Goal: Task Accomplishment & Management: Complete application form

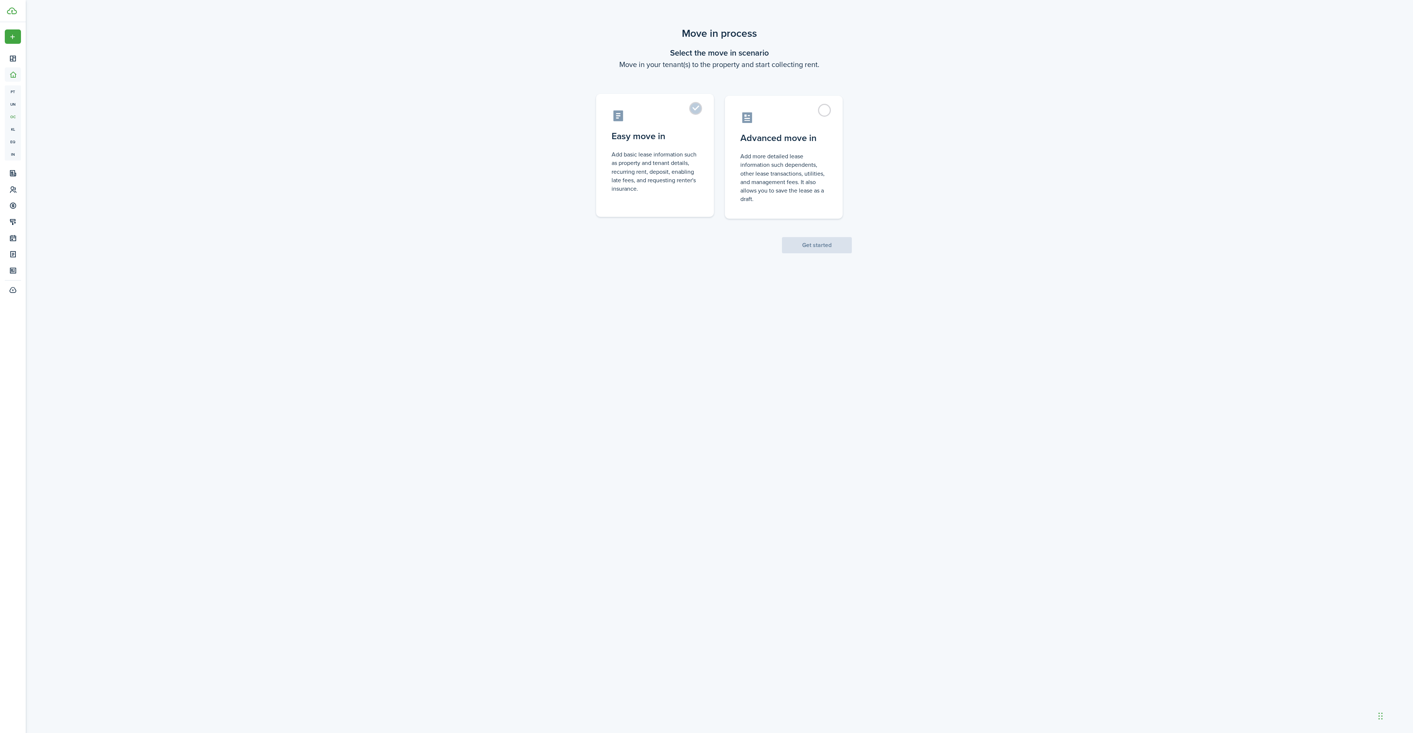
click at [702, 110] on label "Easy move in Add basic lease information such as property and tenant details, r…" at bounding box center [655, 155] width 118 height 123
radio input "true"
click at [838, 244] on button "Get started" at bounding box center [817, 245] width 70 height 16
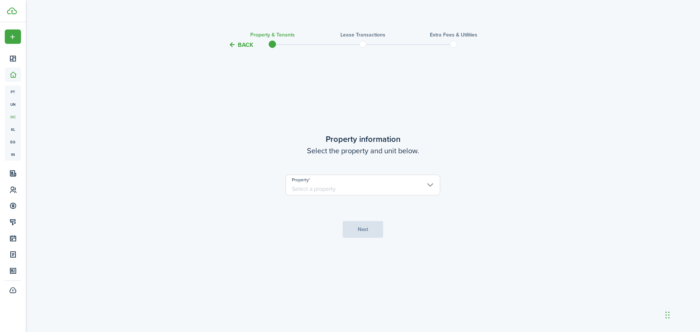
click at [355, 193] on input "Property" at bounding box center [363, 184] width 155 height 21
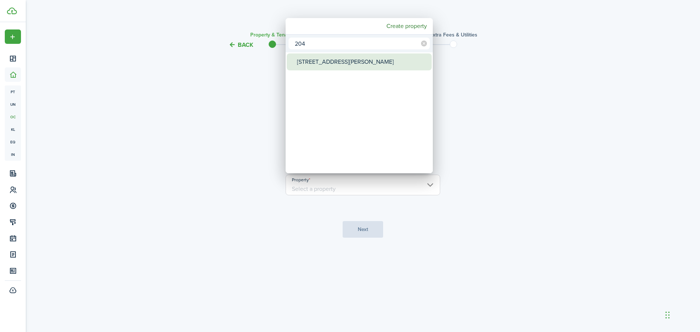
type input "204"
click at [343, 62] on div "[STREET_ADDRESS][PERSON_NAME]" at bounding box center [362, 61] width 130 height 17
type input "[STREET_ADDRESS][PERSON_NAME]"
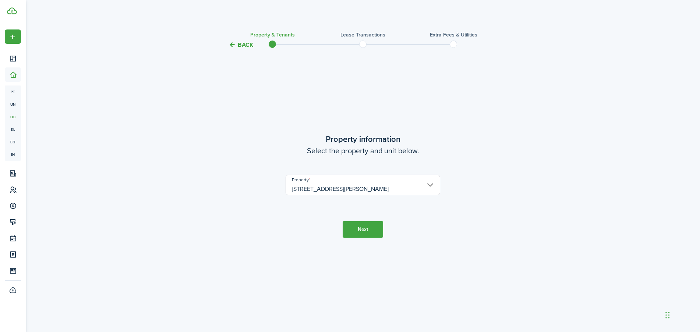
click at [362, 226] on button "Next" at bounding box center [363, 229] width 40 height 17
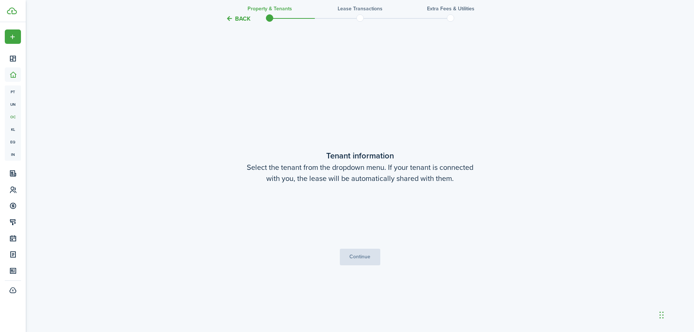
scroll to position [282, 0]
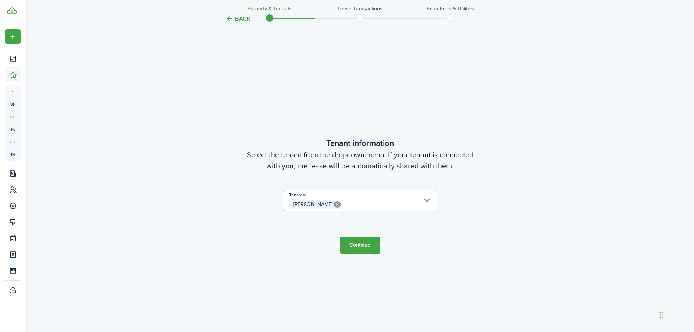
click at [368, 248] on button "Continue" at bounding box center [360, 245] width 40 height 17
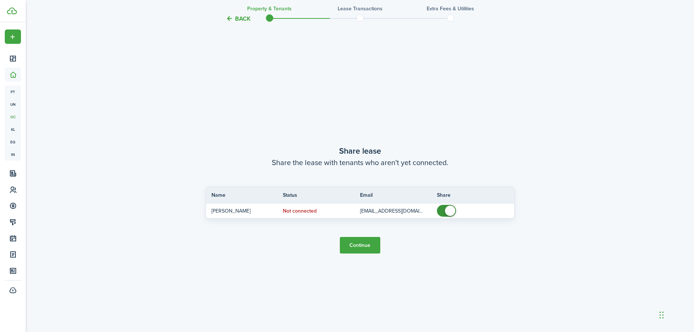
scroll to position [614, 0]
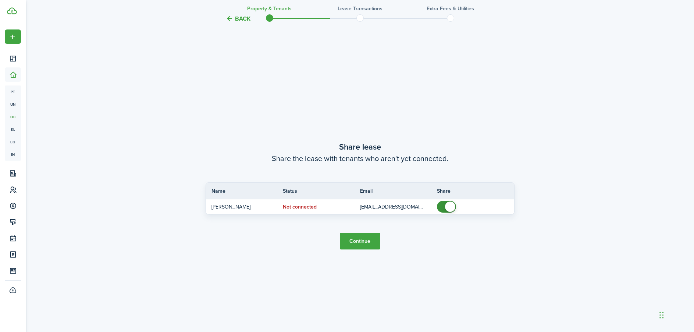
click at [359, 238] on button "Continue" at bounding box center [360, 241] width 40 height 17
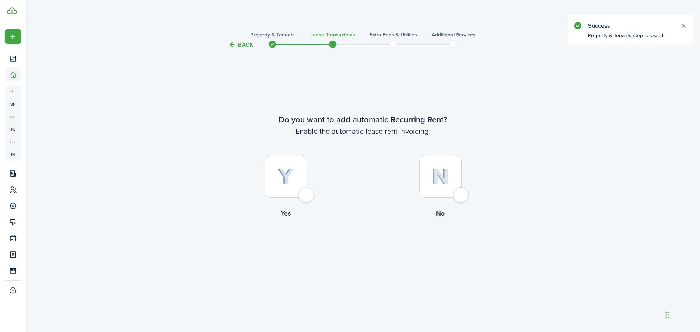
click at [307, 197] on div at bounding box center [286, 176] width 42 height 42
radio input "true"
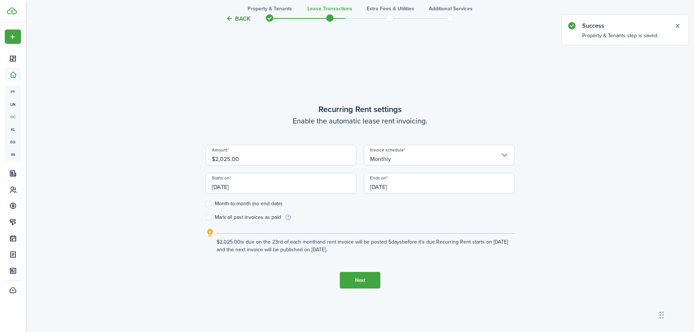
scroll to position [282, 0]
click at [300, 188] on input "[DATE]" at bounding box center [281, 182] width 151 height 21
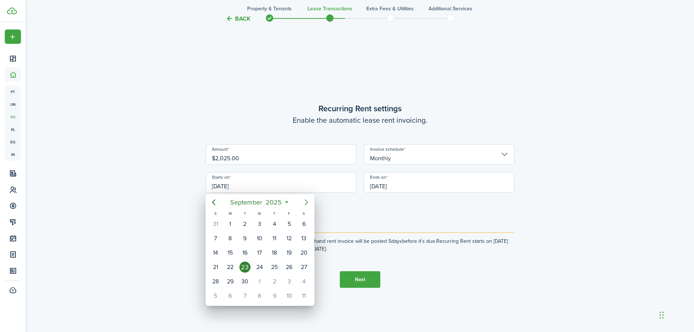
click at [307, 202] on icon "Next page" at bounding box center [306, 202] width 9 height 9
click at [306, 202] on icon "Next page" at bounding box center [306, 202] width 9 height 9
click at [307, 202] on icon "Next page" at bounding box center [306, 202] width 9 height 9
click at [230, 223] on div "1" at bounding box center [230, 223] width 11 height 11
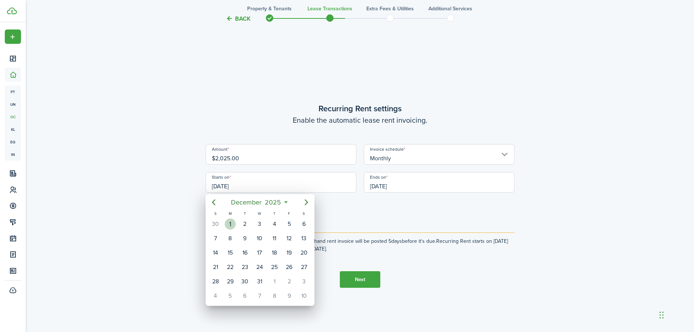
type input "[DATE]"
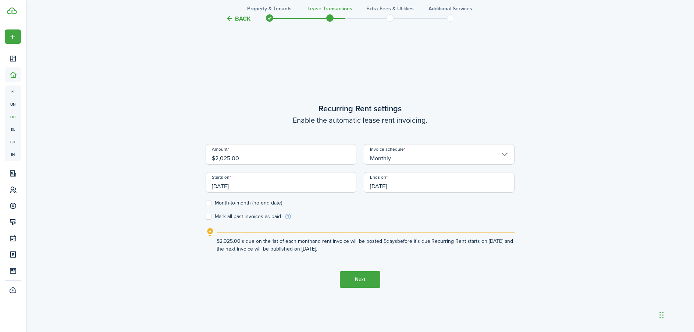
click at [410, 187] on input "[DATE]" at bounding box center [439, 182] width 151 height 21
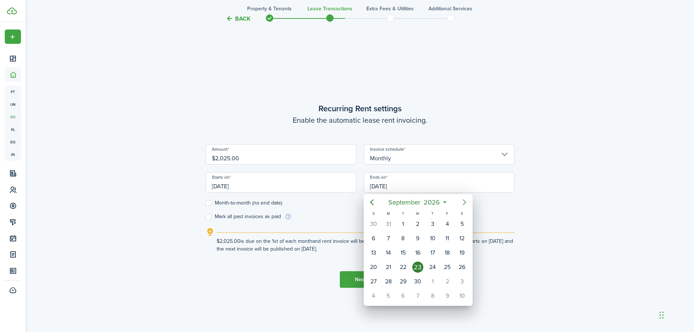
click at [465, 203] on icon "Next page" at bounding box center [464, 202] width 3 height 6
click at [459, 280] on div "31" at bounding box center [462, 281] width 11 height 11
type input "[DATE]"
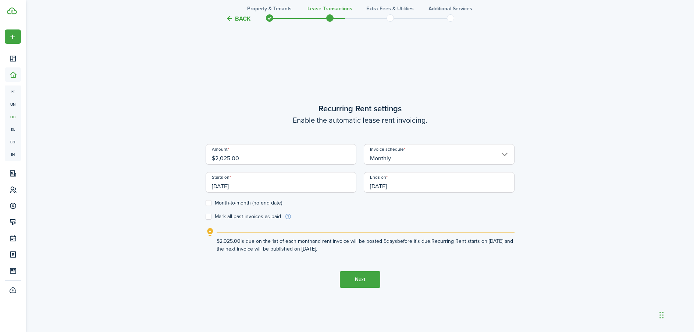
click at [357, 276] on button "Next" at bounding box center [360, 279] width 40 height 17
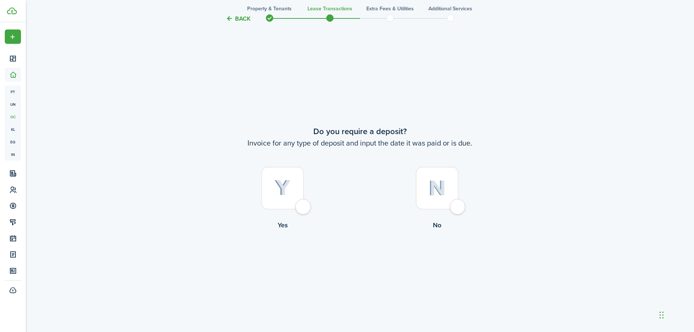
scroll to position [614, 0]
click at [304, 204] on div at bounding box center [283, 186] width 42 height 42
radio input "true"
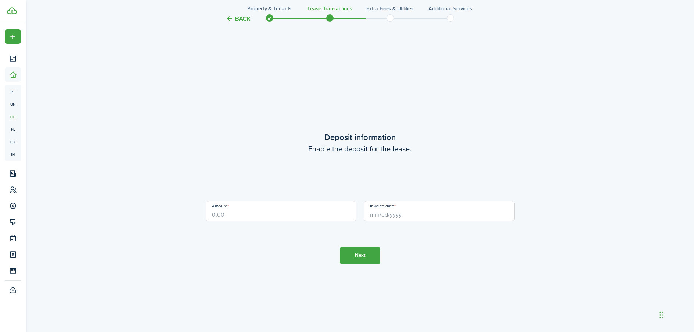
scroll to position [945, 0]
click at [289, 212] on input "Amount" at bounding box center [281, 208] width 151 height 21
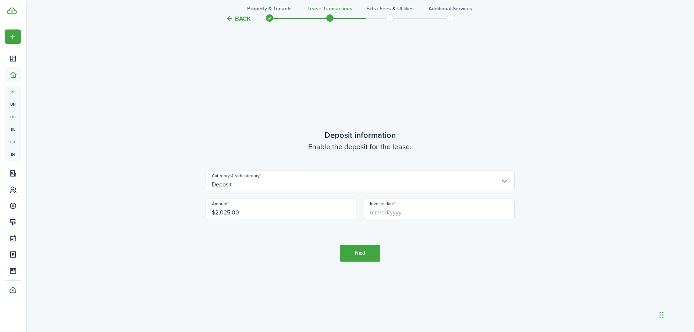
click at [377, 210] on input "Invoice date" at bounding box center [439, 208] width 151 height 21
type input "$2,025.00"
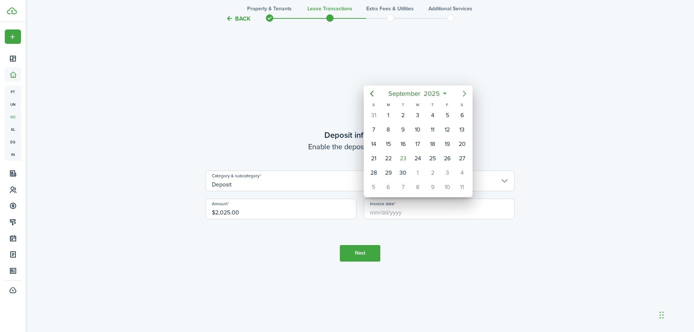
click at [463, 95] on icon "Next page" at bounding box center [464, 94] width 3 height 6
click at [447, 128] on div "10" at bounding box center [447, 129] width 11 height 11
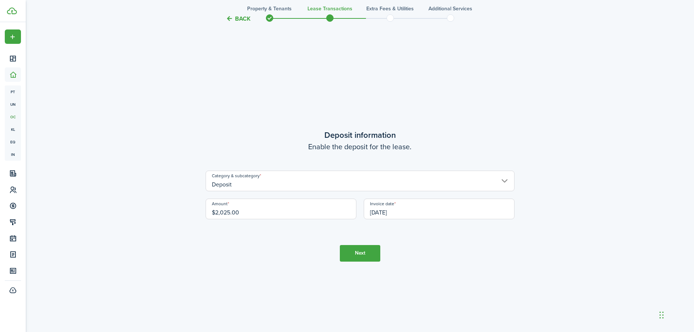
click at [396, 210] on input "[DATE]" at bounding box center [439, 208] width 151 height 21
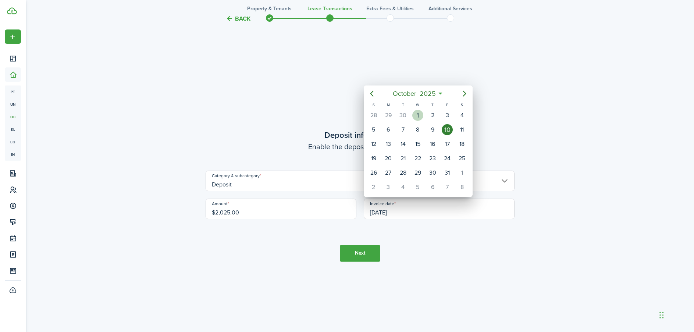
click at [418, 114] on div "1" at bounding box center [417, 115] width 11 height 11
type input "[DATE]"
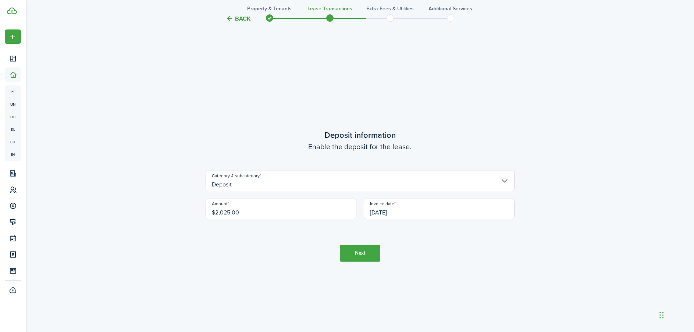
click at [361, 254] on button "Next" at bounding box center [360, 253] width 40 height 17
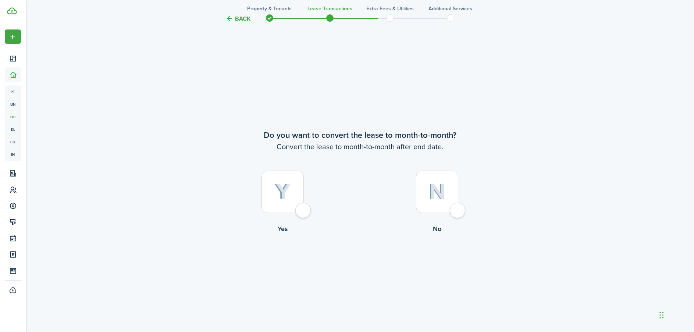
scroll to position [1277, 0]
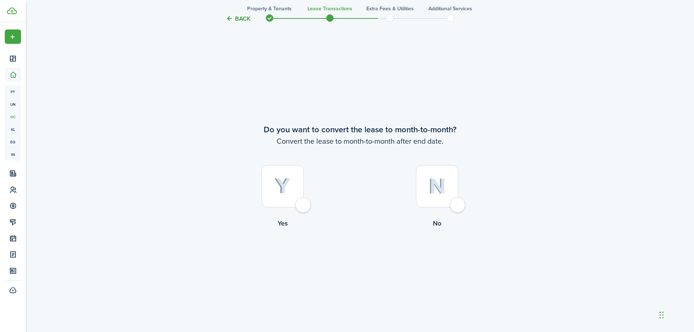
click at [452, 203] on div at bounding box center [437, 186] width 42 height 42
radio input "true"
click at [362, 260] on button "Continue" at bounding box center [360, 258] width 40 height 17
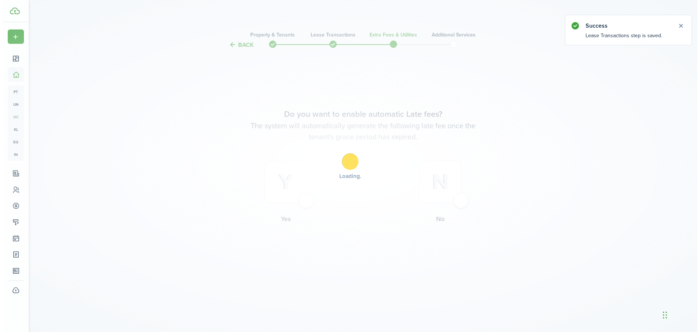
scroll to position [0, 0]
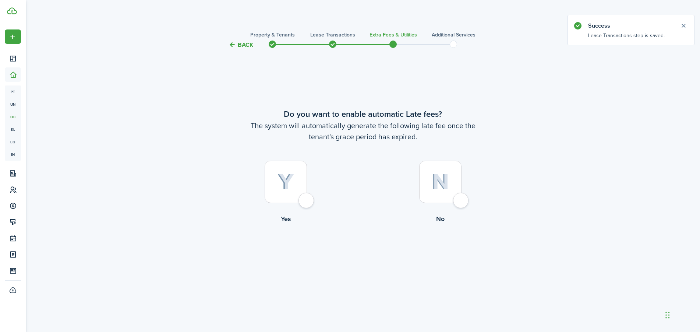
click at [306, 192] on div at bounding box center [286, 181] width 42 height 42
radio input "true"
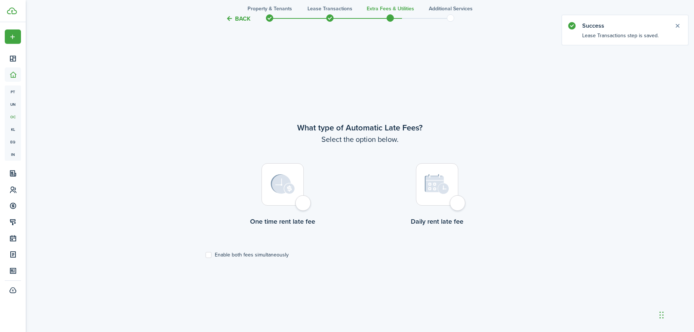
scroll to position [282, 0]
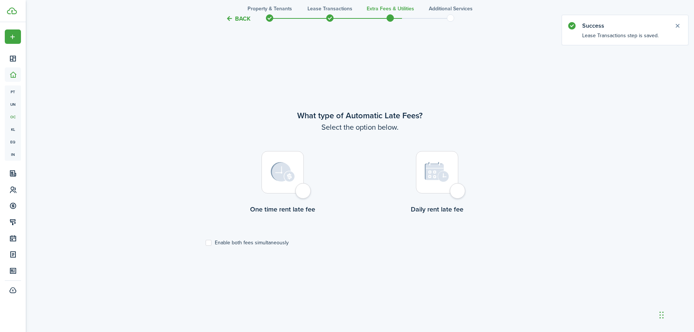
click at [250, 241] on label "Enable both fees simultaneously" at bounding box center [247, 243] width 83 height 6
click at [206, 242] on input "Enable both fees simultaneously" at bounding box center [205, 242] width 0 height 0
checkbox input "true"
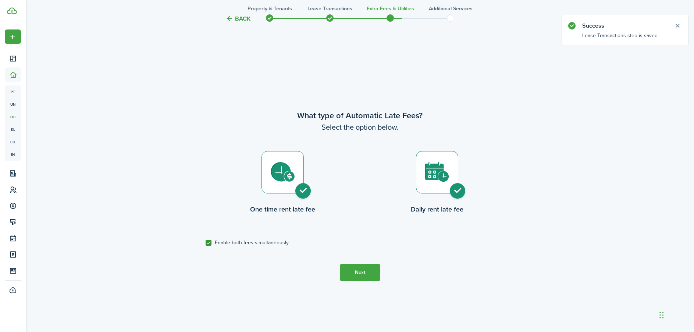
click at [371, 273] on button "Next" at bounding box center [360, 272] width 40 height 17
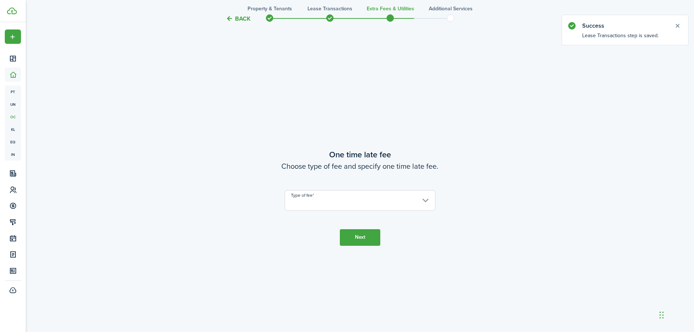
scroll to position [614, 0]
click at [343, 206] on input "Type of fee" at bounding box center [360, 198] width 151 height 21
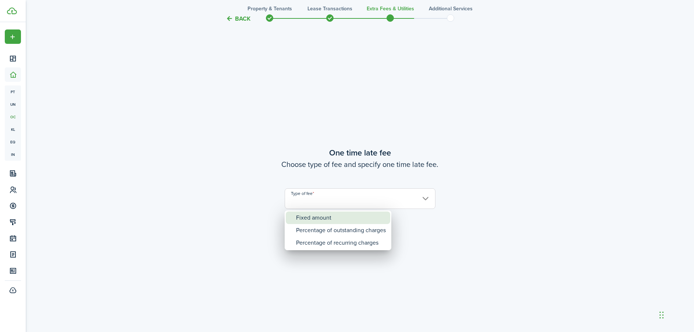
click at [336, 217] on div "Fixed amount" at bounding box center [341, 217] width 90 height 13
type input "Fixed amount"
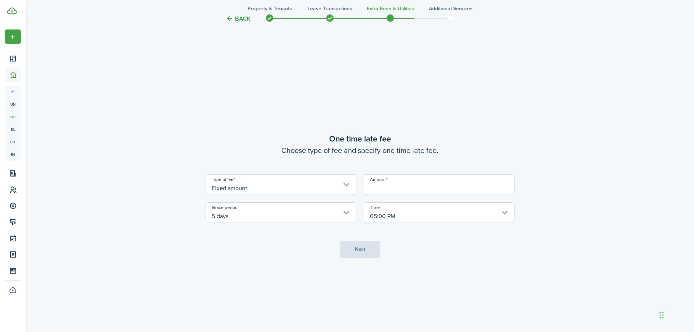
click at [387, 187] on input "Amount" at bounding box center [439, 184] width 151 height 21
type input "$150.00"
click at [351, 255] on button "Next" at bounding box center [360, 249] width 40 height 17
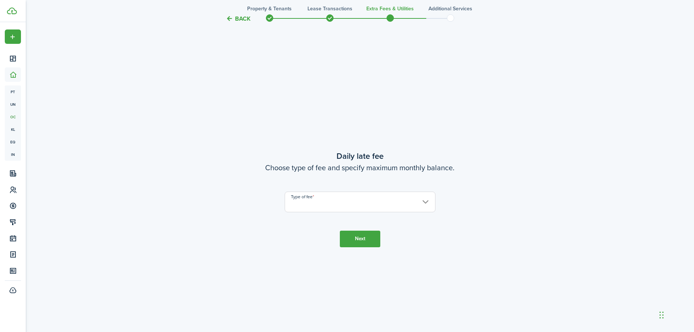
scroll to position [945, 0]
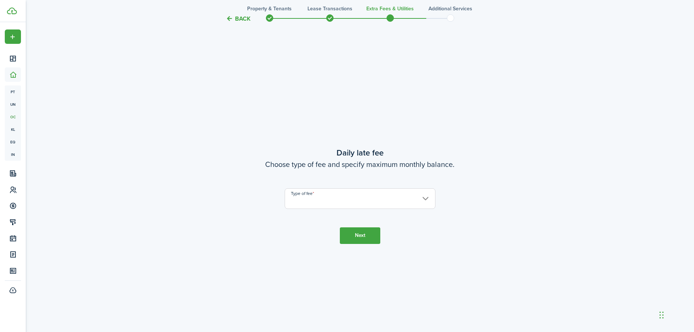
click at [341, 202] on input "Type of fee" at bounding box center [360, 198] width 151 height 21
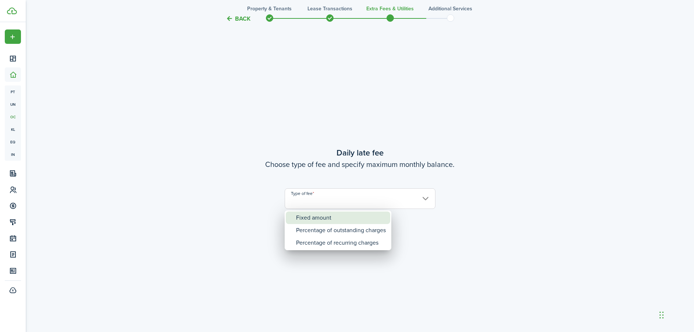
click at [337, 215] on div "Fixed amount" at bounding box center [341, 217] width 90 height 13
type input "Fixed amount"
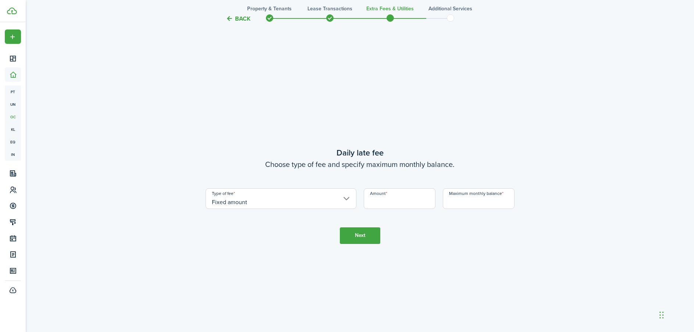
click at [390, 201] on input "Amount" at bounding box center [400, 198] width 72 height 21
type input "$10.00"
click at [468, 201] on input "Maximum monthly balance" at bounding box center [479, 198] width 72 height 21
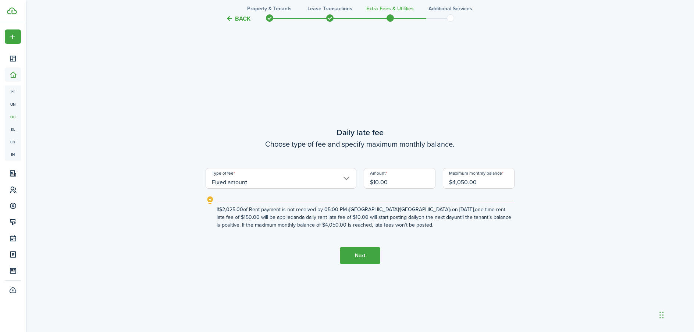
type input "$4,050.00"
click at [360, 251] on button "Next" at bounding box center [360, 255] width 40 height 17
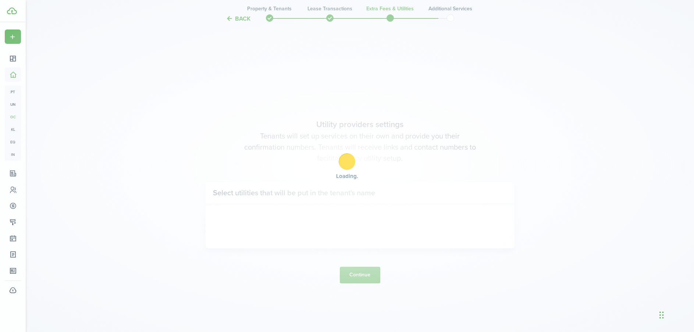
scroll to position [1277, 0]
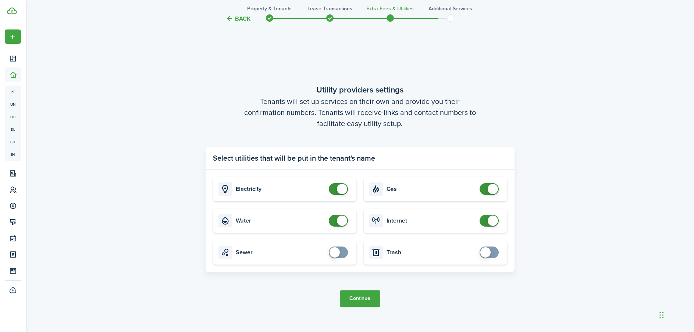
checkbox input "false"
click at [336, 187] on span at bounding box center [338, 189] width 7 height 12
checkbox input "false"
click at [335, 219] on span at bounding box center [338, 221] width 7 height 12
checkbox input "false"
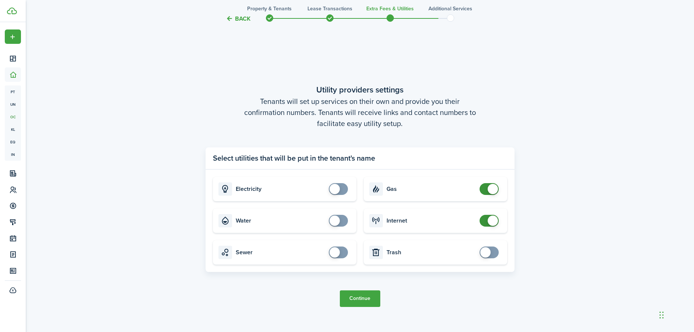
click at [486, 191] on span at bounding box center [489, 189] width 7 height 12
click at [488, 221] on span at bounding box center [489, 221] width 7 height 12
click at [476, 221] on card "Internet" at bounding box center [436, 220] width 144 height 24
checkbox input "false"
click at [486, 220] on span at bounding box center [489, 221] width 7 height 12
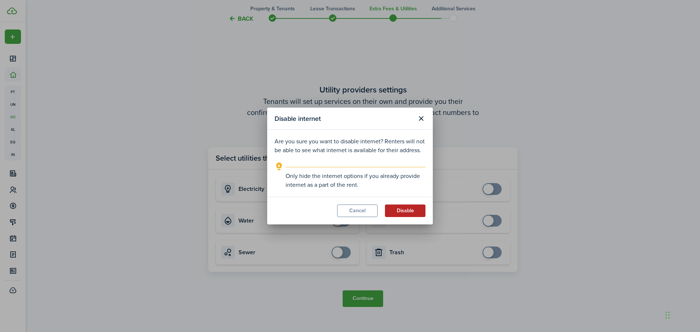
click at [406, 209] on button "Disable" at bounding box center [405, 210] width 40 height 13
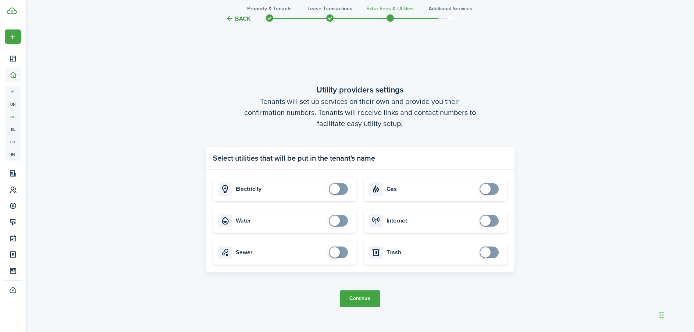
click at [366, 300] on button "Continue" at bounding box center [360, 298] width 40 height 17
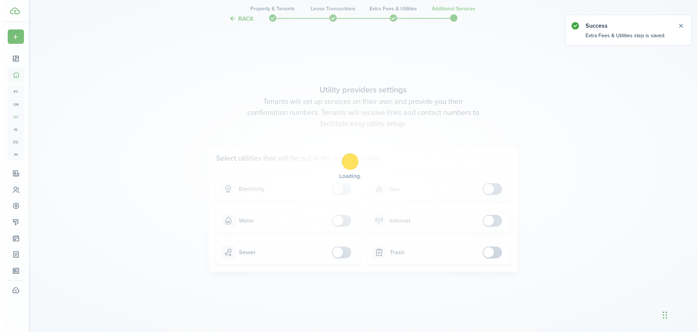
scroll to position [0, 0]
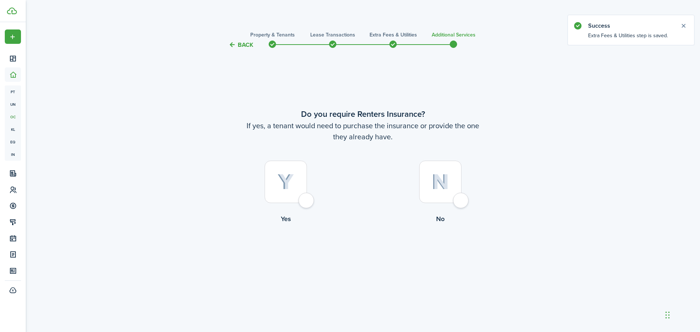
click at [307, 202] on div at bounding box center [286, 181] width 42 height 42
radio input "true"
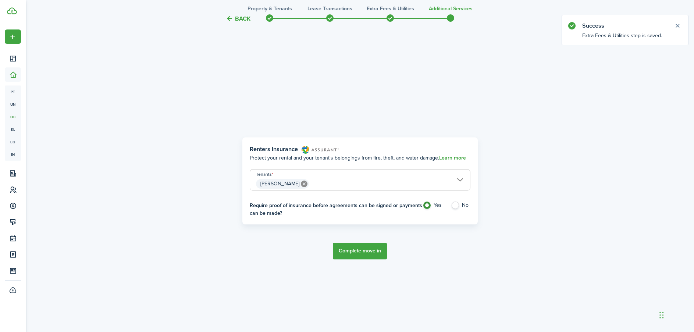
scroll to position [282, 0]
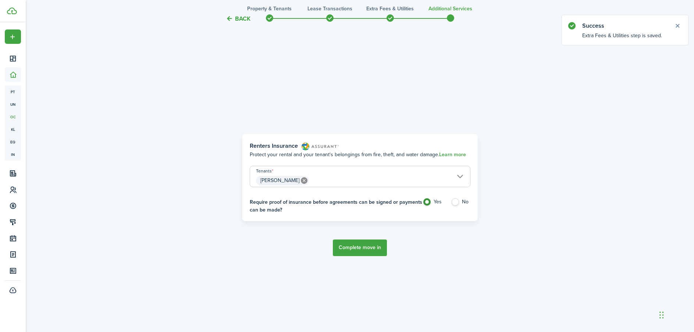
click at [457, 202] on label "No" at bounding box center [461, 203] width 20 height 11
radio input "false"
radio input "true"
click at [358, 247] on button "Complete move in" at bounding box center [360, 247] width 54 height 17
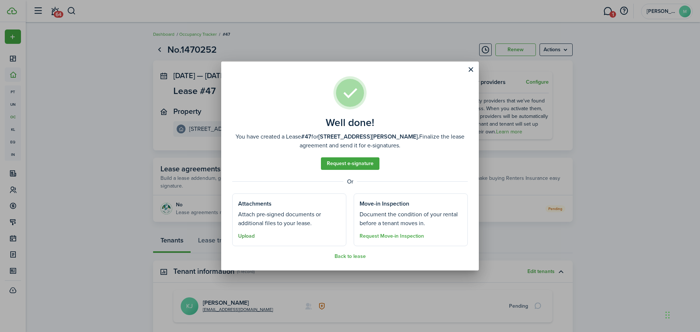
click at [249, 236] on button "Upload" at bounding box center [246, 236] width 17 height 6
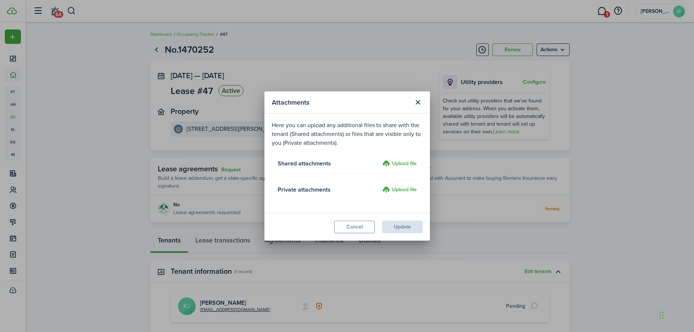
click at [403, 164] on label "Upload file" at bounding box center [400, 163] width 34 height 9
click at [380, 159] on input "Upload file" at bounding box center [380, 159] width 0 height 0
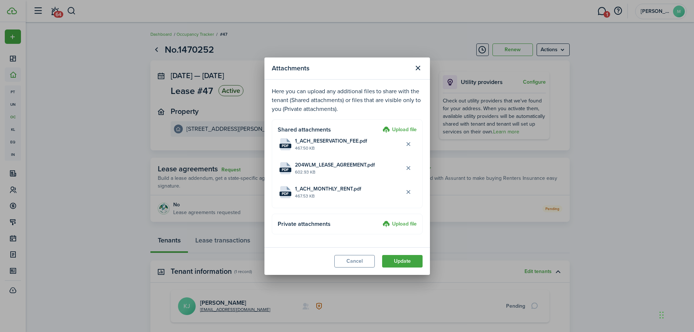
click at [400, 225] on label "Upload file" at bounding box center [400, 224] width 34 height 9
click at [380, 220] on input "Upload file" at bounding box center [380, 220] width 0 height 0
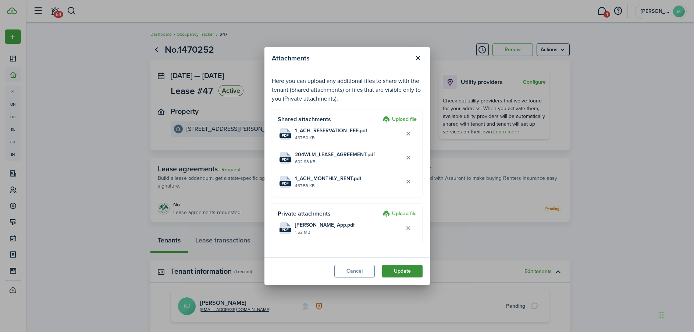
click at [405, 271] on button "Update" at bounding box center [402, 271] width 40 height 13
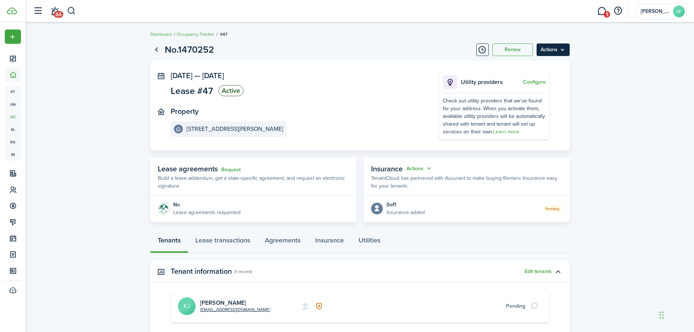
click at [548, 53] on menu-btn "Actions" at bounding box center [553, 49] width 33 height 13
click at [610, 69] on lease-view "No.1470252 Renew Actions [DATE] — [DATE] Lease #47 Active Property [STREET_ADDR…" at bounding box center [360, 215] width 669 height 352
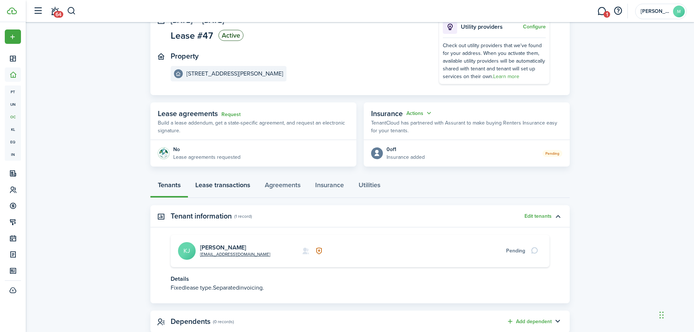
scroll to position [74, 0]
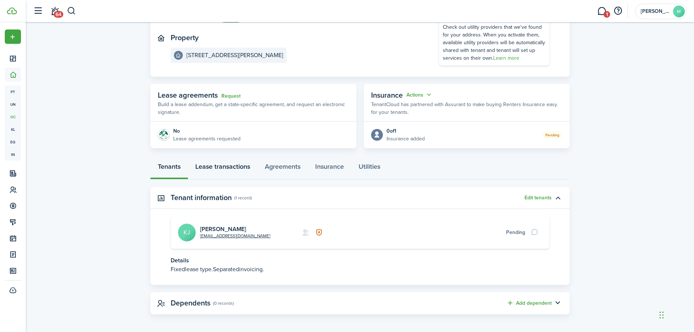
click at [219, 170] on link "Lease transactions" at bounding box center [223, 168] width 70 height 22
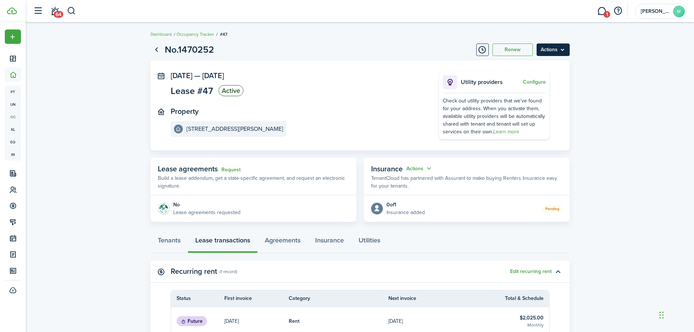
click at [567, 53] on menu-btn "Actions" at bounding box center [553, 49] width 33 height 13
click at [639, 96] on lease-view "No.1470252 Renew Actions [DATE] — [DATE] Lease #47 Active Property [STREET_ADDR…" at bounding box center [360, 252] width 669 height 426
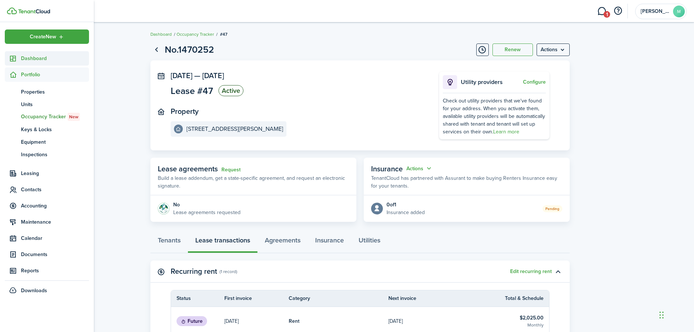
click at [24, 58] on span "Dashboard" at bounding box center [55, 58] width 68 height 8
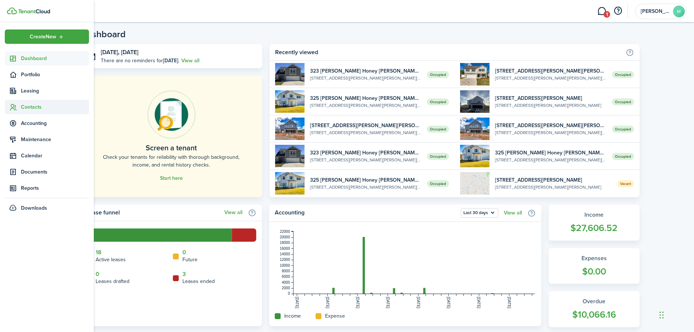
click at [35, 109] on span "Contacts" at bounding box center [55, 107] width 68 height 8
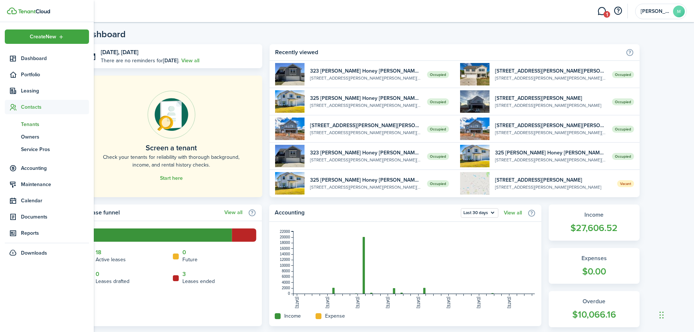
click at [32, 122] on span "Tenants" at bounding box center [55, 124] width 68 height 8
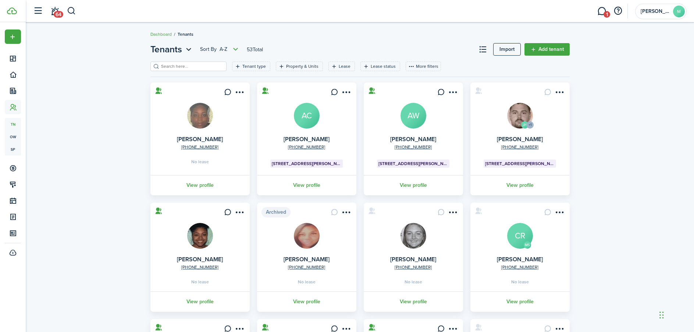
click at [189, 63] on input "search" at bounding box center [191, 66] width 65 height 7
type input "justic"
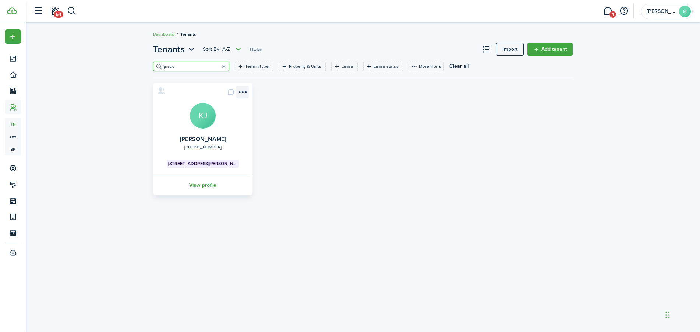
click at [243, 89] on menu-btn-icon "Open menu" at bounding box center [242, 92] width 13 height 13
click at [226, 146] on link "Add invoice" at bounding box center [216, 147] width 64 height 13
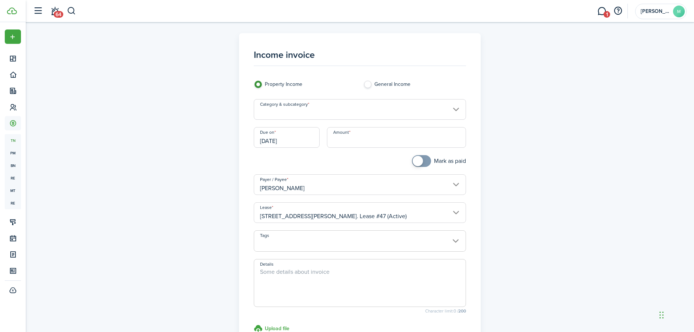
click at [335, 113] on input "Category & subcategory" at bounding box center [360, 109] width 212 height 21
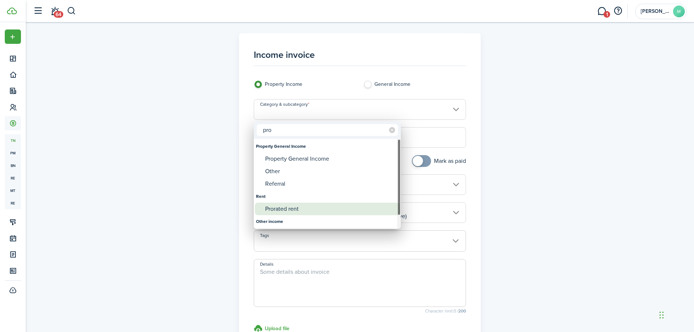
type input "pro"
click at [294, 209] on div "Prorated rent" at bounding box center [330, 208] width 130 height 13
type input "Rent / Prorated rent"
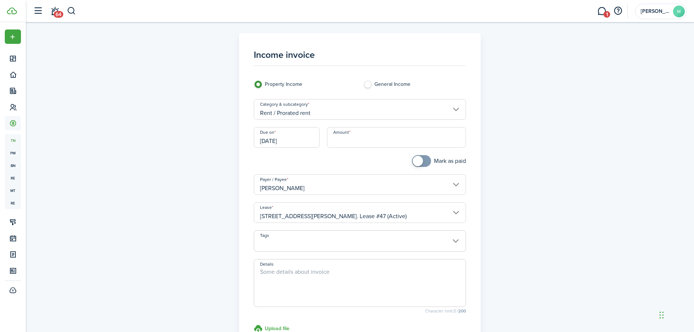
click at [345, 141] on input "Amount" at bounding box center [396, 137] width 139 height 21
click at [286, 144] on input "[DATE]" at bounding box center [287, 137] width 66 height 21
type input "$1,437.10"
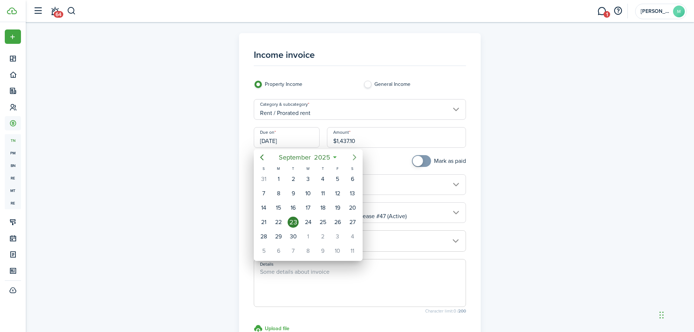
click at [354, 160] on icon "Next page" at bounding box center [354, 157] width 9 height 9
click at [336, 191] on div "10" at bounding box center [337, 193] width 11 height 11
type input "[DATE]"
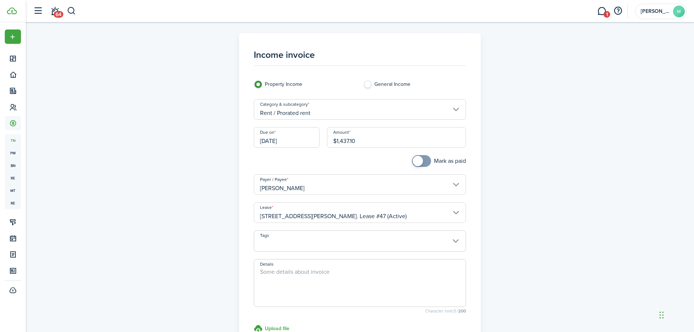
click at [319, 240] on span at bounding box center [360, 244] width 212 height 13
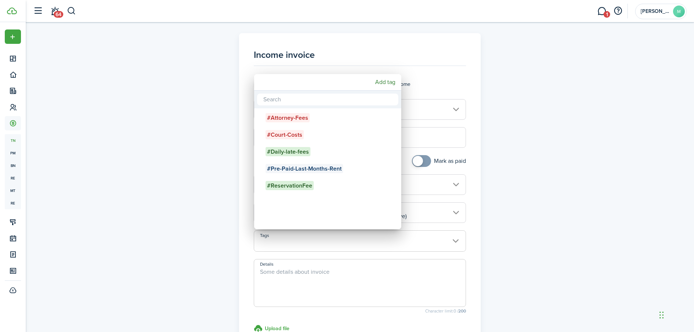
drag, startPoint x: 433, startPoint y: 274, endPoint x: 424, endPoint y: 278, distance: 9.9
click at [433, 274] on div at bounding box center [347, 165] width 812 height 449
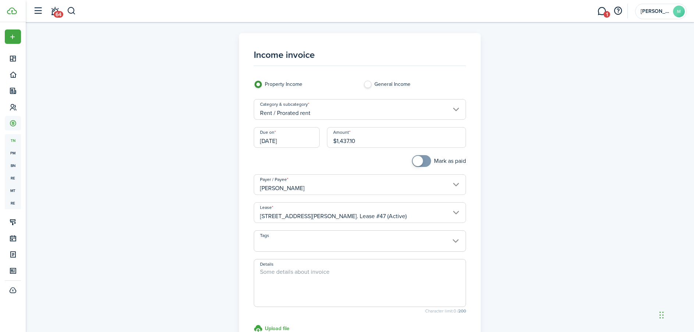
click at [367, 276] on textarea "Details" at bounding box center [360, 284] width 212 height 35
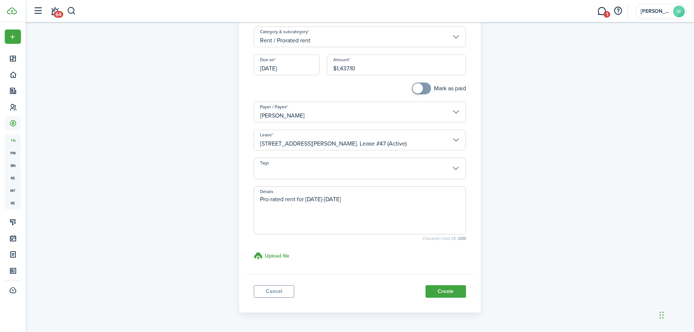
scroll to position [74, 0]
type textarea "Pro-rated rent for [DATE]-[DATE]"
click at [448, 291] on button "Create" at bounding box center [446, 290] width 40 height 13
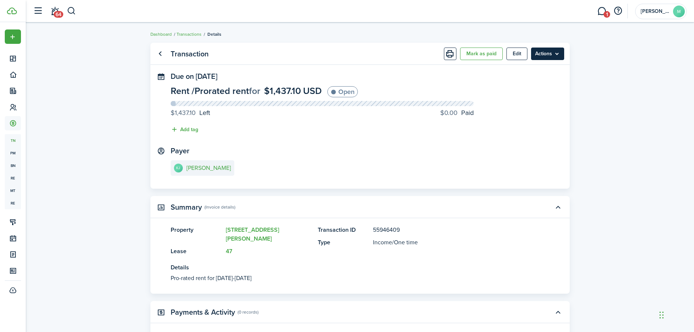
click at [552, 56] on menu-btn "Actions" at bounding box center [547, 53] width 33 height 13
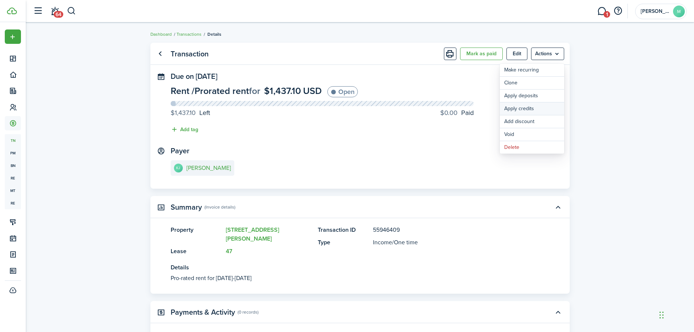
click at [539, 111] on button "Apply credits" at bounding box center [532, 108] width 64 height 13
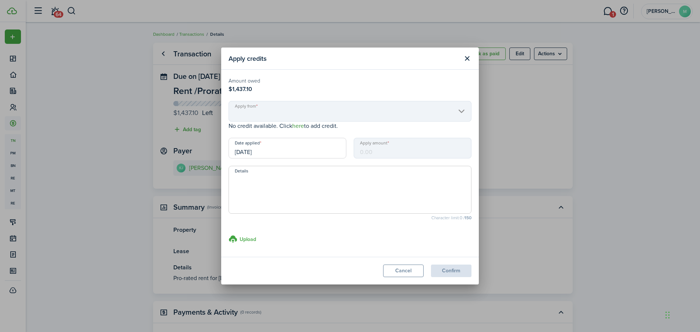
click at [298, 125] on link "here" at bounding box center [298, 125] width 12 height 8
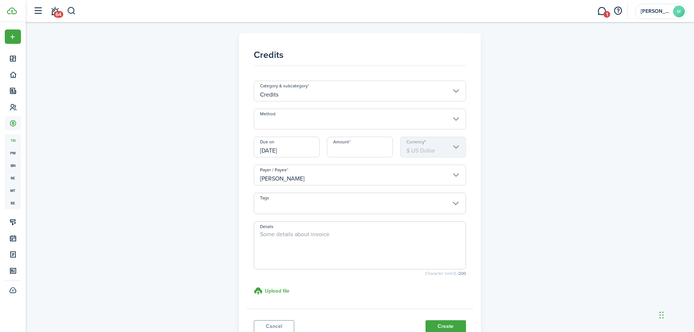
click at [298, 124] on input "Method" at bounding box center [360, 119] width 212 height 21
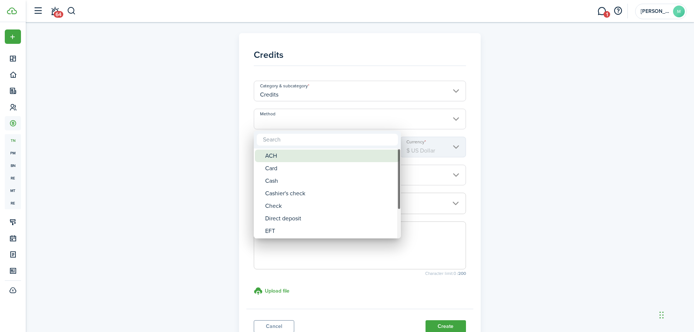
click at [283, 154] on div "ACH" at bounding box center [330, 155] width 130 height 13
type input "ACH"
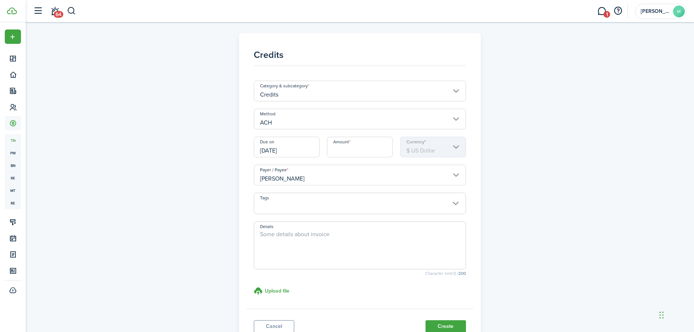
click at [355, 149] on input "Amount" at bounding box center [360, 147] width 66 height 21
type input "$250.00"
click at [304, 208] on span at bounding box center [360, 207] width 212 height 13
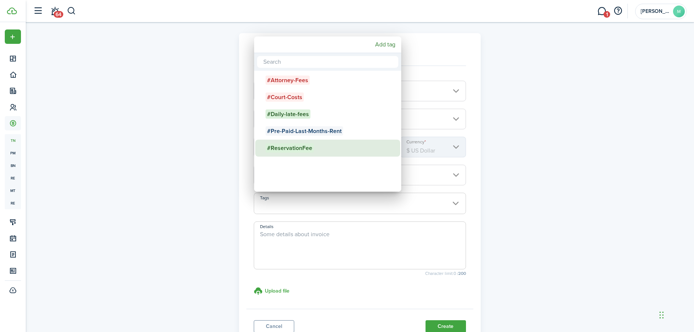
click at [298, 145] on span "#ReservationFee" at bounding box center [290, 147] width 48 height 9
type input "#ReservationFee"
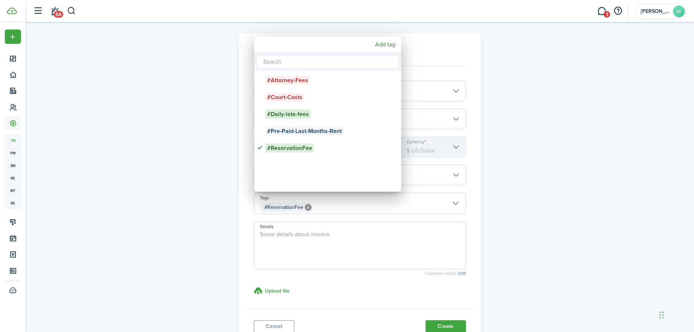
click at [282, 240] on div at bounding box center [347, 165] width 812 height 449
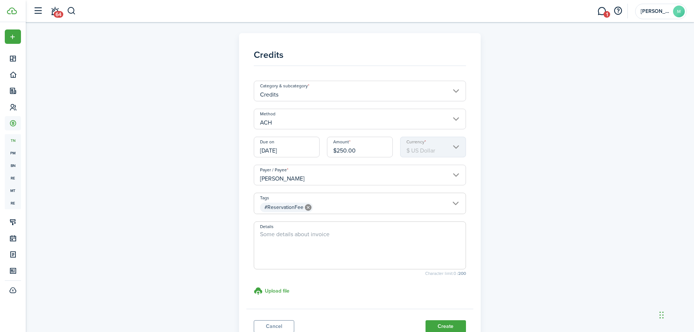
click at [283, 238] on textarea "Details" at bounding box center [360, 247] width 212 height 35
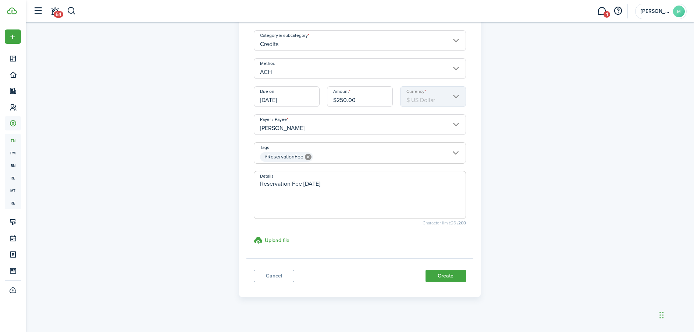
scroll to position [58, 0]
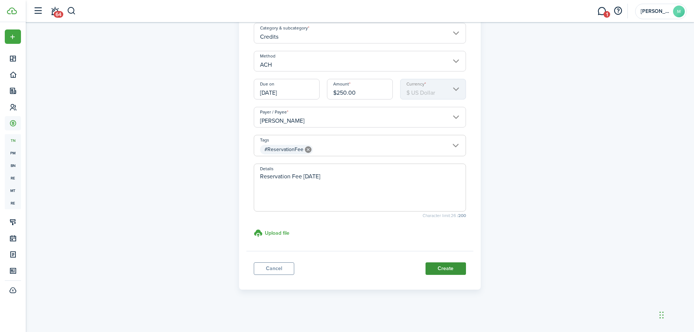
type textarea "Reservation Fee [DATE]"
click at [436, 268] on button "Create" at bounding box center [446, 268] width 40 height 13
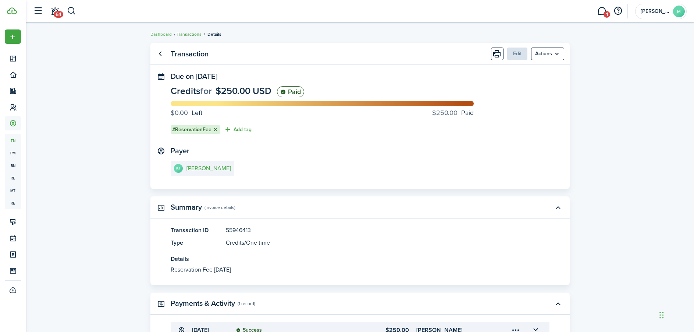
click at [187, 32] on link "Transactions" at bounding box center [189, 34] width 25 height 7
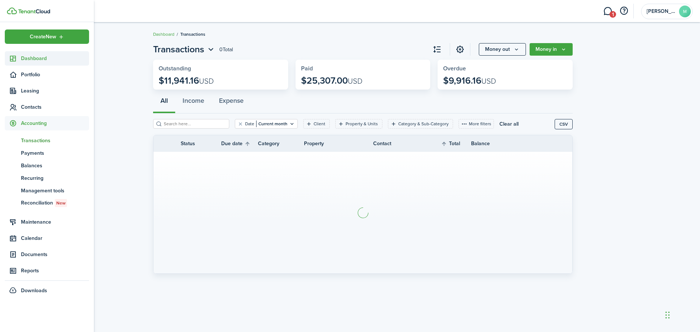
click at [18, 57] on sidebar-link-icon at bounding box center [13, 58] width 16 height 8
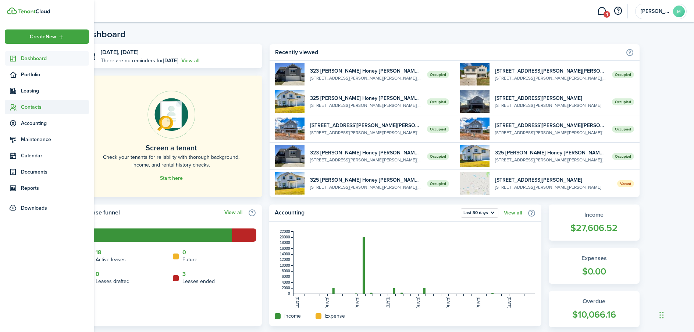
click at [37, 106] on span "Contacts" at bounding box center [55, 107] width 68 height 8
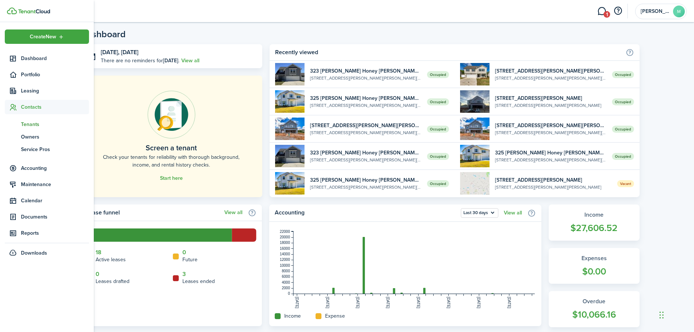
click at [22, 124] on span "Tenants" at bounding box center [55, 124] width 68 height 8
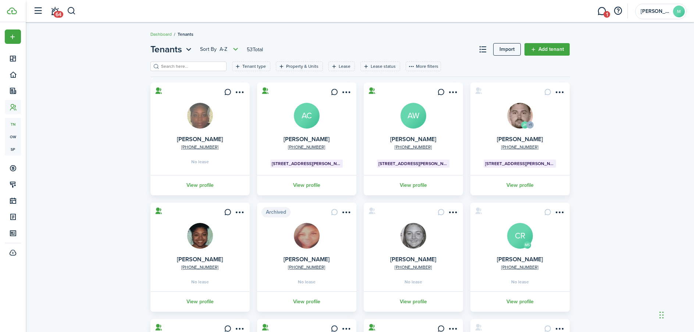
click at [200, 64] on input "search" at bounding box center [191, 66] width 65 height 7
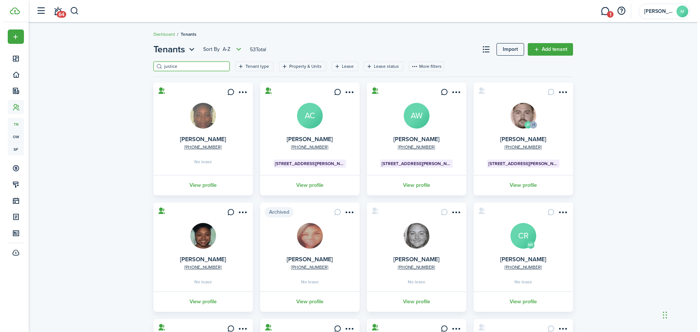
type input "justic"
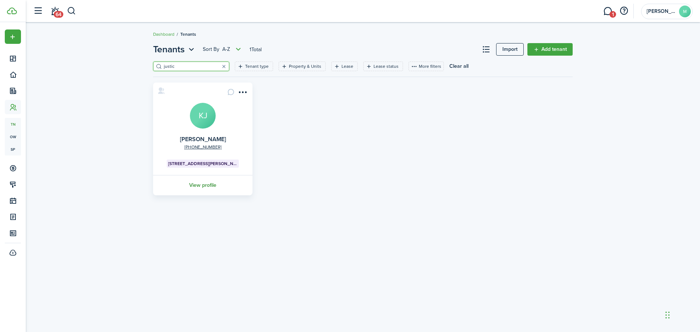
click at [203, 185] on link "View profile" at bounding box center [203, 185] width 102 height 20
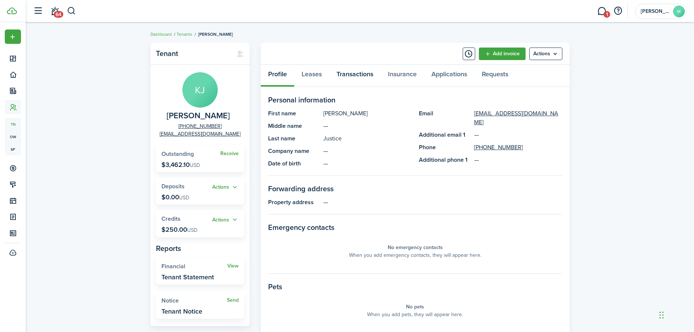
click at [352, 75] on link "Transactions" at bounding box center [355, 76] width 52 height 22
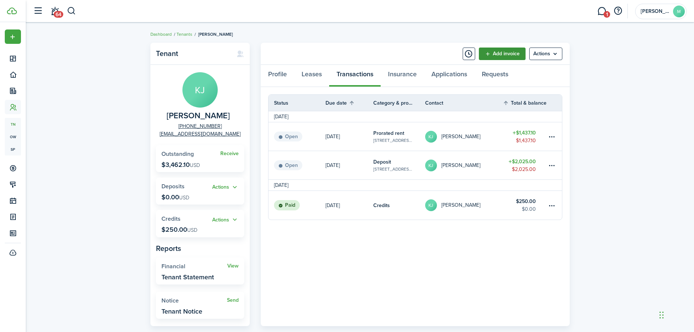
click at [509, 54] on link "Add invoice" at bounding box center [502, 53] width 47 height 13
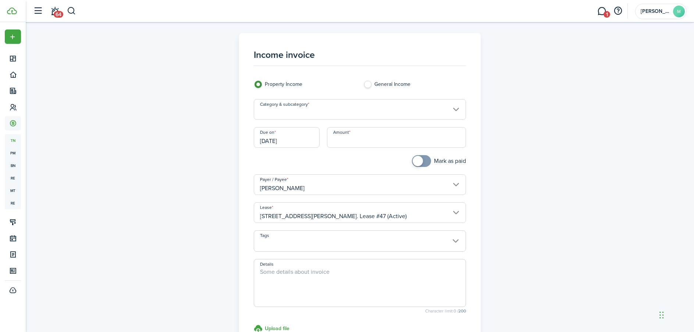
click at [359, 109] on input "Category & subcategory" at bounding box center [360, 109] width 212 height 21
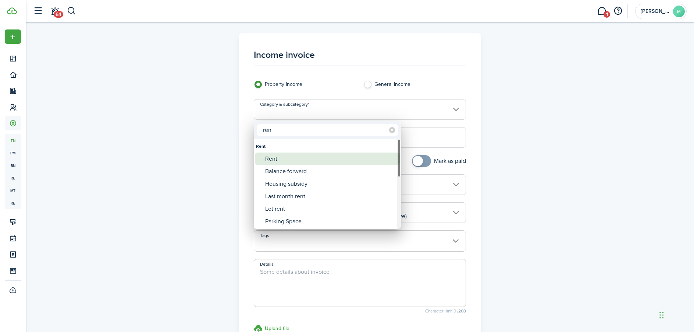
type input "ren"
click at [286, 162] on div "Rent" at bounding box center [330, 158] width 130 height 13
type input "Rent"
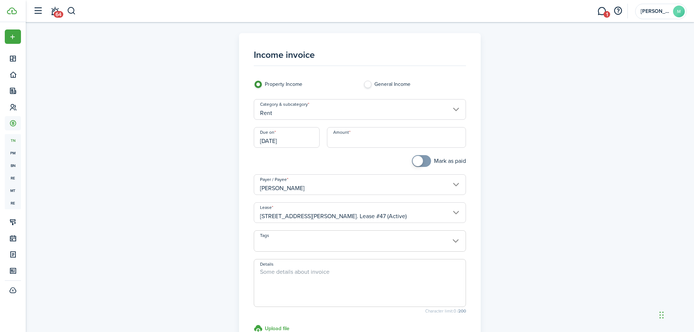
click at [290, 141] on input "[DATE]" at bounding box center [287, 137] width 66 height 21
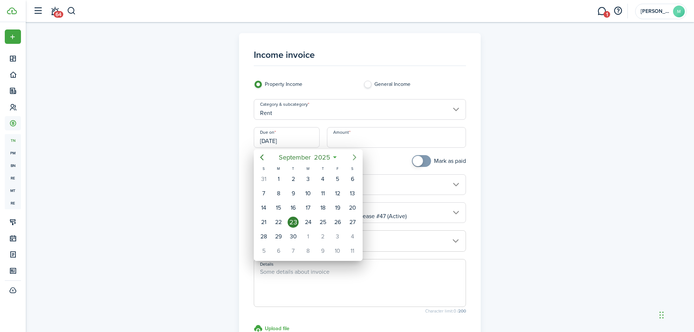
click at [354, 157] on icon "Next page" at bounding box center [354, 157] width 9 height 9
click at [334, 199] on div "10" at bounding box center [337, 193] width 15 height 14
type input "[DATE]"
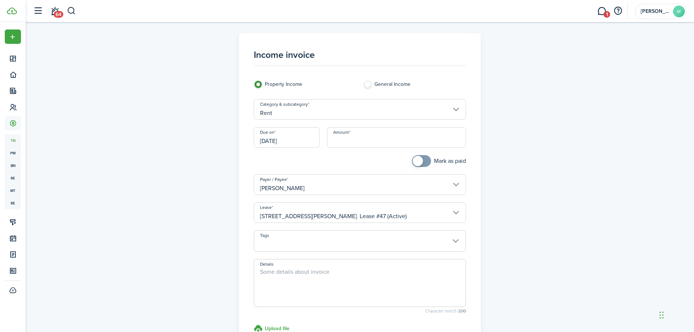
click at [346, 140] on input "Amount" at bounding box center [396, 137] width 139 height 21
type input "$2,025.00"
click at [295, 283] on textarea "Details" at bounding box center [360, 284] width 212 height 35
type textarea "P"
type textarea "V"
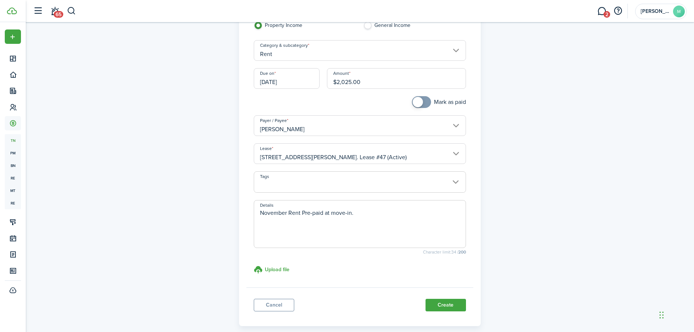
scroll to position [74, 0]
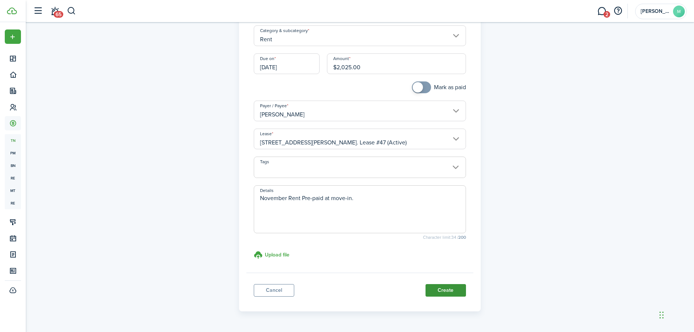
type textarea "November Rent Pre-paid at move-in."
click at [443, 292] on button "Create" at bounding box center [446, 290] width 40 height 13
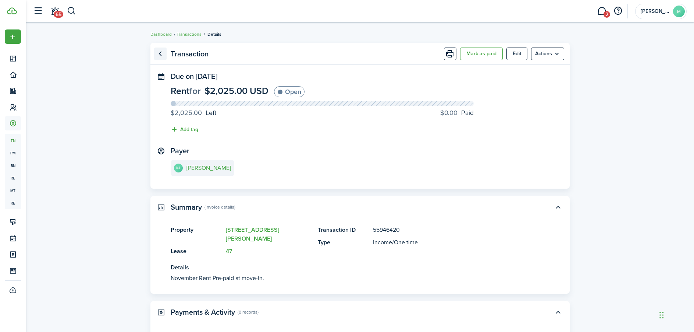
click at [160, 57] on link "Go back" at bounding box center [160, 53] width 13 height 13
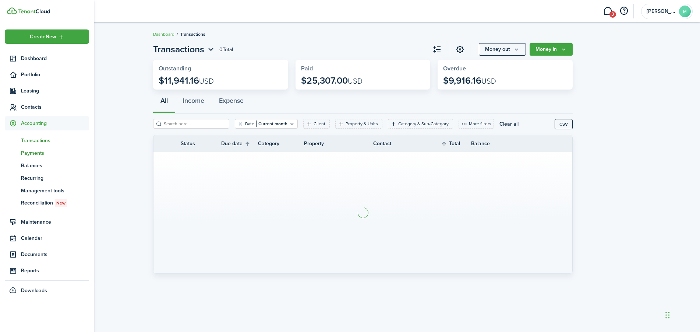
click at [38, 151] on span "Payments" at bounding box center [55, 153] width 68 height 8
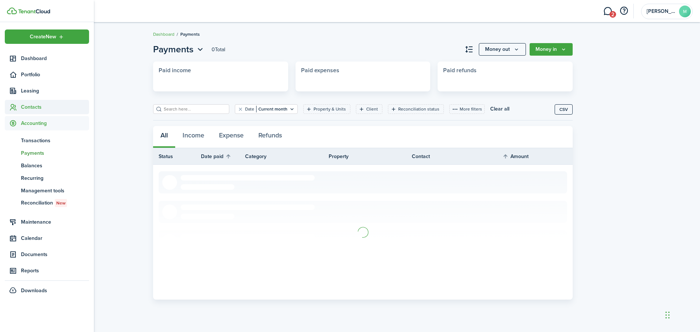
click at [32, 105] on span "Contacts" at bounding box center [55, 107] width 68 height 8
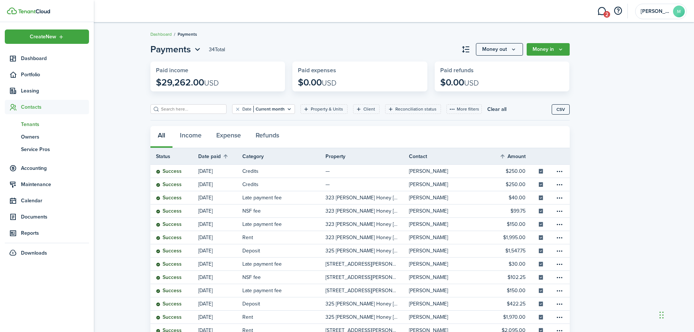
click at [32, 124] on span "Tenants" at bounding box center [55, 124] width 68 height 8
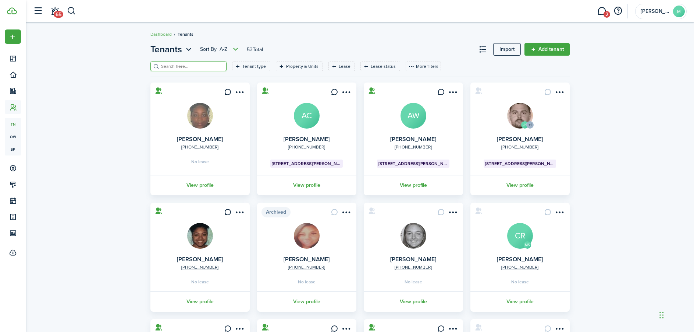
click at [190, 65] on input "search" at bounding box center [191, 66] width 65 height 7
type input "justice"
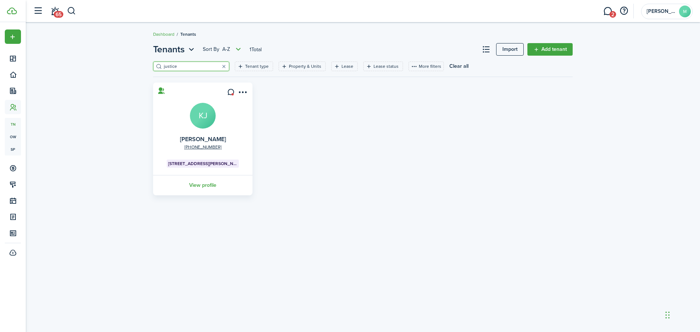
drag, startPoint x: 193, startPoint y: 183, endPoint x: 198, endPoint y: 183, distance: 5.2
click at [194, 183] on link "View profile" at bounding box center [203, 185] width 102 height 20
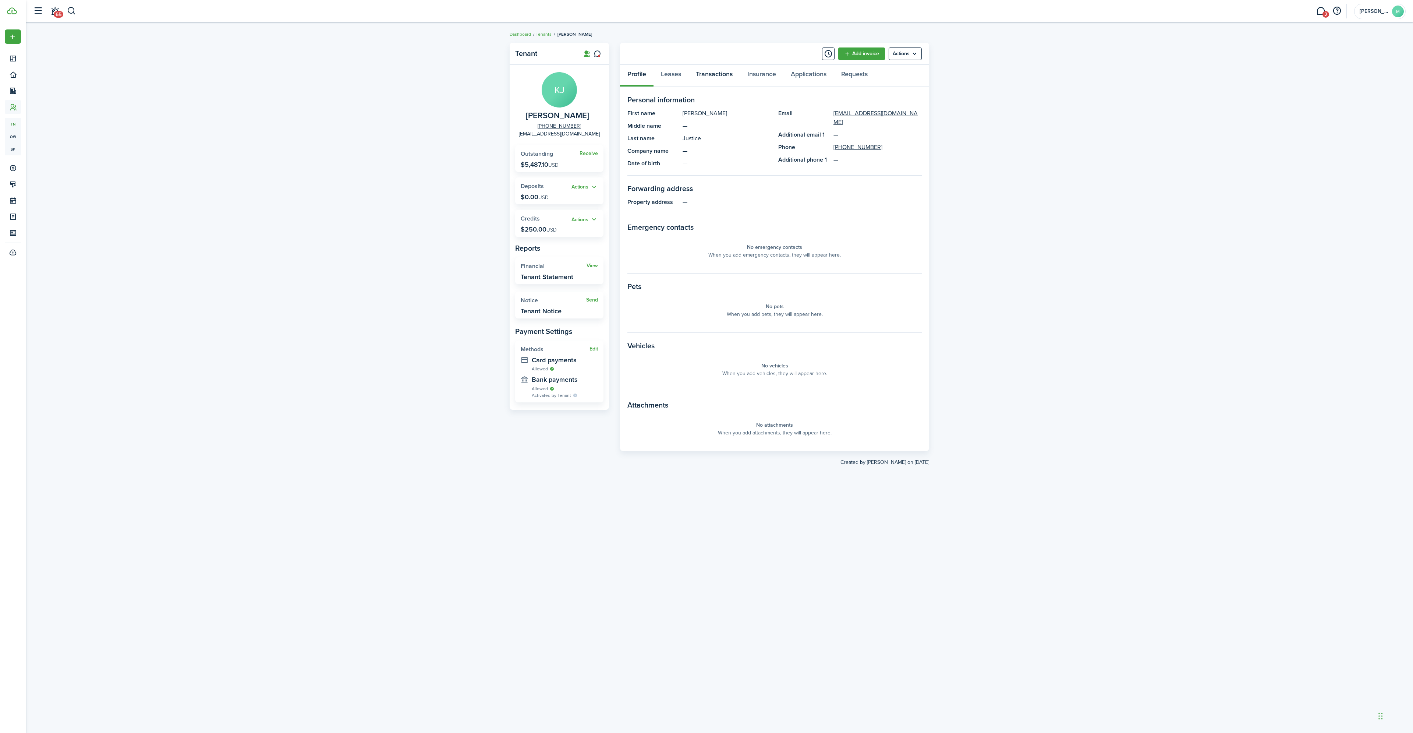
click at [715, 74] on link "Transactions" at bounding box center [714, 76] width 52 height 22
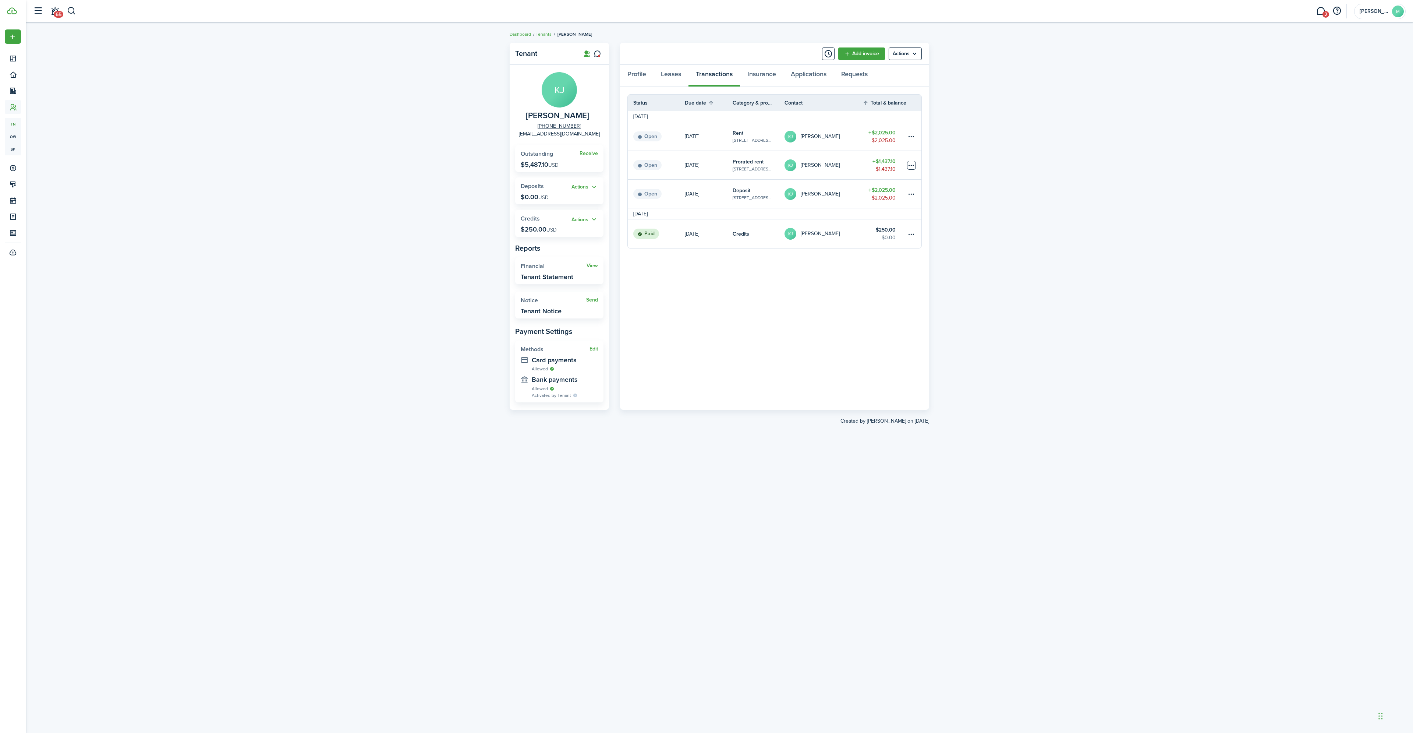
click at [913, 164] on table-menu-btn-icon at bounding box center [911, 165] width 9 height 9
click at [889, 242] on button "Apply credits" at bounding box center [883, 244] width 64 height 13
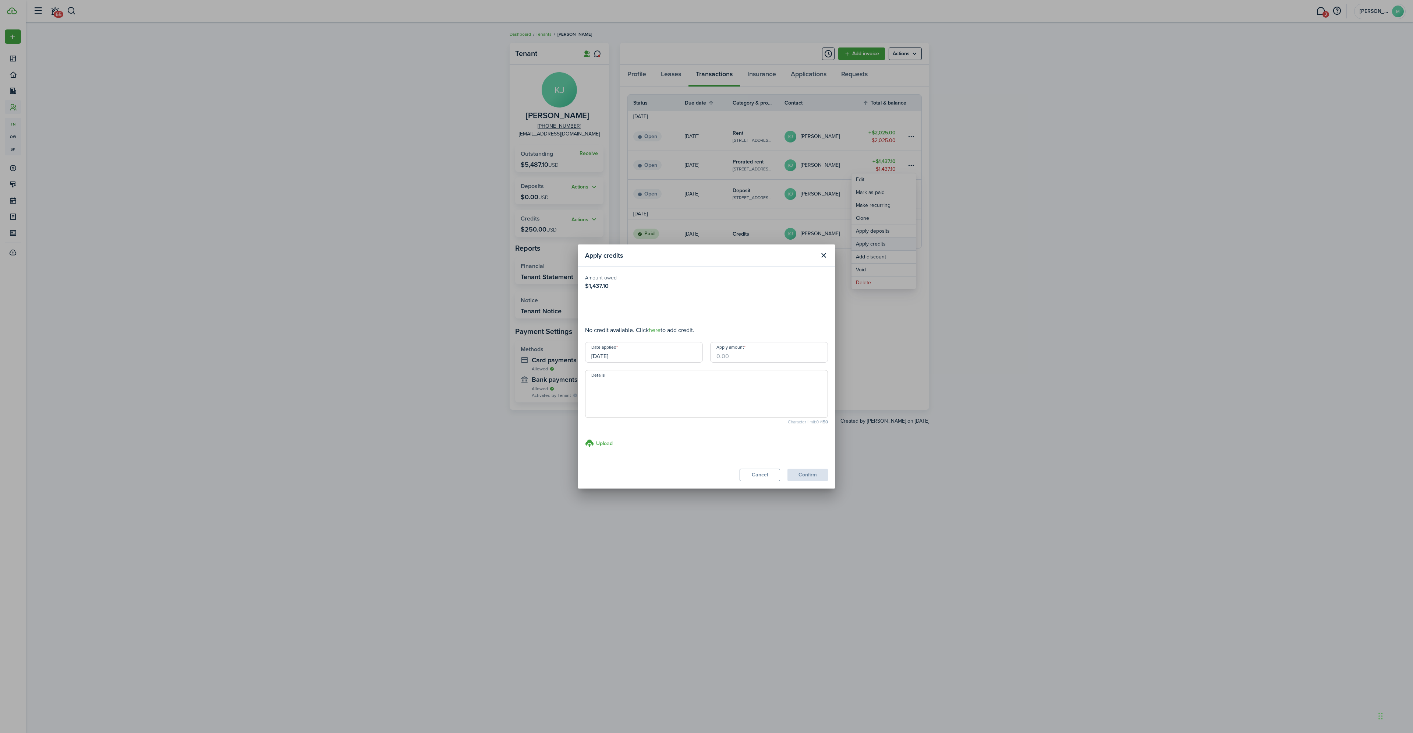
type input "$250.00"
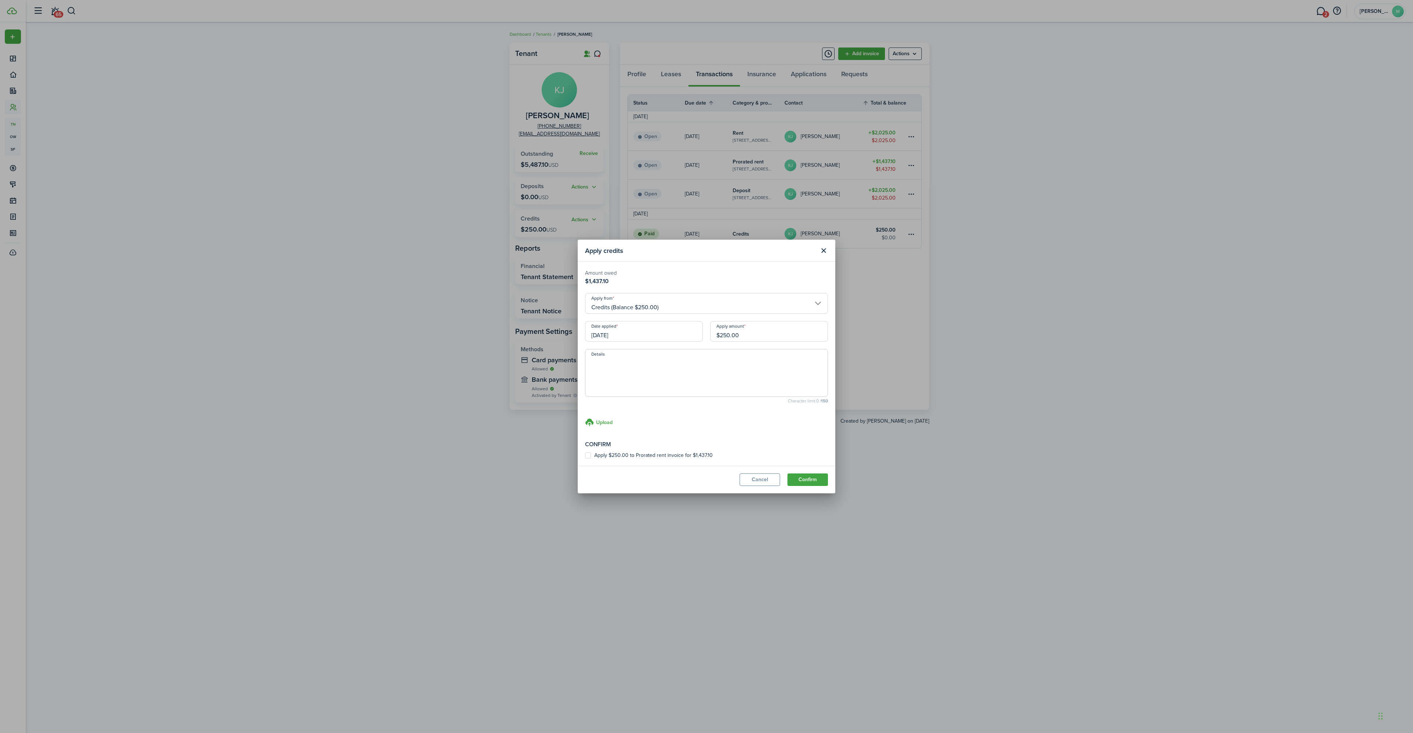
click at [588, 456] on label "Apply $250.00 to Prorated rent invoice for $1,437.10" at bounding box center [649, 455] width 128 height 6
click at [585, 456] on input "Apply $250.00 to Prorated rent invoice for $1,437.10" at bounding box center [585, 455] width 0 height 0
checkbox input "true"
click at [806, 479] on button "Confirm" at bounding box center [807, 479] width 40 height 13
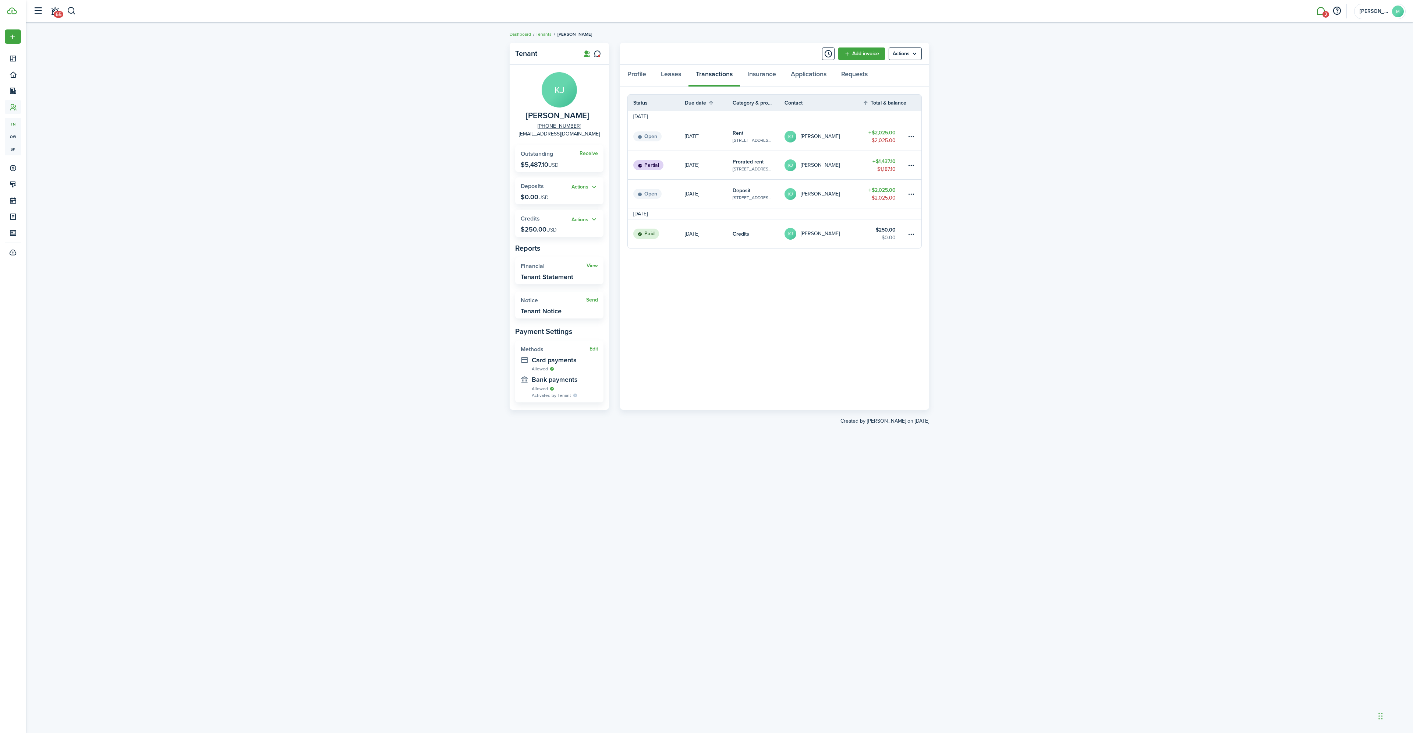
click at [1321, 14] on link "2" at bounding box center [1321, 11] width 14 height 19
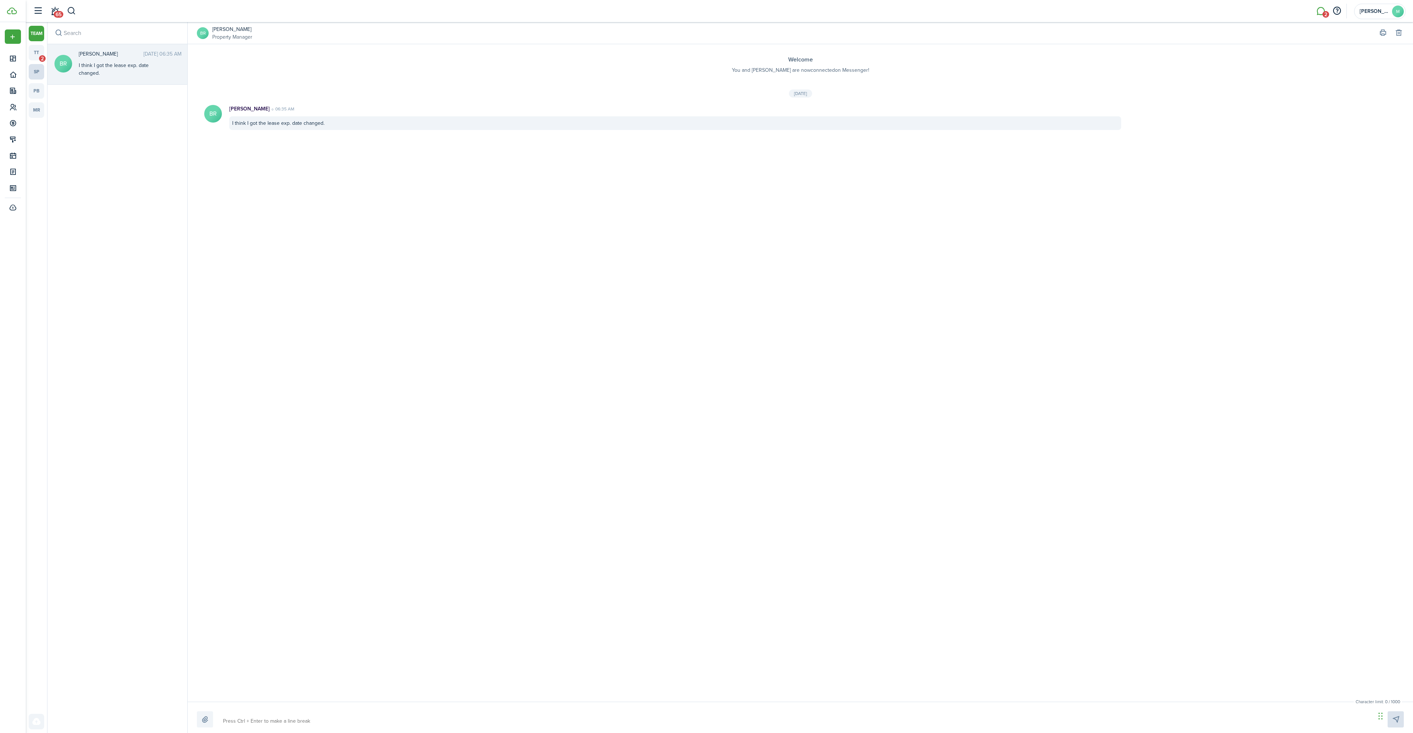
click at [40, 67] on link "sp" at bounding box center [36, 71] width 15 height 15
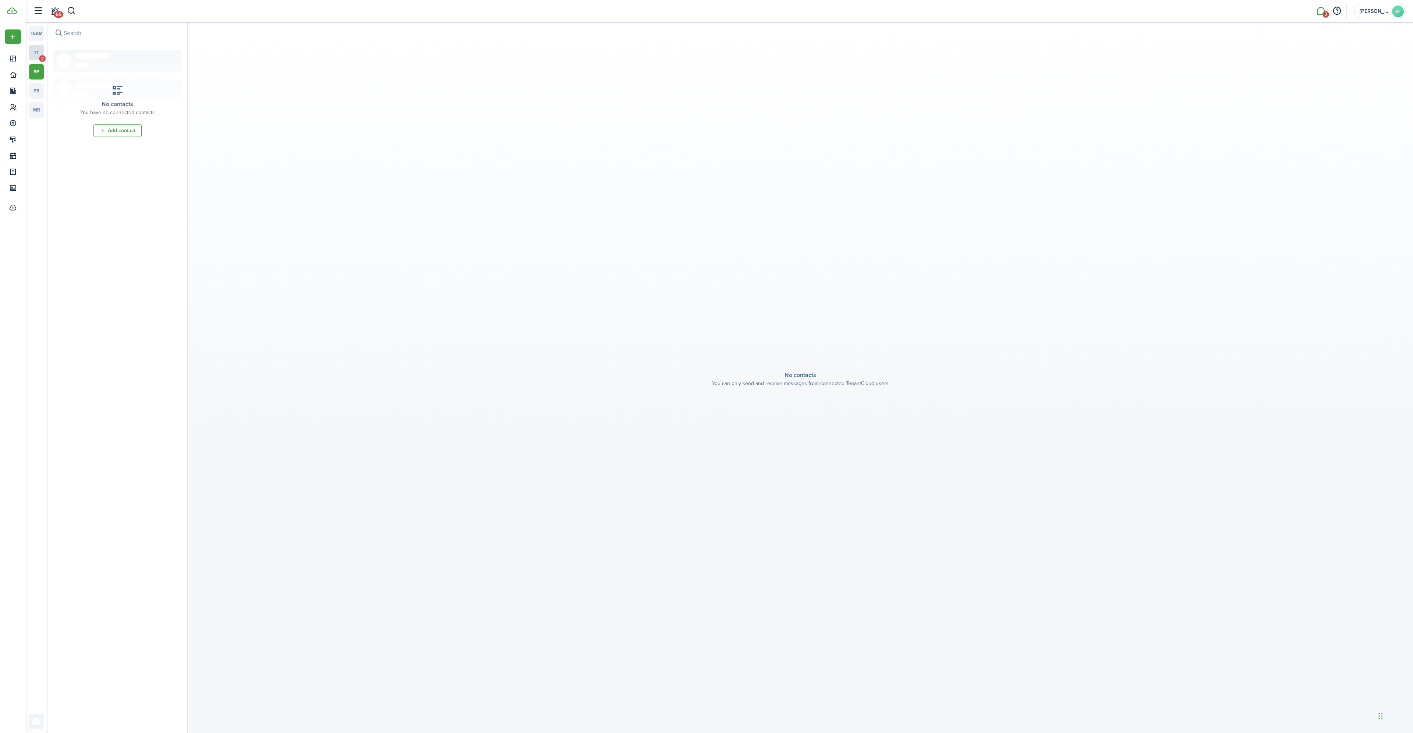
click at [33, 49] on link "tt 2" at bounding box center [36, 52] width 15 height 15
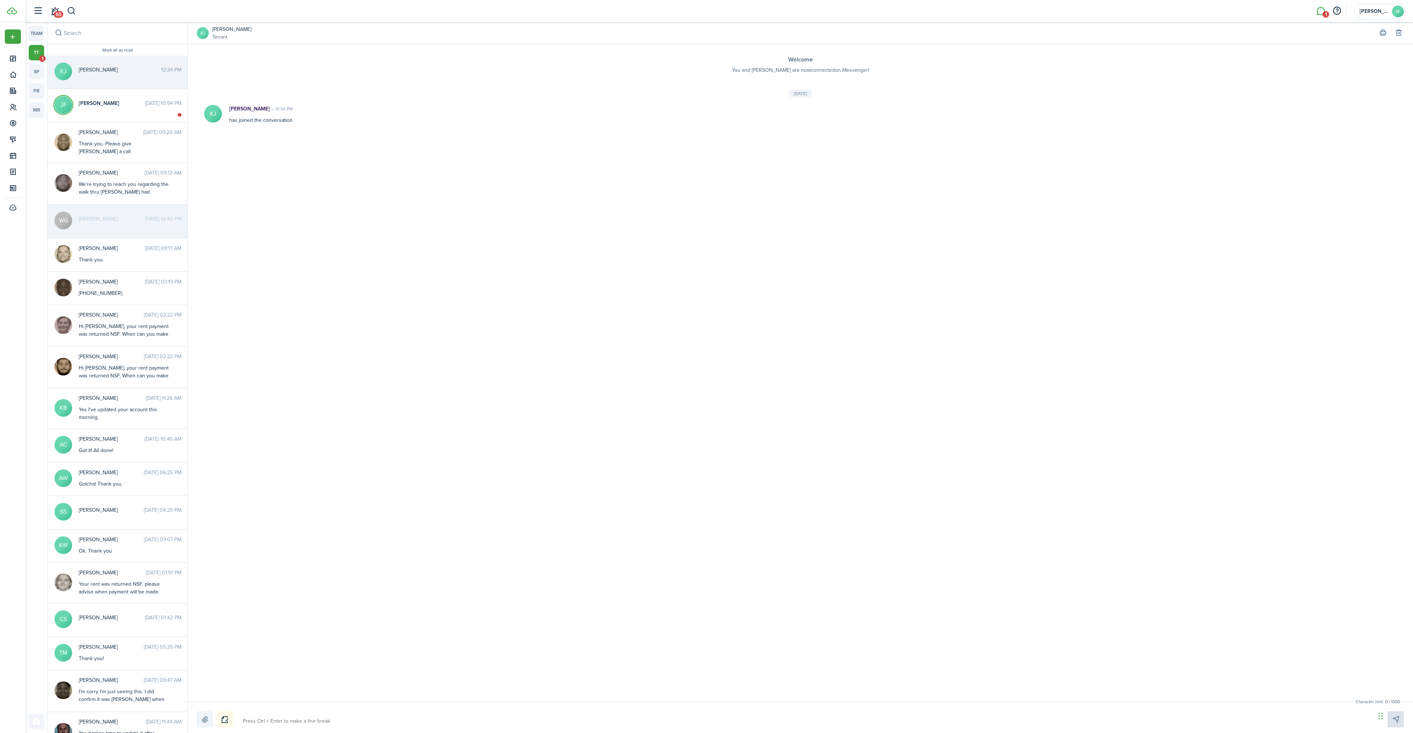
click at [278, 722] on textarea at bounding box center [806, 721] width 1133 height 13
type textarea "H"
type textarea "Hi"
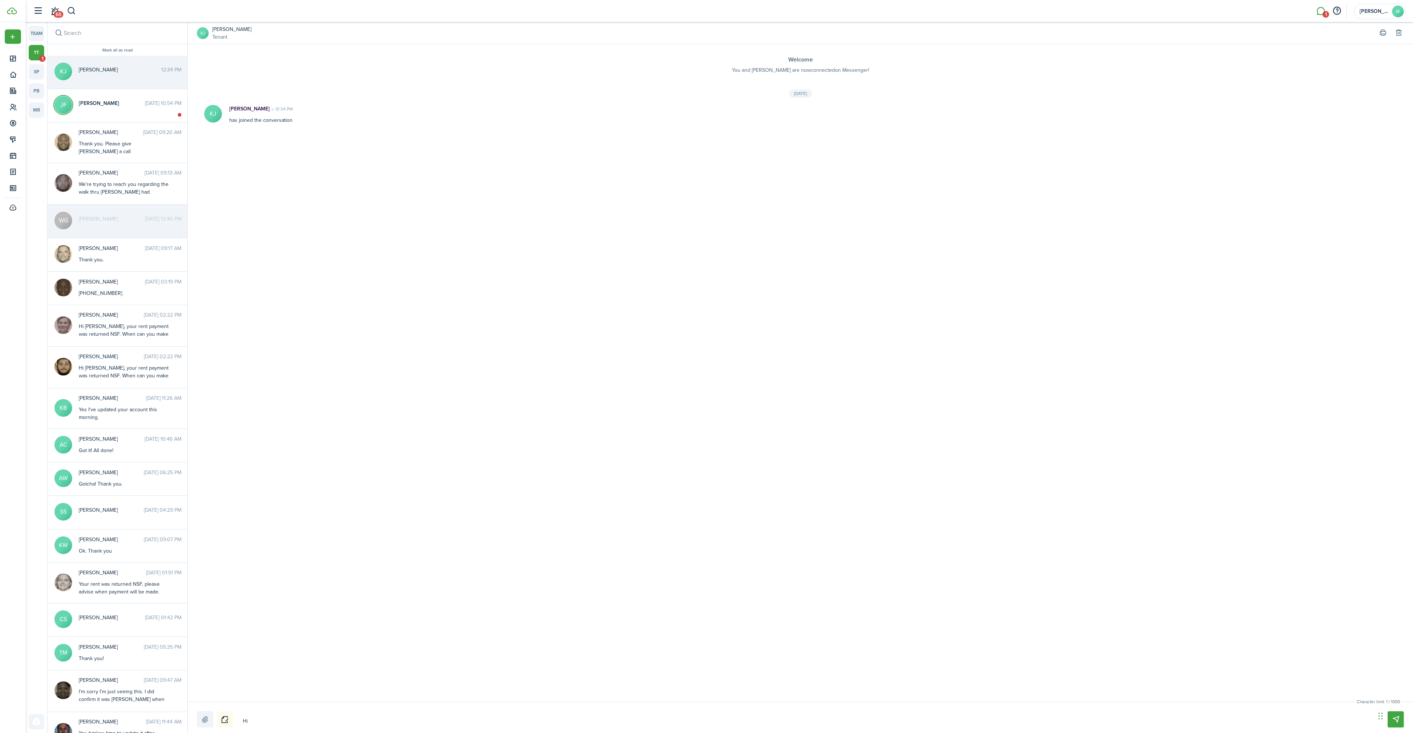
type textarea "Hi"
type textarea "Hi K"
type textarea "Hi [PERSON_NAME]"
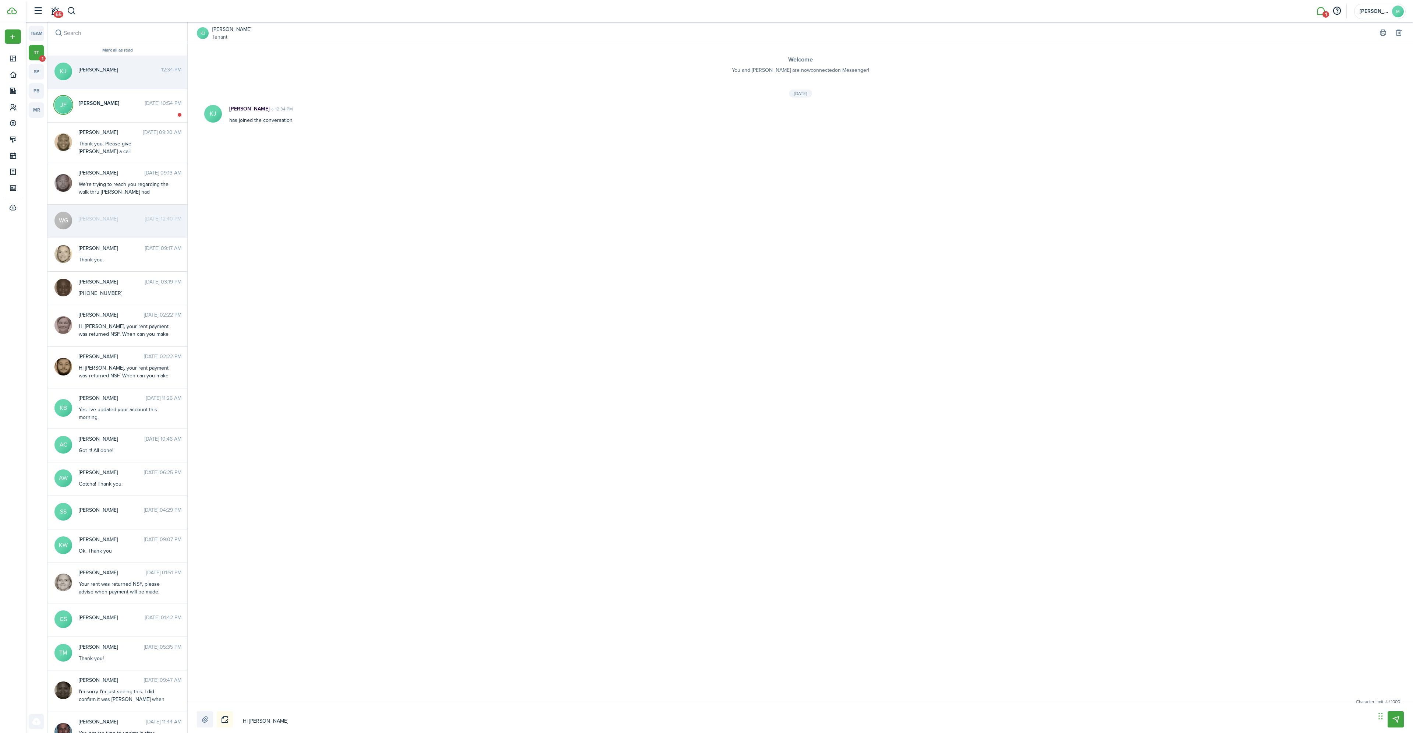
type textarea "Hi [PERSON_NAME]"
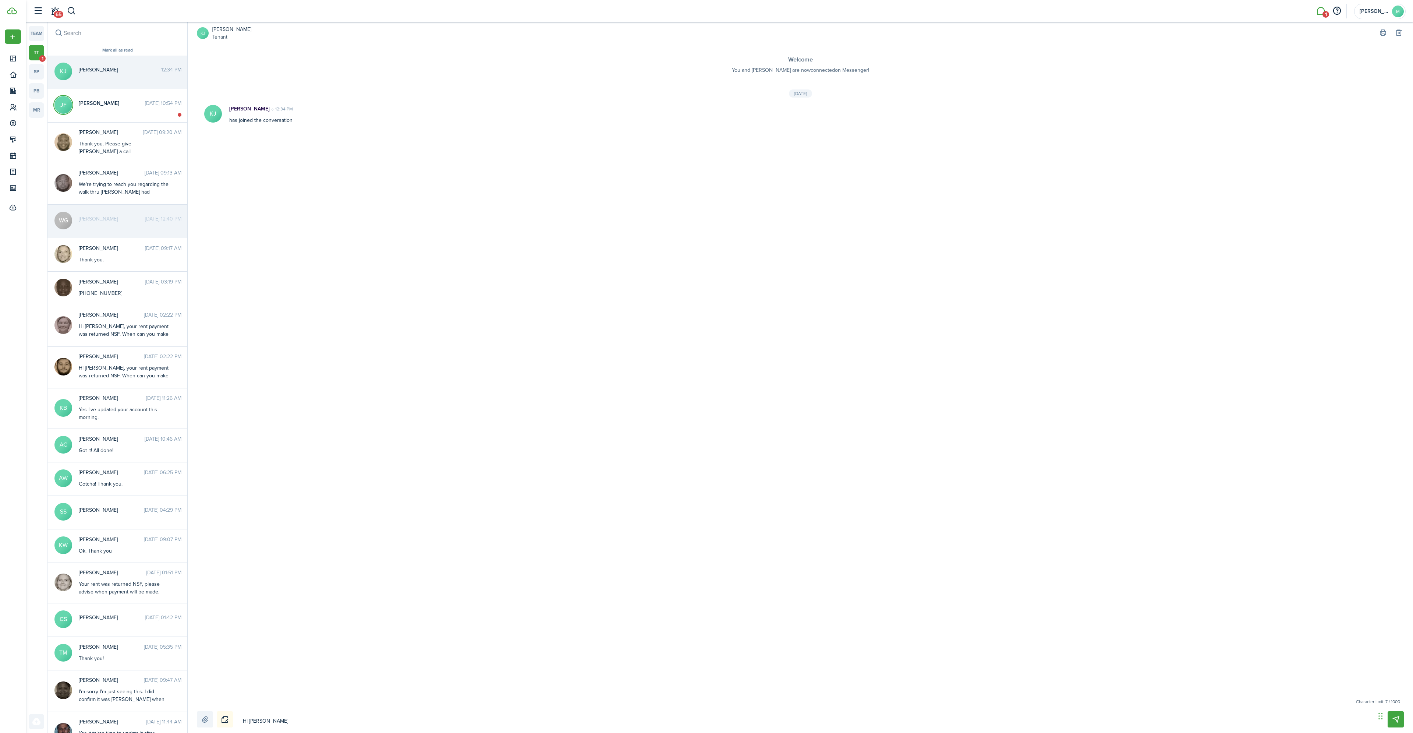
type textarea "Hi [PERSON_NAME]"
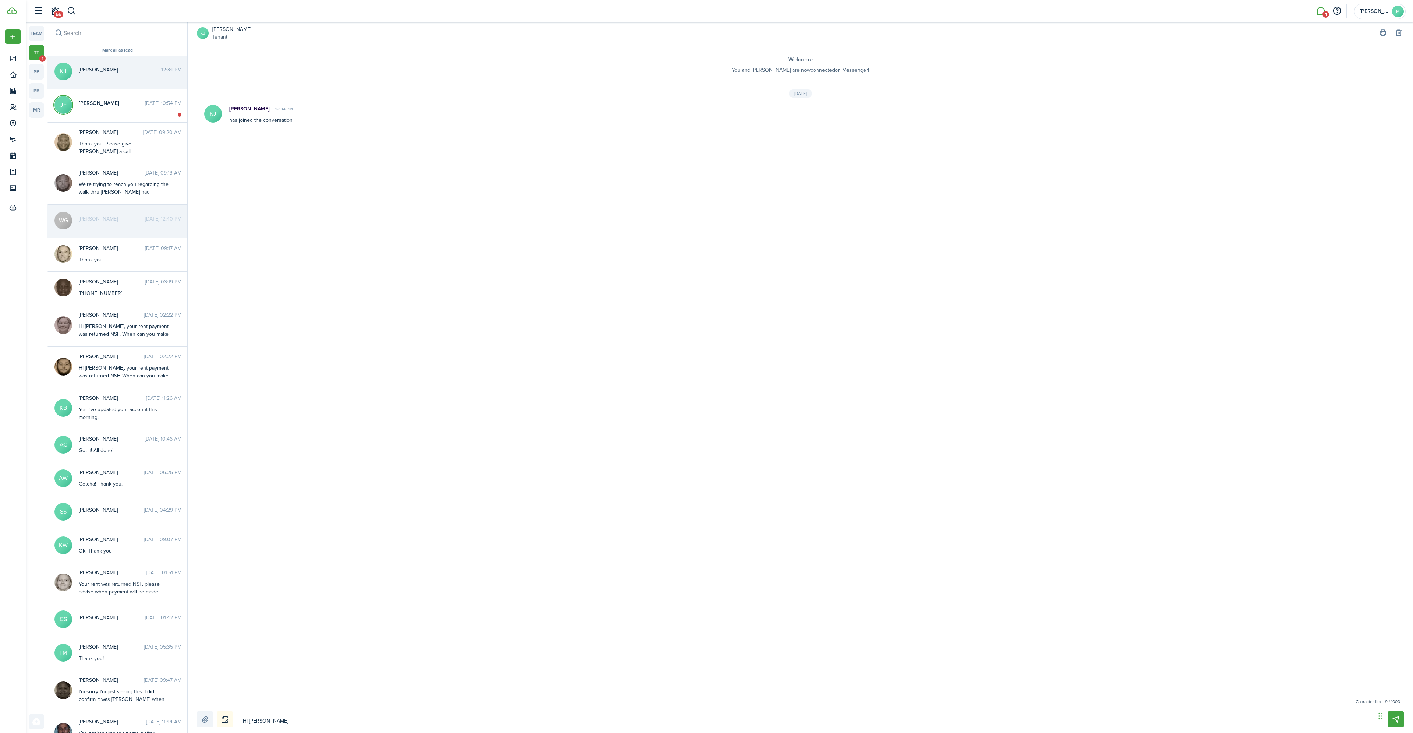
type textarea "Hi [PERSON_NAME]"
type textarea "Hi [PERSON_NAME],"
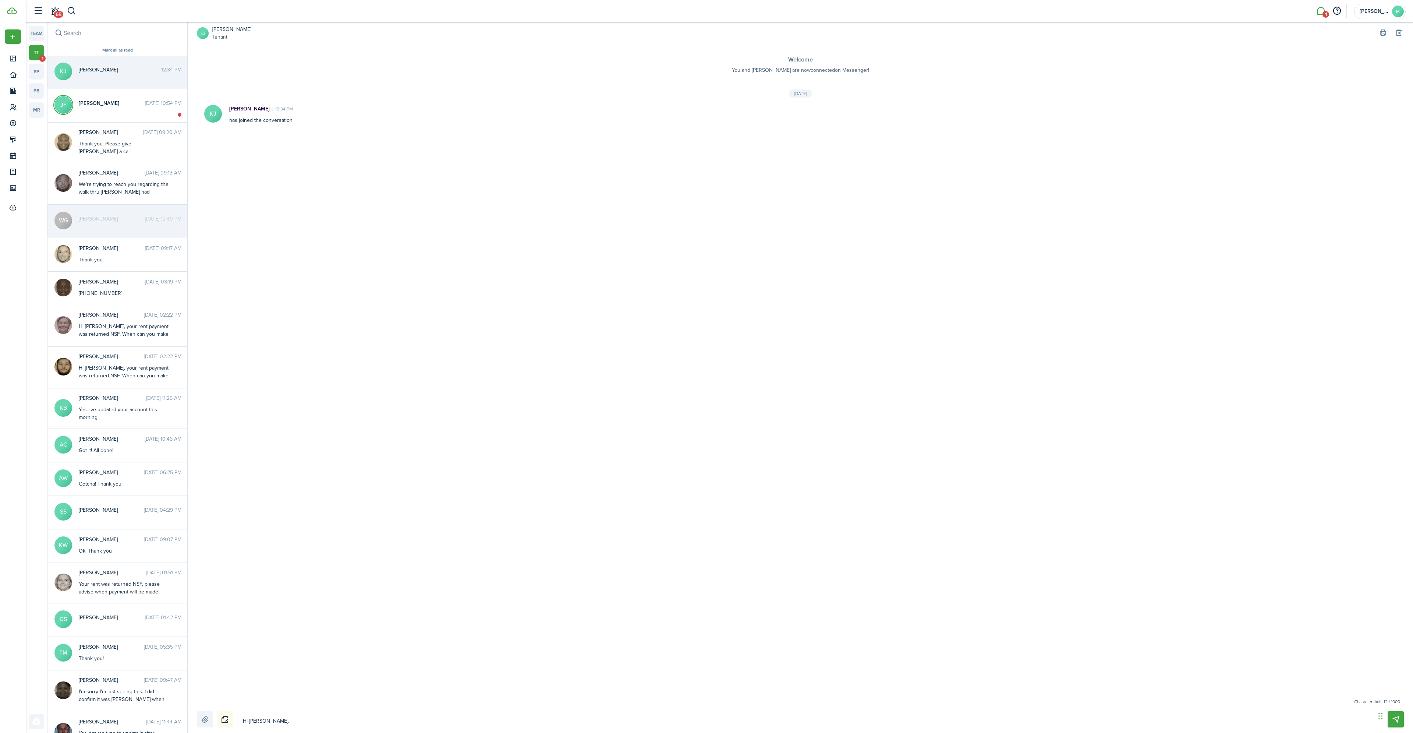
type textarea "Hi [PERSON_NAME],"
type textarea "Hi [PERSON_NAME]"
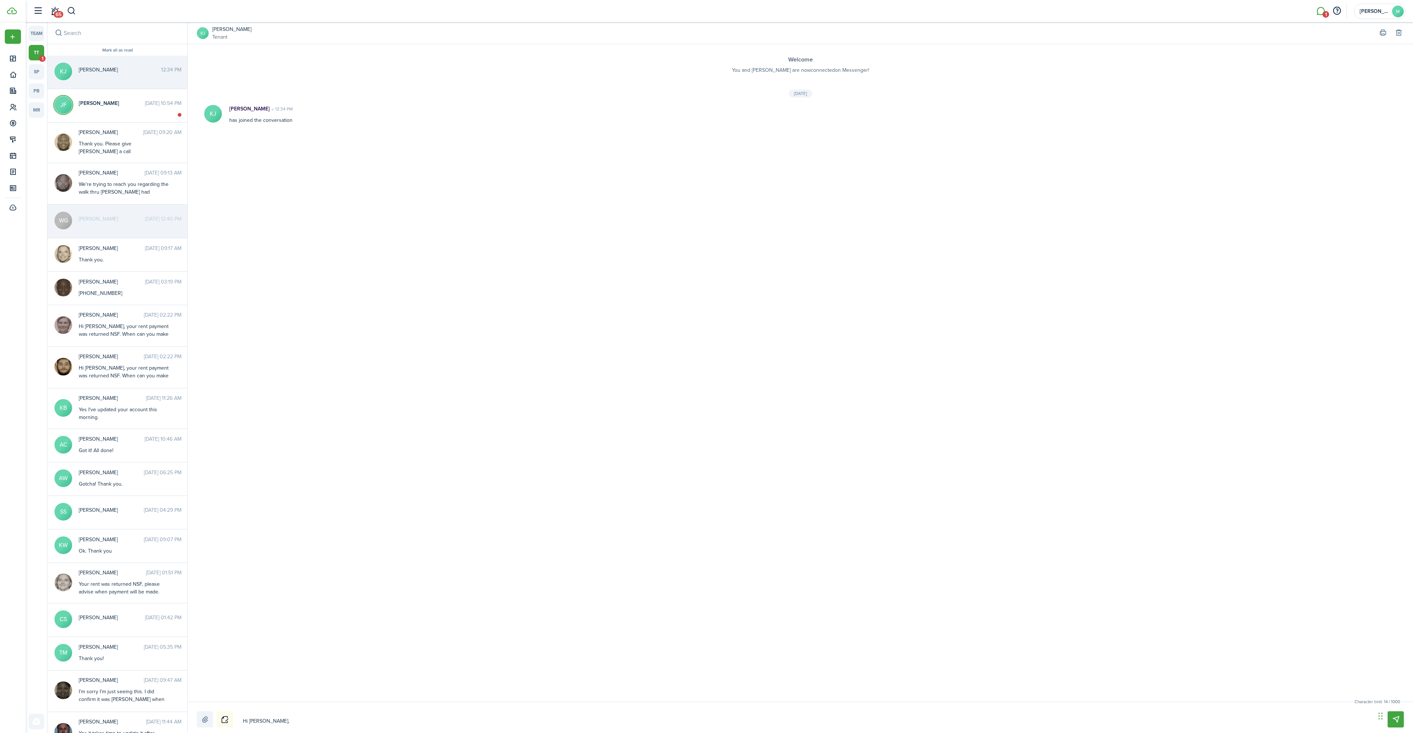
type textarea "Hi [PERSON_NAME]"
type textarea "Hi [PERSON_NAME], Ju"
type textarea "Hi [PERSON_NAME], Jus"
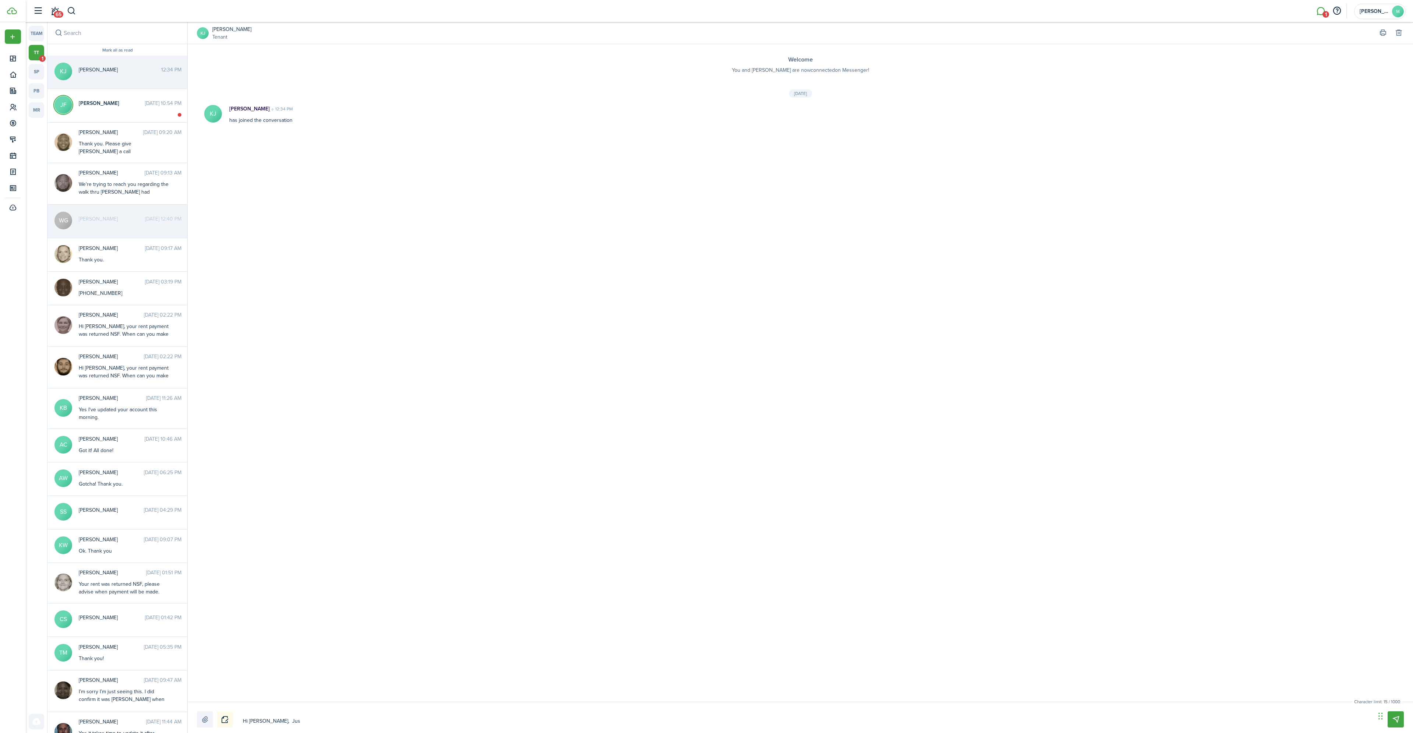
type textarea "Hi [PERSON_NAME], Just"
type textarea "Hi [PERSON_NAME], Just w"
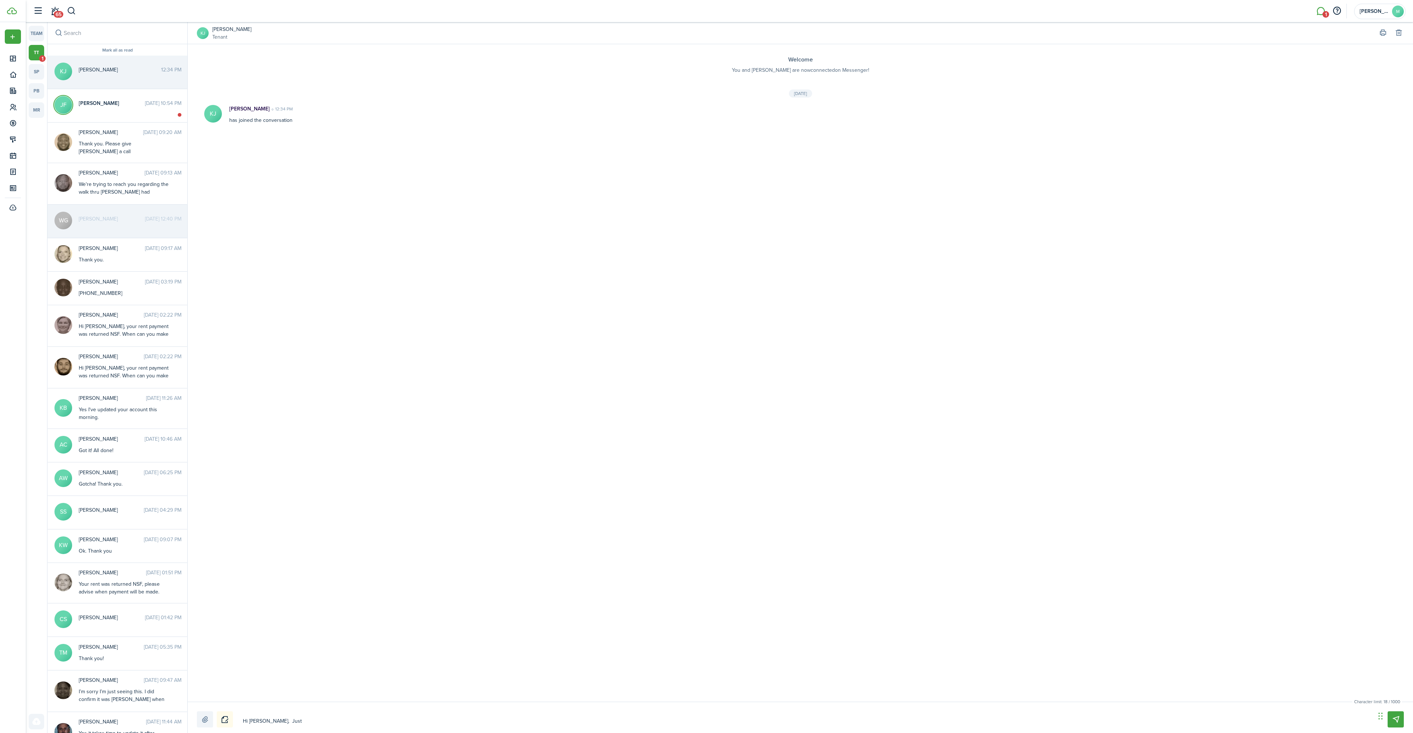
type textarea "Hi [PERSON_NAME], Just w"
type textarea "Hi [PERSON_NAME], Just wa"
type textarea "Hi [PERSON_NAME], [PERSON_NAME]"
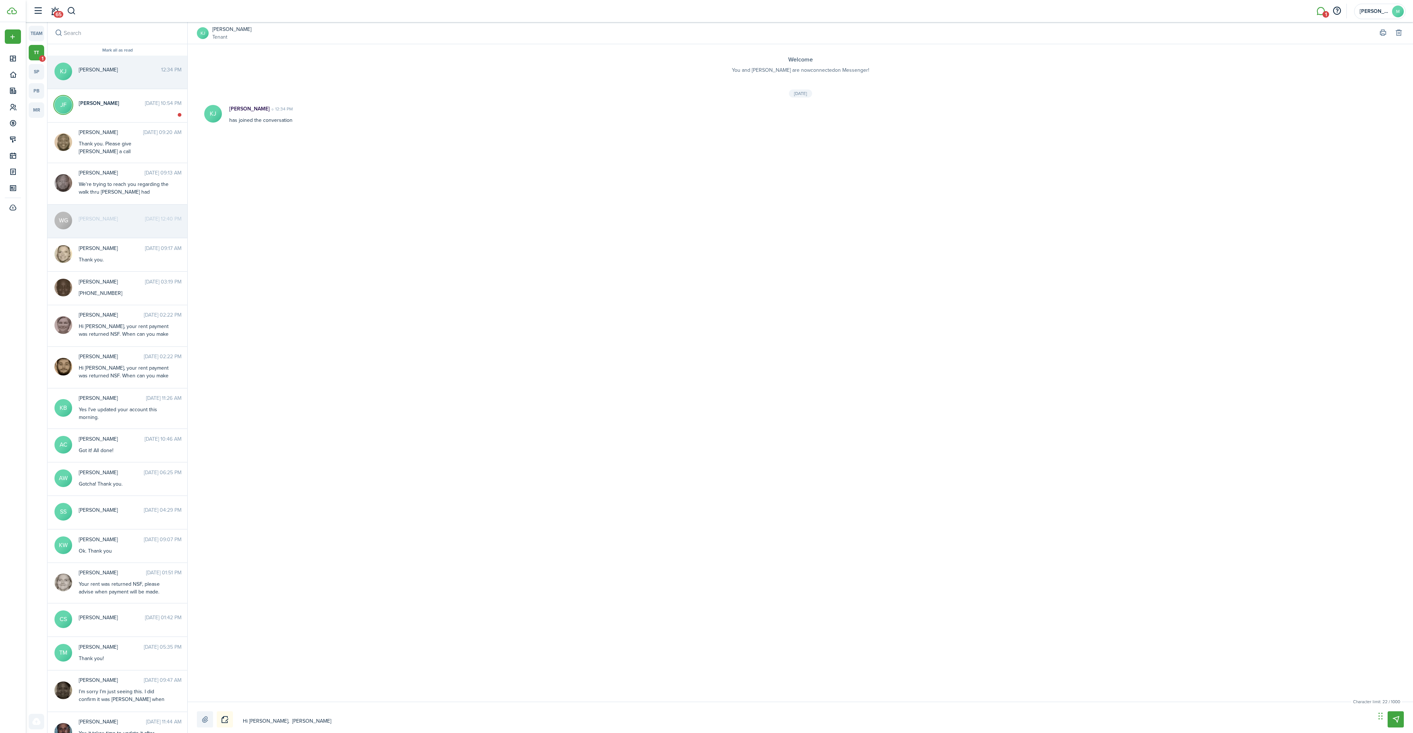
type textarea "Hi [PERSON_NAME], Just want"
type textarea "Hi [PERSON_NAME], Just wante"
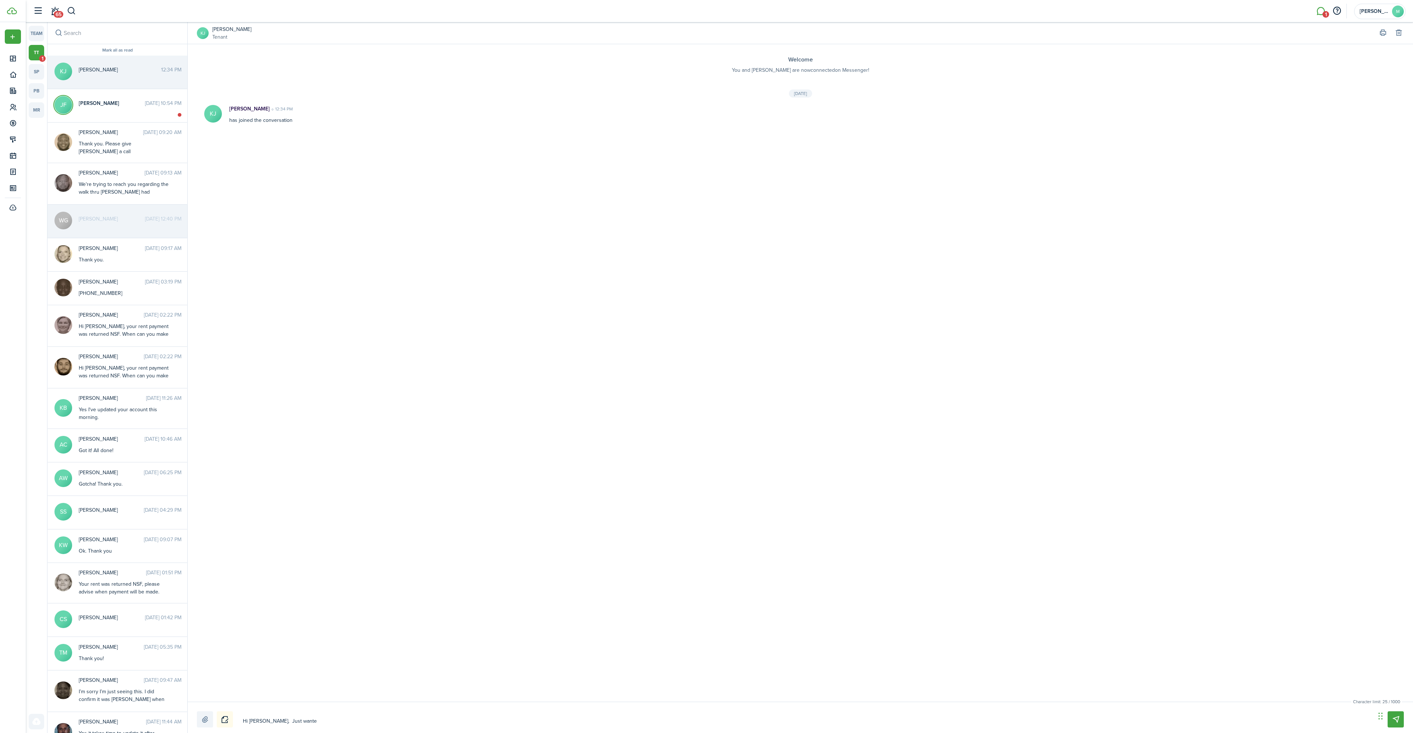
type textarea "Hi [PERSON_NAME], Just wante"
type textarea "Hi [PERSON_NAME], Just wante d"
type textarea "Hi [PERSON_NAME], Just wante dt"
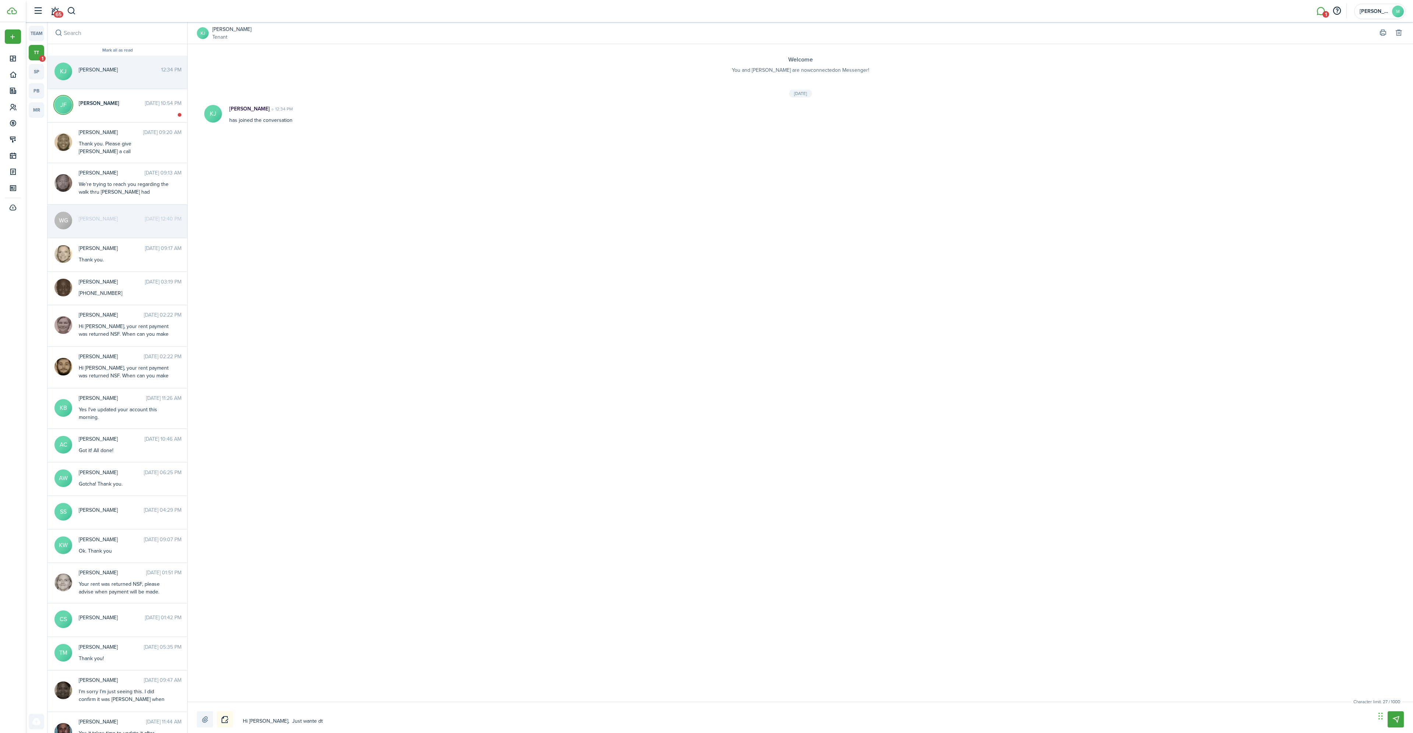
type textarea "Hi [PERSON_NAME], Just wante dto"
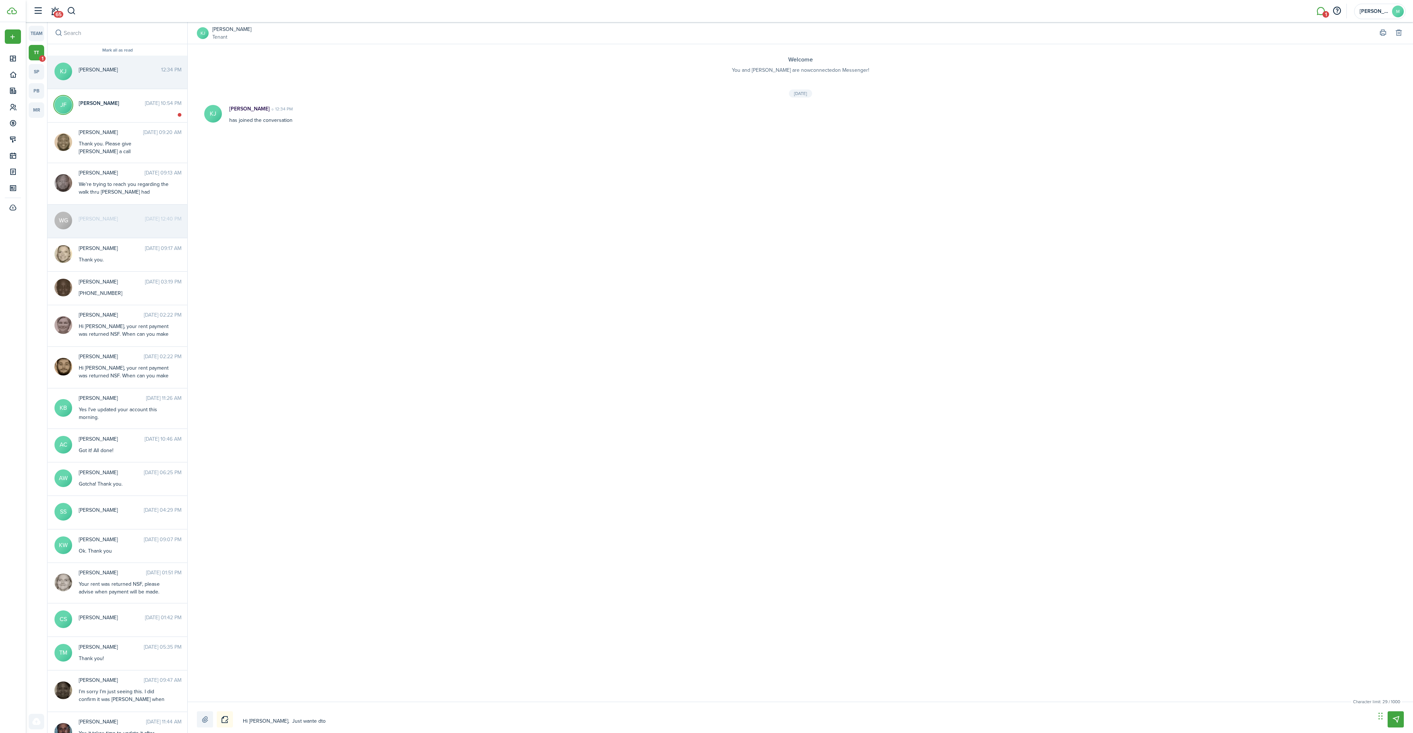
type textarea "Hi [PERSON_NAME], Just wante dto"
type textarea "Hi [PERSON_NAME], Just wante dt"
type textarea "Hi [PERSON_NAME], Just wante d"
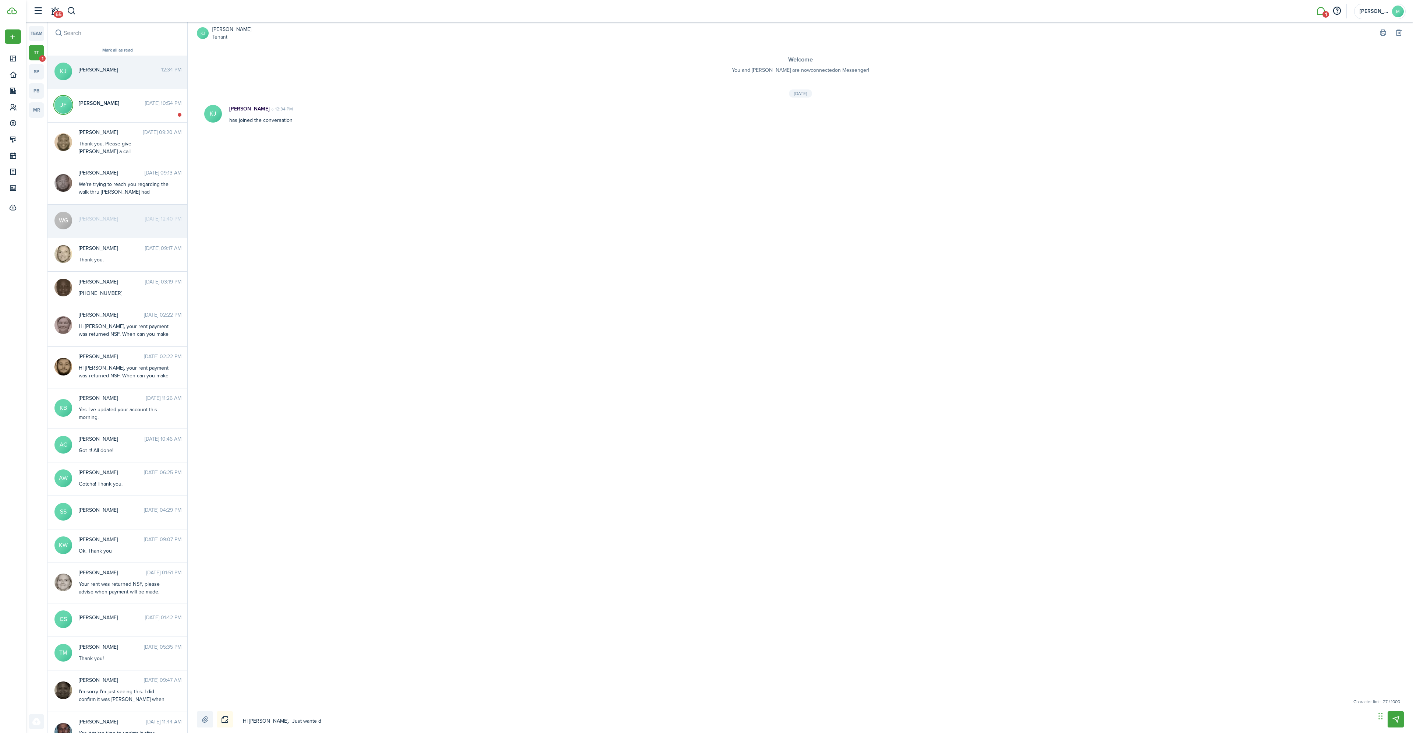
type textarea "Hi [PERSON_NAME], Just wante"
type textarea "Hi [PERSON_NAME], Just wanted"
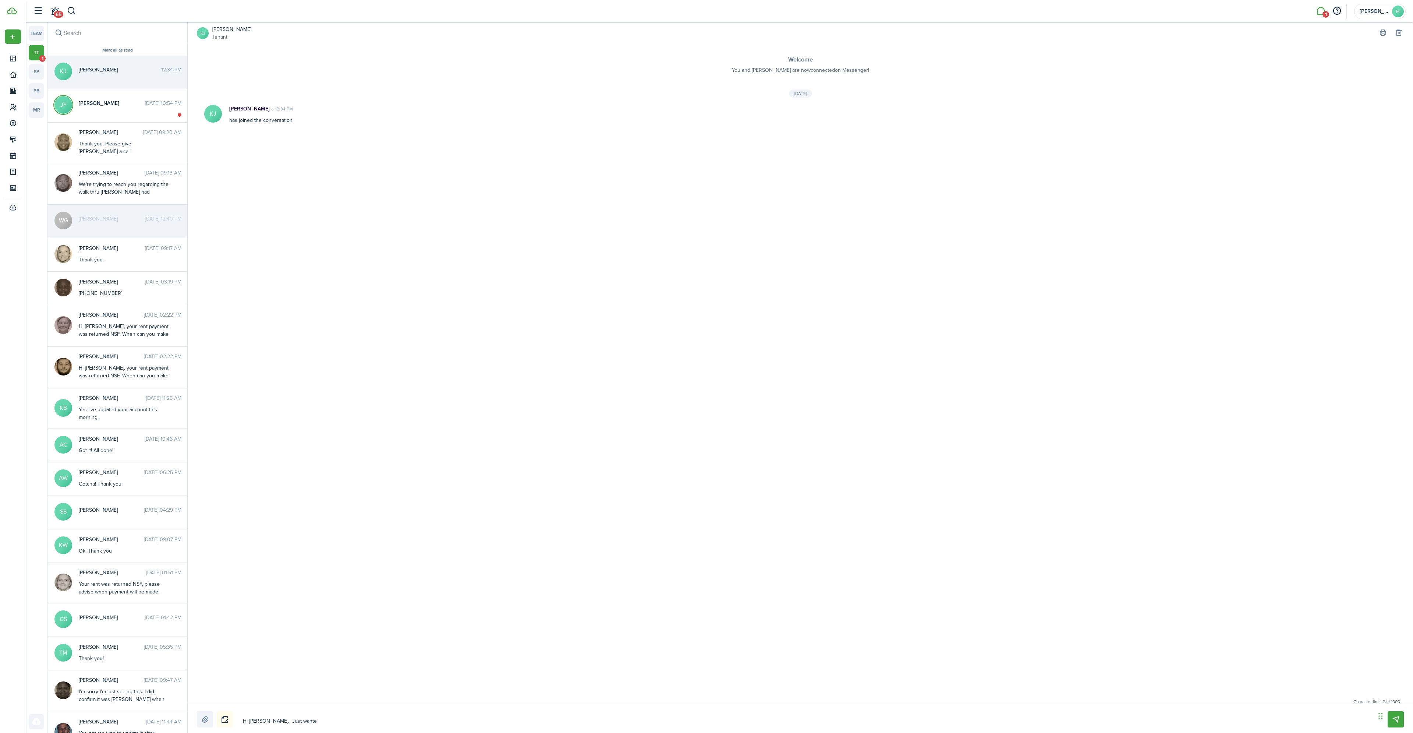
type textarea "Hi [PERSON_NAME], Just wanted"
type textarea "Hi [PERSON_NAME], Just wanted t"
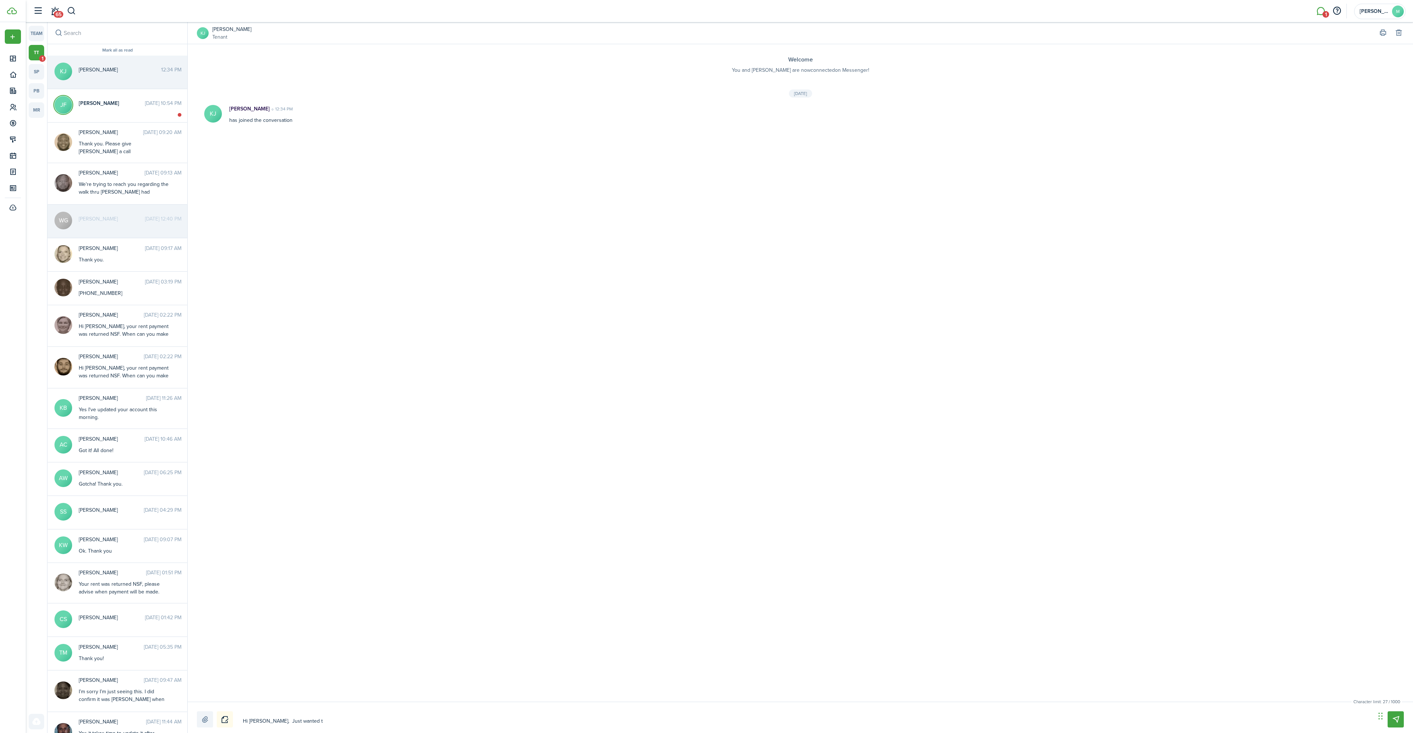
type textarea "Hi [PERSON_NAME], Just wanted to"
type textarea "Hi [PERSON_NAME], Just wanted to l"
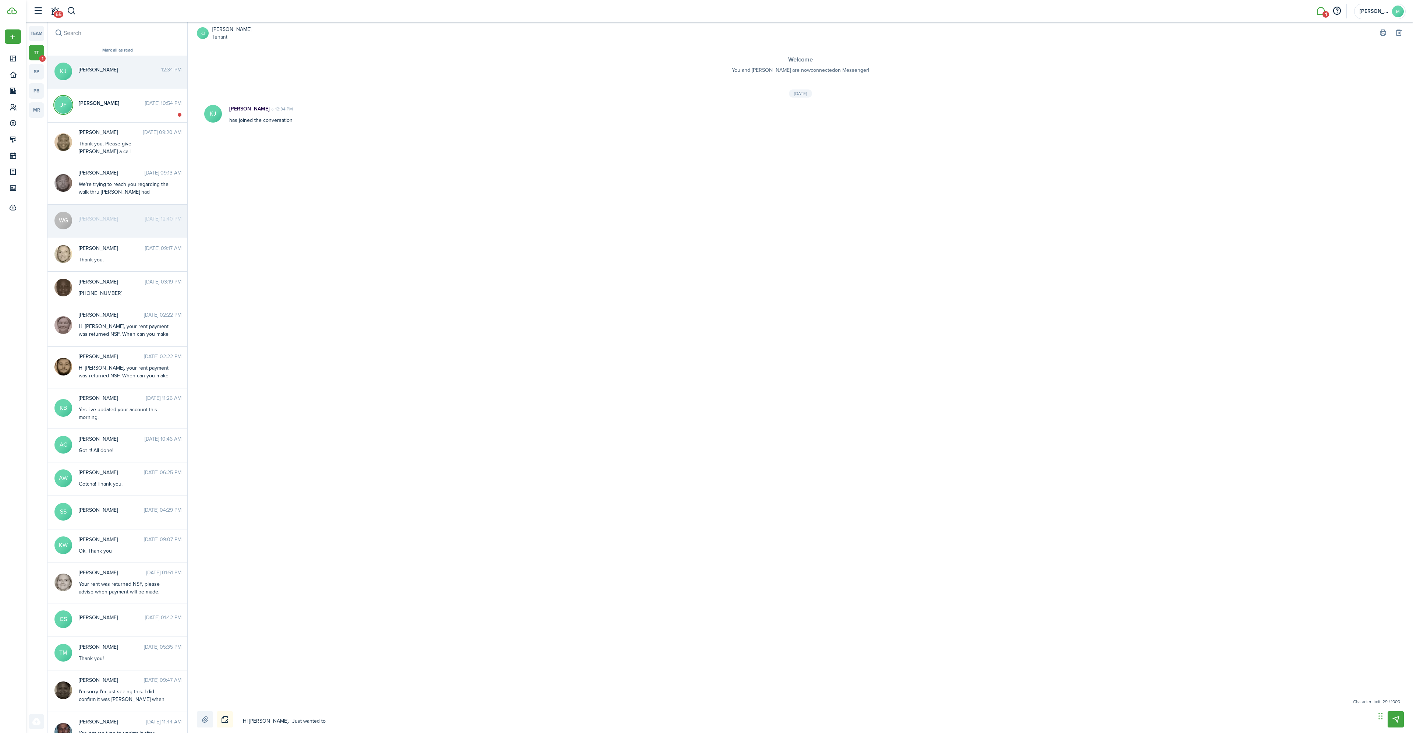
type textarea "Hi [PERSON_NAME], Just wanted to l"
type textarea "Hi [PERSON_NAME], Just wanted to le"
type textarea "Hi [PERSON_NAME], Just wanted to let"
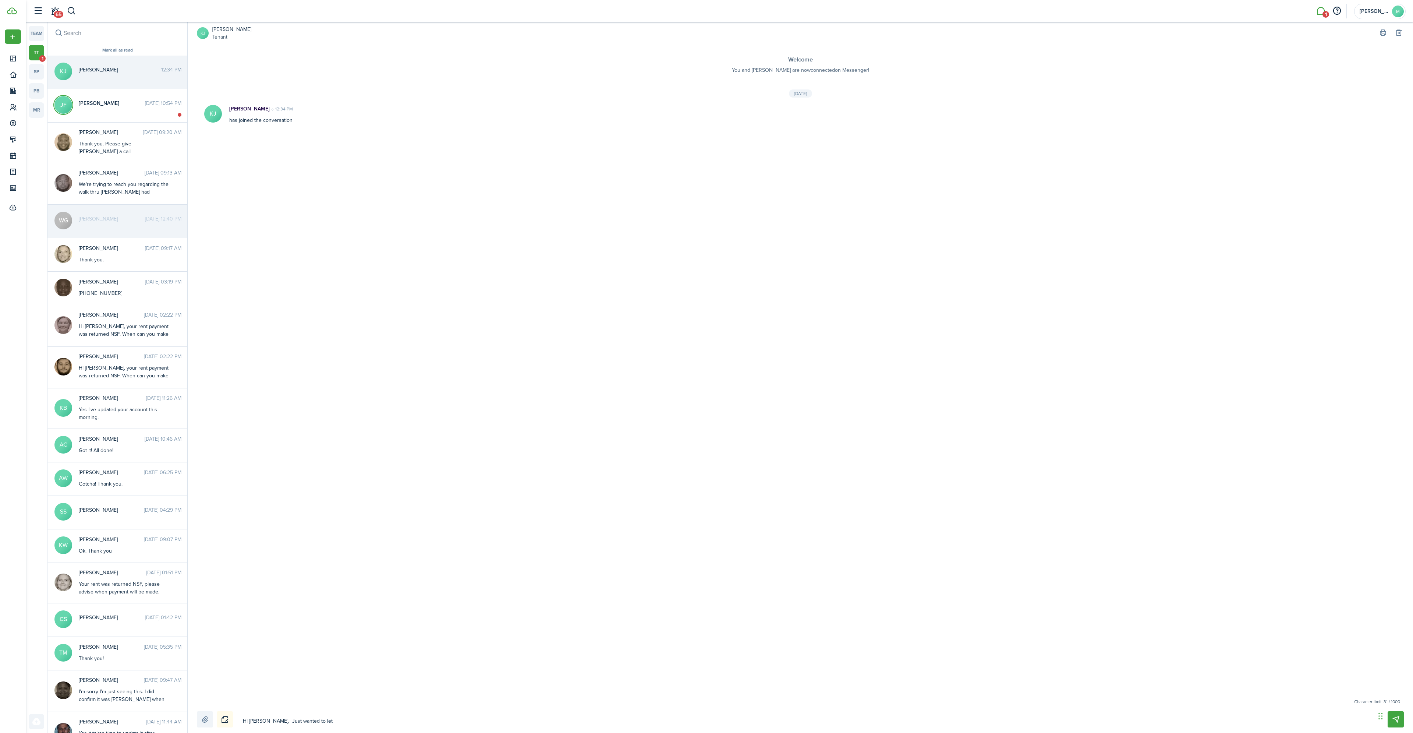
type textarea "Hi [PERSON_NAME], Just wanted to let"
type textarea "Hi [PERSON_NAME], Just wanted to let y"
type textarea "Hi [PERSON_NAME], Just wanted to let yo"
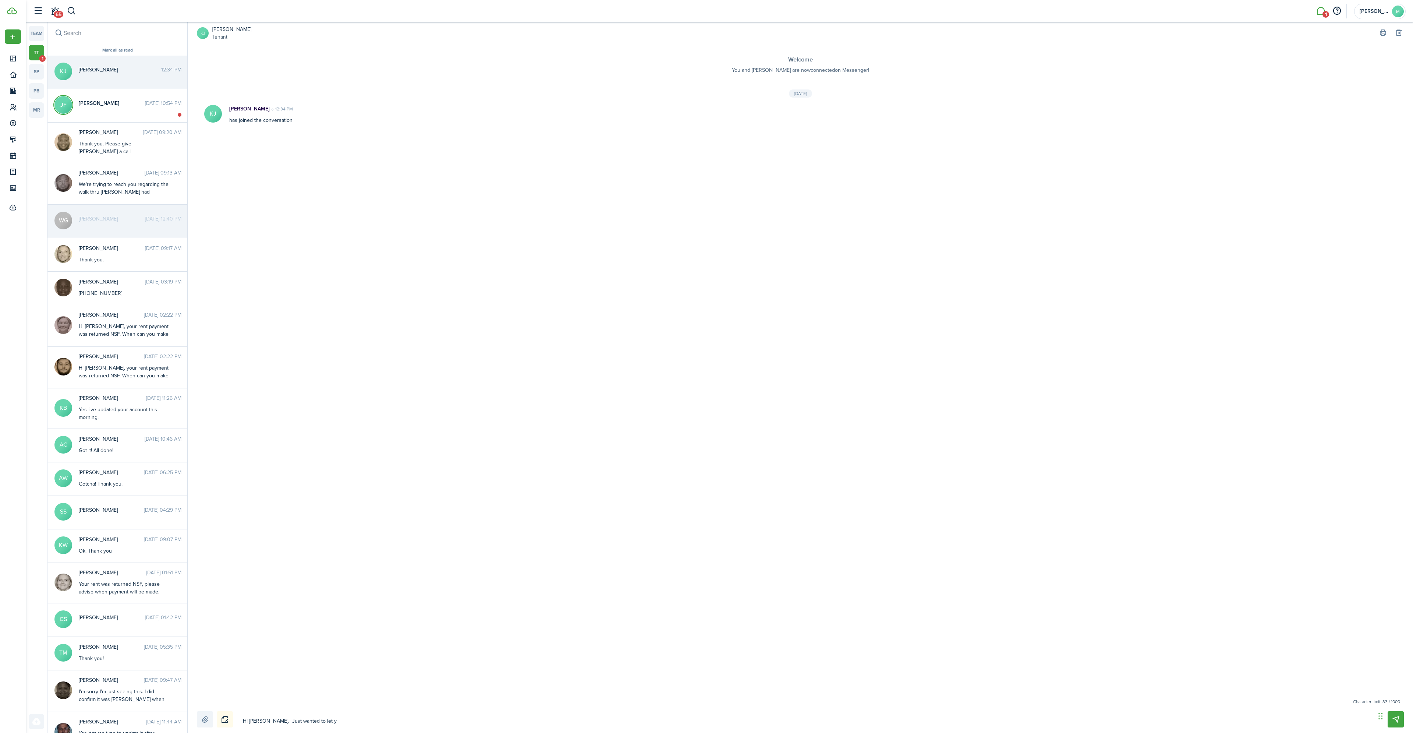
type textarea "Hi [PERSON_NAME], Just wanted to let yo"
type textarea "Hi [PERSON_NAME], Just wanted to let you"
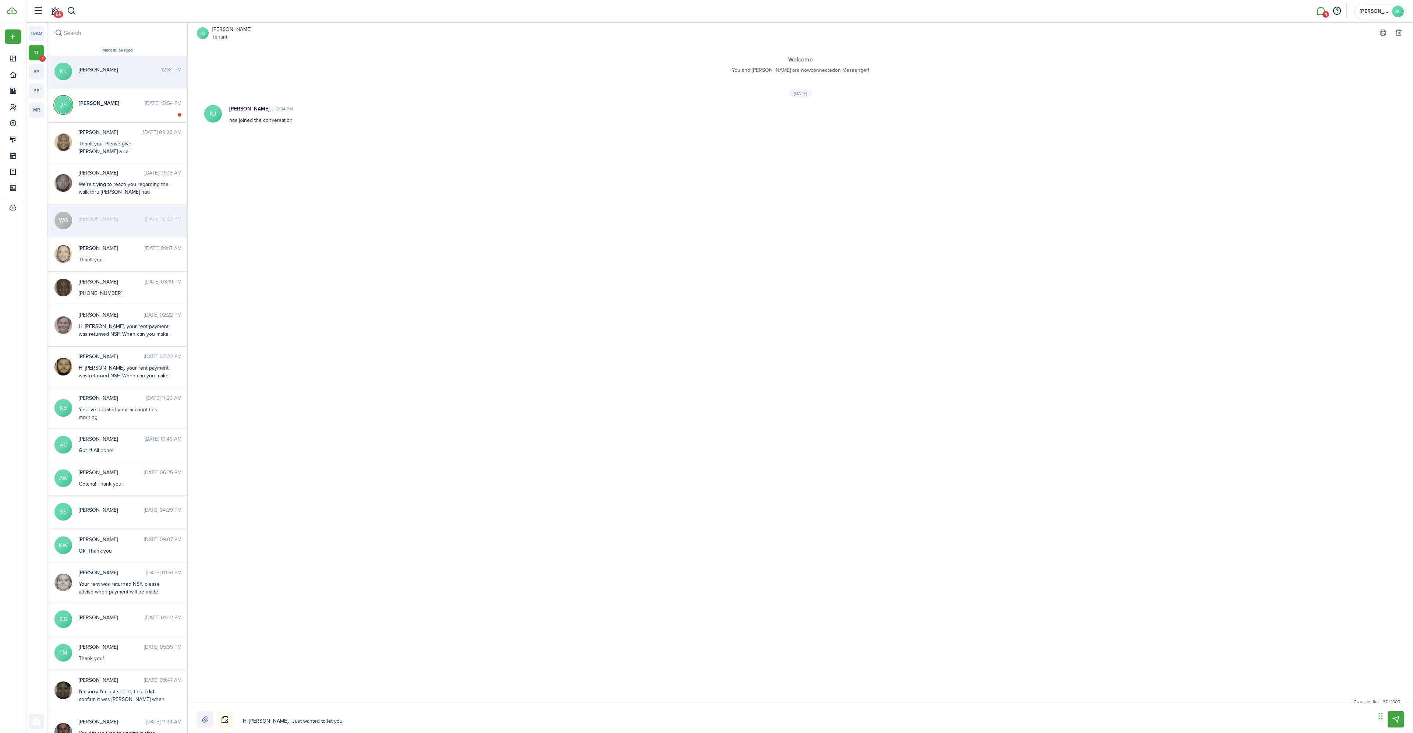
type textarea "Hi [PERSON_NAME], Just wanted to let you k"
type textarea "Hi [PERSON_NAME], Just wanted to let you kn"
type textarea "Hi [PERSON_NAME], Just wanted to let you kno"
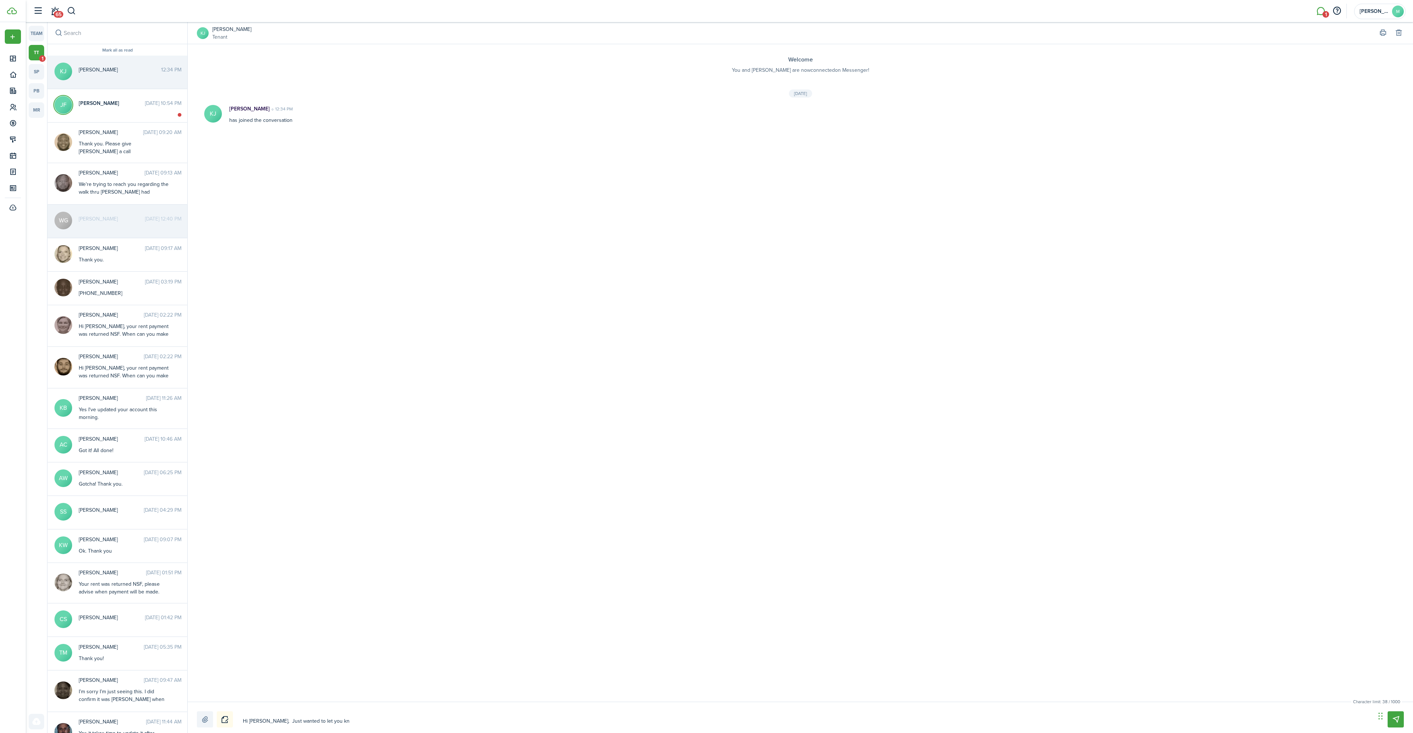
type textarea "Hi [PERSON_NAME], Just wanted to let you kno"
type textarea "Hi [PERSON_NAME], Just wanted to let you know"
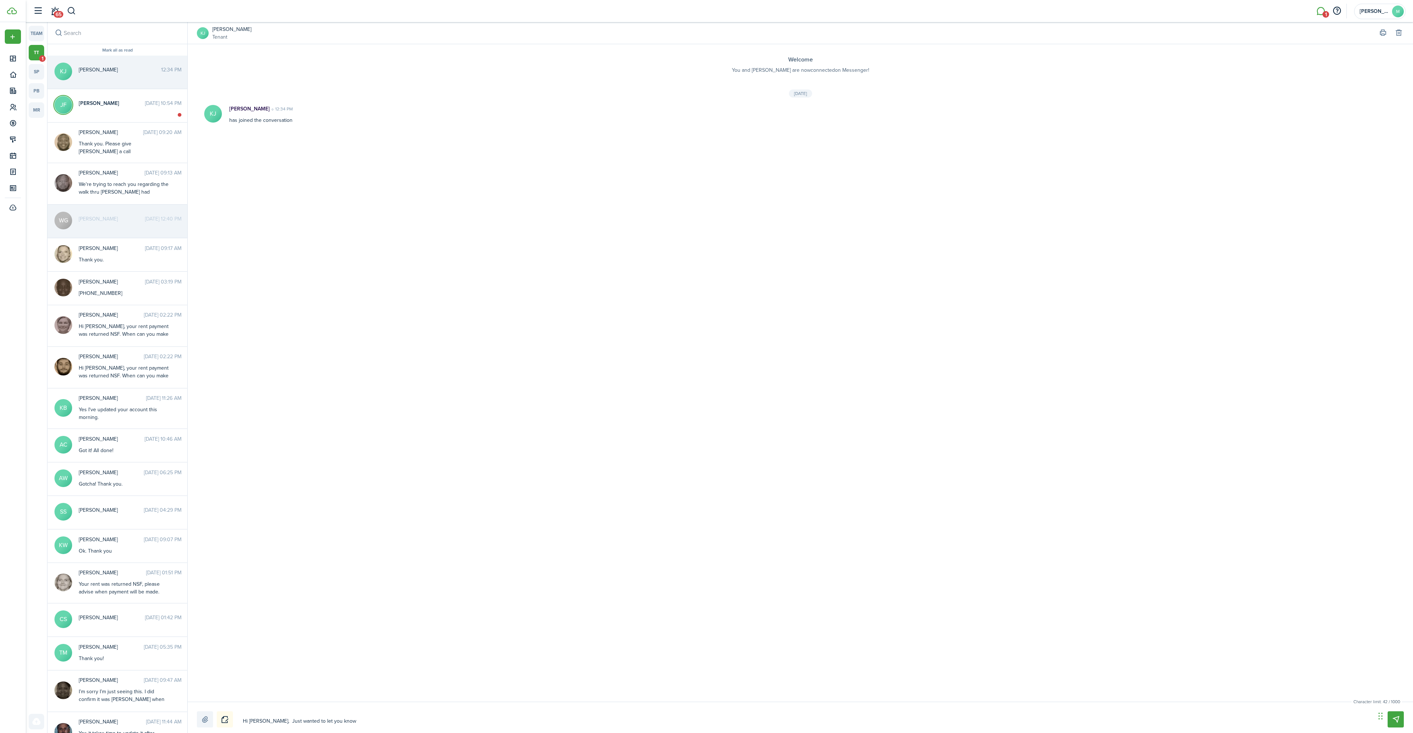
type textarea "Hi [PERSON_NAME], Just wanted to let you know y"
type textarea "Hi [PERSON_NAME], Just wanted to let you know yo"
type textarea "Hi [PERSON_NAME], Just wanted to let you know you"
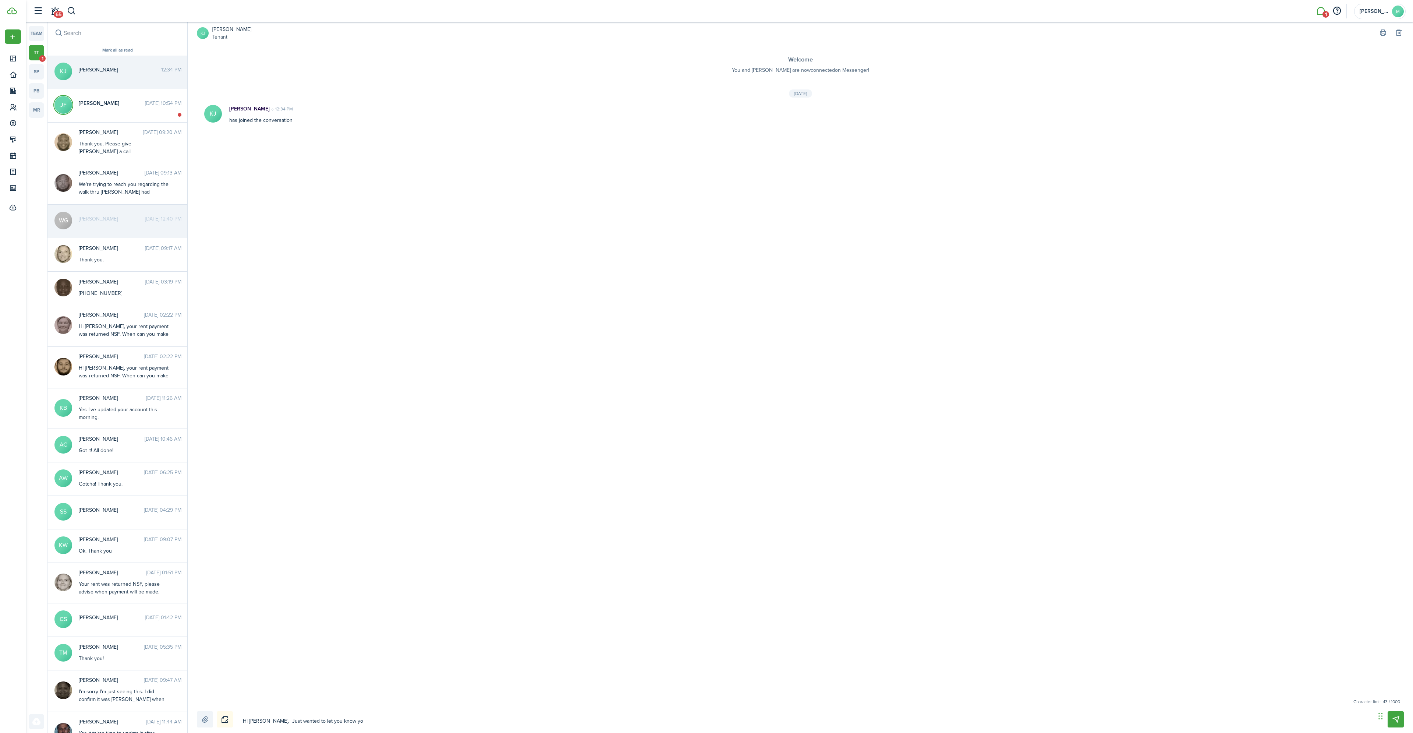
type textarea "Hi [PERSON_NAME], Just wanted to let you know you"
type textarea "Hi [PERSON_NAME], Just wanted to let you know your"
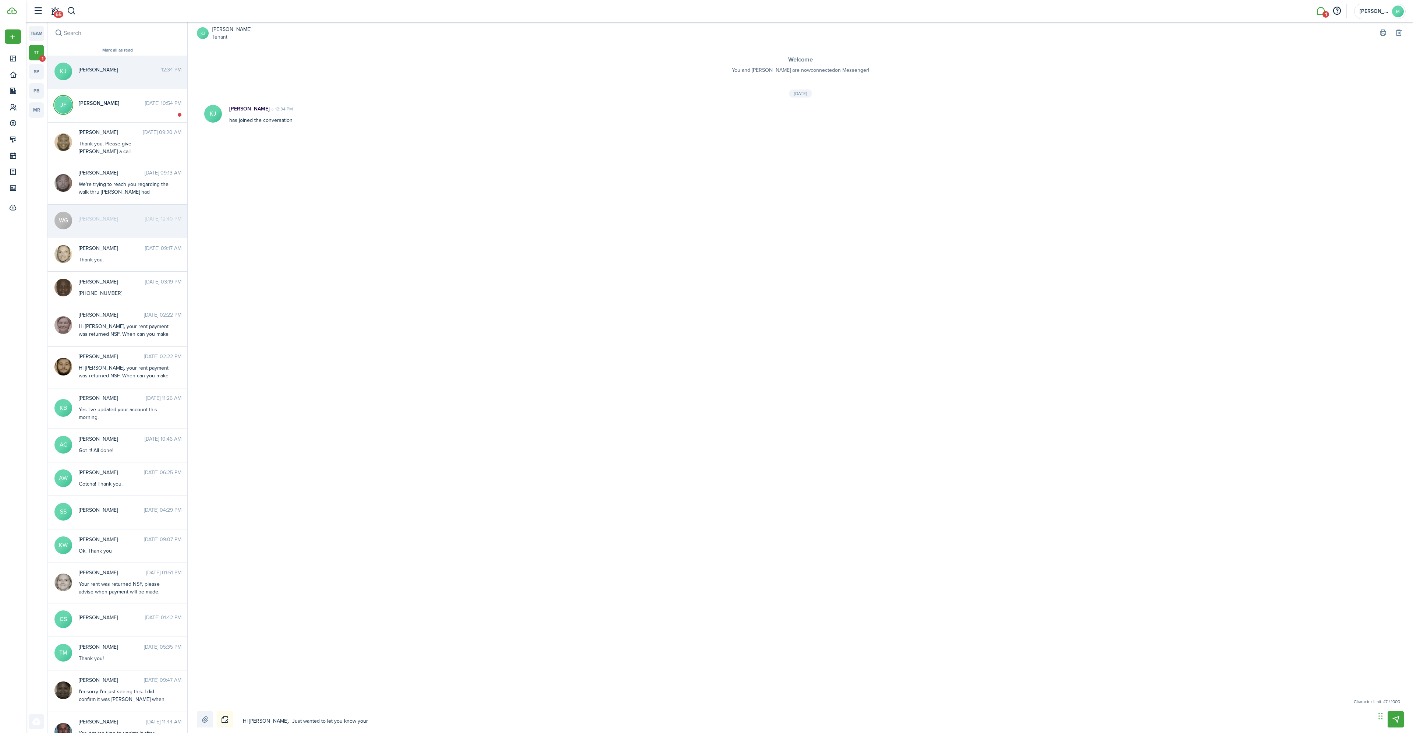
type textarea "Hi [PERSON_NAME], Just wanted to let you know your A"
type textarea "Hi [PERSON_NAME], Just wanted to let you know your AC"
type textarea "Hi [PERSON_NAME], Just wanted to let you know your ACH"
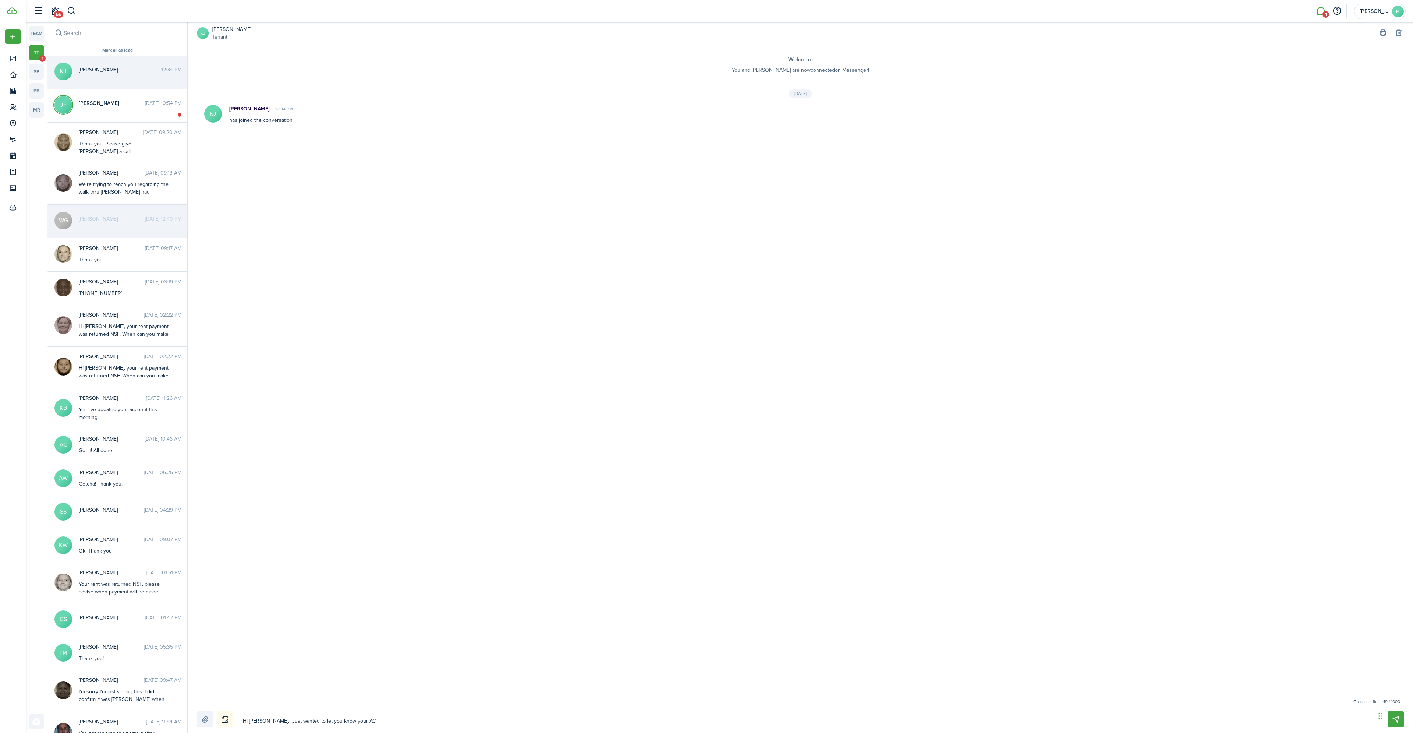
type textarea "Hi [PERSON_NAME], Just wanted to let you know your ACH"
type textarea "Hi [PERSON_NAME], Just wanted to let you know your ACH p"
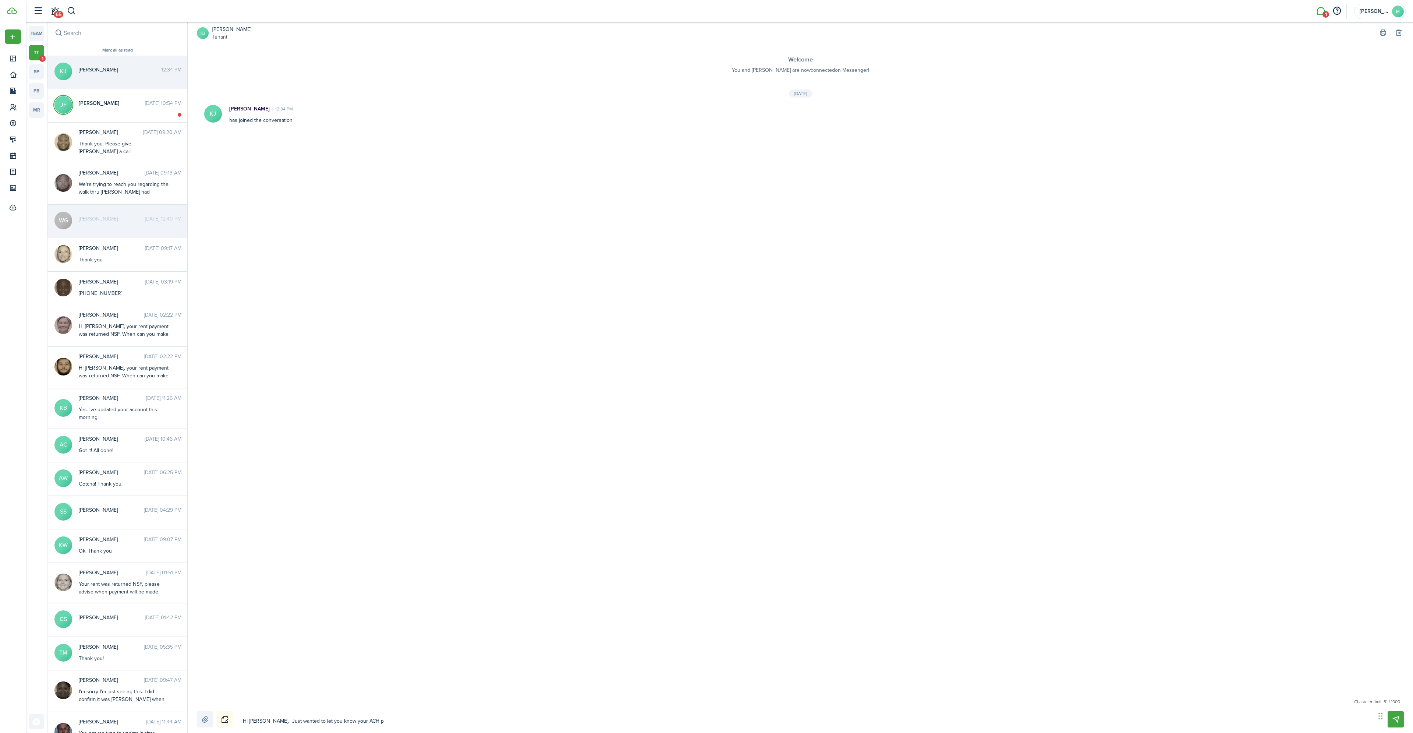
type textarea "Hi [PERSON_NAME], Just wanted to let you know your ACH pa"
type textarea "Hi [PERSON_NAME], Just wanted to let you know your ACH pay"
type textarea "Hi [PERSON_NAME], Just wanted to let you know your ACH paym"
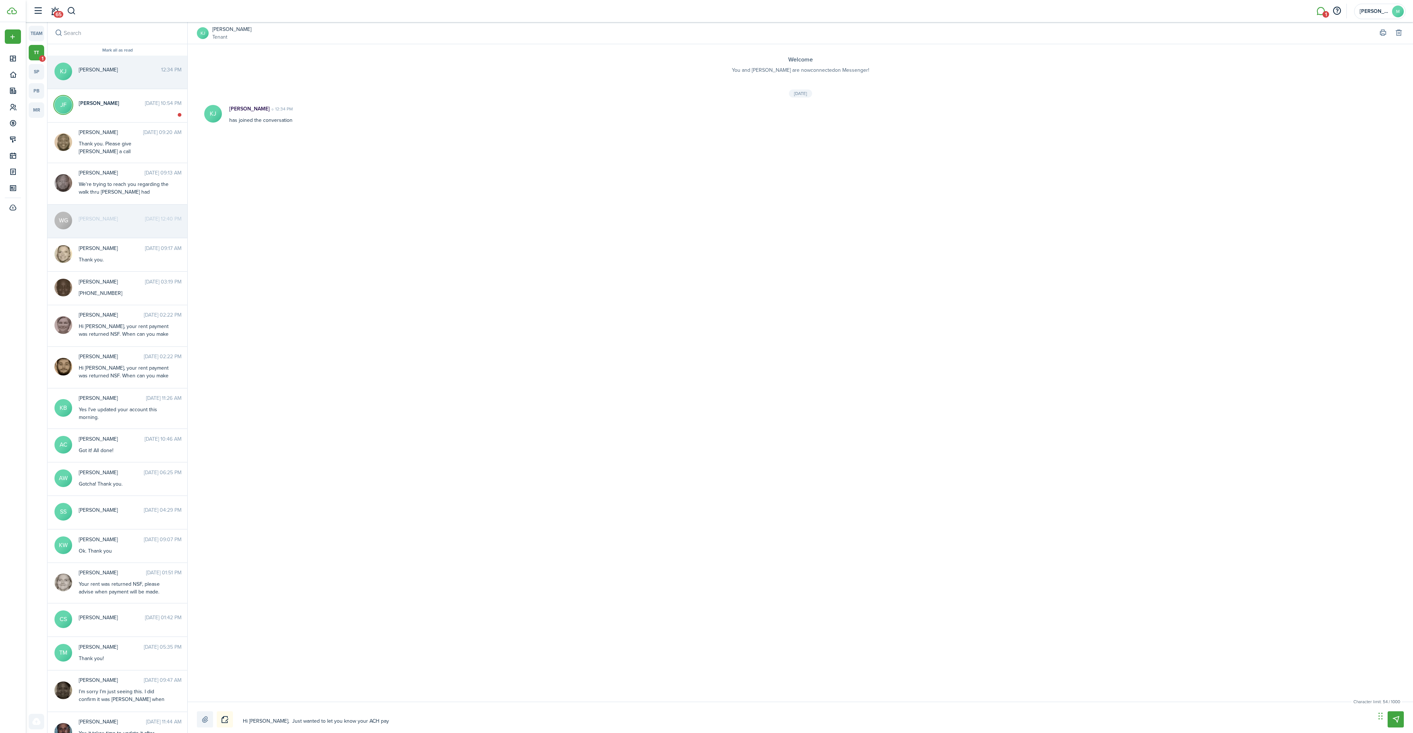
type textarea "Hi [PERSON_NAME], Just wanted to let you know your ACH paym"
type textarea "Hi [PERSON_NAME], Just wanted to let you know your ACH payme"
type textarea "Hi [PERSON_NAME], Just wanted to let you know your ACH paymen"
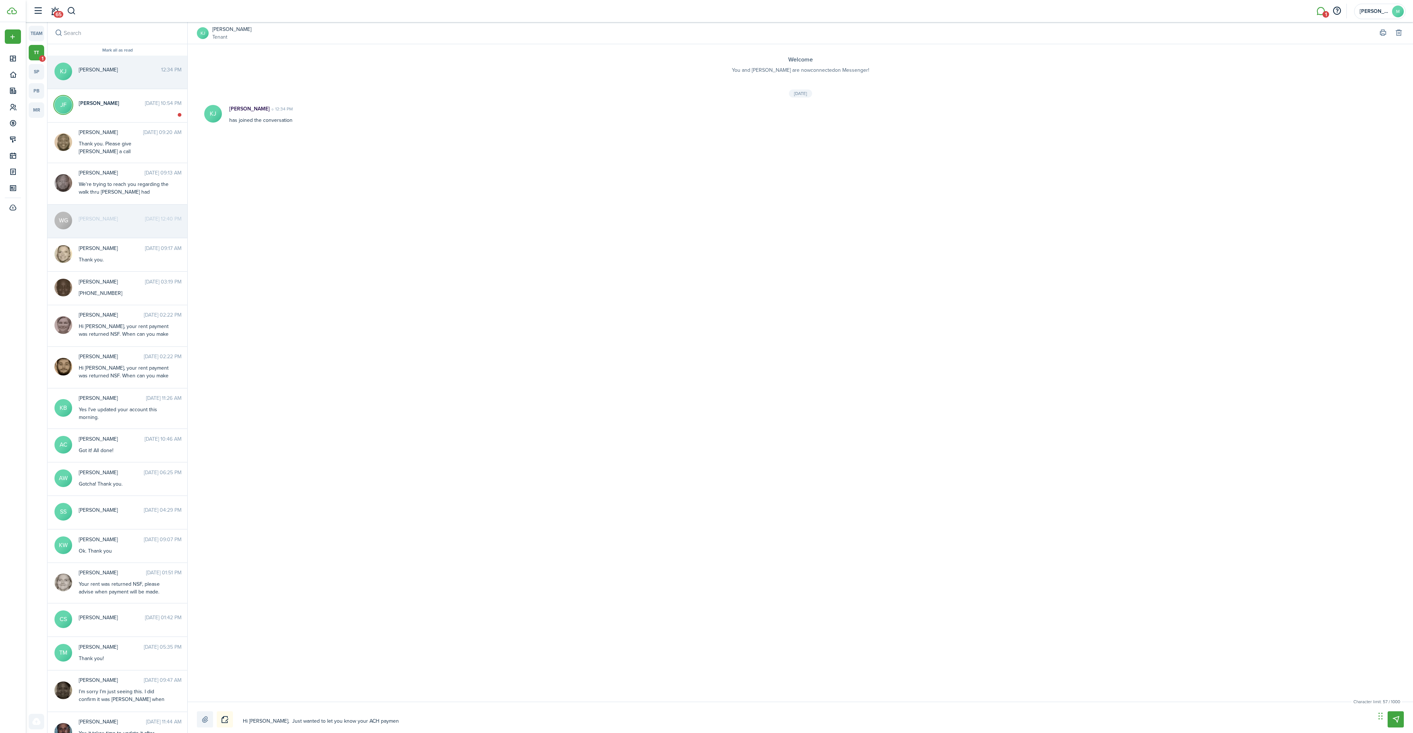
type textarea "Hi [PERSON_NAME], Just wanted to let you know your ACH payment"
type textarea "Hi [PERSON_NAME], Just wanted to let you know your ACH payment w"
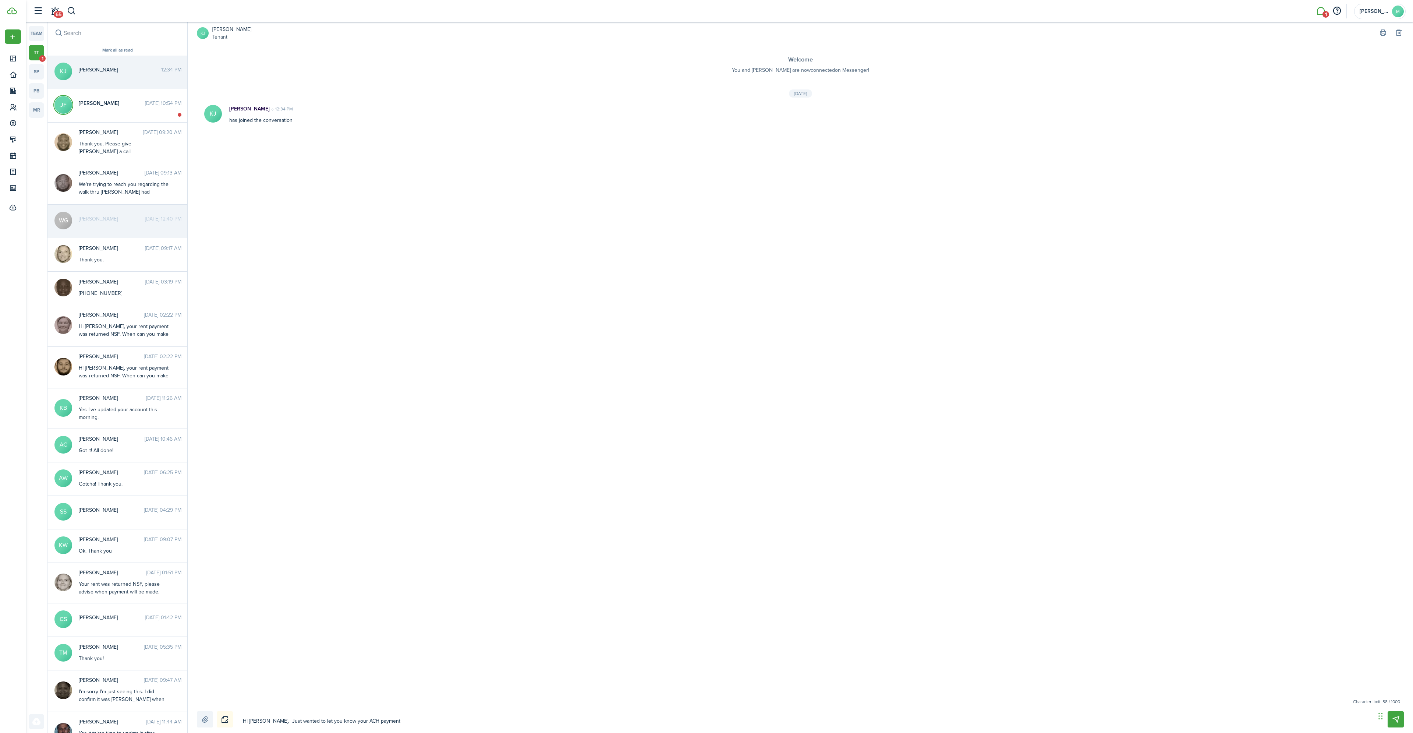
type textarea "Hi [PERSON_NAME], Just wanted to let you know your ACH payment w"
type textarea "Hi [PERSON_NAME], Just wanted to let you know your ACH payment wi"
type textarea "Hi [PERSON_NAME], Just wanted to let you know your ACH payment wil"
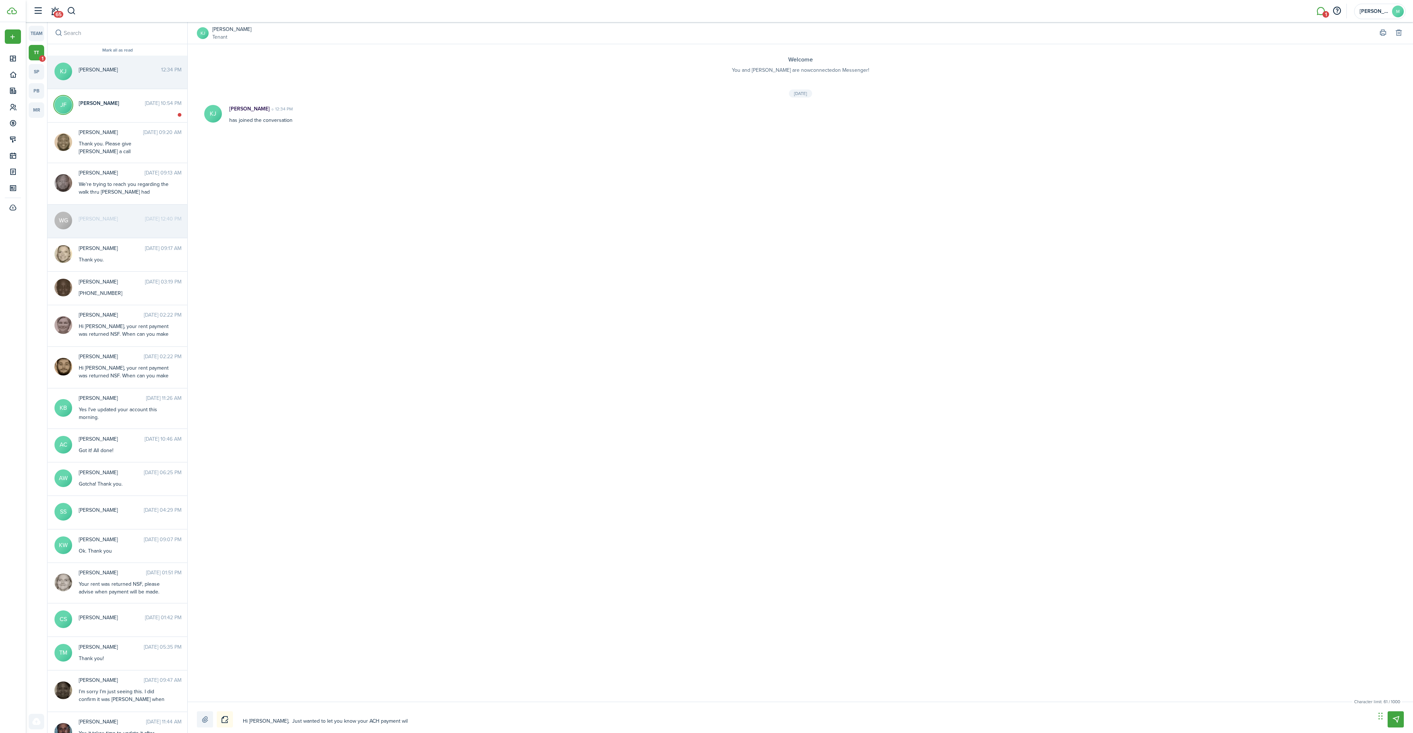
type textarea "Hi [PERSON_NAME], Just wanted to let you know your ACH payment will"
type textarea "Hi [PERSON_NAME], Just wanted to let you know your ACH payment will b"
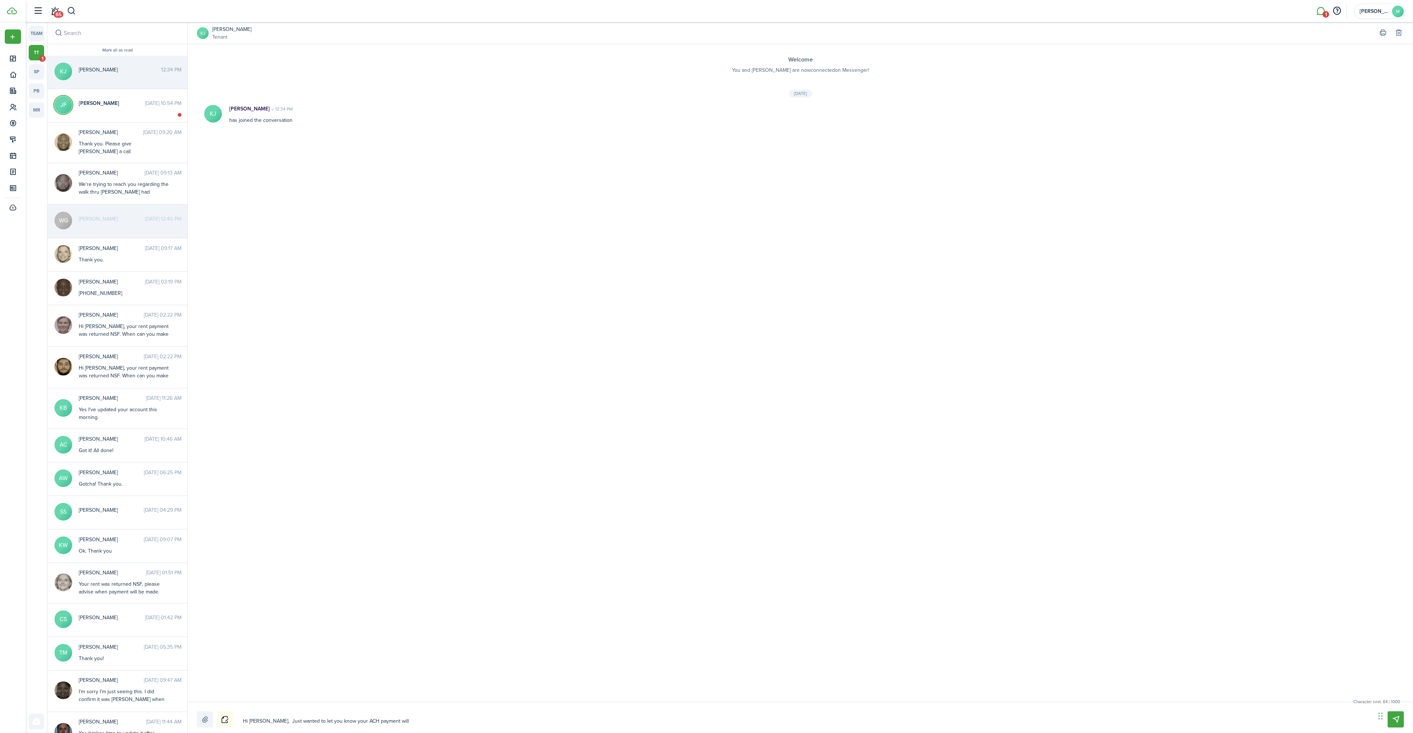
type textarea "Hi [PERSON_NAME], Just wanted to let you know your ACH payment will b"
type textarea "Hi [PERSON_NAME], Just wanted to let you know your ACH payment will be"
type textarea "Hi [PERSON_NAME], Just wanted to let you know your ACH payment will beg"
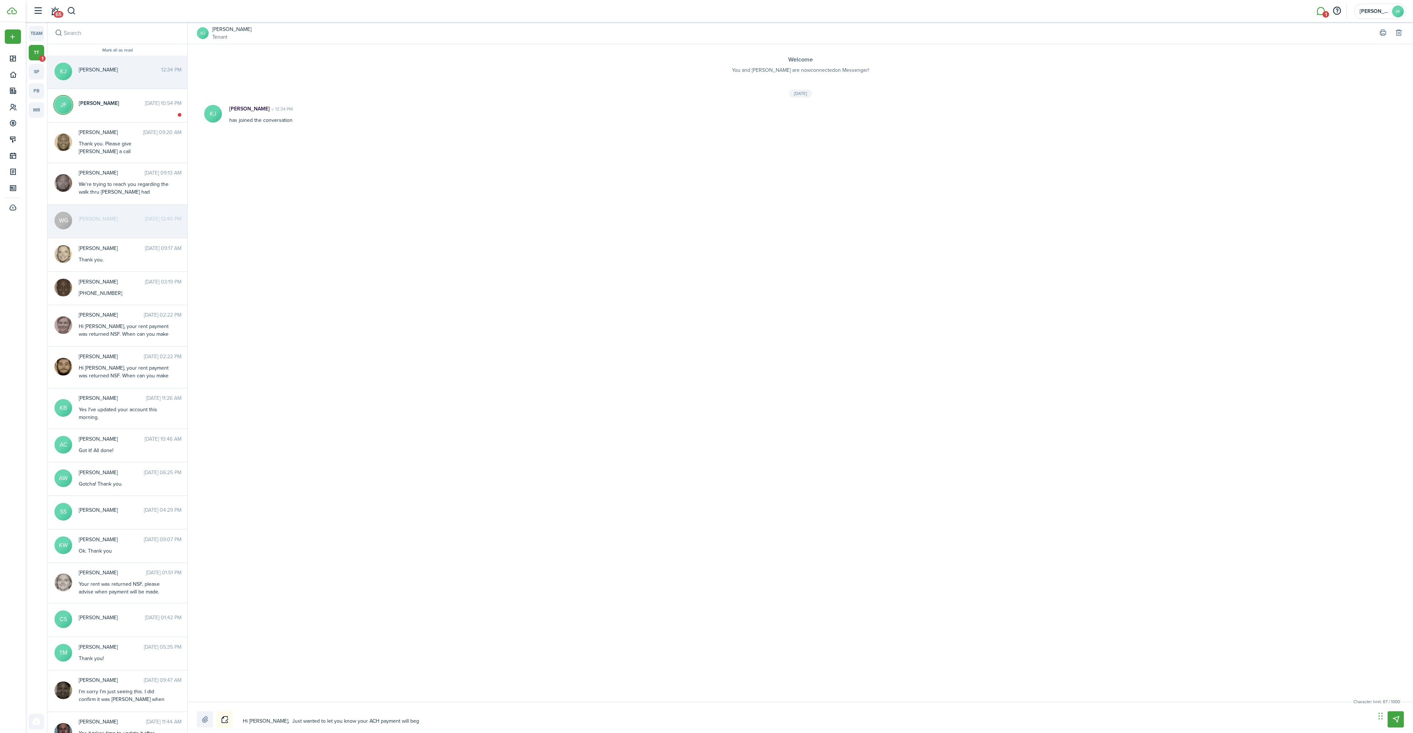
type textarea "Hi [PERSON_NAME], Just wanted to let you know your ACH payment will begi"
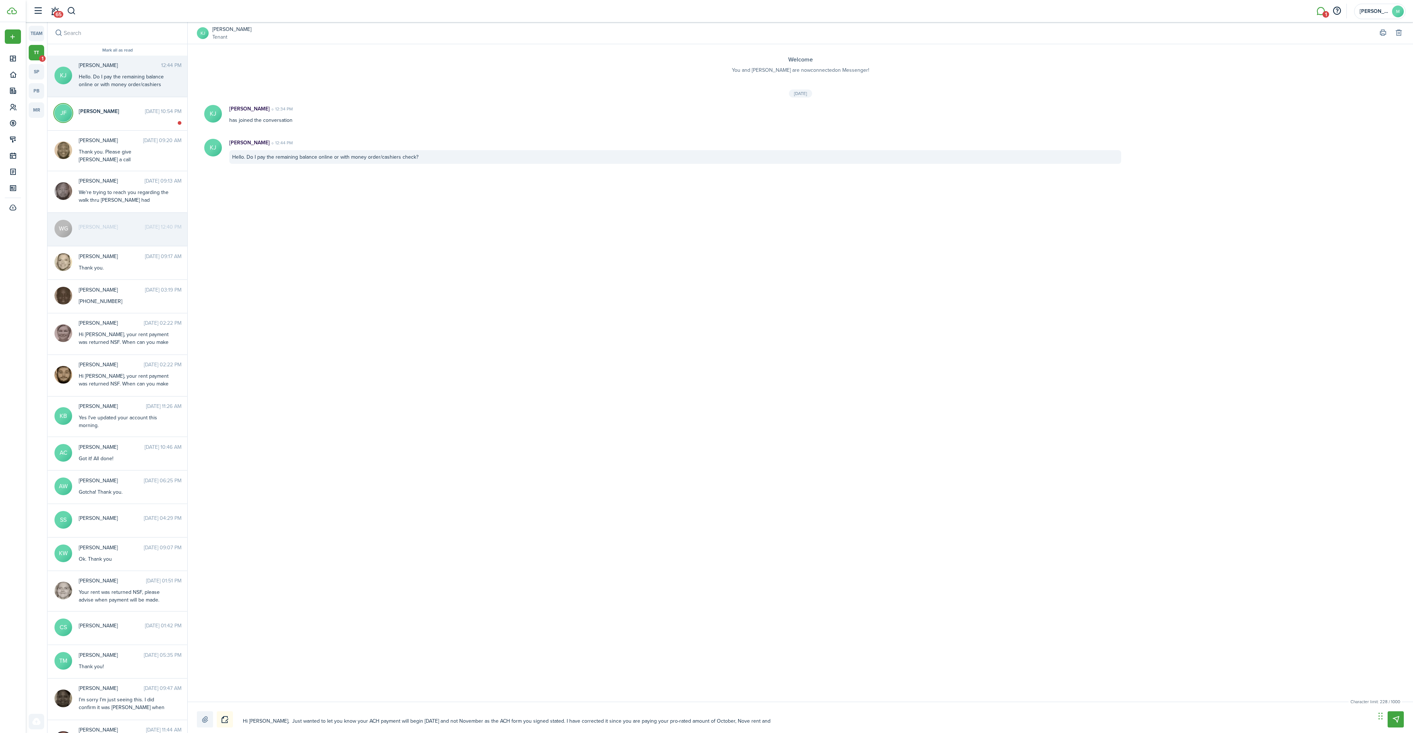
click at [752, 720] on textarea "Hi [PERSON_NAME], Just wanted to let you know your ACH payment will begin [DATE…" at bounding box center [806, 721] width 1133 height 13
click at [696, 721] on textarea "Hi [PERSON_NAME], Just wanted to let you know your ACH payment will begin [DATE…" at bounding box center [806, 721] width 1133 height 13
click at [727, 719] on textarea "Hi [PERSON_NAME], Just wanted to let you know your ACH payment will begin [DATE…" at bounding box center [806, 721] width 1133 height 13
click at [876, 722] on textarea "Hi [PERSON_NAME], Just wanted to let you know your ACH payment will begin [DATE…" at bounding box center [806, 721] width 1133 height 13
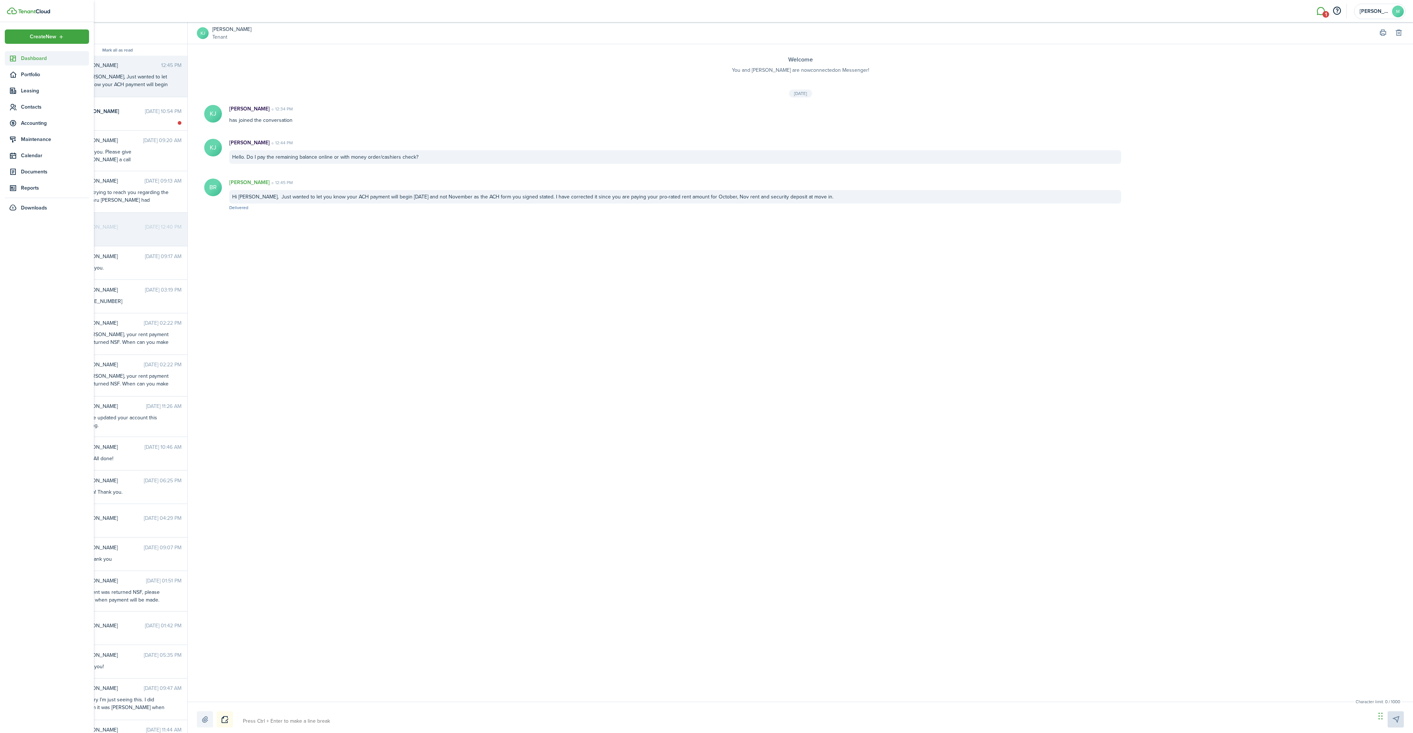
click at [29, 56] on span "Dashboard" at bounding box center [55, 58] width 68 height 8
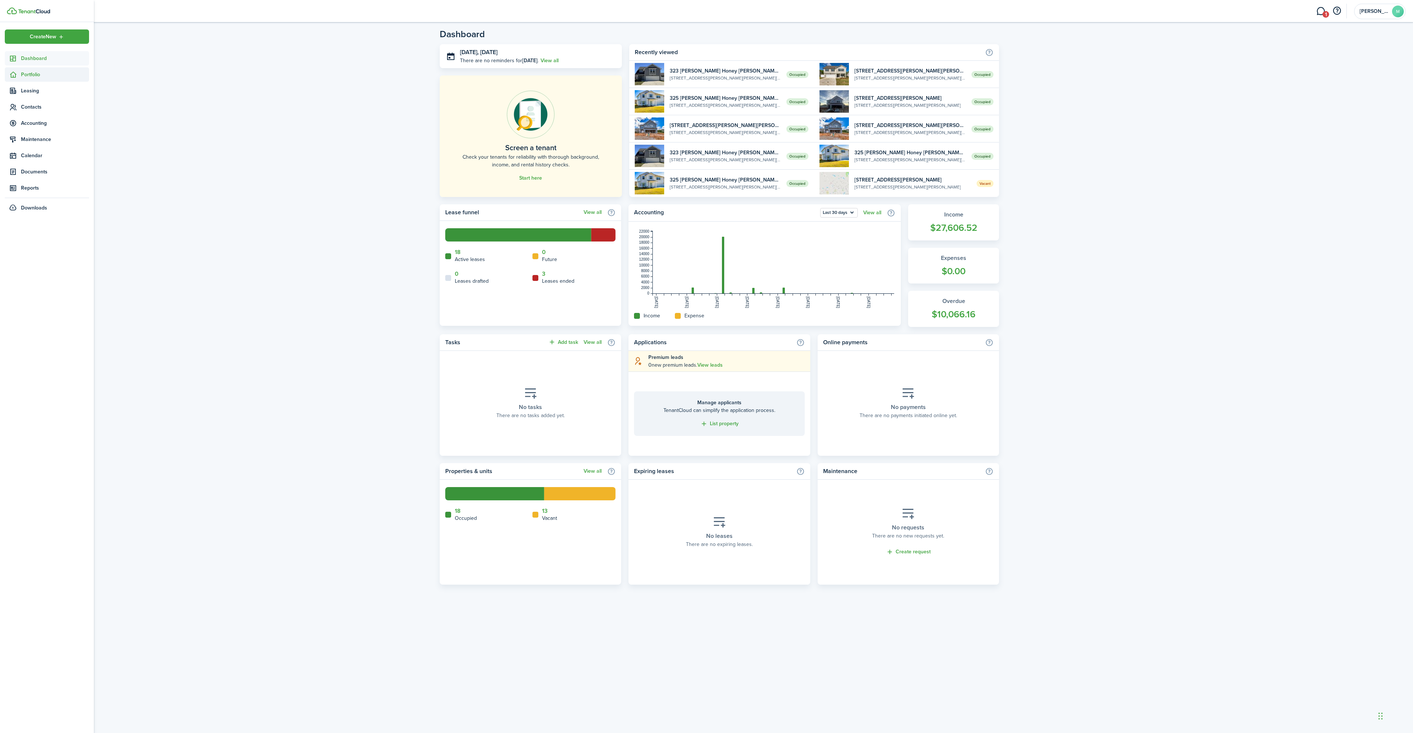
click at [32, 75] on span "Portfolio" at bounding box center [55, 75] width 68 height 8
drag, startPoint x: 40, startPoint y: 90, endPoint x: 58, endPoint y: 89, distance: 17.7
click at [40, 90] on span "Properties" at bounding box center [55, 92] width 68 height 8
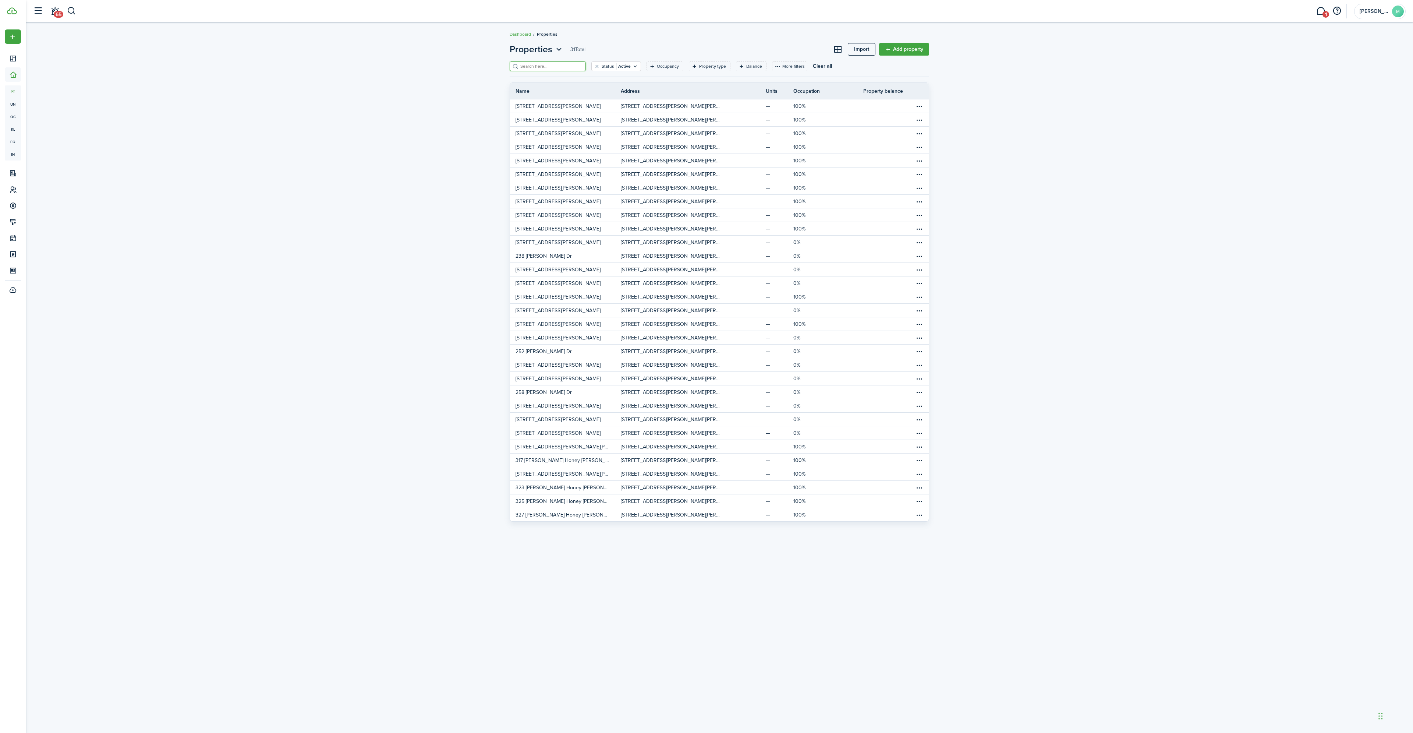
click at [542, 66] on input "search" at bounding box center [550, 66] width 65 height 7
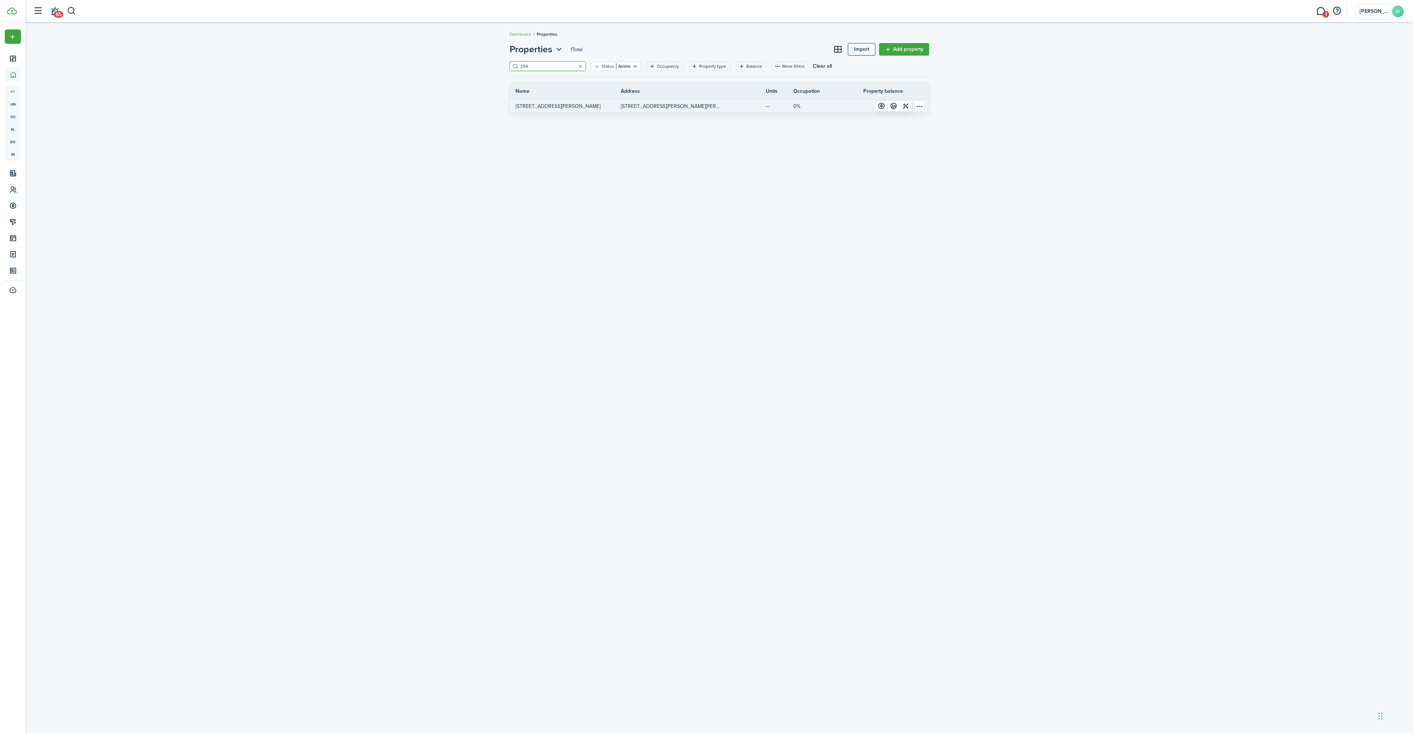
click at [549, 108] on p "[STREET_ADDRESS][PERSON_NAME]" at bounding box center [557, 106] width 85 height 8
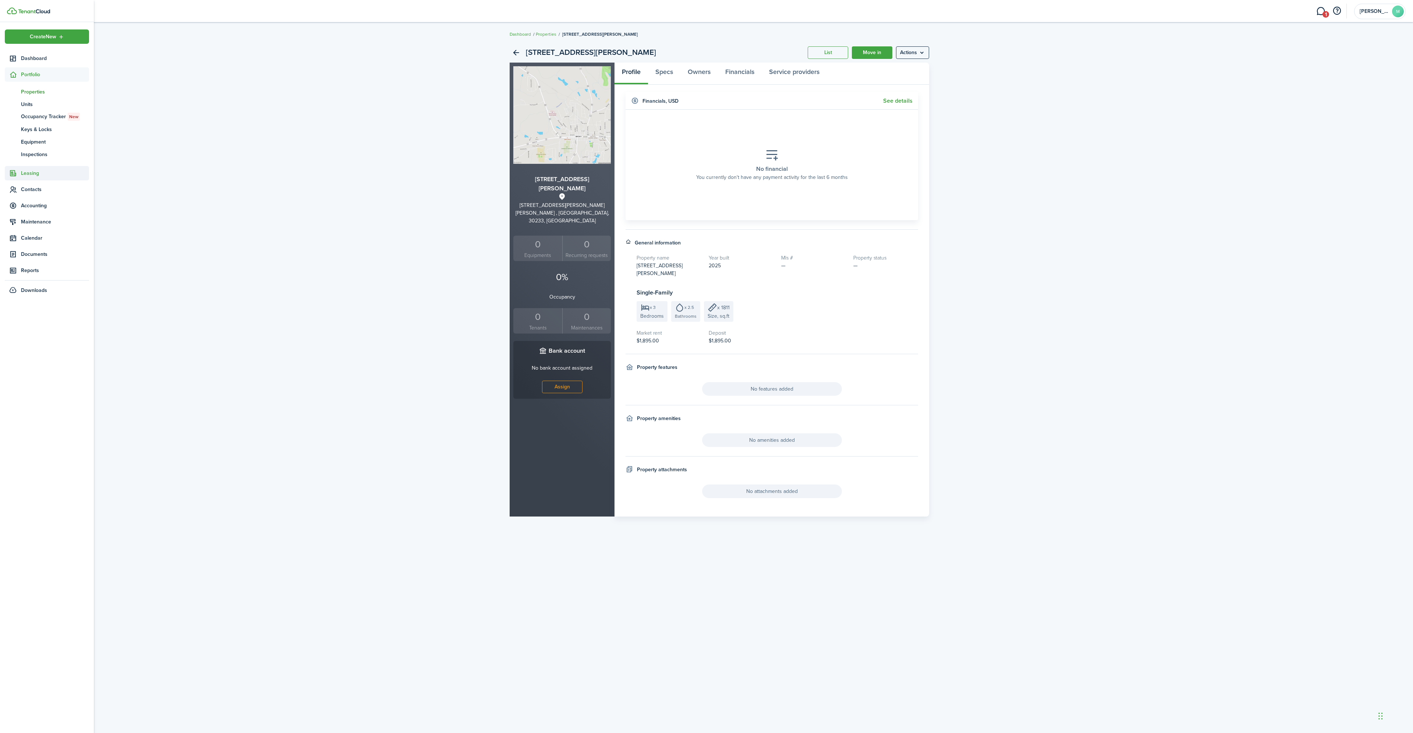
click at [34, 172] on span "Leasing" at bounding box center [55, 173] width 68 height 8
click at [36, 179] on span "Contacts" at bounding box center [55, 177] width 68 height 8
click at [39, 123] on span "Tenants" at bounding box center [55, 124] width 68 height 8
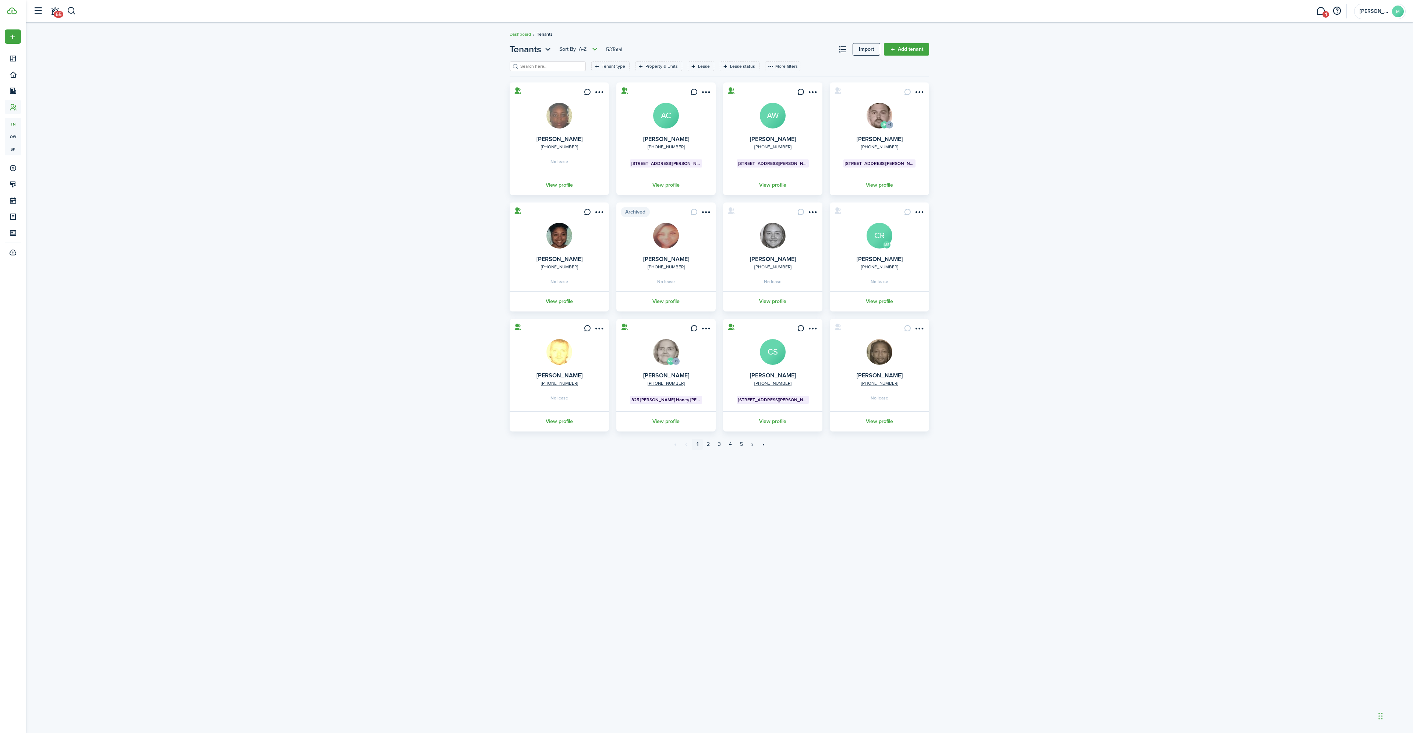
click at [544, 65] on input "search" at bounding box center [550, 66] width 65 height 7
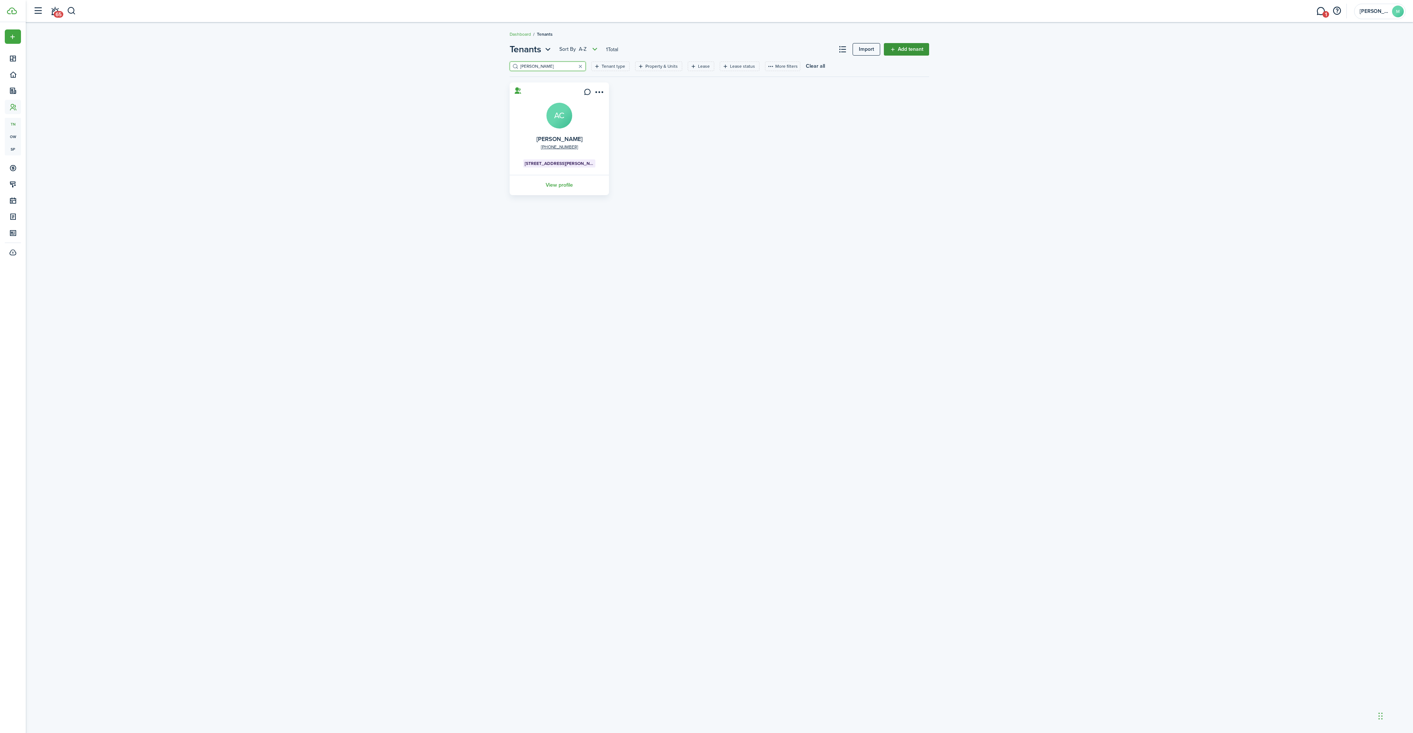
click at [914, 46] on link "Add tenant" at bounding box center [906, 49] width 45 height 13
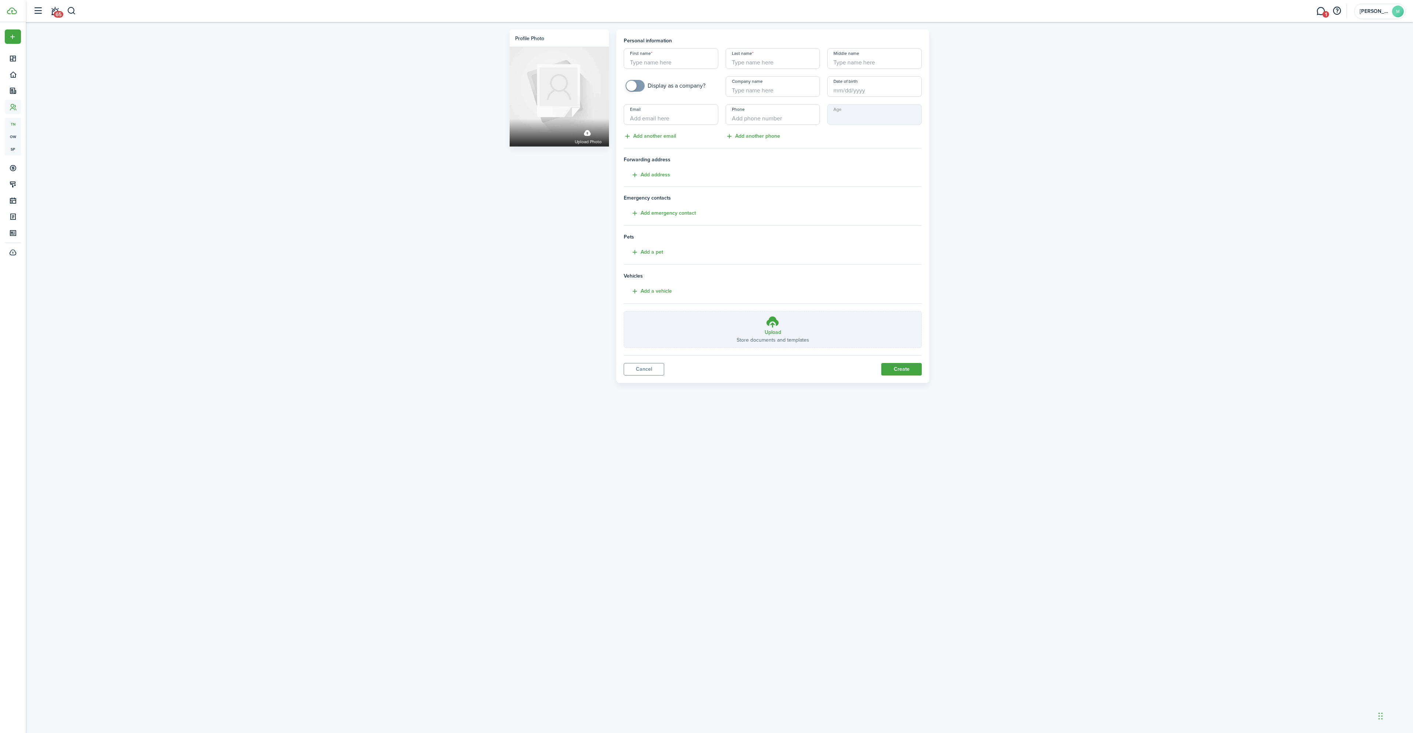
click at [650, 64] on input "First name" at bounding box center [671, 58] width 95 height 21
paste input "[PERSON_NAME]"
click at [768, 66] on input "Last name" at bounding box center [773, 58] width 95 height 21
paste input "[PERSON_NAME]"
click at [669, 60] on input "[PERSON_NAME]" at bounding box center [671, 58] width 95 height 21
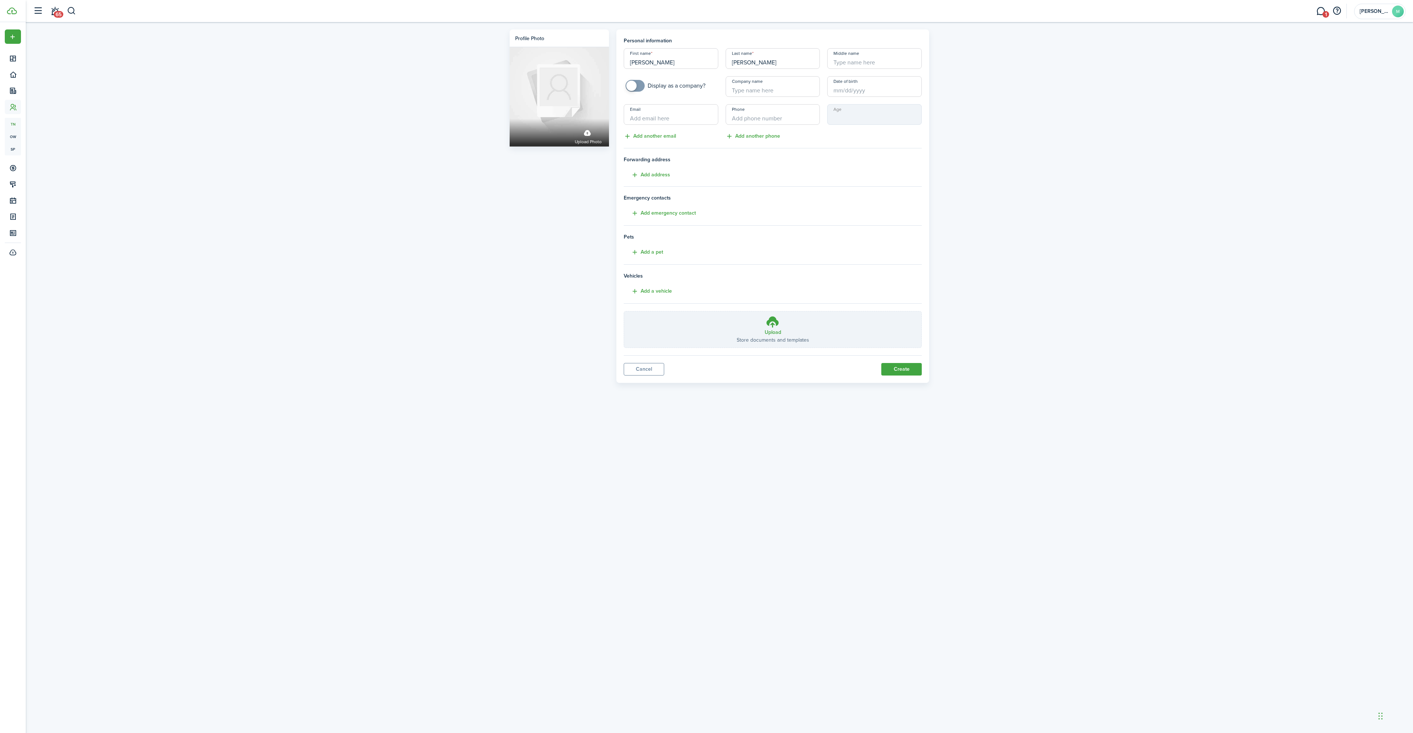
click at [668, 60] on input "[PERSON_NAME]" at bounding box center [671, 58] width 95 height 21
click at [664, 62] on input "[PERSON_NAME]" at bounding box center [671, 58] width 95 height 21
click at [666, 62] on input "[PERSON_NAME]" at bounding box center [671, 58] width 95 height 21
click at [738, 61] on input "[PERSON_NAME]" at bounding box center [773, 58] width 95 height 21
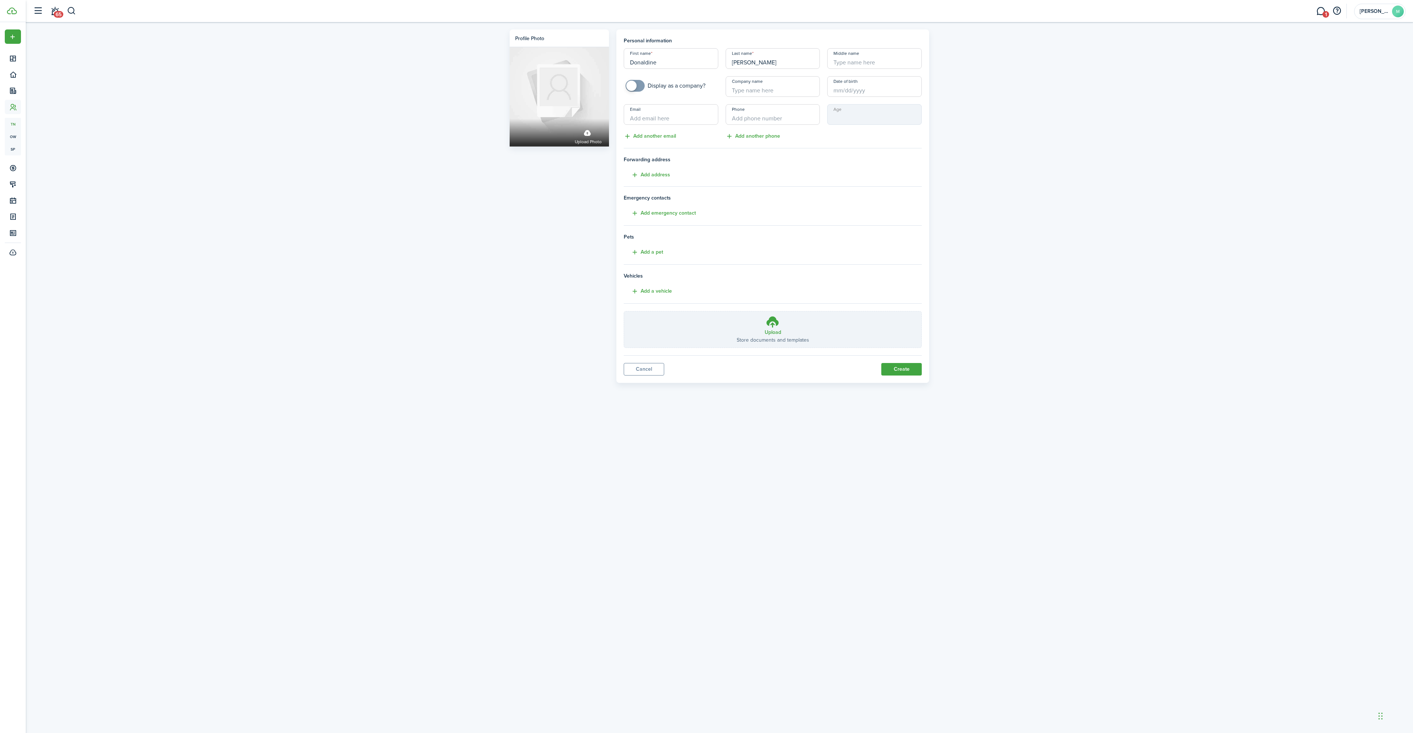
click at [737, 61] on input "[PERSON_NAME]" at bounding box center [773, 58] width 95 height 21
click at [738, 60] on input "[PERSON_NAME]" at bounding box center [773, 58] width 95 height 21
click at [737, 60] on input "[PERSON_NAME]" at bounding box center [773, 58] width 95 height 21
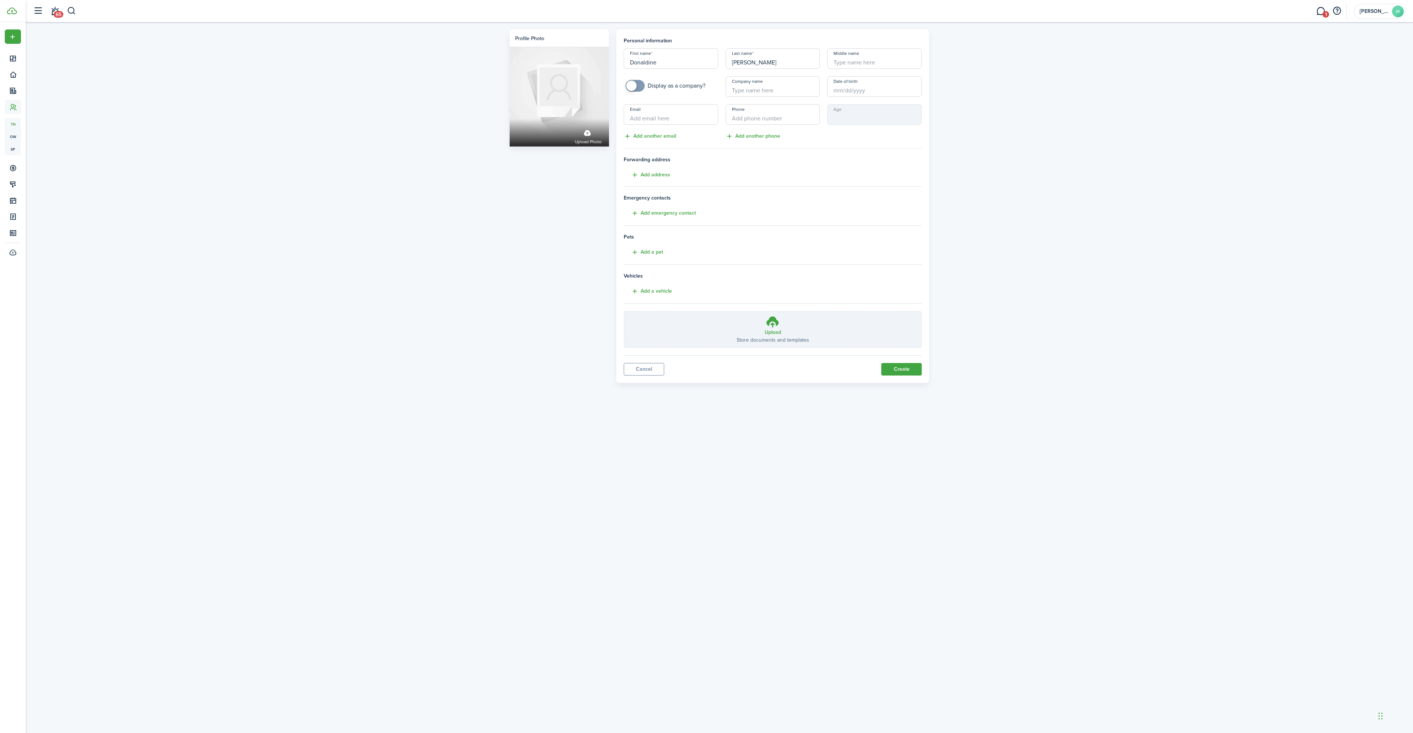
click at [741, 62] on input "[PERSON_NAME]" at bounding box center [773, 58] width 95 height 21
click at [686, 119] on input "Email" at bounding box center [671, 114] width 95 height 21
paste input "[EMAIL_ADDRESS][DOMAIN_NAME]"
click at [777, 119] on input "+1" at bounding box center [773, 114] width 95 height 21
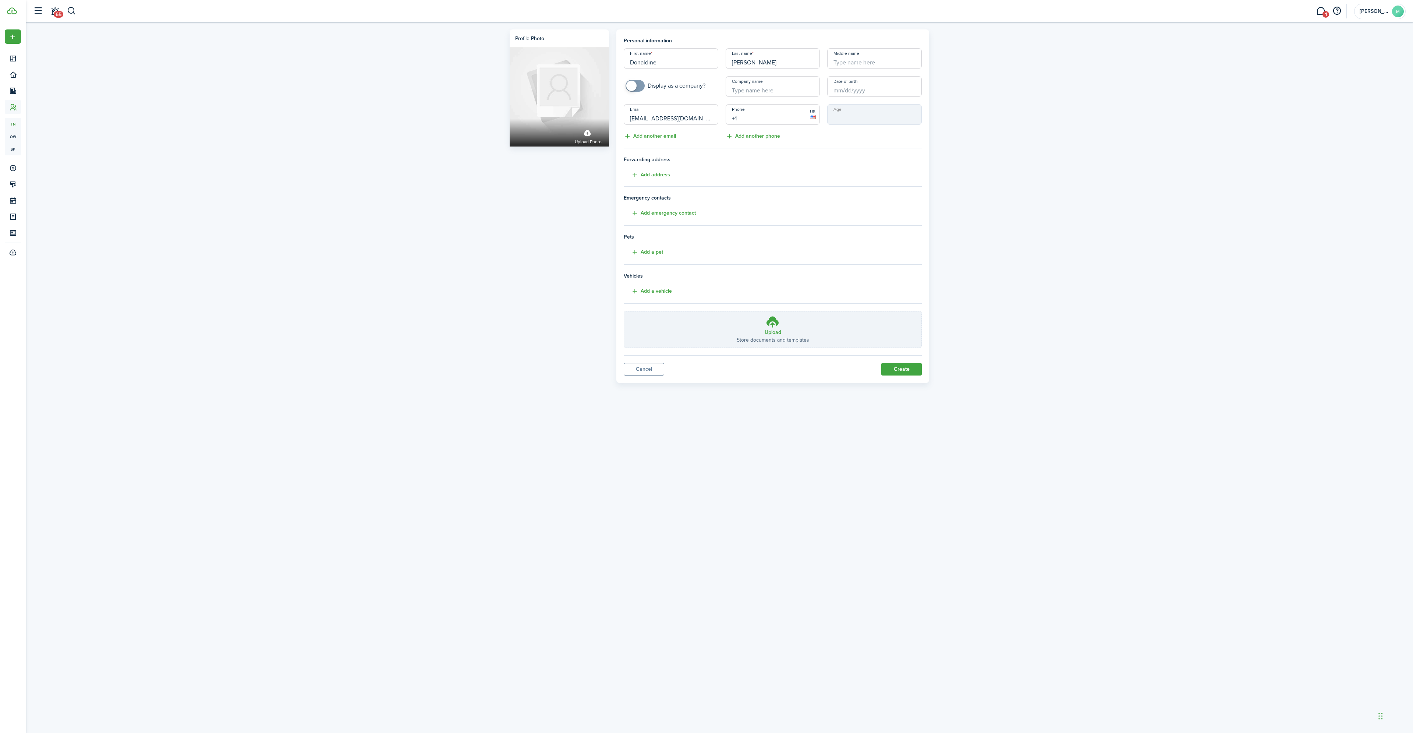
paste input "[PHONE_NUMBER]"
click at [906, 370] on button "Create" at bounding box center [901, 369] width 40 height 13
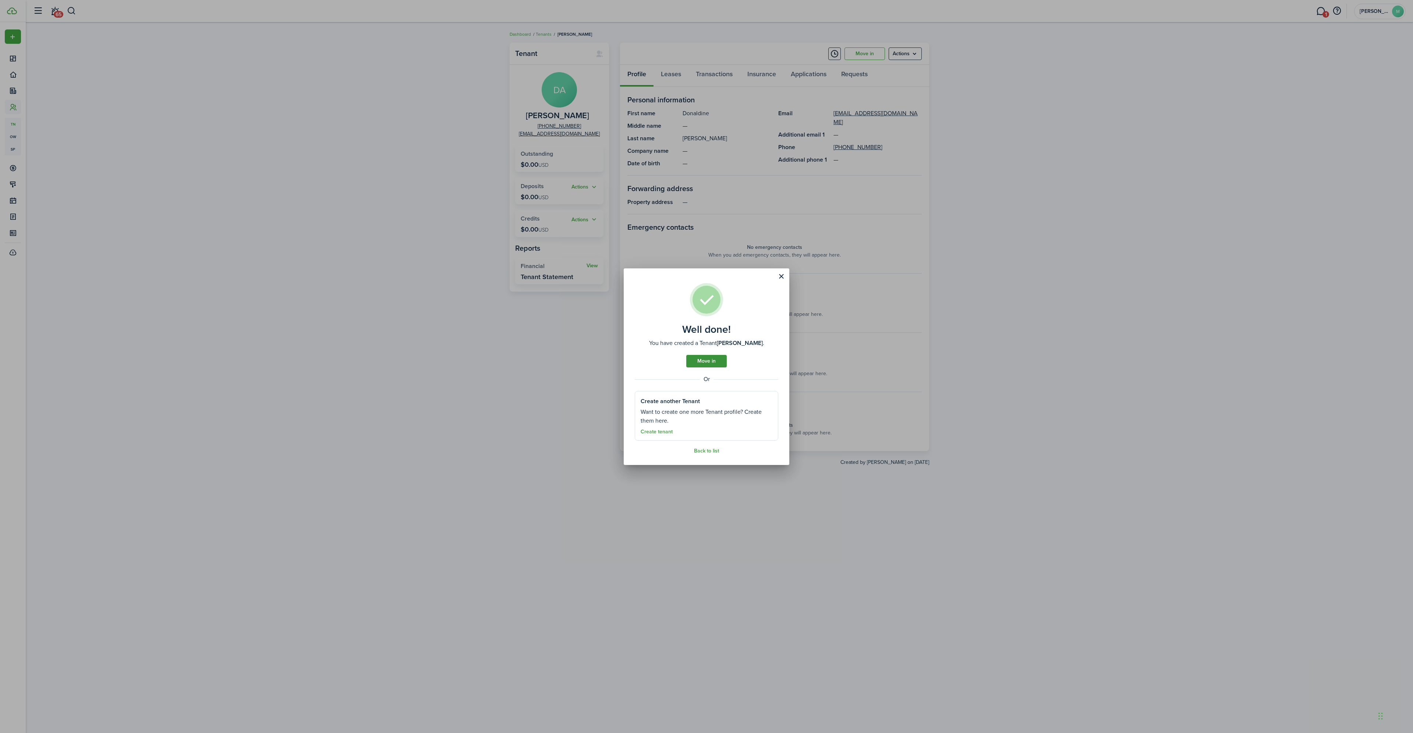
click at [709, 362] on link "Move in" at bounding box center [706, 361] width 40 height 13
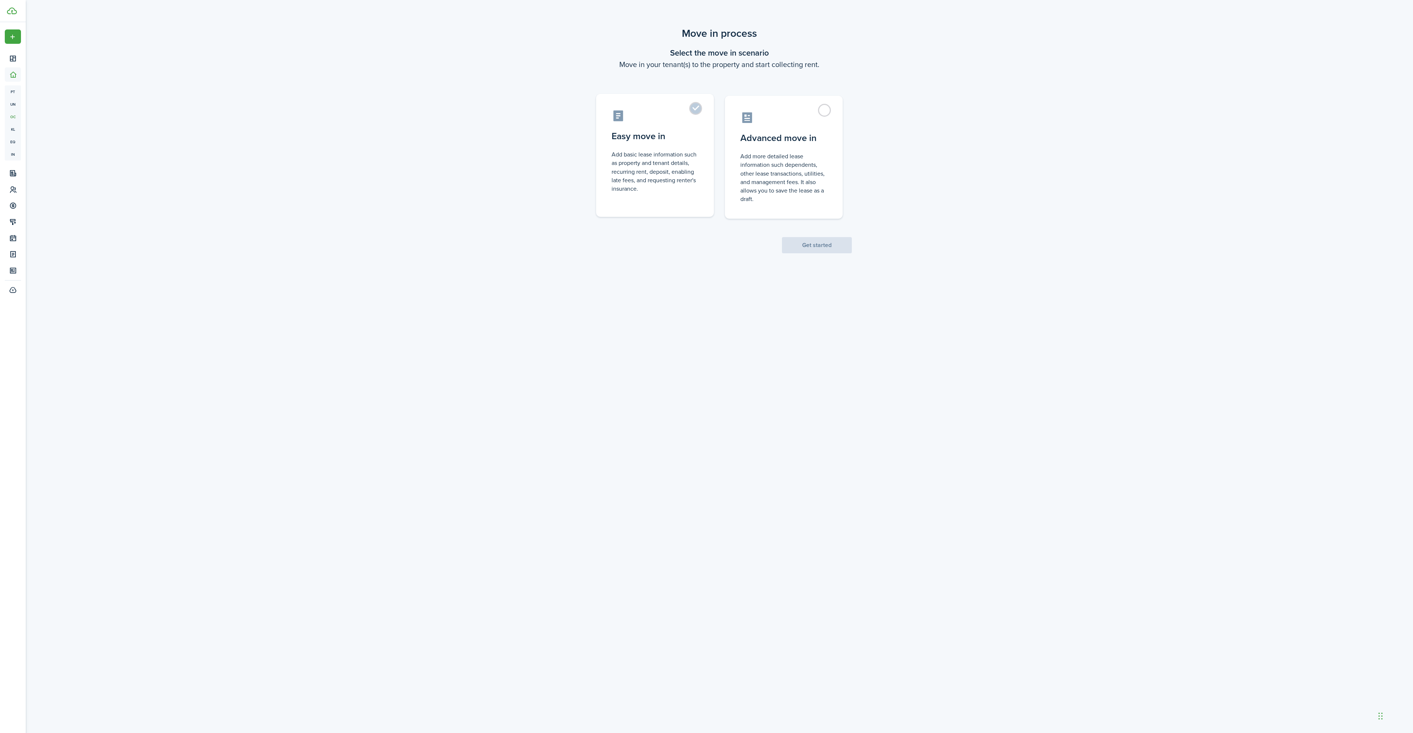
click at [698, 110] on label "Easy move in Add basic lease information such as property and tenant details, r…" at bounding box center [655, 155] width 118 height 123
click at [824, 242] on button "Get started" at bounding box center [817, 245] width 70 height 16
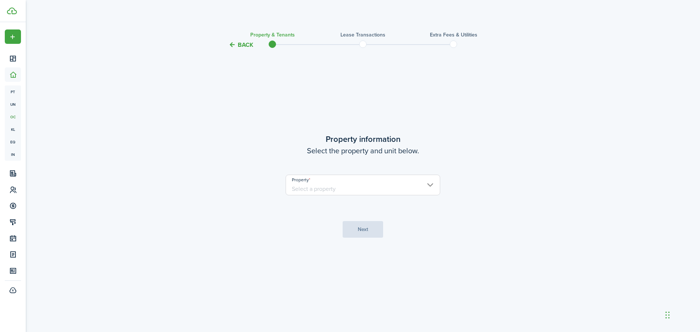
click at [403, 187] on input "Property" at bounding box center [363, 184] width 155 height 21
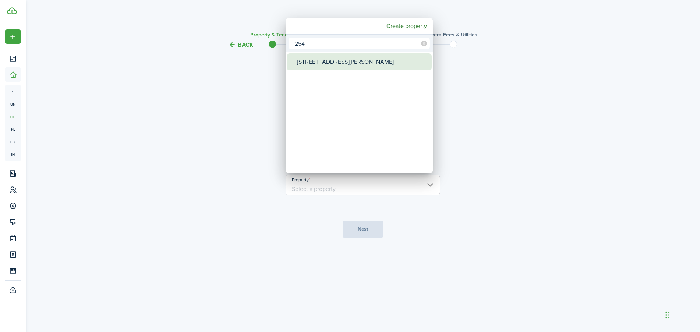
click at [346, 67] on div "[STREET_ADDRESS][PERSON_NAME]" at bounding box center [362, 61] width 130 height 17
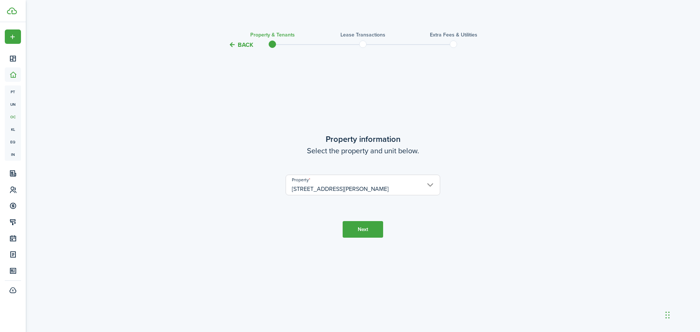
click at [358, 230] on button "Next" at bounding box center [363, 229] width 40 height 17
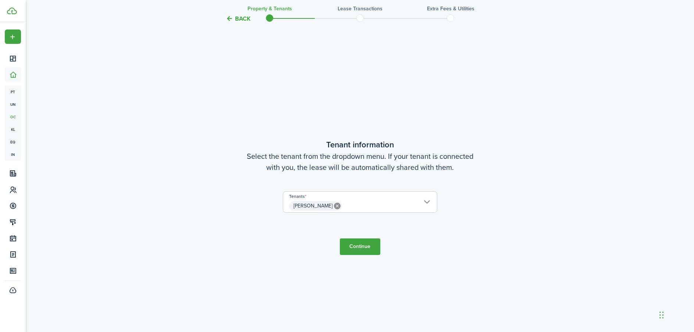
scroll to position [282, 0]
click at [367, 242] on button "Continue" at bounding box center [360, 245] width 40 height 17
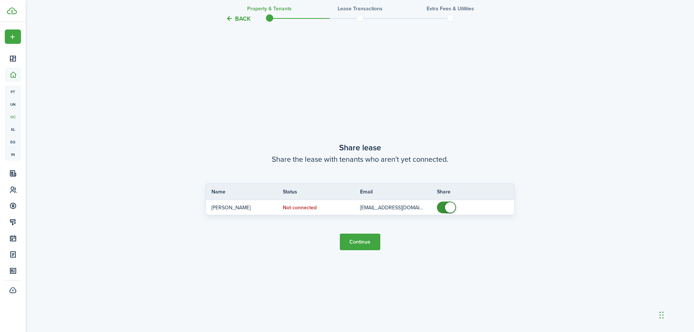
scroll to position [614, 0]
click at [371, 243] on button "Continue" at bounding box center [360, 241] width 40 height 17
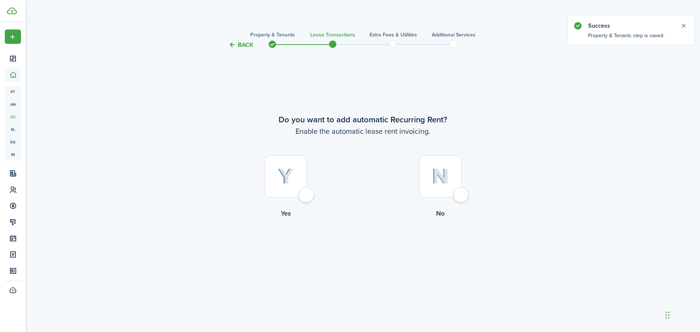
click at [307, 196] on div at bounding box center [286, 176] width 42 height 42
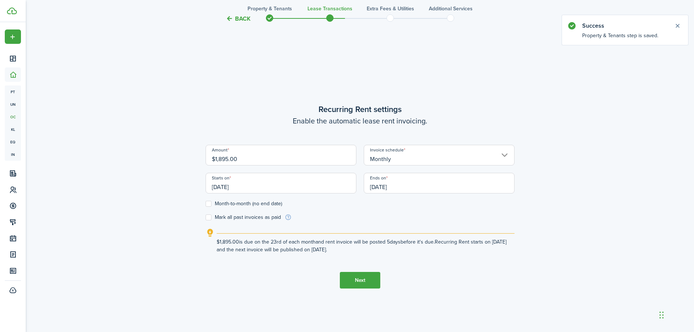
scroll to position [282, 0]
click at [249, 183] on input "[DATE]" at bounding box center [281, 182] width 151 height 21
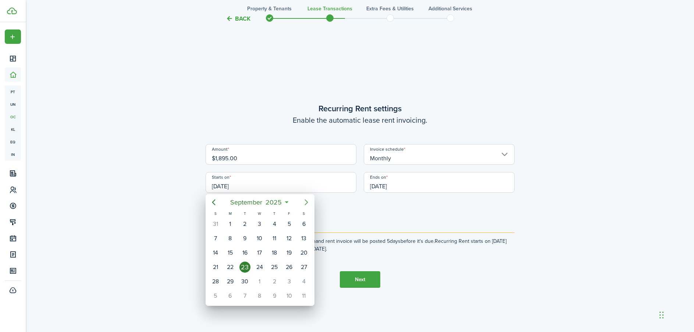
click at [305, 202] on icon "Next page" at bounding box center [306, 202] width 9 height 9
click at [302, 226] on div "1" at bounding box center [303, 223] width 11 height 11
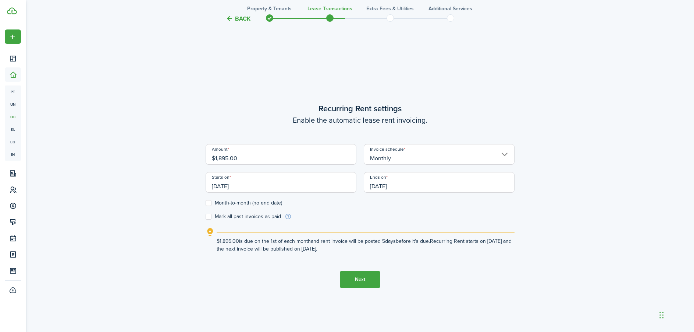
click at [410, 187] on input "[DATE]" at bounding box center [439, 182] width 151 height 21
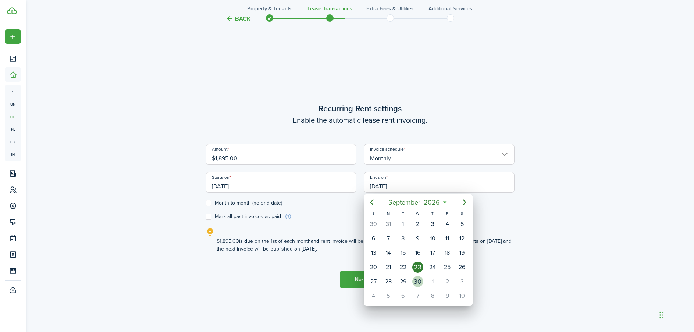
click at [419, 283] on div "30" at bounding box center [417, 281] width 11 height 11
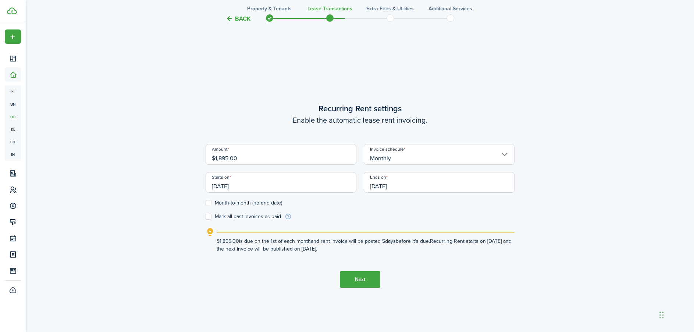
click at [355, 285] on button "Next" at bounding box center [360, 279] width 40 height 17
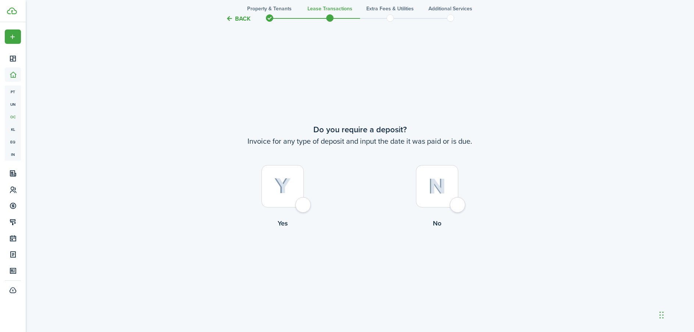
click at [303, 198] on div at bounding box center [283, 186] width 42 height 42
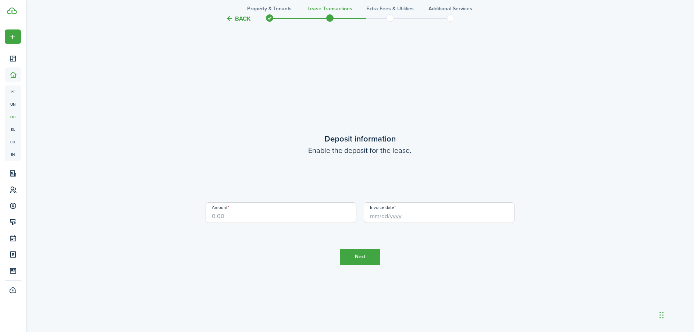
scroll to position [945, 0]
click at [301, 204] on input "Amount" at bounding box center [281, 208] width 151 height 21
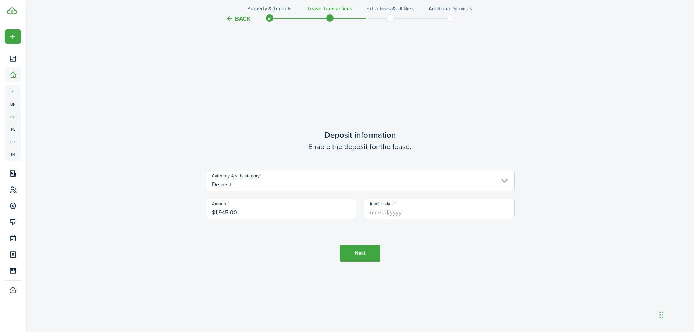
click at [374, 212] on input "Invoice date" at bounding box center [439, 208] width 151 height 21
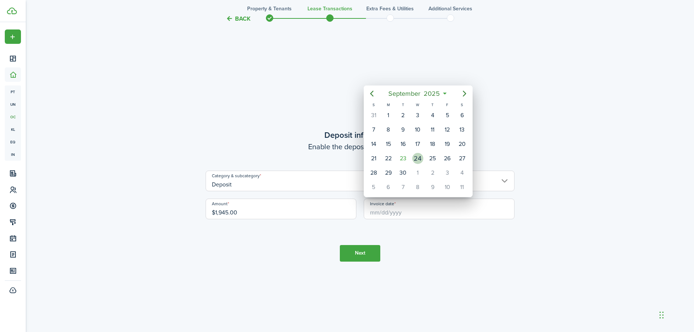
click at [418, 157] on div "24" at bounding box center [417, 158] width 11 height 11
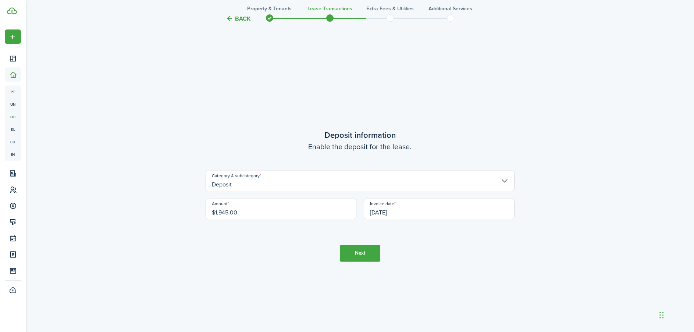
click at [359, 249] on button "Next" at bounding box center [360, 253] width 40 height 17
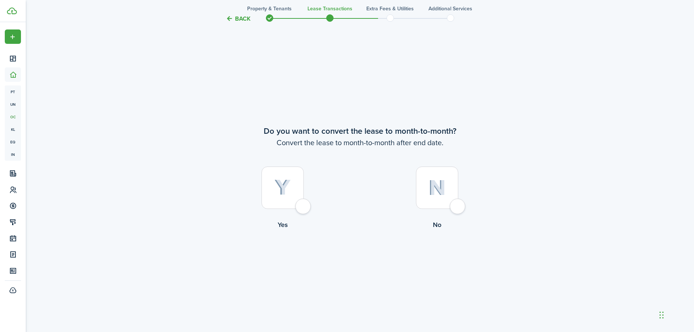
scroll to position [1277, 0]
click at [435, 203] on div at bounding box center [437, 186] width 42 height 42
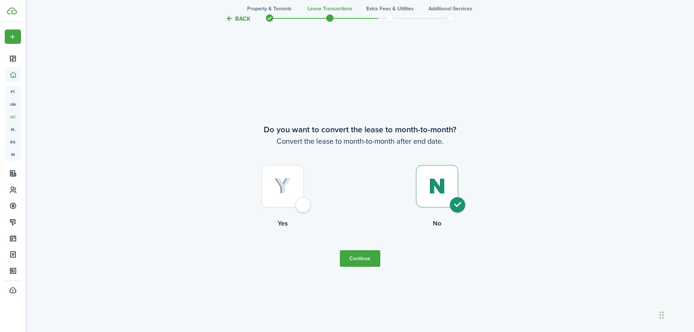
click at [358, 264] on button "Continue" at bounding box center [360, 258] width 40 height 17
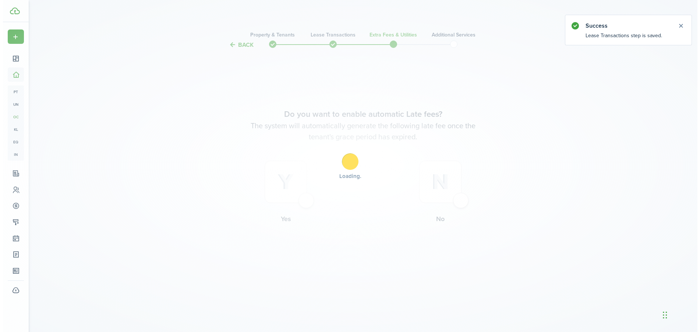
scroll to position [0, 0]
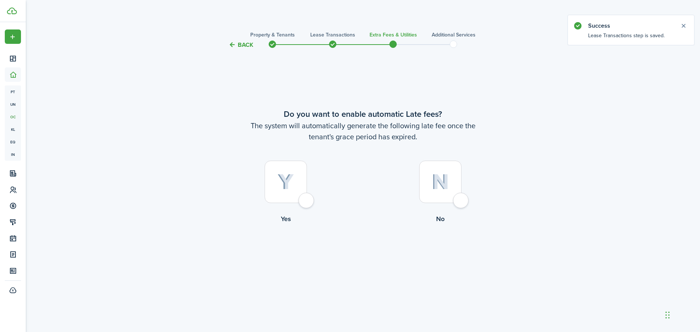
click at [307, 203] on div at bounding box center [286, 181] width 42 height 42
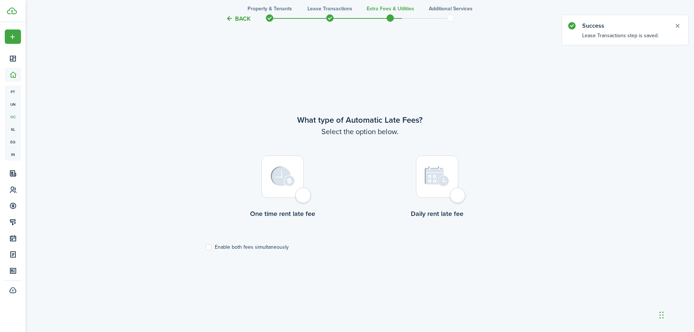
scroll to position [282, 0]
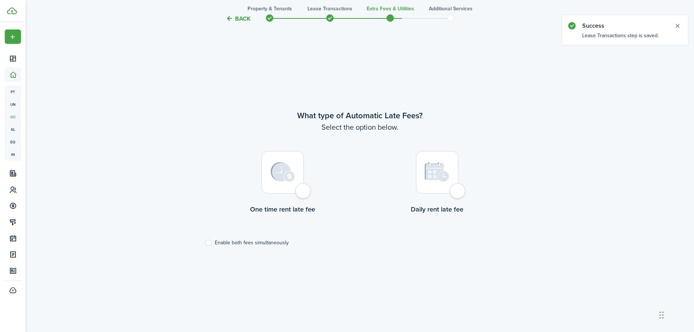
click at [249, 240] on label "Enable both fees simultaneously" at bounding box center [247, 243] width 83 height 6
click at [206, 242] on input "Enable both fees simultaneously" at bounding box center [205, 242] width 0 height 0
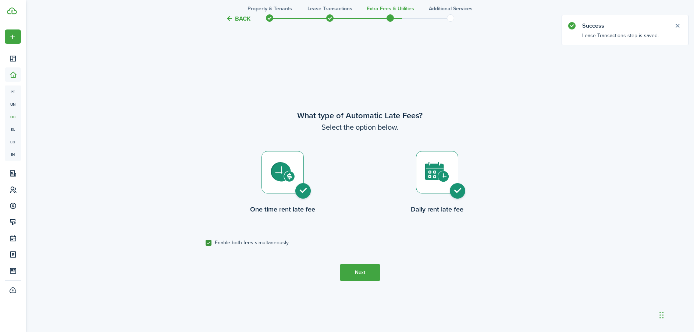
click at [365, 274] on button "Next" at bounding box center [360, 272] width 40 height 17
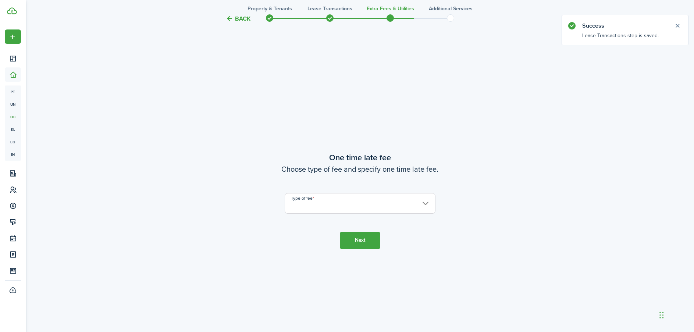
scroll to position [614, 0]
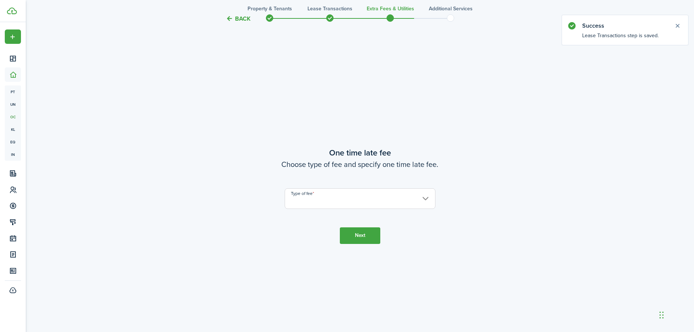
click at [347, 200] on input "Type of fee" at bounding box center [360, 198] width 151 height 21
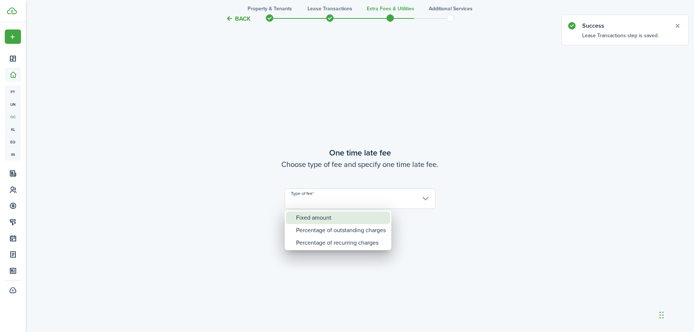
click at [342, 215] on div "Fixed amount" at bounding box center [341, 217] width 90 height 13
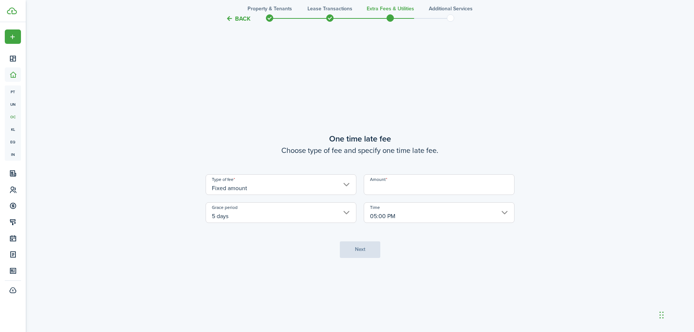
click at [411, 192] on input "Amount" at bounding box center [439, 184] width 151 height 21
click at [369, 251] on button "Next" at bounding box center [360, 249] width 40 height 17
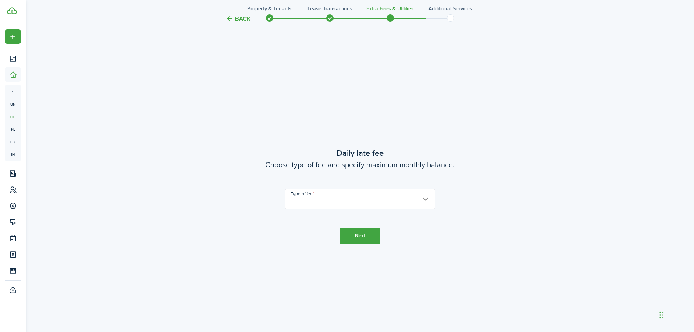
scroll to position [945, 0]
click at [339, 196] on input "Type of fee" at bounding box center [360, 198] width 151 height 21
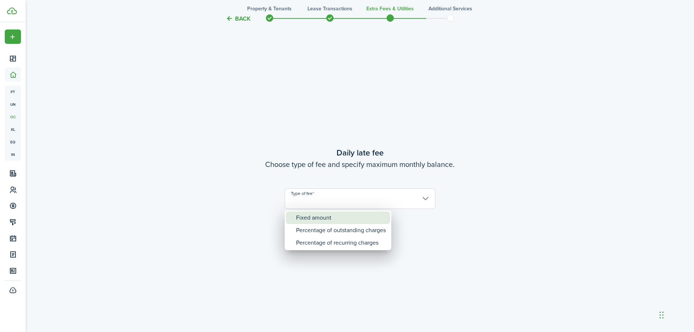
click at [330, 213] on div "Fixed amount" at bounding box center [341, 217] width 90 height 13
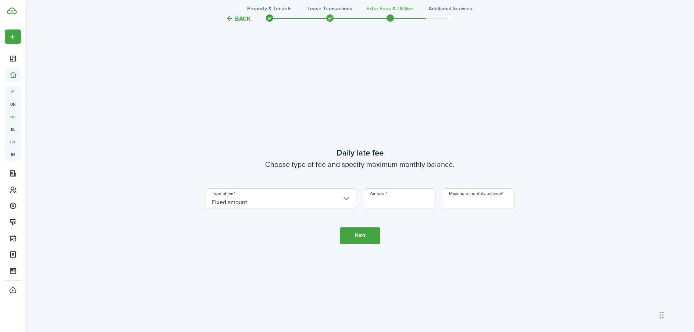
click at [369, 205] on input "Amount" at bounding box center [400, 198] width 72 height 21
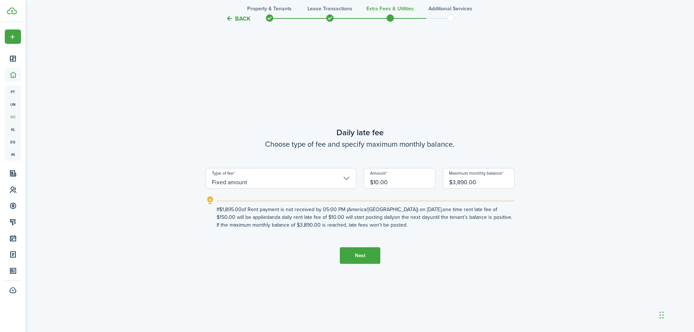
click at [358, 250] on button "Next" at bounding box center [360, 255] width 40 height 17
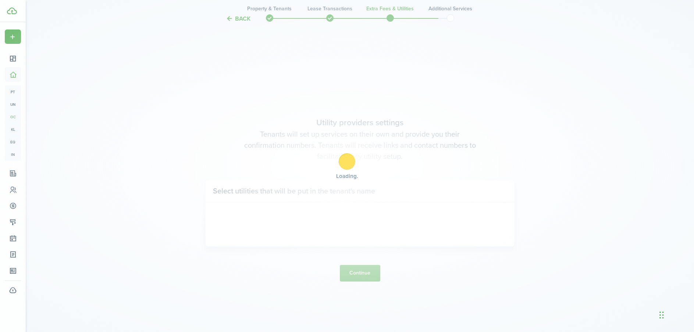
scroll to position [1277, 0]
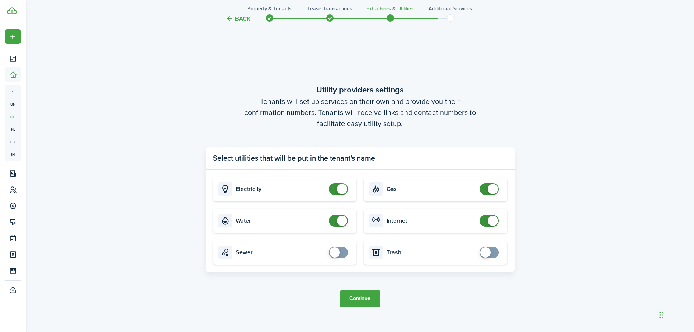
click at [337, 190] on span at bounding box center [338, 189] width 7 height 12
click at [335, 220] on span at bounding box center [338, 221] width 7 height 12
click at [486, 188] on span at bounding box center [489, 189] width 7 height 12
click at [486, 221] on span at bounding box center [489, 221] width 7 height 12
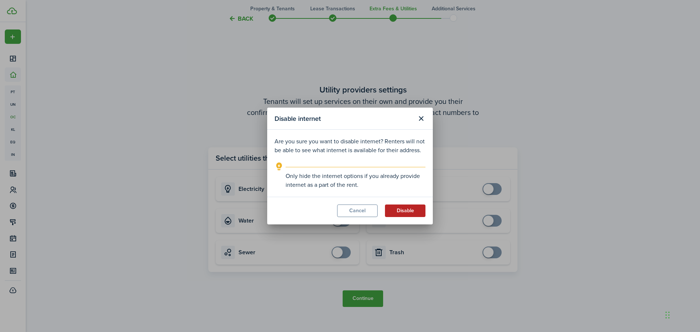
drag, startPoint x: 401, startPoint y: 207, endPoint x: 397, endPoint y: 215, distance: 9.1
click at [401, 207] on button "Disable" at bounding box center [405, 210] width 40 height 13
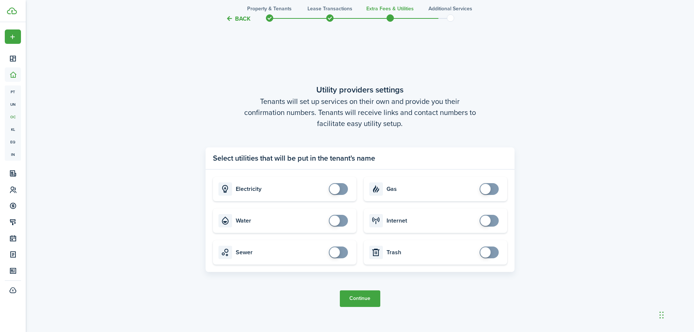
click at [366, 300] on button "Continue" at bounding box center [360, 298] width 40 height 17
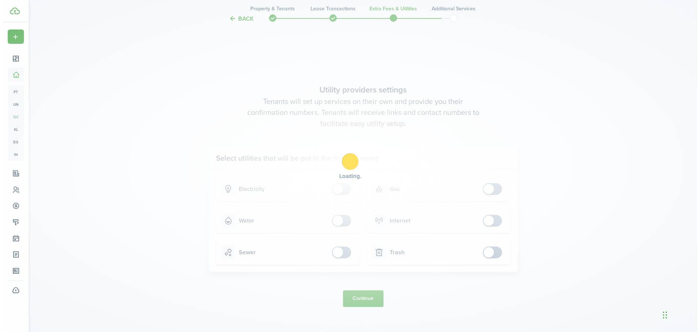
scroll to position [0, 0]
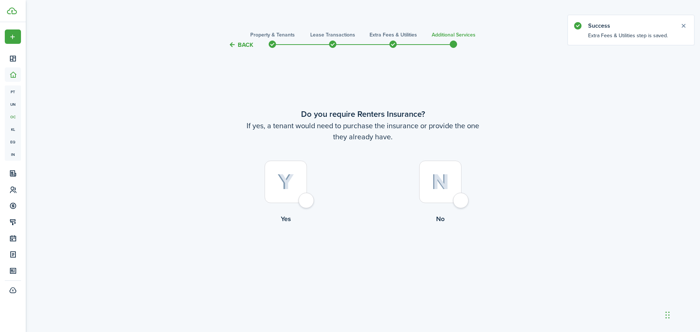
click at [316, 203] on label "Yes" at bounding box center [285, 193] width 155 height 67
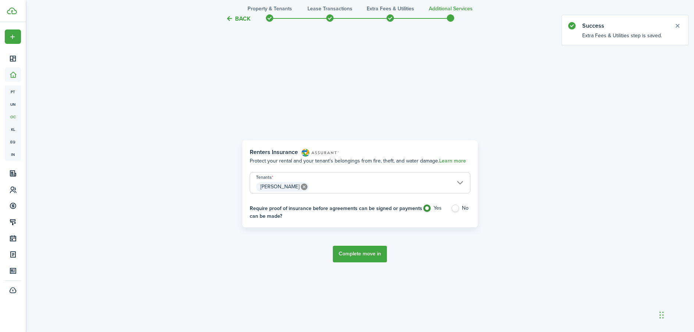
scroll to position [282, 0]
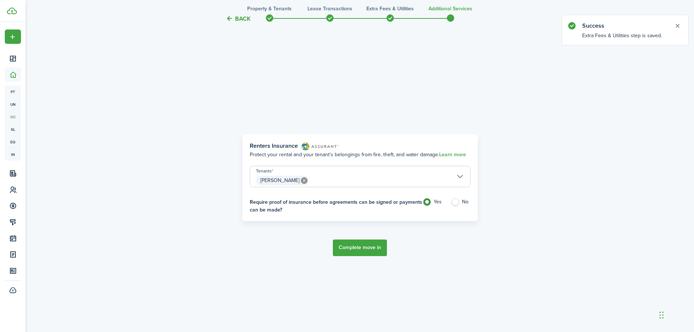
click at [453, 201] on label "No" at bounding box center [461, 203] width 20 height 11
click at [358, 247] on button "Complete move in" at bounding box center [360, 247] width 54 height 17
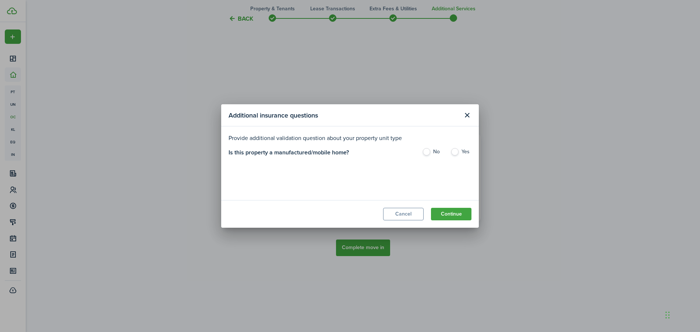
click at [428, 153] on label "No" at bounding box center [432, 153] width 21 height 11
click at [448, 210] on button "Continue" at bounding box center [451, 214] width 40 height 13
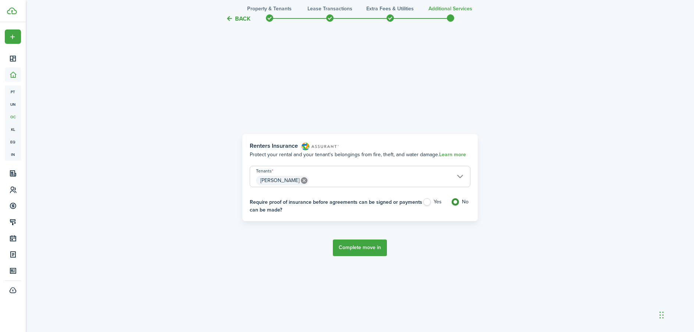
click at [367, 247] on button "Complete move in" at bounding box center [360, 247] width 54 height 17
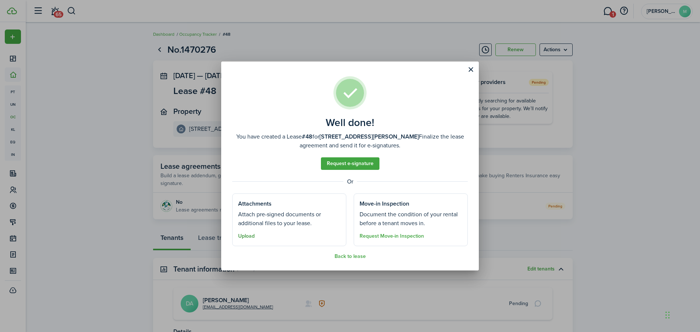
click at [247, 236] on button "Upload" at bounding box center [246, 236] width 17 height 6
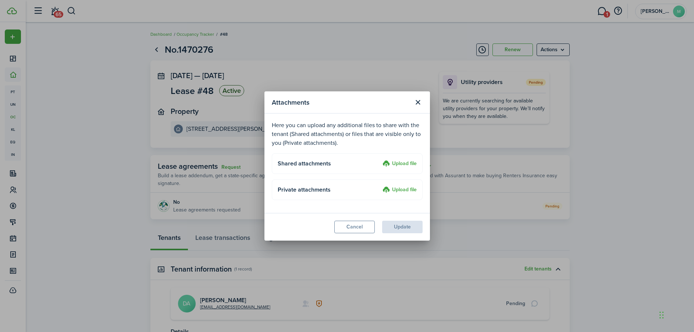
click at [401, 163] on label "Upload file" at bounding box center [400, 163] width 34 height 9
click at [380, 159] on input "Upload file" at bounding box center [380, 159] width 0 height 0
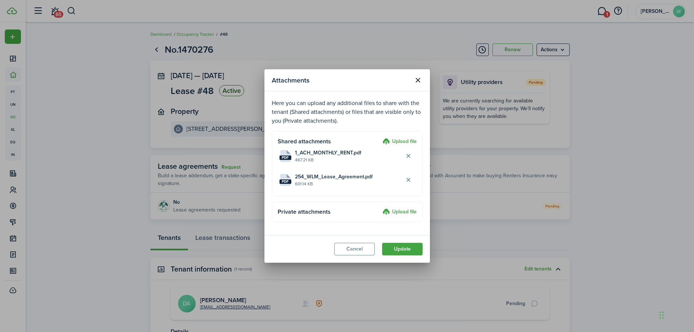
click at [406, 211] on label "Upload file" at bounding box center [400, 212] width 34 height 9
click at [380, 208] on input "Upload file" at bounding box center [380, 208] width 0 height 0
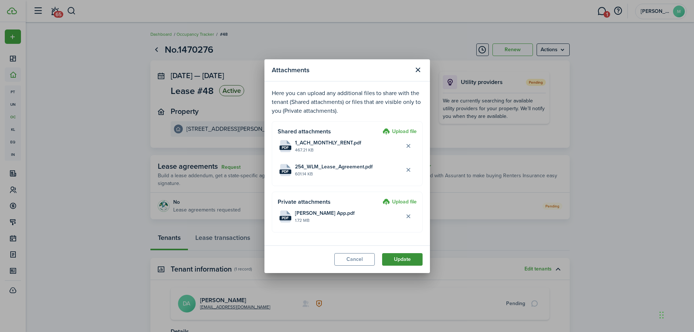
click at [405, 261] on button "Update" at bounding box center [402, 259] width 40 height 13
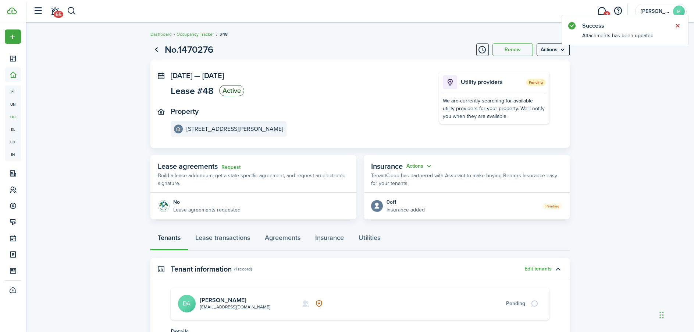
click at [677, 25] on button "Close notify" at bounding box center [678, 26] width 10 height 10
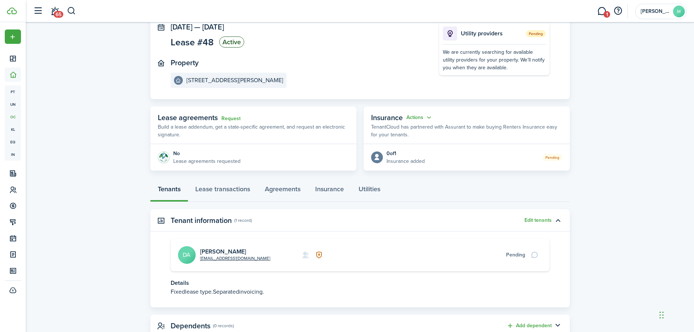
scroll to position [74, 0]
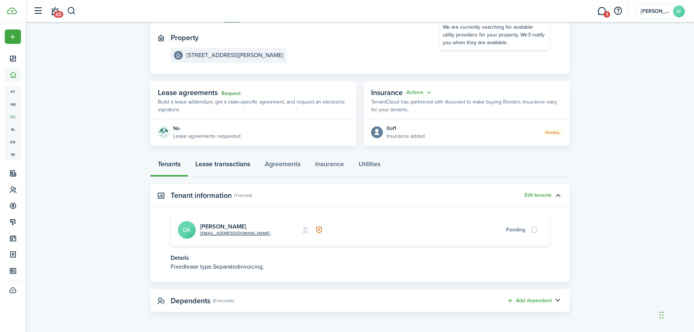
click at [230, 167] on link "Lease transactions" at bounding box center [223, 166] width 70 height 22
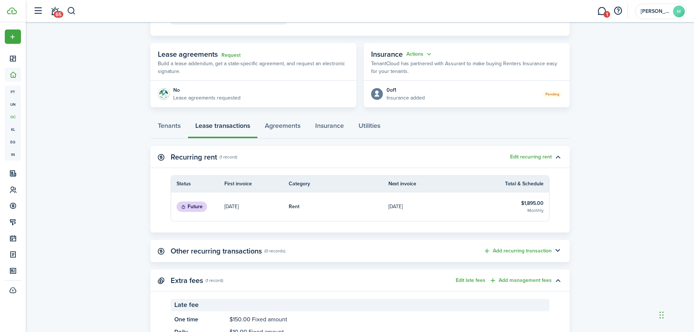
scroll to position [147, 0]
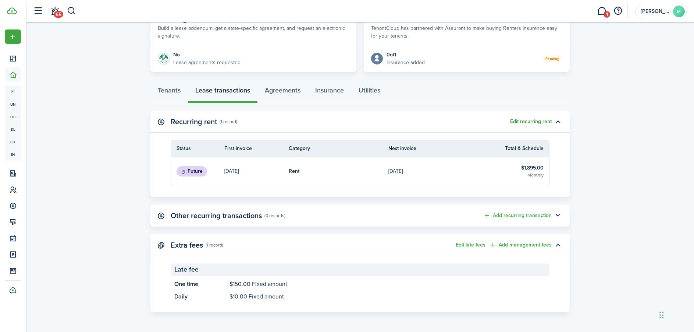
click at [541, 121] on button "Edit recurring rent" at bounding box center [531, 121] width 42 height 6
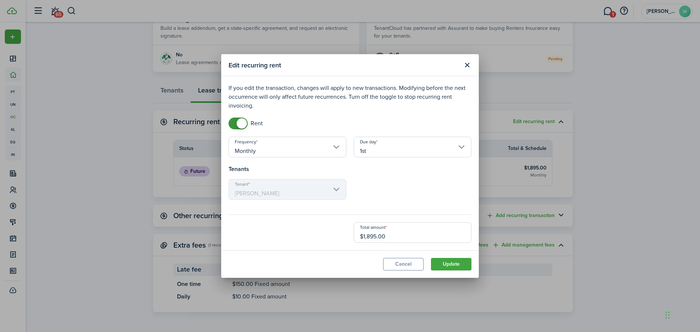
drag, startPoint x: 373, startPoint y: 234, endPoint x: 300, endPoint y: 230, distance: 74.1
click at [300, 230] on div "Total amount $1,895.00" at bounding box center [350, 232] width 250 height 21
click at [439, 268] on button "Update" at bounding box center [451, 264] width 40 height 13
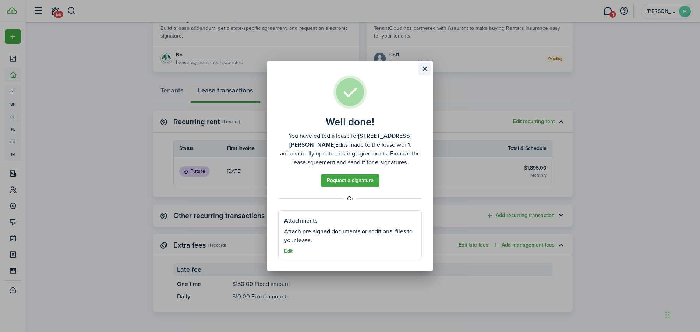
click at [425, 70] on button "Close modal" at bounding box center [424, 69] width 13 height 13
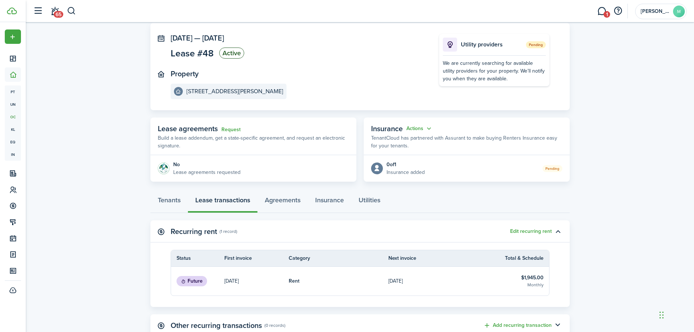
scroll to position [0, 0]
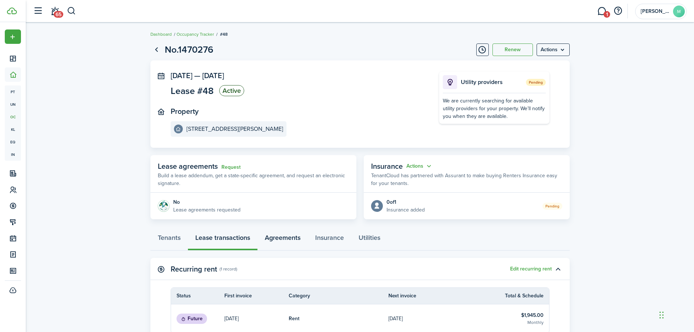
click at [289, 236] on link "Agreements" at bounding box center [283, 239] width 50 height 22
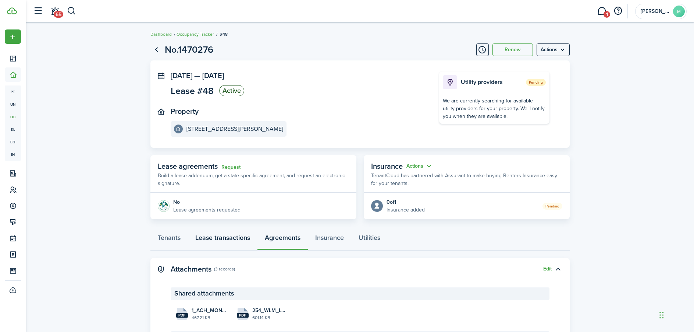
click at [228, 238] on link "Lease transactions" at bounding box center [223, 239] width 70 height 22
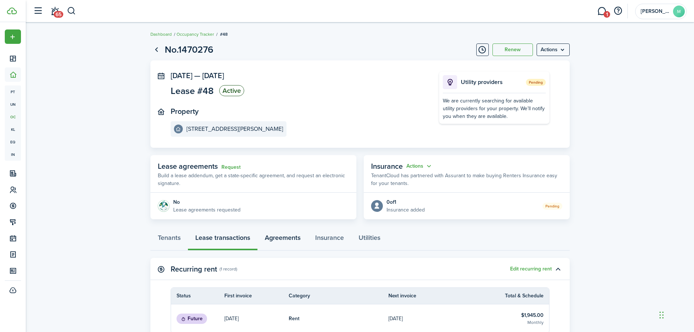
click at [285, 236] on link "Agreements" at bounding box center [283, 239] width 50 height 22
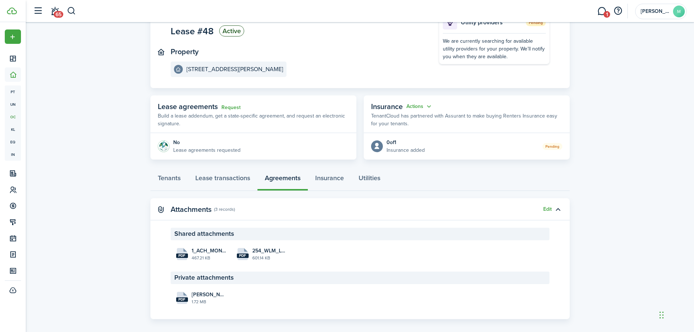
scroll to position [67, 0]
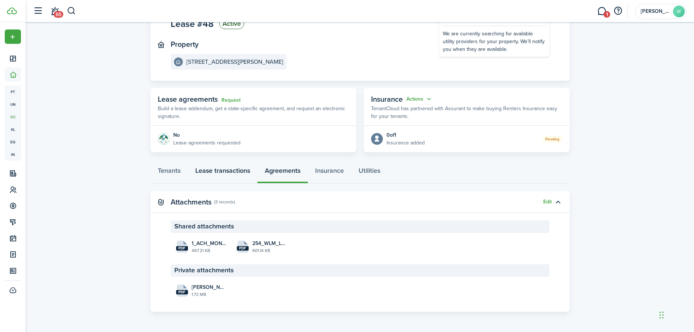
click at [225, 173] on link "Lease transactions" at bounding box center [223, 172] width 70 height 22
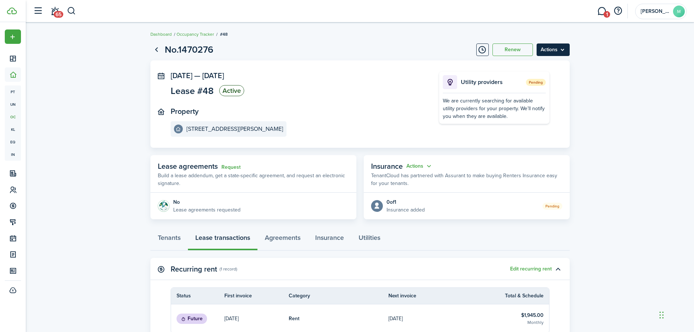
click at [559, 48] on menu-btn "Actions" at bounding box center [553, 49] width 33 height 13
drag, startPoint x: 342, startPoint y: 87, endPoint x: 337, endPoint y: 86, distance: 4.8
click at [341, 87] on panel-main-section "[DATE] — [DATE] Lease #48 Active" at bounding box center [294, 84] width 247 height 27
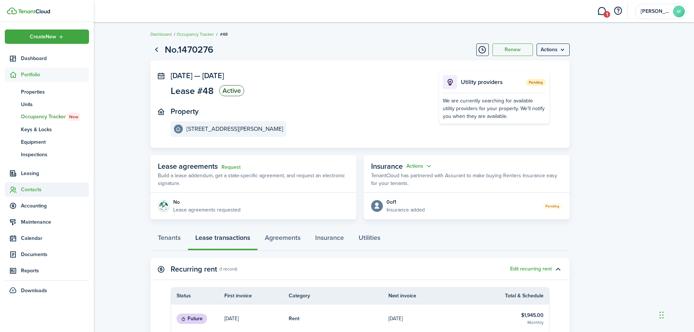
click at [31, 187] on span "Contacts" at bounding box center [55, 189] width 68 height 8
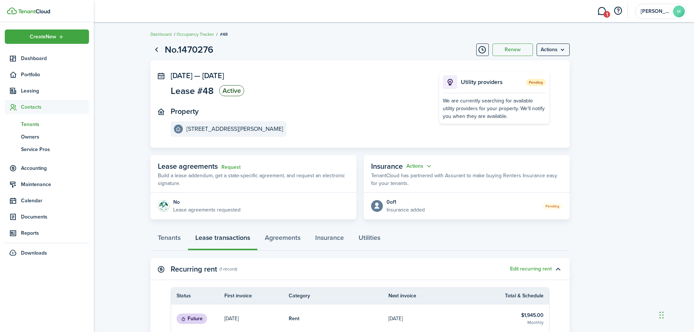
click at [37, 124] on span "Tenants" at bounding box center [55, 124] width 68 height 8
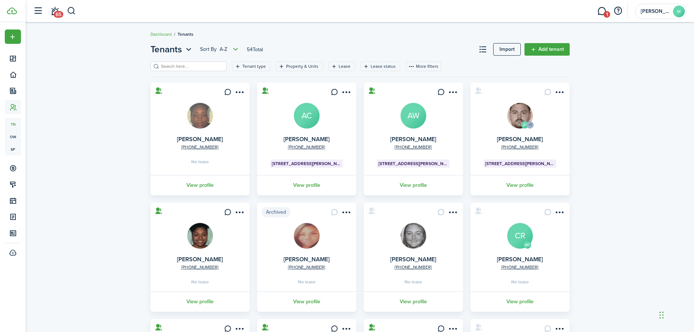
click at [190, 67] on input "search" at bounding box center [191, 66] width 65 height 7
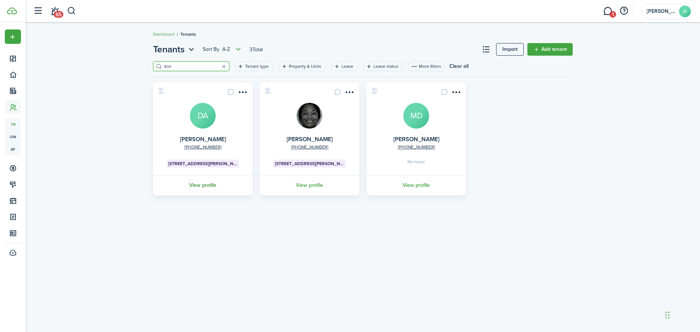
click at [214, 185] on link "View profile" at bounding box center [203, 185] width 102 height 20
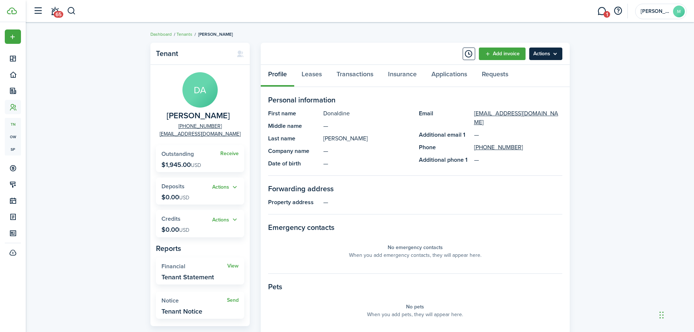
click at [551, 54] on menu-btn "Actions" at bounding box center [545, 53] width 33 height 13
click at [620, 103] on div "Tenant DA [PERSON_NAME] [PHONE_NUMBER] [PERSON_NAME][EMAIL_ADDRESS][DOMAIN_NAME…" at bounding box center [360, 254] width 669 height 431
click at [354, 69] on link "Transactions" at bounding box center [355, 76] width 52 height 22
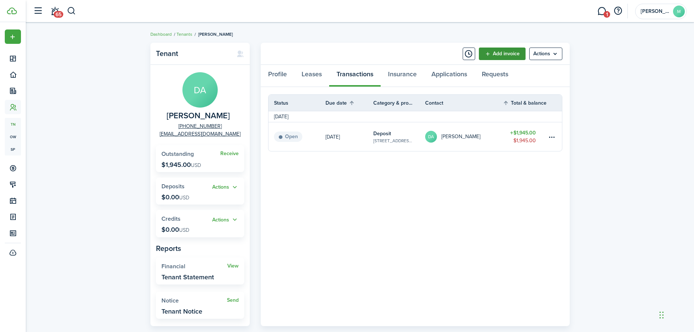
click at [506, 54] on link "Add invoice" at bounding box center [502, 53] width 47 height 13
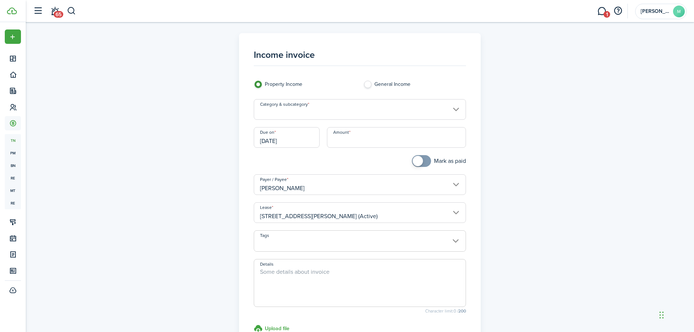
click at [378, 114] on input "Category & subcategory" at bounding box center [360, 109] width 212 height 21
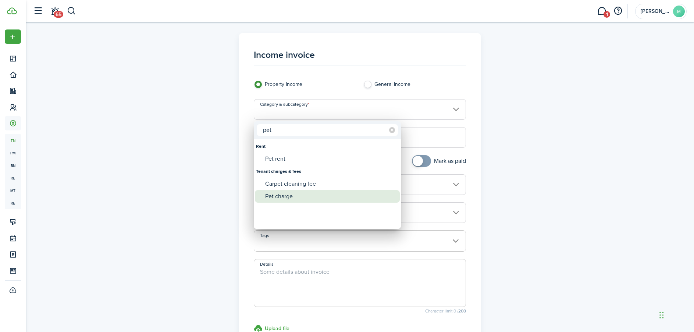
click at [293, 196] on div "Pet charge" at bounding box center [330, 196] width 130 height 13
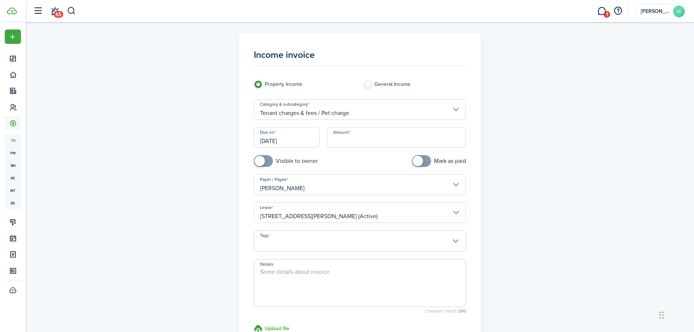
click at [355, 133] on input "Amount" at bounding box center [396, 137] width 139 height 21
click at [304, 241] on span at bounding box center [360, 244] width 212 height 13
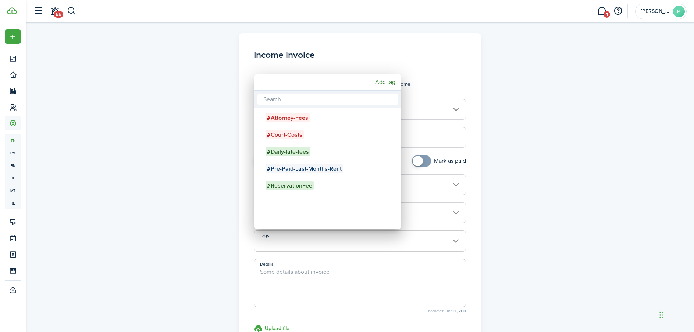
click at [307, 281] on div at bounding box center [347, 165] width 812 height 449
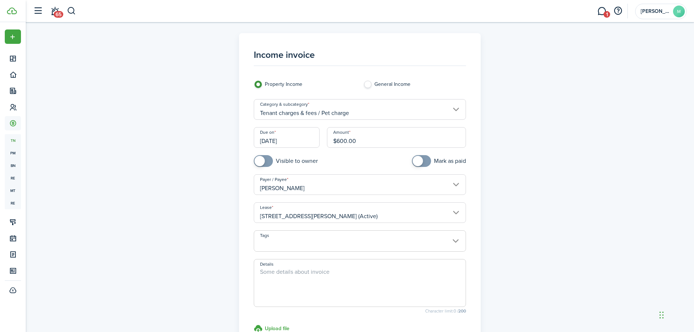
click at [307, 281] on textarea "Details" at bounding box center [360, 284] width 212 height 35
click at [440, 283] on textarea "Details" at bounding box center [360, 284] width 212 height 35
paste textarea "2 Frenchie Dogs, Gotti and Glitch, 14 lbs each"
click at [268, 242] on span at bounding box center [360, 244] width 212 height 13
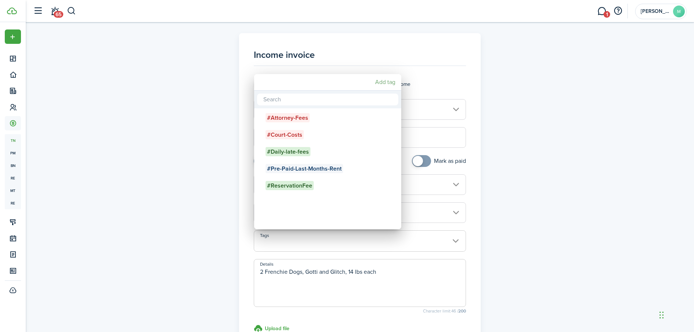
click at [382, 83] on mbsc-button "Add tag" at bounding box center [385, 81] width 26 height 13
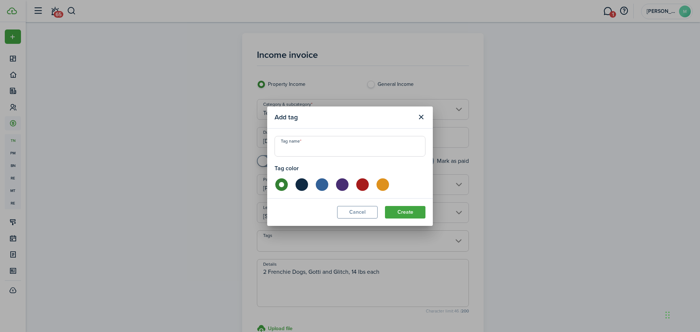
click at [347, 146] on input "Tag name" at bounding box center [349, 146] width 151 height 21
click at [343, 183] on label at bounding box center [341, 184] width 13 height 13
click at [398, 215] on button "Create" at bounding box center [405, 212] width 40 height 13
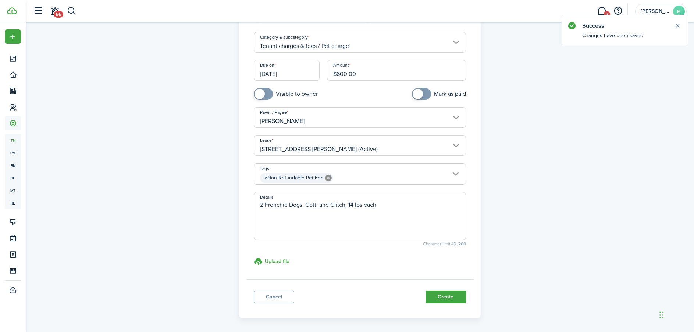
scroll to position [74, 0]
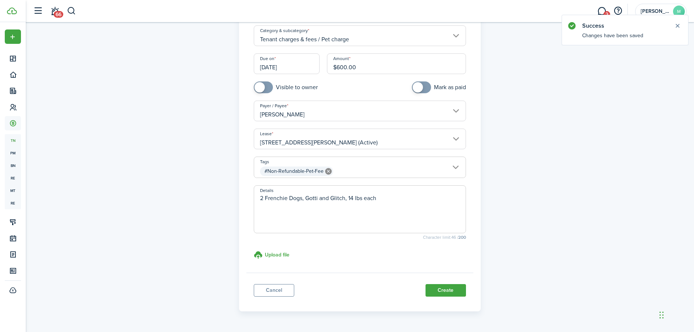
click at [446, 288] on button "Create" at bounding box center [446, 290] width 40 height 13
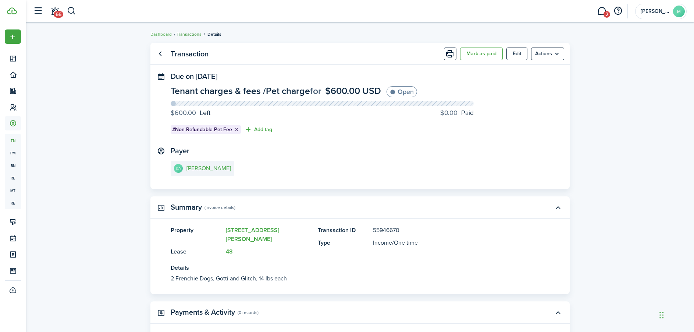
click at [194, 33] on link "Transactions" at bounding box center [189, 34] width 25 height 7
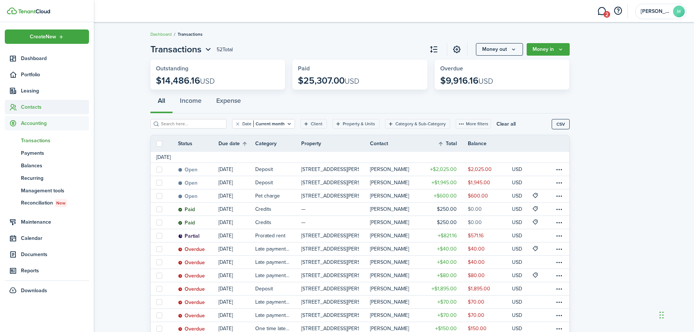
click at [29, 106] on span "Contacts" at bounding box center [55, 107] width 68 height 8
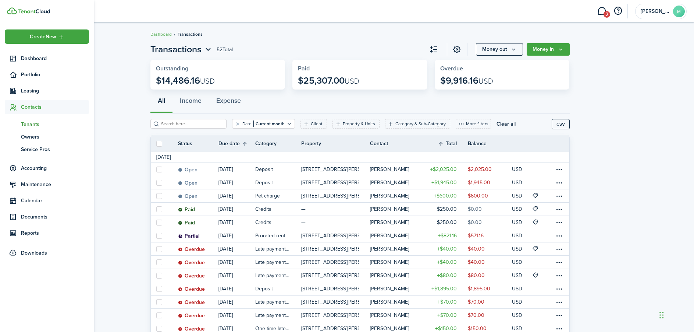
click at [33, 123] on span "Tenants" at bounding box center [55, 124] width 68 height 8
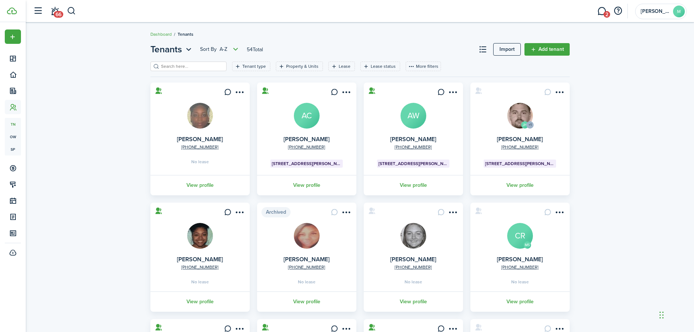
click at [192, 67] on input "search" at bounding box center [191, 66] width 65 height 7
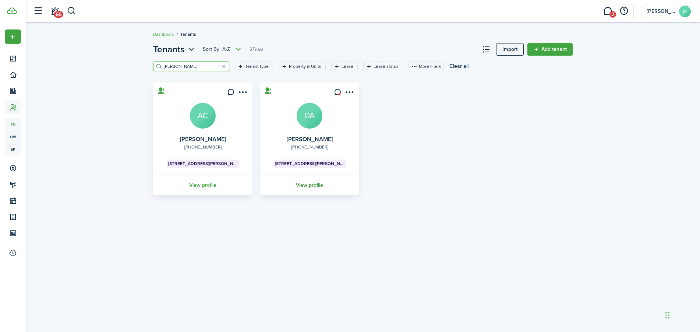
click at [314, 187] on link "View profile" at bounding box center [310, 185] width 102 height 20
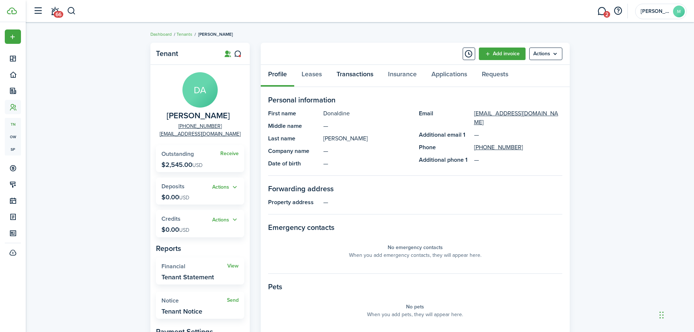
click at [348, 76] on link "Transactions" at bounding box center [355, 76] width 52 height 22
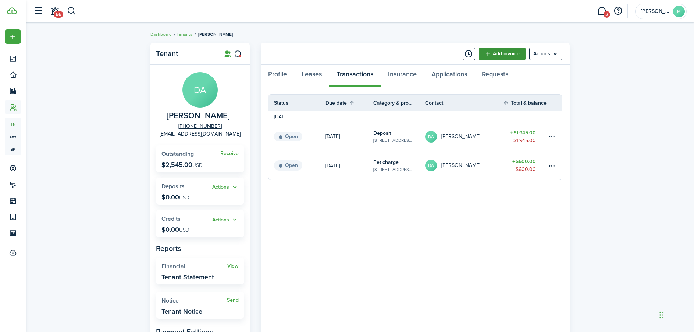
click at [503, 52] on link "Add invoice" at bounding box center [502, 53] width 47 height 13
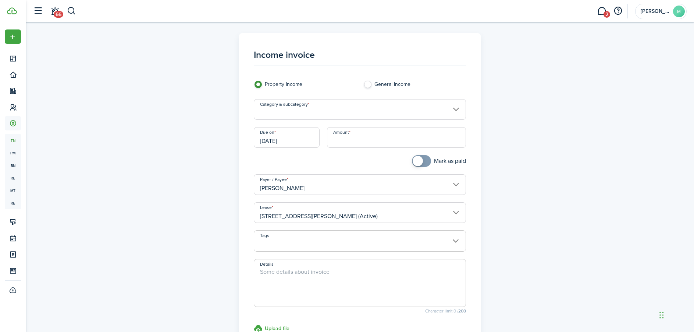
click at [322, 107] on input "Category & subcategory" at bounding box center [360, 109] width 212 height 21
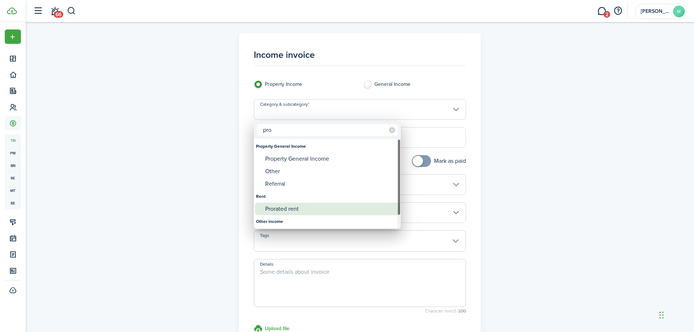
click at [290, 211] on div "Prorated rent" at bounding box center [330, 208] width 130 height 13
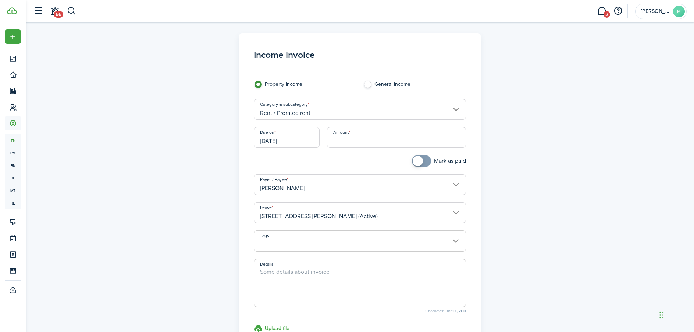
click at [351, 138] on input "Amount" at bounding box center [396, 137] width 139 height 21
click at [319, 282] on textarea "Details" at bounding box center [360, 284] width 212 height 35
click at [355, 272] on textarea "Pro-rated rent 09/24/2025-09/" at bounding box center [360, 284] width 212 height 35
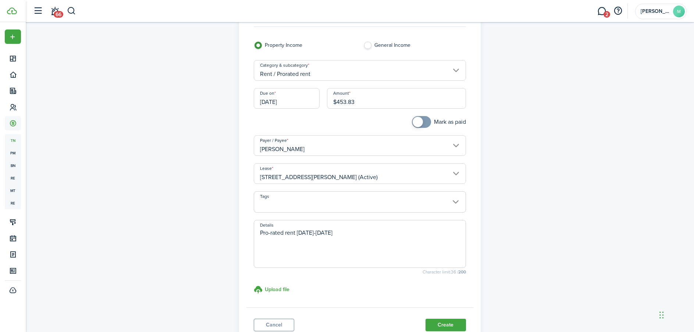
scroll to position [74, 0]
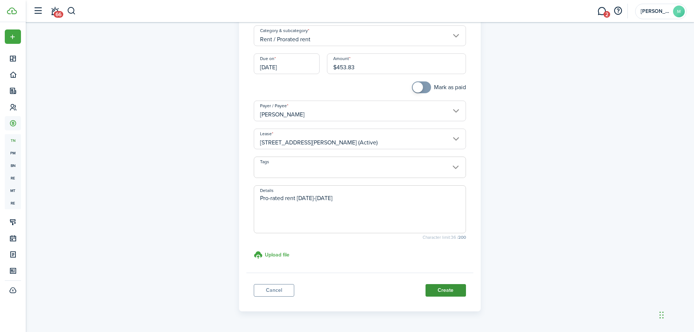
click at [441, 288] on button "Create" at bounding box center [446, 290] width 40 height 13
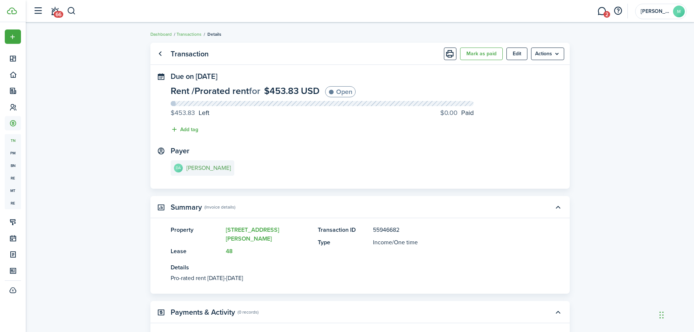
click at [197, 169] on e-details-info-title "[PERSON_NAME]" at bounding box center [209, 167] width 45 height 7
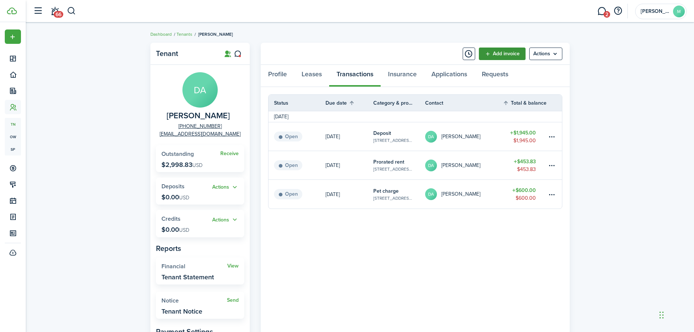
click at [510, 55] on link "Add invoice" at bounding box center [502, 53] width 47 height 13
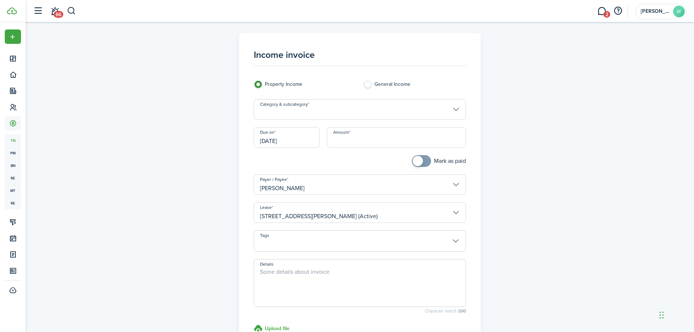
click at [369, 111] on input "Category & subcategory" at bounding box center [360, 109] width 212 height 21
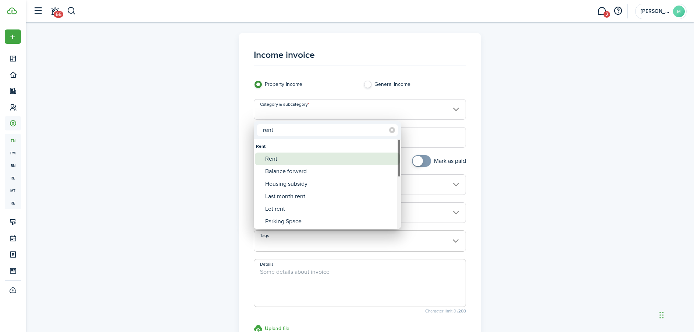
click at [301, 160] on div "Rent" at bounding box center [330, 158] width 130 height 13
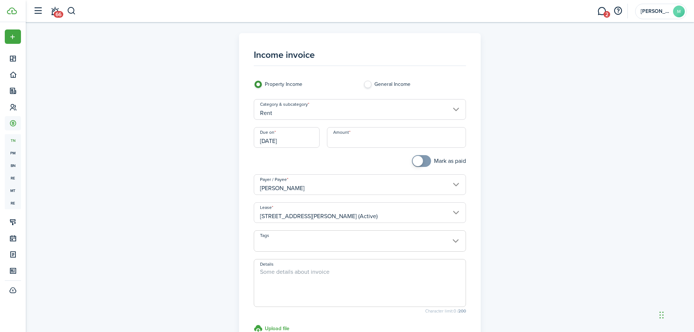
click at [356, 136] on input "Amount" at bounding box center [396, 137] width 139 height 21
click at [308, 244] on span at bounding box center [360, 244] width 212 height 13
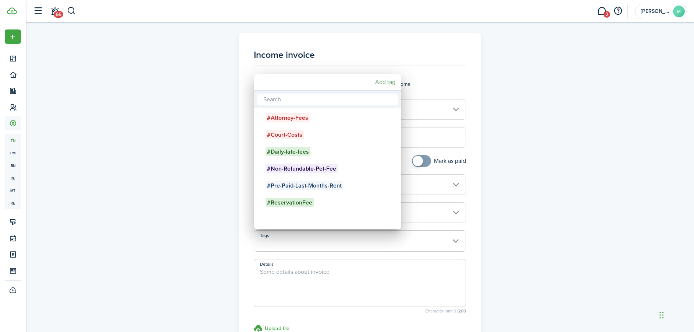
click at [388, 82] on mbsc-button "Add tag" at bounding box center [385, 81] width 26 height 13
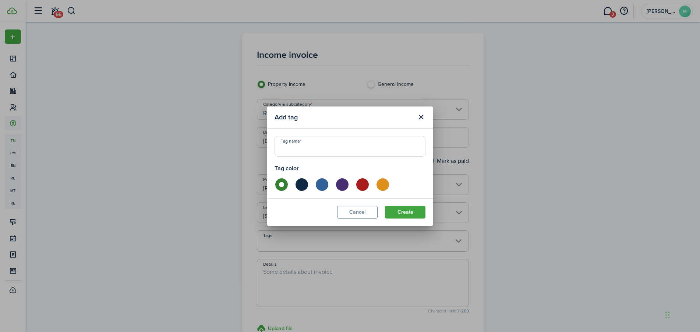
click at [332, 142] on input "Tag name" at bounding box center [349, 146] width 151 height 21
click at [326, 149] on input "Pre-Paid-Next-MOnth's-Rent" at bounding box center [349, 146] width 151 height 21
click at [380, 185] on label at bounding box center [382, 184] width 13 height 13
click at [411, 216] on button "Create" at bounding box center [405, 212] width 40 height 13
click at [334, 149] on input "Pre-Paid-Next-Month's-Rent" at bounding box center [349, 146] width 151 height 21
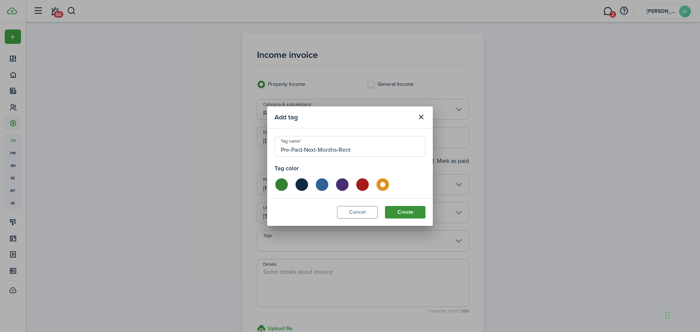
click at [415, 214] on button "Create" at bounding box center [405, 212] width 40 height 13
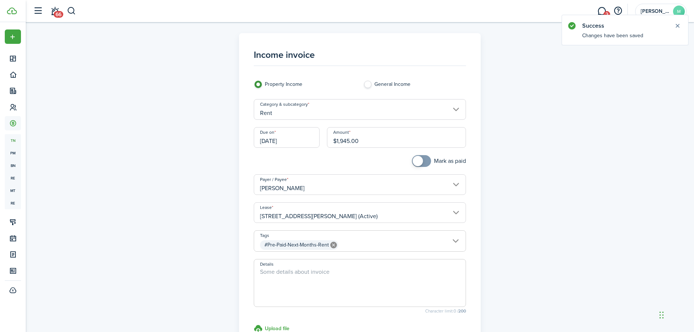
click at [315, 273] on textarea "Details" at bounding box center [360, 284] width 212 height 35
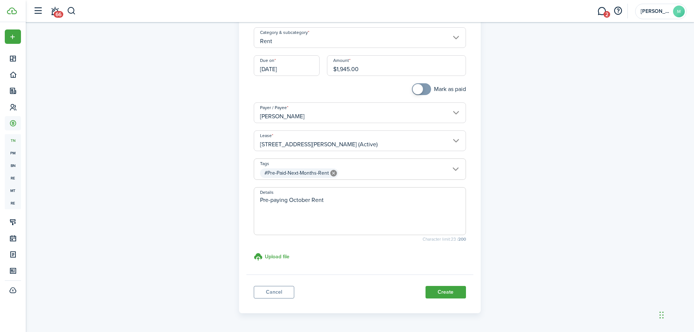
scroll to position [74, 0]
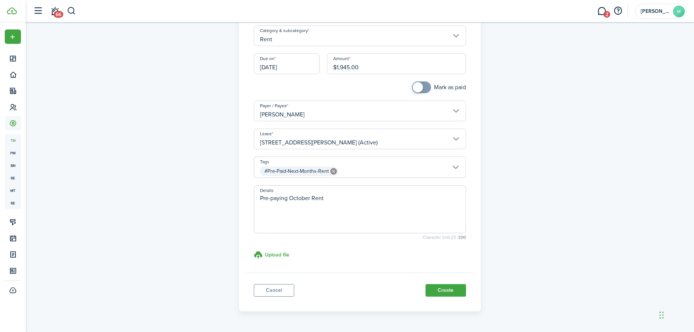
click at [390, 208] on textarea "Pre-paying October Rent" at bounding box center [360, 211] width 212 height 35
click at [443, 293] on button "Create" at bounding box center [446, 290] width 40 height 13
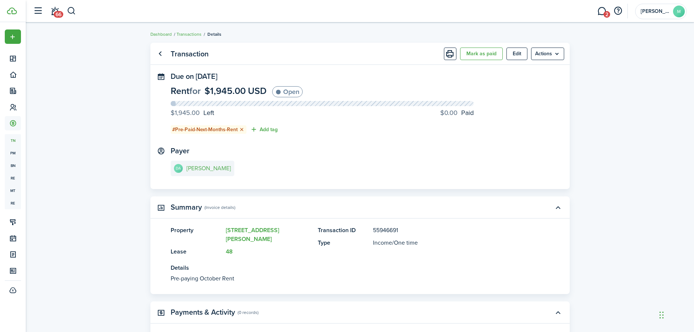
click at [199, 162] on link "DA [PERSON_NAME]" at bounding box center [203, 167] width 64 height 15
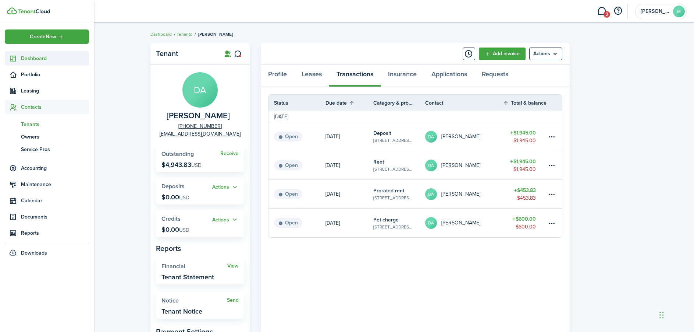
click at [30, 56] on span "Dashboard" at bounding box center [55, 58] width 68 height 8
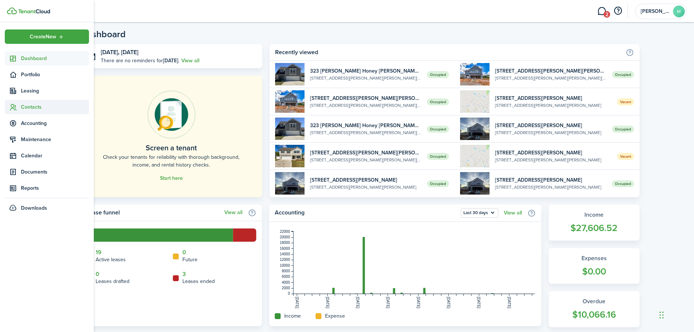
click at [22, 109] on span "Contacts" at bounding box center [55, 107] width 68 height 8
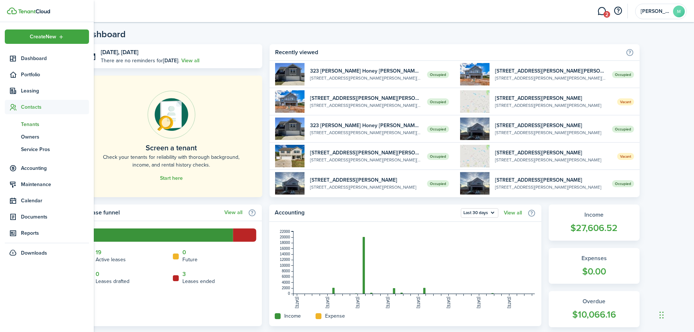
click at [24, 123] on span "Tenants" at bounding box center [55, 124] width 68 height 8
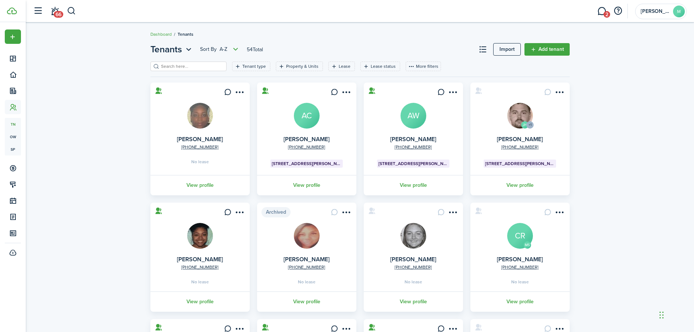
click at [209, 68] on input "search" at bounding box center [191, 66] width 65 height 7
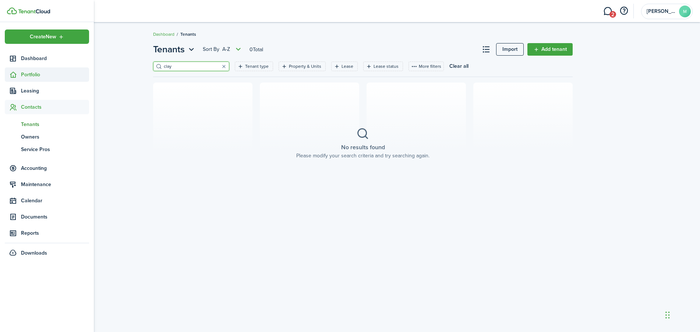
click at [32, 74] on span "Portfolio" at bounding box center [55, 75] width 68 height 8
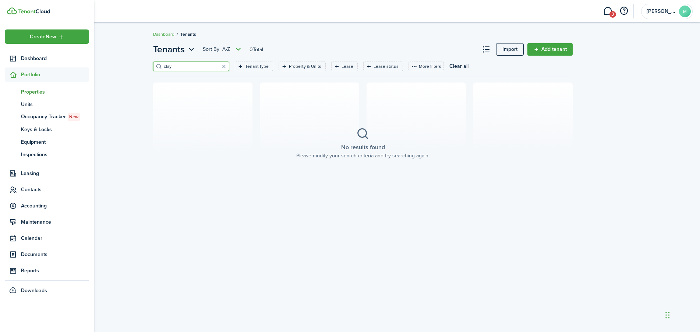
click at [38, 92] on span "Properties" at bounding box center [55, 92] width 68 height 8
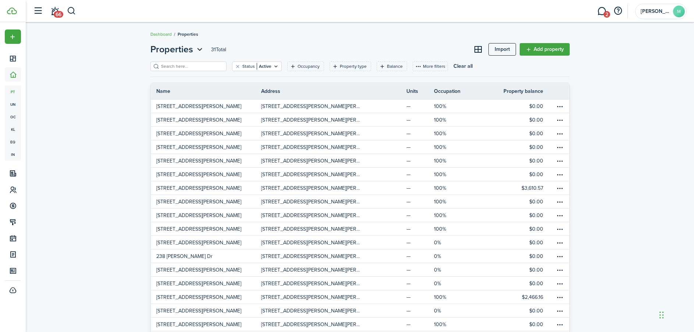
click at [191, 65] on input "search" at bounding box center [191, 66] width 65 height 7
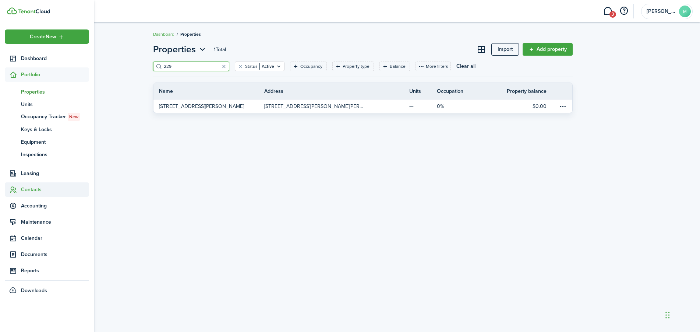
click at [35, 189] on span "Contacts" at bounding box center [55, 189] width 68 height 8
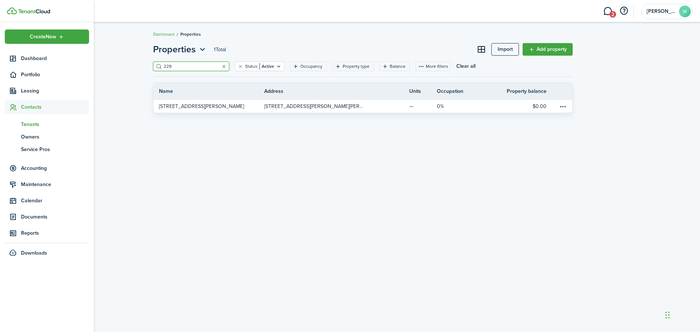
click at [31, 122] on span "Tenants" at bounding box center [55, 124] width 68 height 8
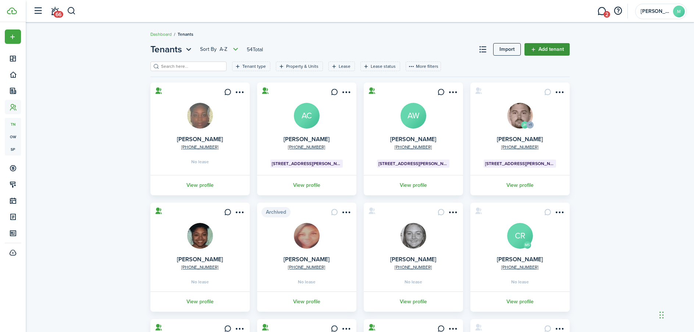
click at [566, 51] on link "Add tenant" at bounding box center [547, 49] width 45 height 13
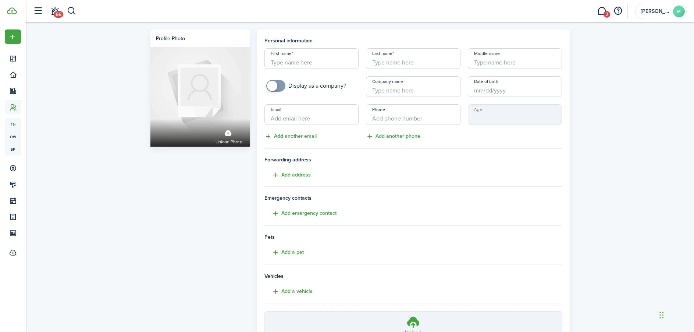
click at [321, 62] on input "First name" at bounding box center [312, 58] width 95 height 21
paste input "Clayshuna [PERSON_NAME]"
click at [387, 65] on input "Last name" at bounding box center [413, 58] width 95 height 21
paste input "Clayshuna [PERSON_NAME]"
click at [528, 62] on input "Middle name" at bounding box center [515, 58] width 95 height 21
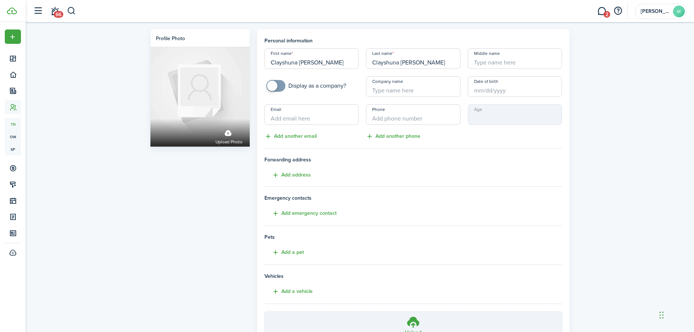
paste input "Clayshuna [PERSON_NAME]"
click at [522, 61] on input "Clayshuna [PERSON_NAME]" at bounding box center [515, 58] width 95 height 21
click at [483, 63] on input "Clayshuna [PERSON_NAME]" at bounding box center [515, 58] width 95 height 21
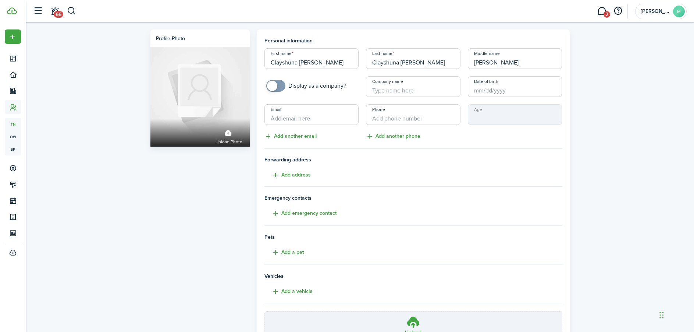
click at [386, 63] on input "Clayshuna [PERSON_NAME]" at bounding box center [413, 58] width 95 height 21
click at [382, 63] on input "[PERSON_NAME]" at bounding box center [413, 58] width 95 height 21
drag, startPoint x: 298, startPoint y: 63, endPoint x: 343, endPoint y: 61, distance: 44.9
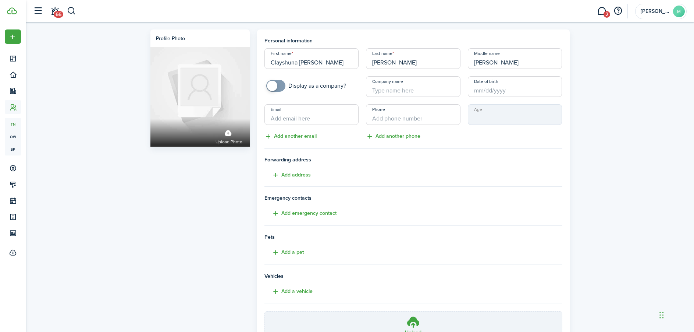
click at [343, 61] on body "Create New Dashboard Portfolio Leasing Contacts tn Tenants ow Owners sp Service…" at bounding box center [347, 166] width 694 height 332
click at [388, 115] on input "+1" at bounding box center [413, 114] width 95 height 21
paste input "[PHONE_NUMBER]"
click at [304, 115] on input "Email" at bounding box center [312, 114] width 95 height 21
paste input "[EMAIL_ADDRESS][DOMAIN_NAME]"
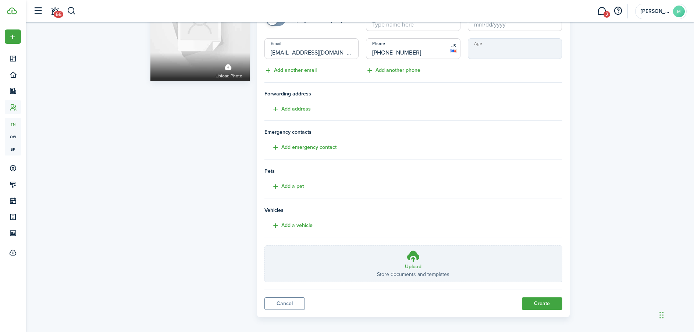
scroll to position [71, 0]
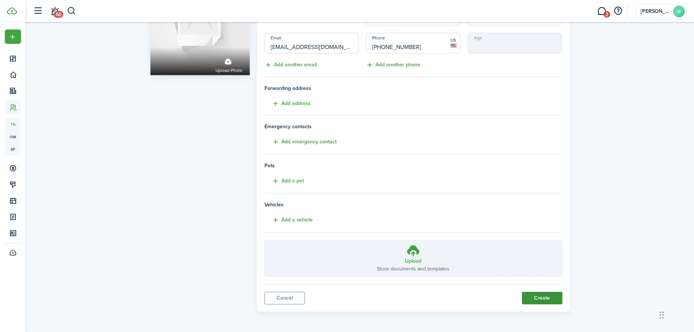
click at [541, 298] on button "Create" at bounding box center [542, 297] width 40 height 13
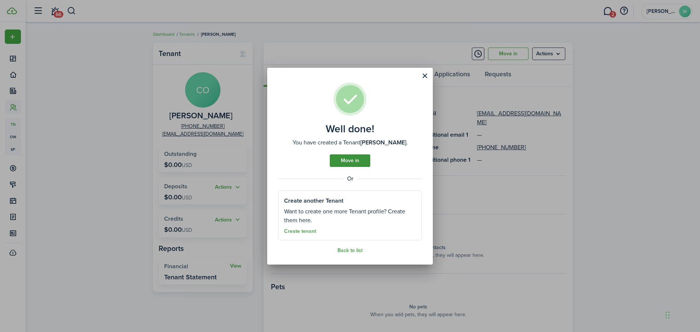
click at [352, 158] on link "Move in" at bounding box center [350, 160] width 40 height 13
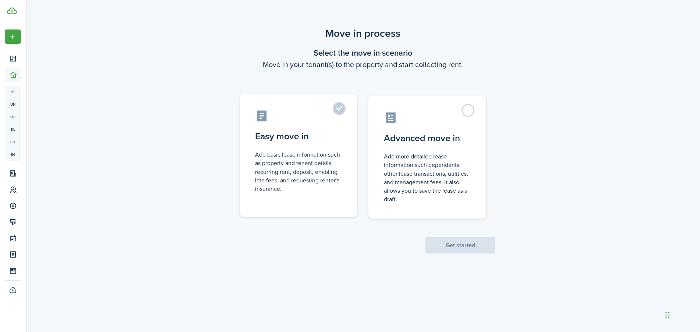
click at [338, 113] on label "Easy move in Add basic lease information such as property and tenant details, r…" at bounding box center [299, 155] width 118 height 123
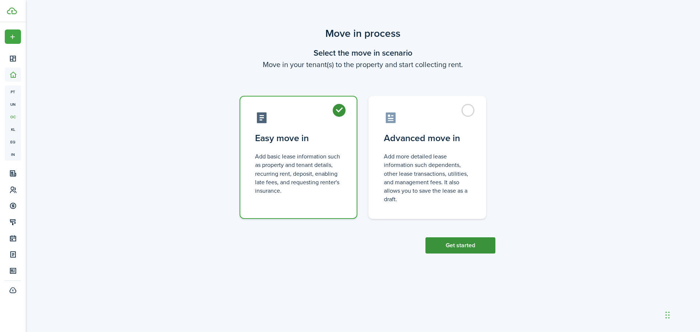
click at [449, 246] on button "Get started" at bounding box center [460, 245] width 70 height 16
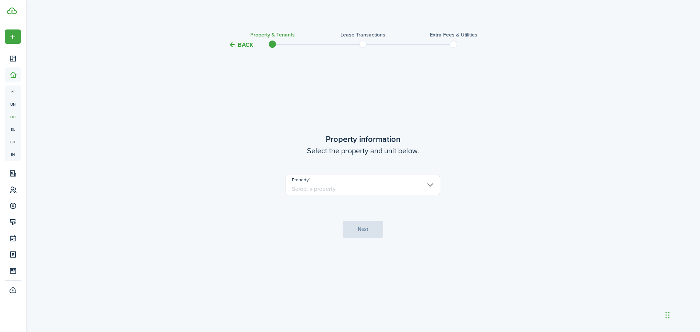
click at [374, 181] on input "Property" at bounding box center [363, 184] width 155 height 21
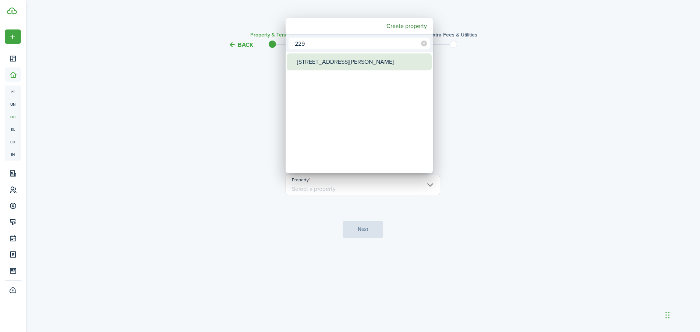
click at [316, 61] on div "[STREET_ADDRESS][PERSON_NAME]" at bounding box center [362, 61] width 130 height 17
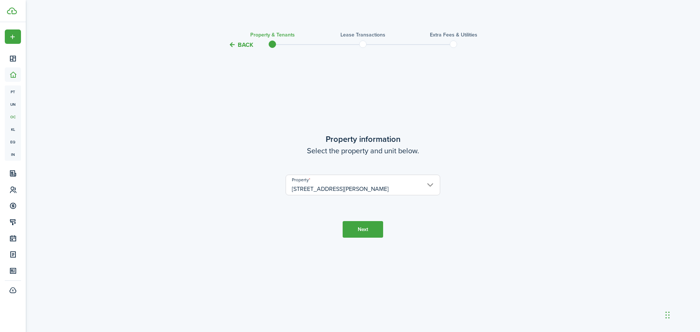
click at [367, 231] on button "Next" at bounding box center [363, 229] width 40 height 17
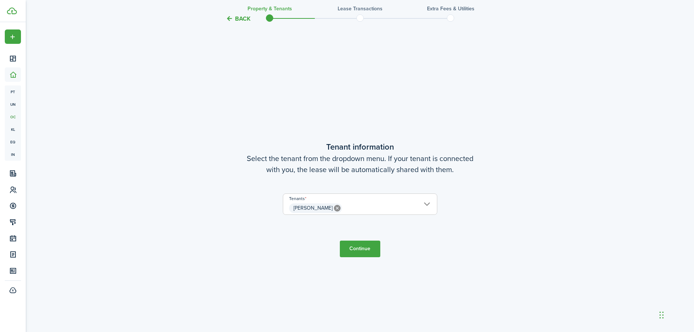
scroll to position [282, 0]
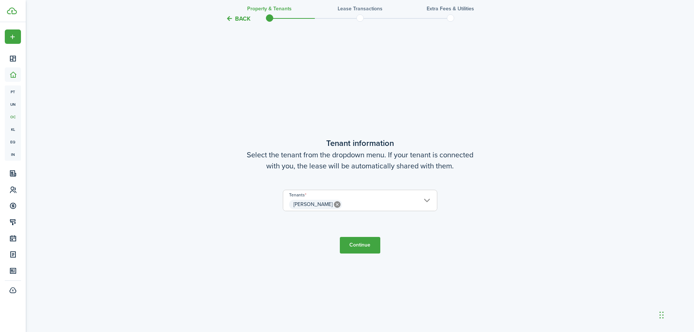
click at [359, 247] on button "Continue" at bounding box center [360, 245] width 40 height 17
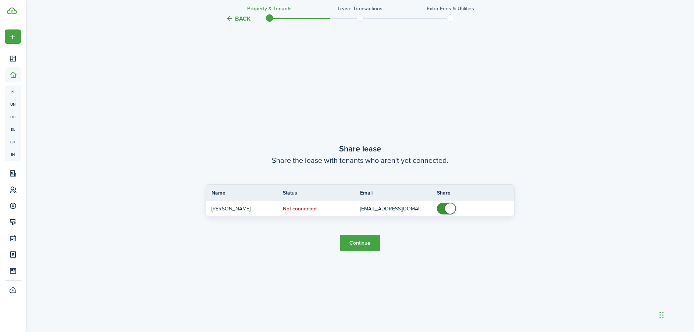
scroll to position [614, 0]
click at [361, 234] on button "Continue" at bounding box center [360, 241] width 40 height 17
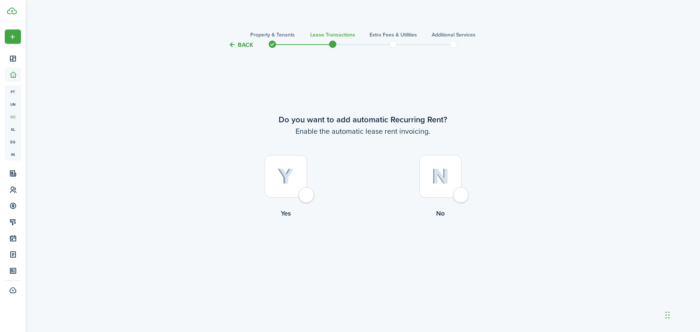
click at [305, 196] on div at bounding box center [286, 176] width 42 height 42
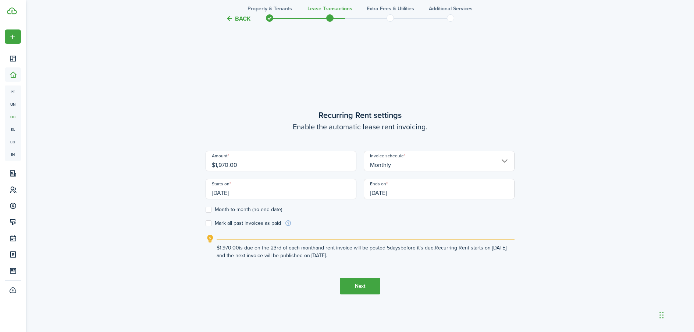
scroll to position [282, 0]
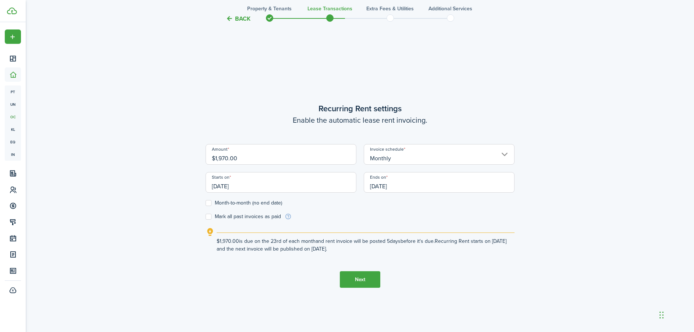
click at [291, 186] on input "[DATE]" at bounding box center [281, 182] width 151 height 21
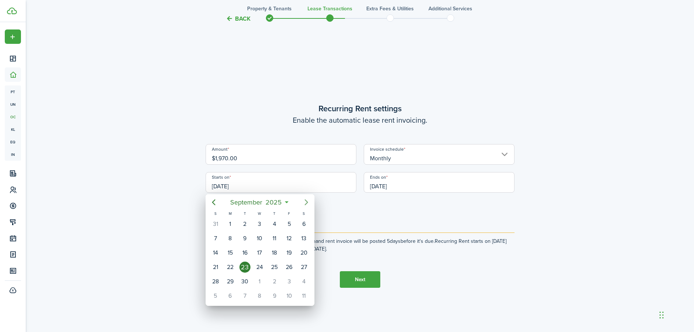
click at [309, 202] on icon "Next page" at bounding box center [306, 202] width 9 height 9
click at [305, 202] on icon "Next page" at bounding box center [306, 202] width 9 height 9
click at [302, 224] on div "1" at bounding box center [303, 223] width 11 height 11
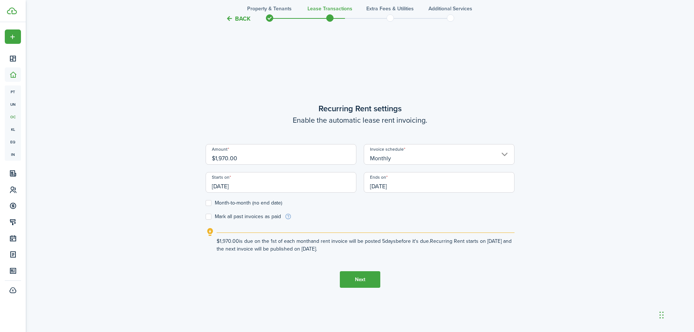
click at [394, 185] on input "[DATE]" at bounding box center [439, 182] width 151 height 21
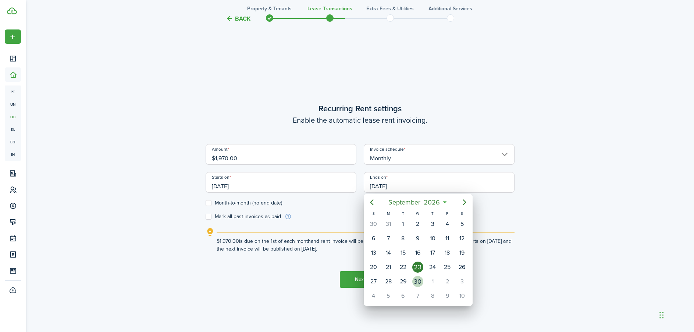
click at [420, 284] on div "30" at bounding box center [417, 281] width 11 height 11
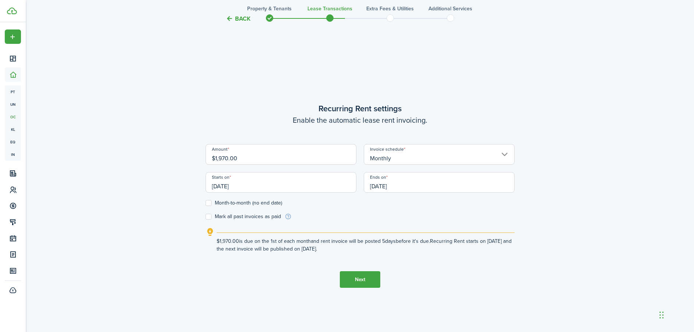
click at [354, 280] on button "Next" at bounding box center [360, 279] width 40 height 17
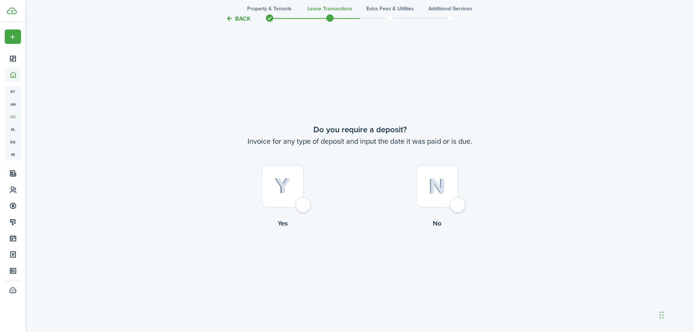
click at [290, 202] on div at bounding box center [283, 186] width 42 height 42
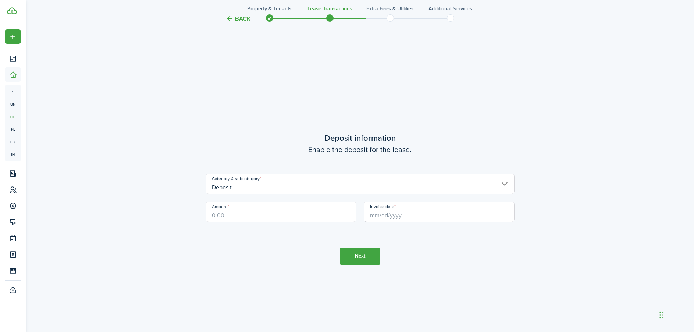
scroll to position [945, 0]
click at [286, 210] on input "Amount" at bounding box center [281, 208] width 151 height 21
click at [403, 214] on input "Invoice date" at bounding box center [439, 208] width 151 height 21
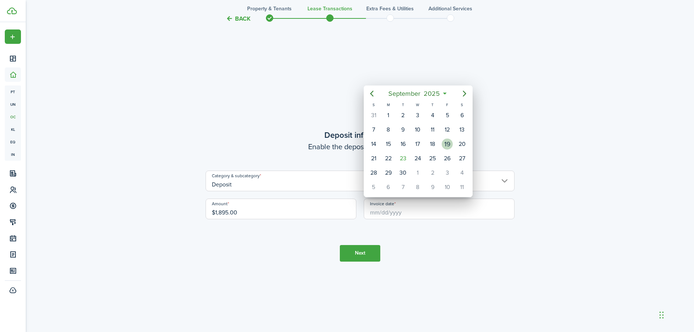
click at [451, 149] on div "19" at bounding box center [447, 144] width 15 height 14
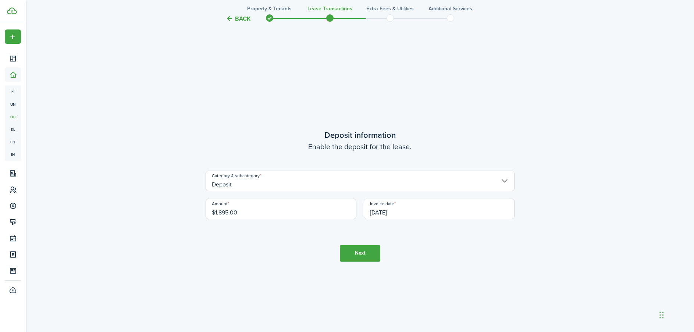
click at [363, 254] on button "Next" at bounding box center [360, 253] width 40 height 17
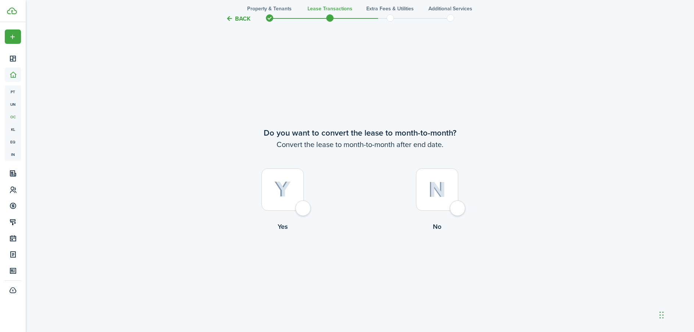
scroll to position [1277, 0]
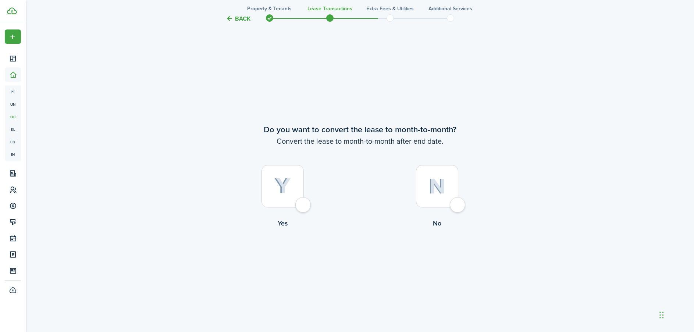
click at [453, 202] on div at bounding box center [437, 186] width 42 height 42
click at [366, 259] on button "Continue" at bounding box center [360, 258] width 40 height 17
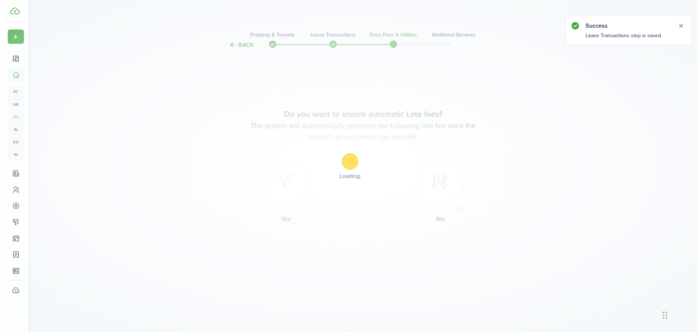
scroll to position [0, 0]
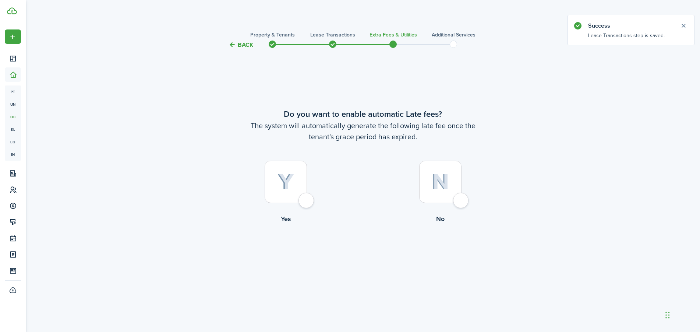
click at [305, 203] on div at bounding box center [286, 181] width 42 height 42
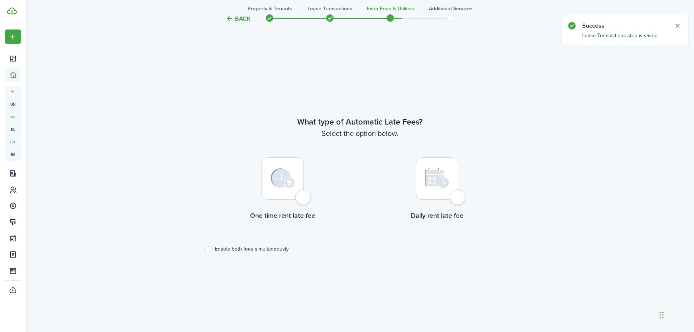
scroll to position [282, 0]
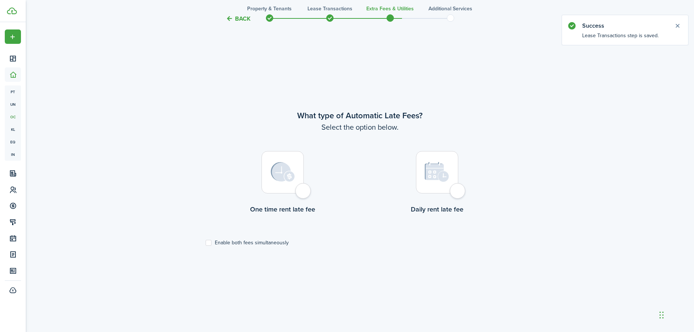
click at [207, 242] on label "Enable both fees simultaneously" at bounding box center [247, 243] width 83 height 6
click at [206, 242] on input "Enable both fees simultaneously" at bounding box center [205, 242] width 0 height 0
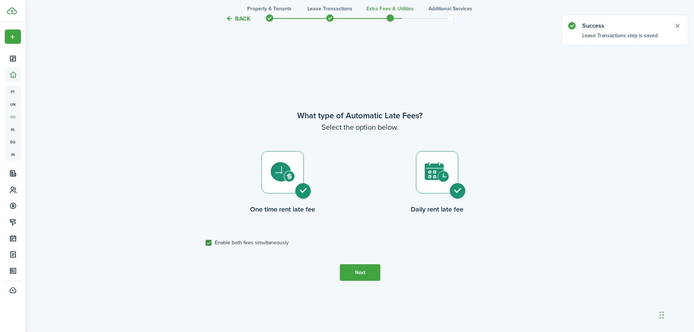
click at [359, 276] on button "Next" at bounding box center [360, 272] width 40 height 17
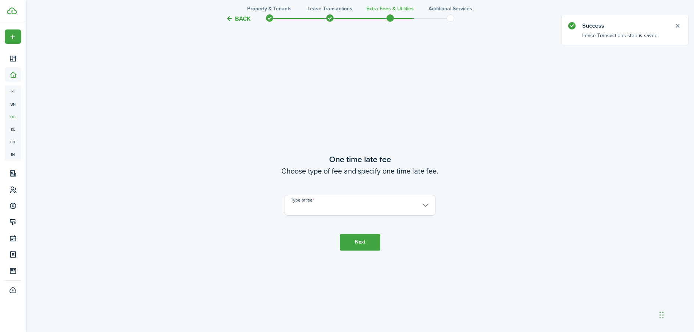
scroll to position [614, 0]
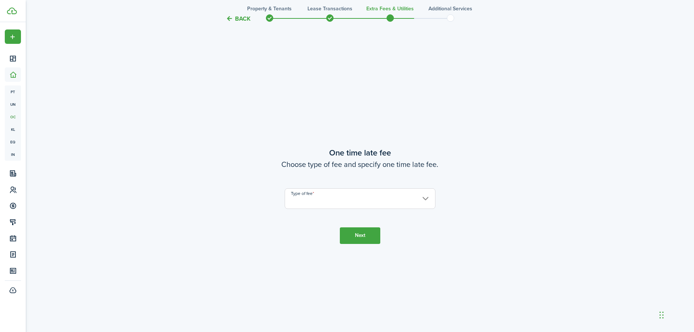
click at [320, 202] on input "Type of fee" at bounding box center [360, 198] width 151 height 21
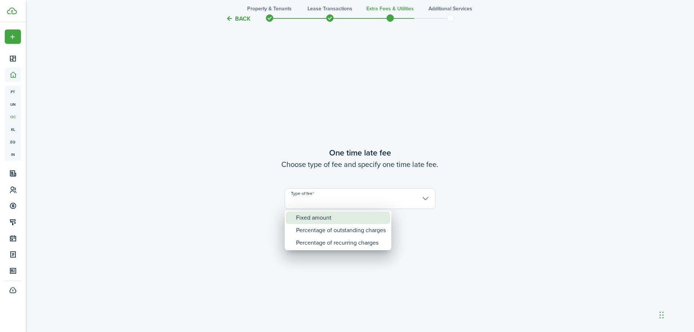
click at [323, 220] on div "Fixed amount" at bounding box center [341, 217] width 90 height 13
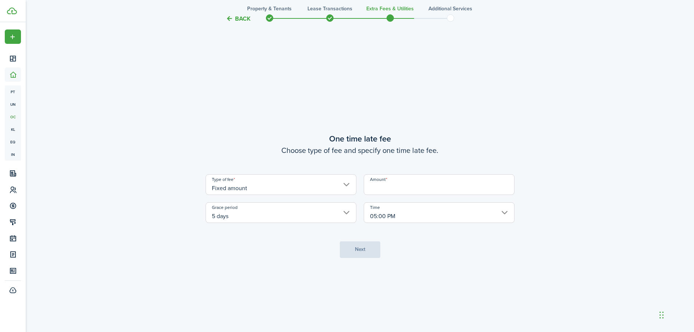
click at [391, 193] on input "Amount" at bounding box center [439, 184] width 151 height 21
click at [363, 248] on button "Next" at bounding box center [360, 249] width 40 height 17
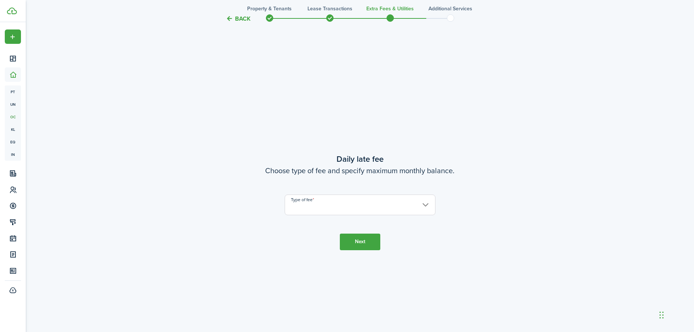
scroll to position [945, 0]
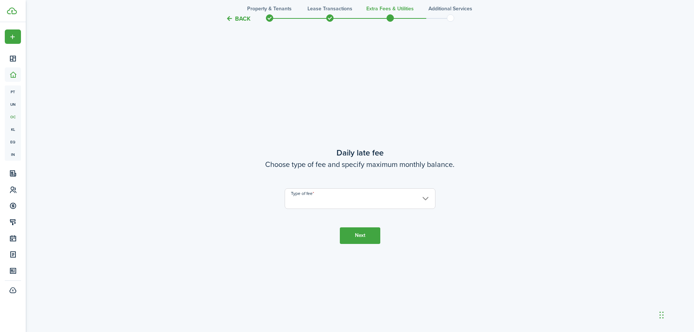
click at [357, 200] on input "Type of fee" at bounding box center [360, 198] width 151 height 21
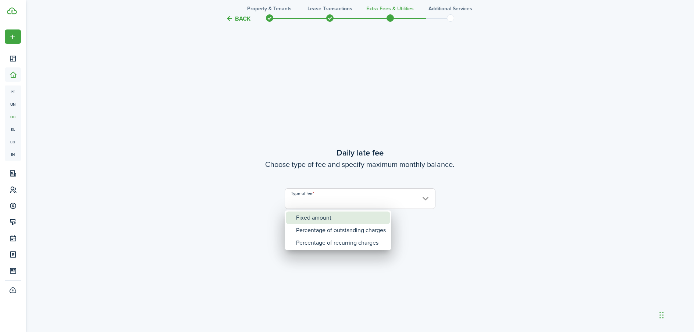
click at [337, 215] on div "Fixed amount" at bounding box center [341, 217] width 90 height 13
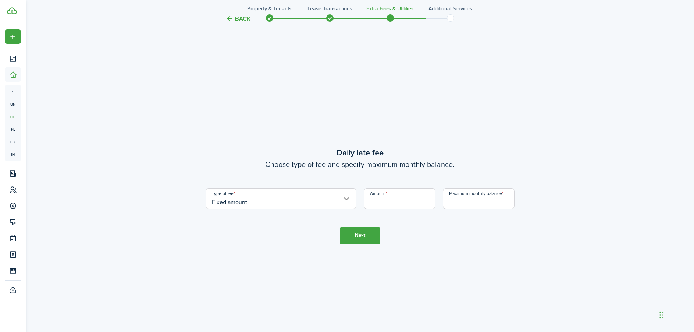
click at [391, 202] on input "Amount" at bounding box center [400, 198] width 72 height 21
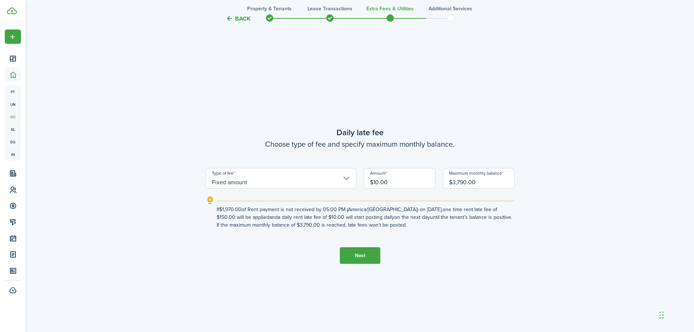
click at [359, 254] on button "Next" at bounding box center [360, 255] width 40 height 17
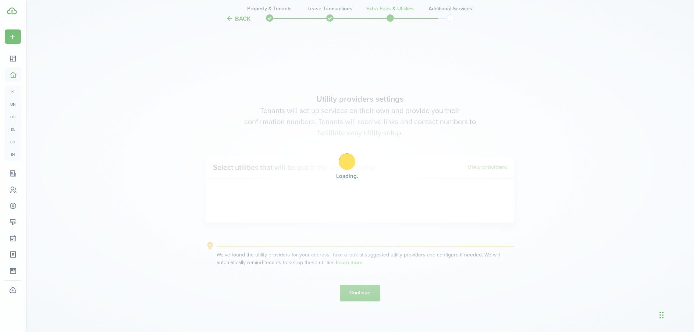
scroll to position [1277, 0]
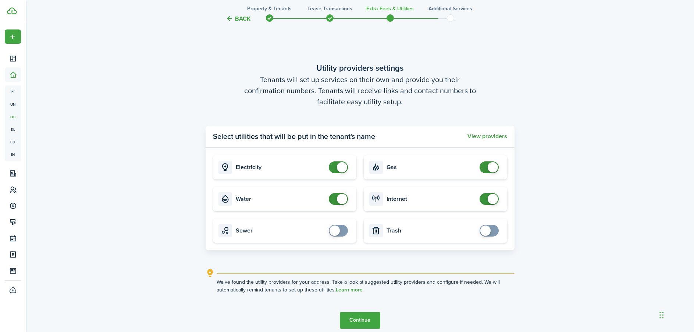
click at [335, 169] on span at bounding box center [338, 167] width 7 height 12
click at [337, 202] on span at bounding box center [338, 199] width 7 height 12
click at [486, 169] on span at bounding box center [489, 167] width 7 height 12
click at [486, 199] on span at bounding box center [489, 199] width 7 height 12
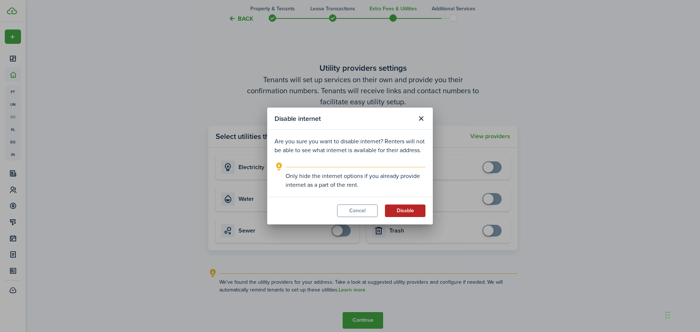
click at [402, 208] on button "Disable" at bounding box center [405, 210] width 40 height 13
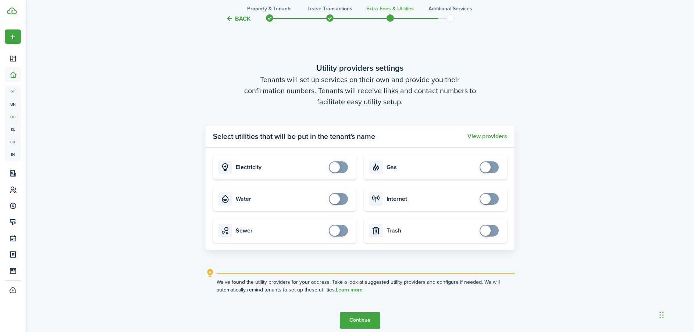
click at [357, 318] on button "Continue" at bounding box center [360, 320] width 40 height 17
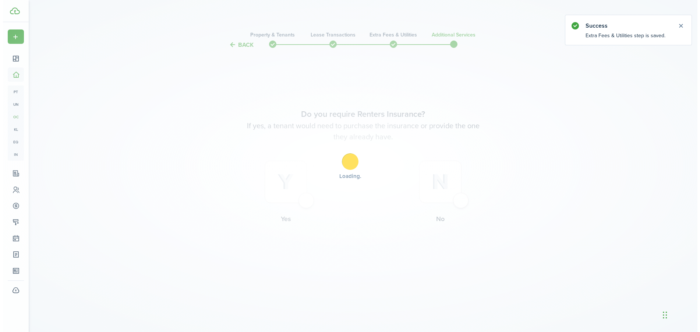
scroll to position [0, 0]
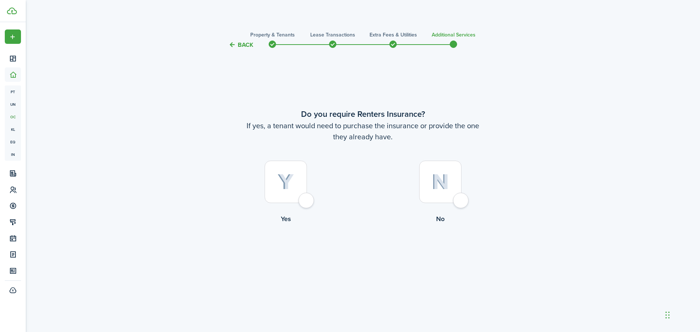
click at [307, 203] on div at bounding box center [286, 181] width 42 height 42
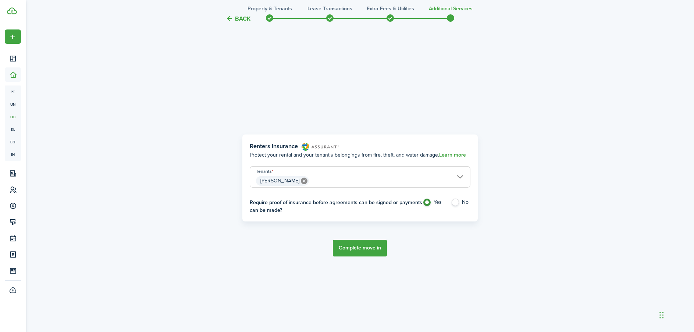
scroll to position [282, 0]
click at [452, 203] on label "No" at bounding box center [461, 203] width 20 height 11
click at [357, 245] on button "Complete move in" at bounding box center [360, 247] width 54 height 17
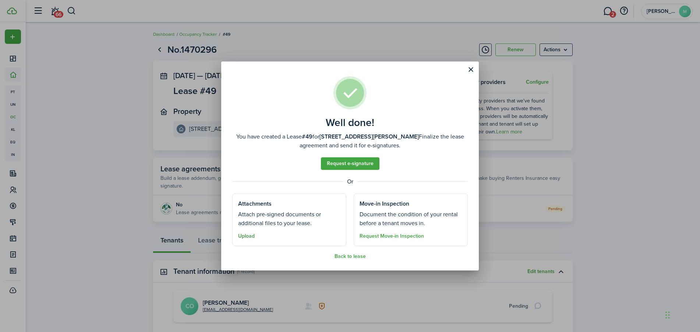
click at [250, 234] on button "Upload" at bounding box center [246, 236] width 17 height 6
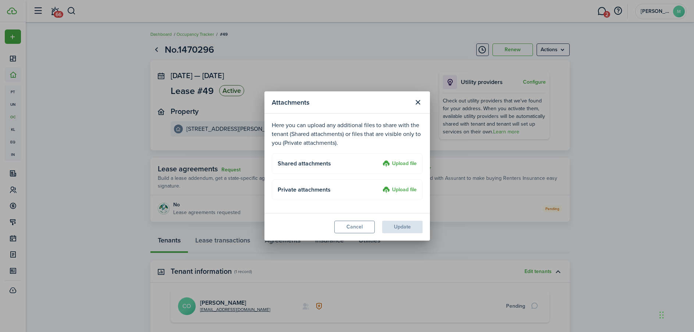
click at [401, 160] on label "Upload file" at bounding box center [400, 163] width 34 height 9
click at [380, 159] on input "Upload file" at bounding box center [380, 159] width 0 height 0
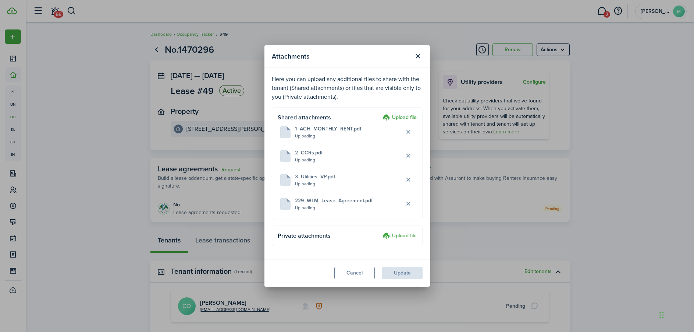
click at [404, 235] on label "Upload file" at bounding box center [400, 235] width 34 height 9
click at [380, 231] on input "Upload file" at bounding box center [380, 231] width 0 height 0
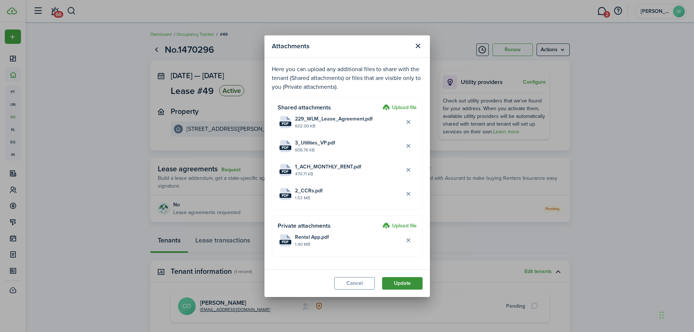
click at [411, 284] on button "Update" at bounding box center [402, 283] width 40 height 13
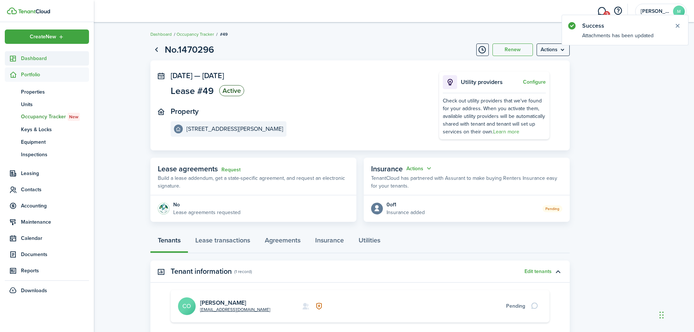
click at [17, 60] on sidebar-link-icon at bounding box center [13, 58] width 16 height 8
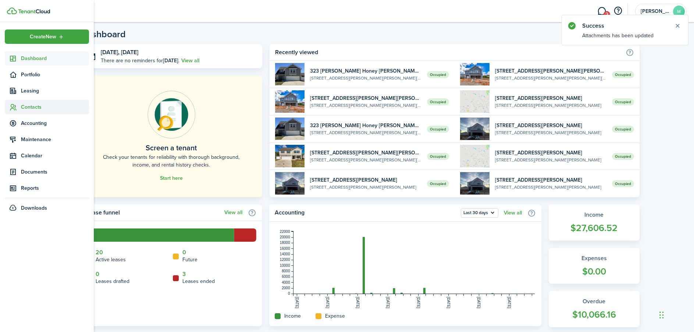
click at [28, 109] on span "Contacts" at bounding box center [55, 107] width 68 height 8
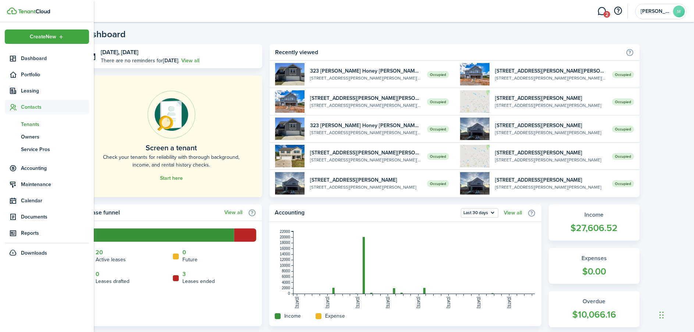
click at [36, 122] on span "Tenants" at bounding box center [55, 124] width 68 height 8
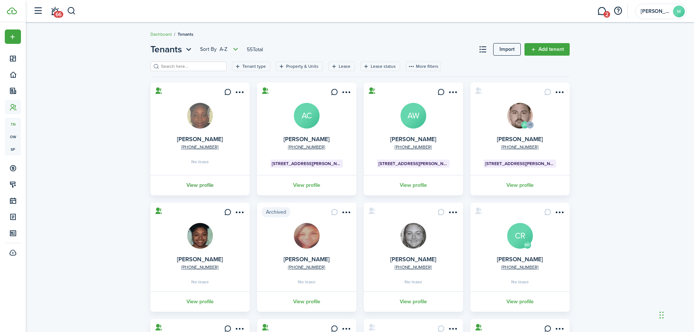
click at [196, 186] on link "View profile" at bounding box center [200, 185] width 102 height 20
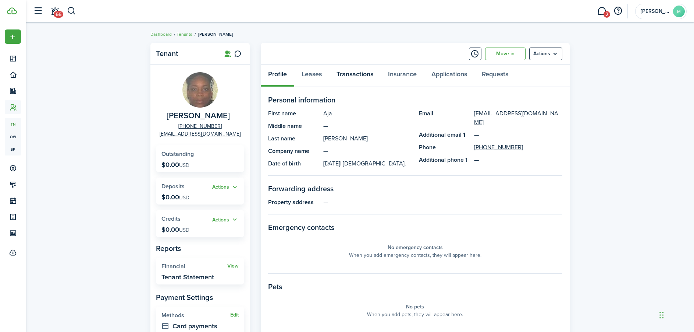
click at [362, 73] on link "Transactions" at bounding box center [355, 76] width 52 height 22
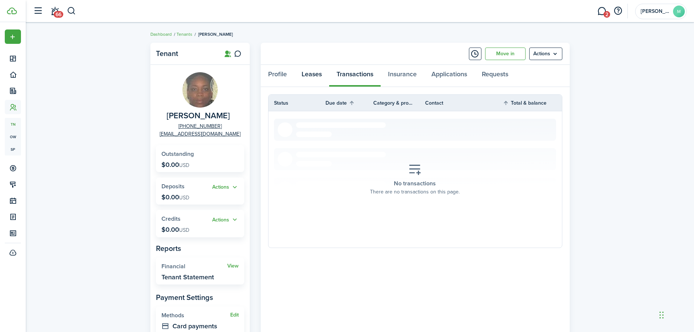
click at [311, 75] on link "Leases" at bounding box center [311, 76] width 35 height 22
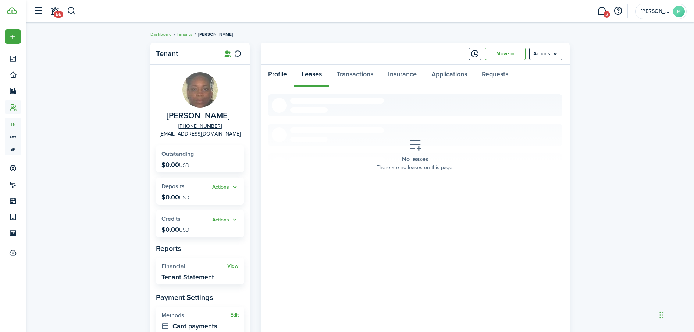
click at [279, 75] on link "Profile" at bounding box center [277, 76] width 33 height 22
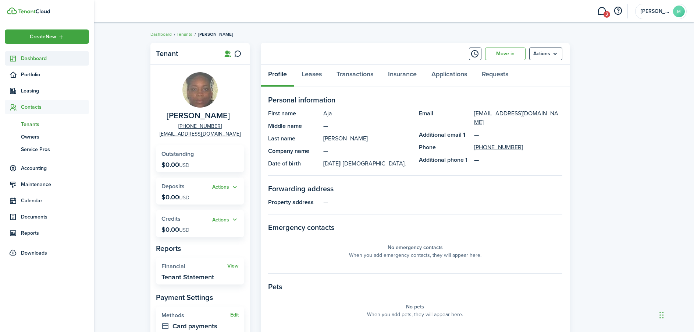
click at [31, 59] on span "Dashboard" at bounding box center [55, 58] width 68 height 8
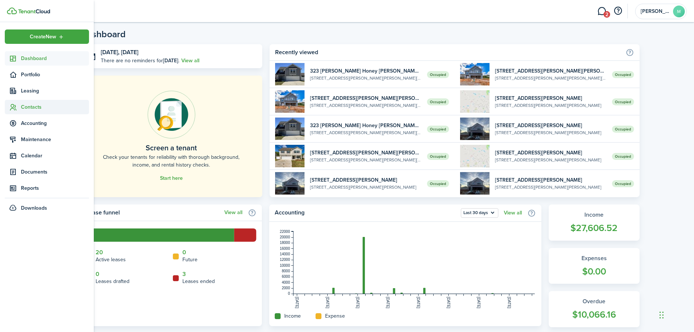
click at [29, 110] on span "Contacts" at bounding box center [55, 107] width 68 height 8
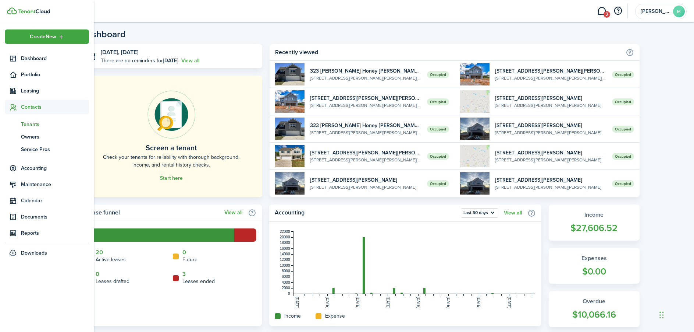
click at [31, 124] on span "Tenants" at bounding box center [55, 124] width 68 height 8
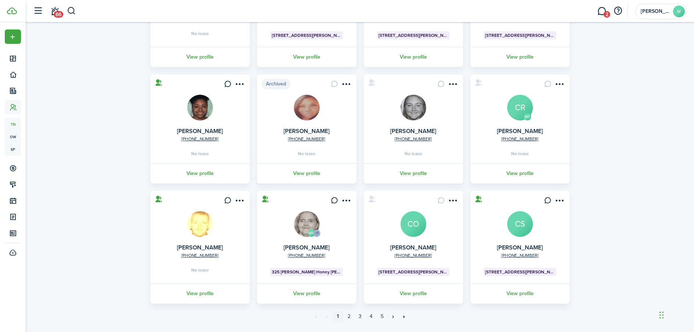
scroll to position [146, 0]
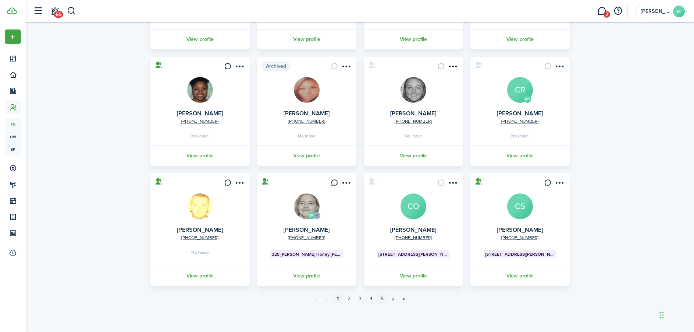
click at [380, 301] on link "5" at bounding box center [382, 298] width 11 height 11
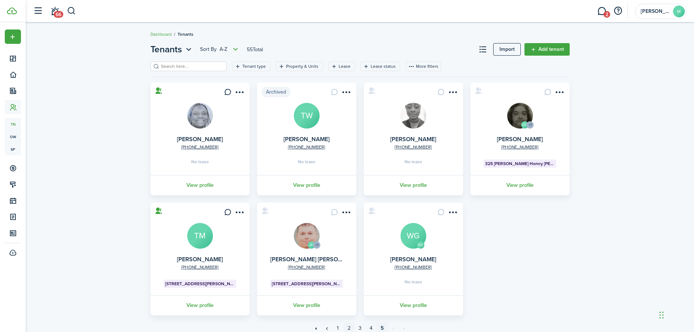
click at [350, 326] on link "2" at bounding box center [349, 327] width 11 height 11
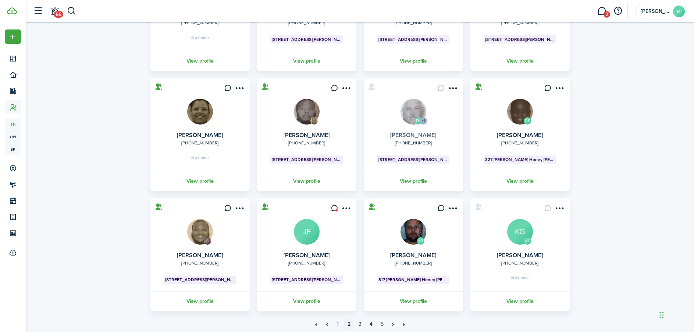
scroll to position [149, 0]
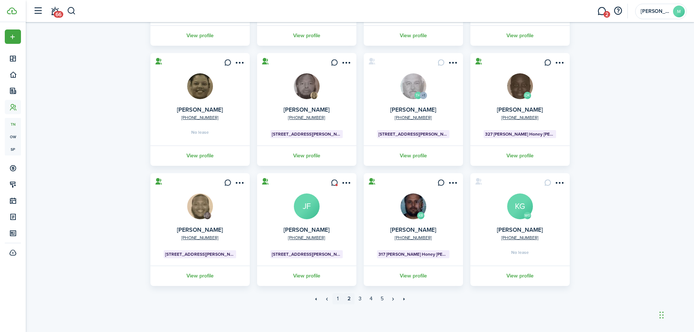
click at [338, 300] on link "1" at bounding box center [338, 298] width 11 height 11
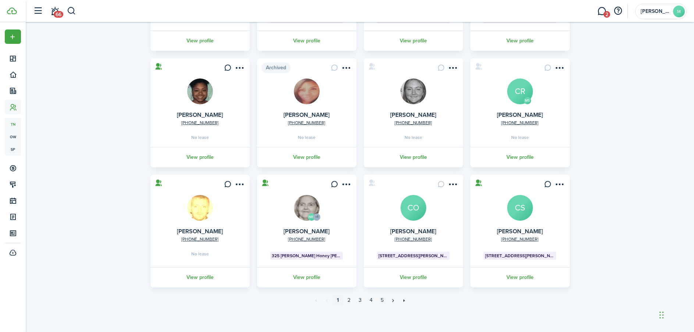
scroll to position [146, 0]
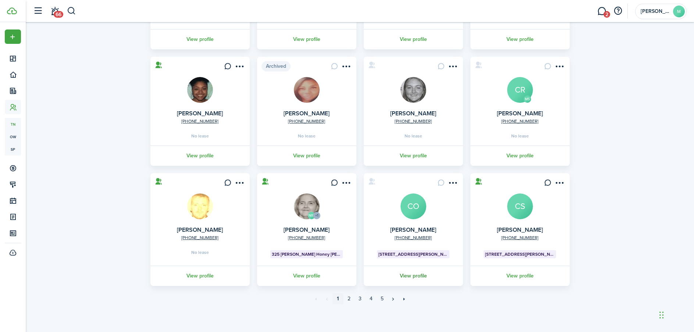
click at [413, 275] on link "View profile" at bounding box center [414, 275] width 102 height 20
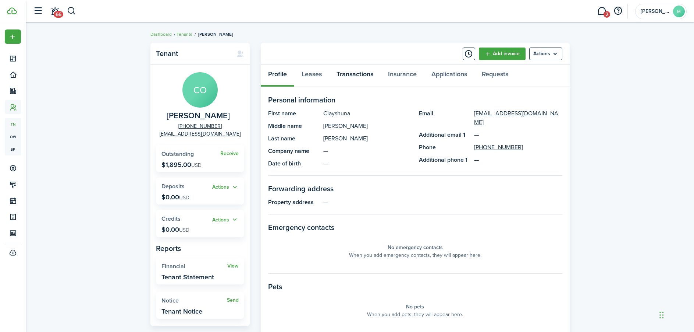
click at [359, 75] on link "Transactions" at bounding box center [355, 76] width 52 height 22
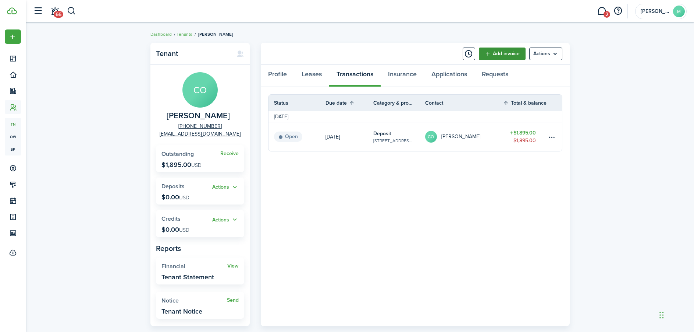
click at [503, 55] on link "Add invoice" at bounding box center [502, 53] width 47 height 13
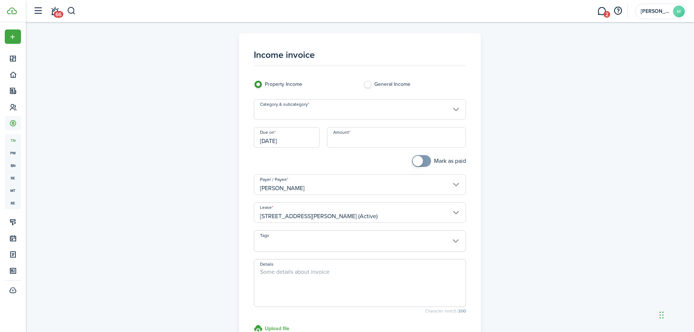
click at [355, 114] on input "Category & subcategory" at bounding box center [360, 109] width 212 height 21
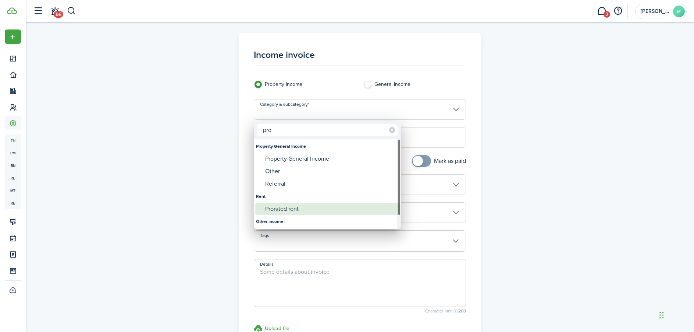
click at [297, 205] on div "Prorated rent" at bounding box center [330, 208] width 130 height 13
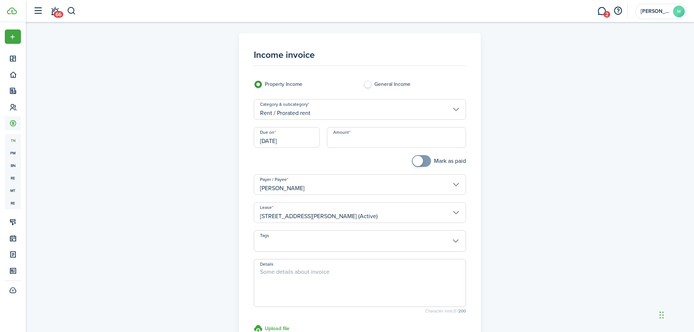
click at [364, 131] on input "Amount" at bounding box center [396, 137] width 139 height 21
click at [306, 241] on span at bounding box center [360, 244] width 212 height 13
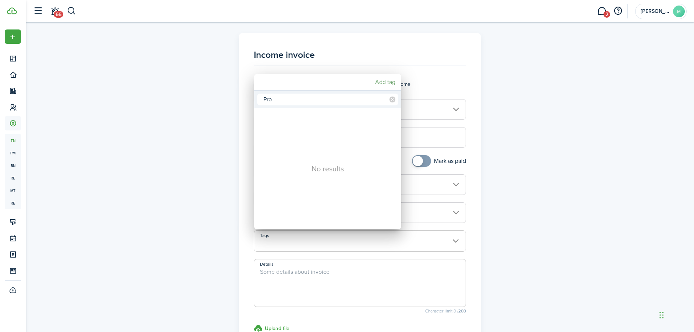
type input "Pro"
click at [383, 86] on mbsc-button "Add tag" at bounding box center [385, 81] width 26 height 13
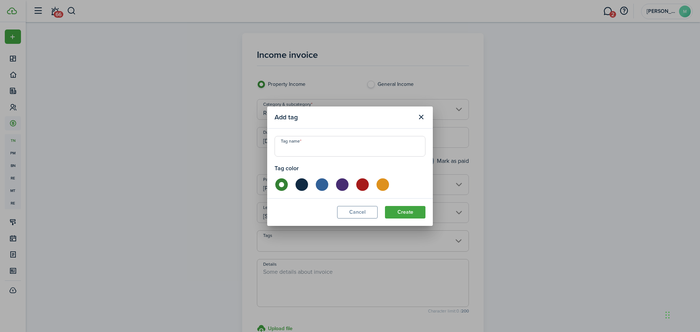
click at [322, 148] on input "Tag name" at bounding box center [349, 146] width 151 height 21
type input "p"
type input "Pro-Rated-Rent"
click at [387, 188] on label at bounding box center [382, 184] width 13 height 13
radio input "false"
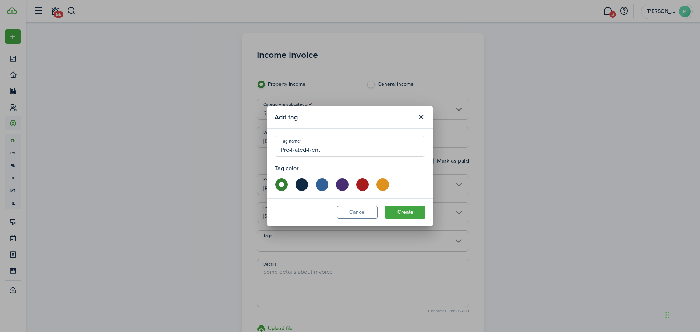
radio input "true"
click at [413, 216] on button "Create" at bounding box center [405, 212] width 40 height 13
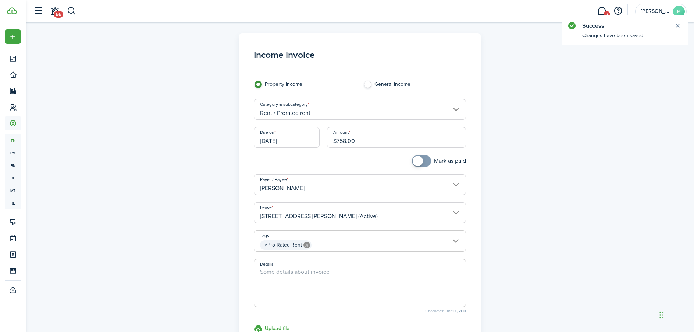
click at [330, 286] on textarea "Details" at bounding box center [360, 284] width 212 height 35
click at [289, 281] on textarea "Details" at bounding box center [360, 284] width 212 height 35
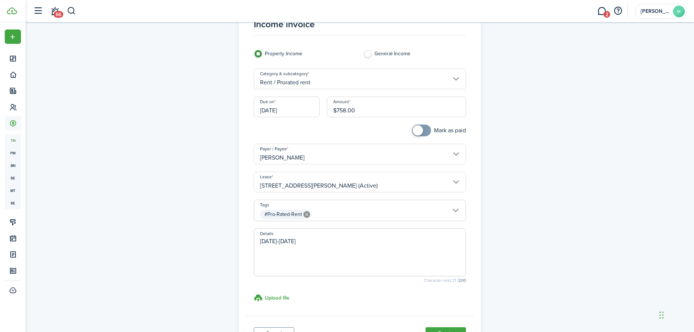
scroll to position [74, 0]
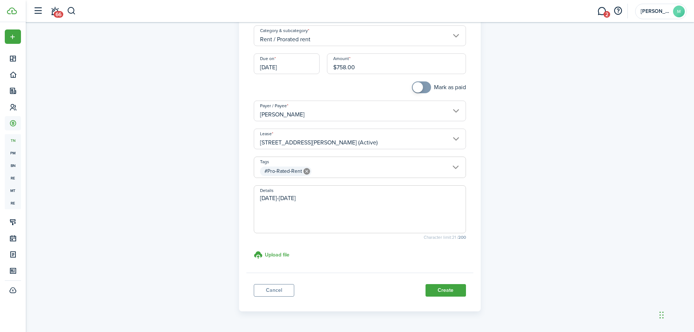
type textarea "09/19/2025-09/30/2025"
click at [448, 296] on panel-main-footer "Cancel Create" at bounding box center [360, 287] width 227 height 31
click at [446, 293] on button "Create" at bounding box center [446, 290] width 40 height 13
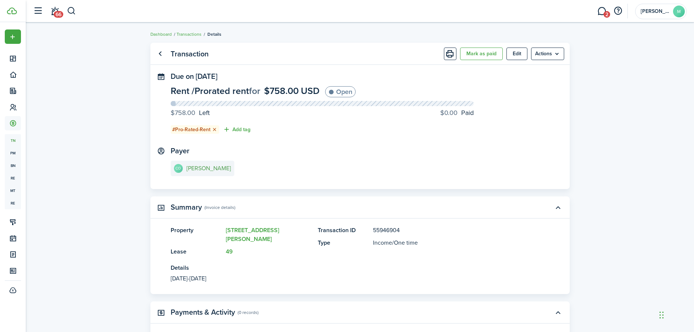
click at [199, 167] on e-details-info-title "[PERSON_NAME]" at bounding box center [209, 168] width 45 height 7
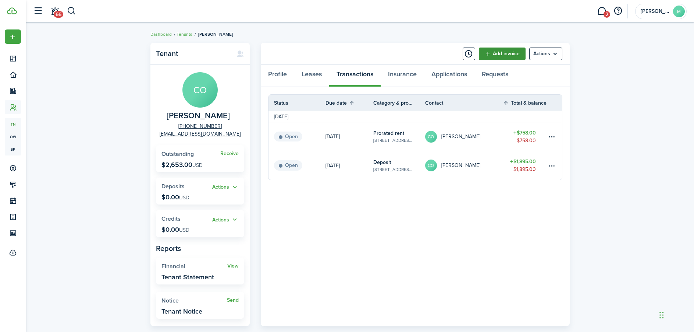
click at [500, 52] on link "Add invoice" at bounding box center [502, 53] width 47 height 13
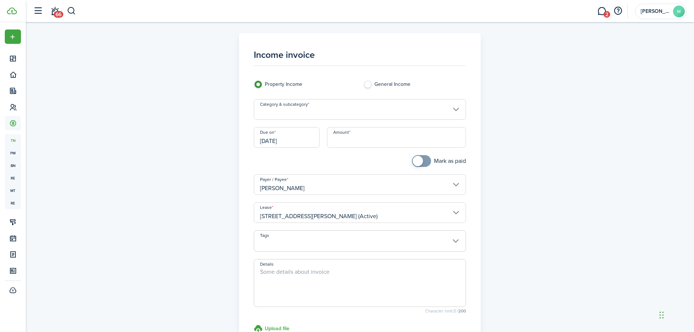
click at [343, 118] on input "Category & subcategory" at bounding box center [360, 109] width 212 height 21
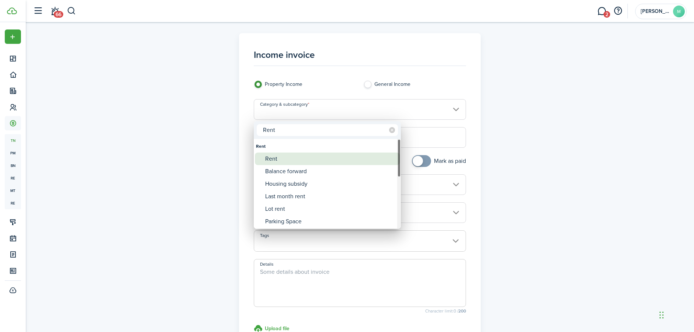
type input "Rent"
click at [274, 156] on div "Rent" at bounding box center [330, 158] width 130 height 13
type input "Rent"
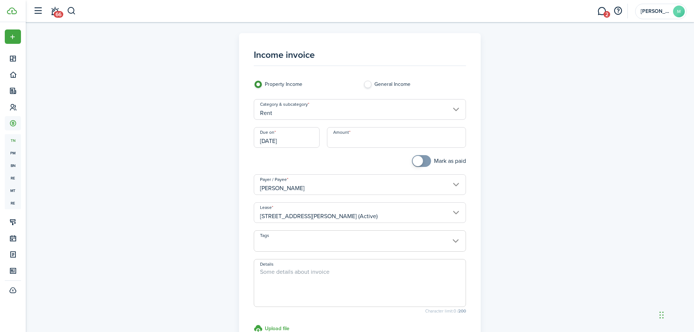
click at [358, 137] on input "Amount" at bounding box center [396, 137] width 139 height 21
type input "$1,895.00"
click at [297, 243] on span at bounding box center [360, 244] width 212 height 13
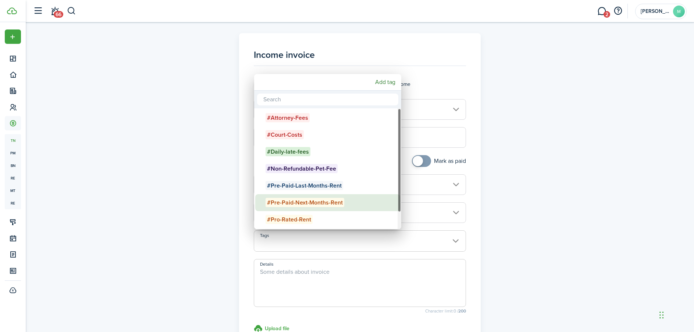
click at [304, 202] on span "#Pre-Paid-Next-Months-Rent" at bounding box center [305, 202] width 79 height 9
type input "#Pre-Paid-Next-Months-Rent"
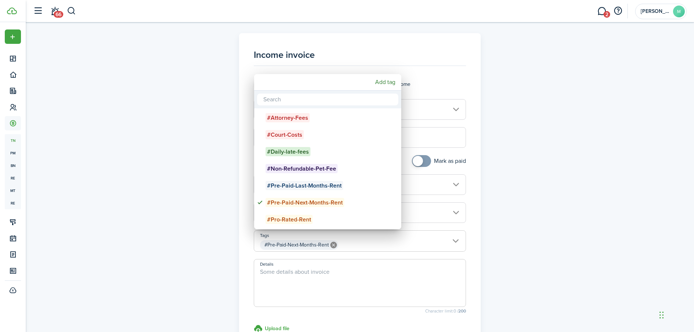
click at [321, 271] on div at bounding box center [347, 165] width 812 height 449
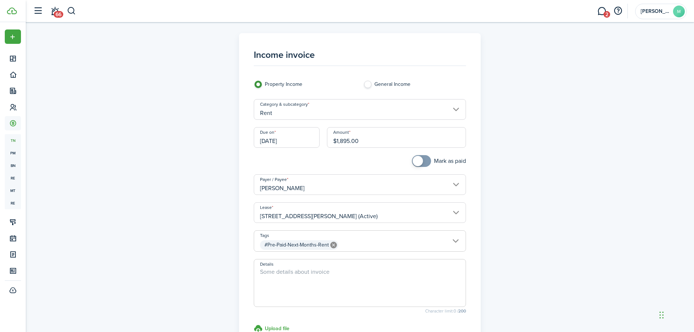
click at [320, 274] on textarea "Details" at bounding box center [360, 284] width 212 height 35
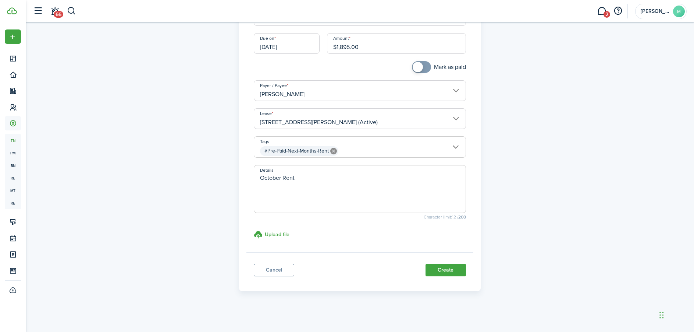
scroll to position [95, 0]
type textarea "October Rent"
click at [444, 267] on button "Create" at bounding box center [446, 268] width 40 height 13
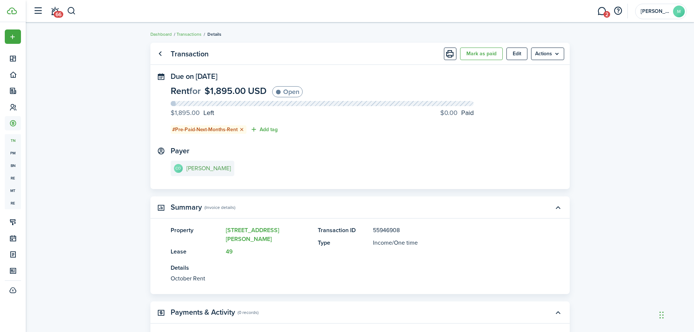
click at [202, 170] on e-details-info-title "[PERSON_NAME]" at bounding box center [209, 168] width 45 height 7
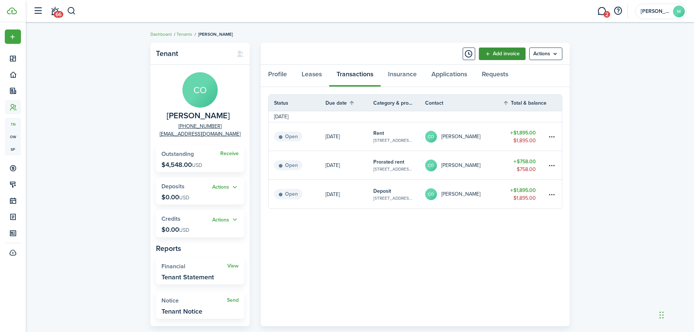
click at [507, 55] on link "Add invoice" at bounding box center [502, 53] width 47 height 13
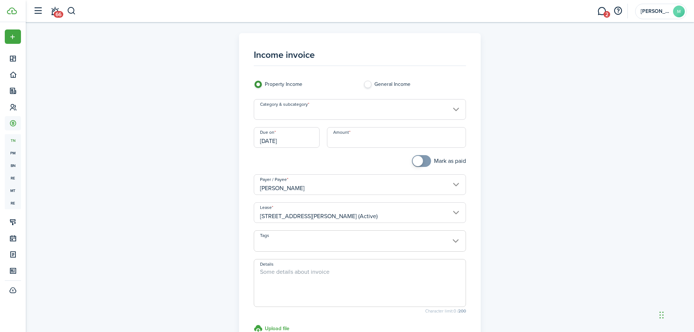
click at [391, 113] on input "Category & subcategory" at bounding box center [360, 109] width 212 height 21
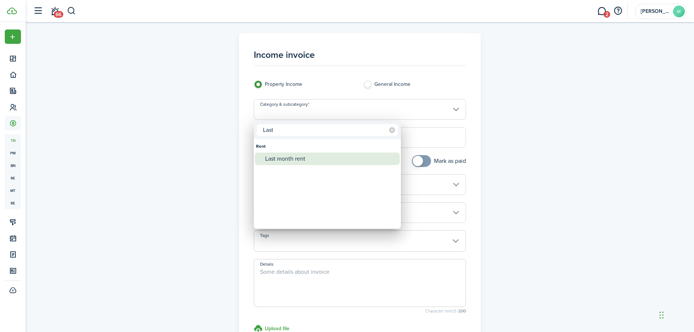
type input "Last"
click at [316, 157] on div "Last month rent" at bounding box center [330, 158] width 130 height 13
type input "Rent / Last month rent"
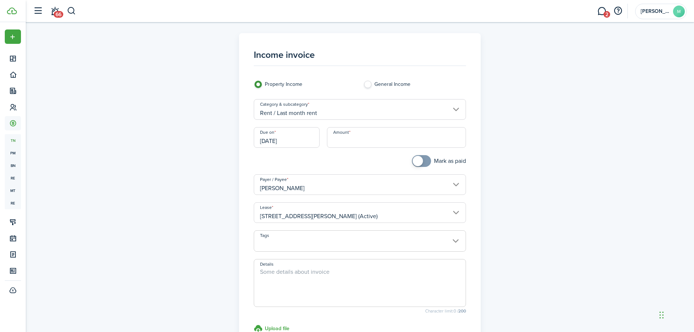
click at [351, 138] on input "Amount" at bounding box center [396, 137] width 139 height 21
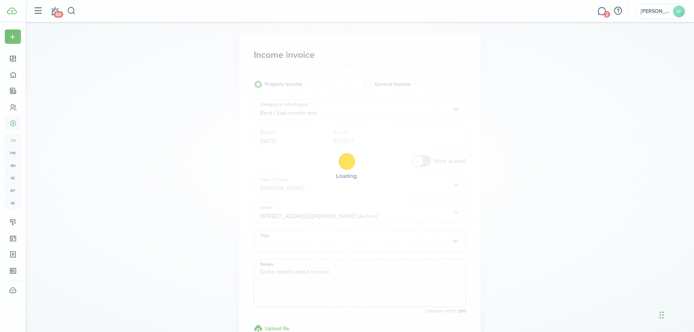
type input "$1,895.00"
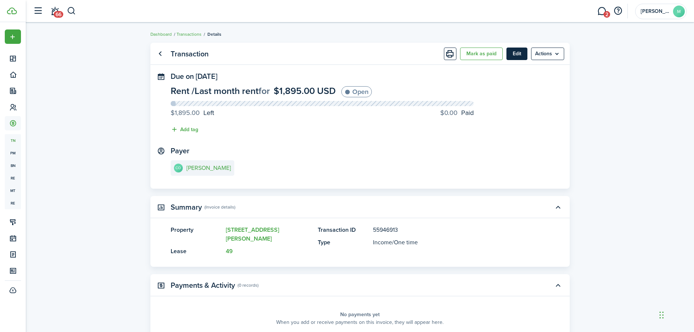
click at [524, 55] on button "Edit" at bounding box center [517, 53] width 21 height 13
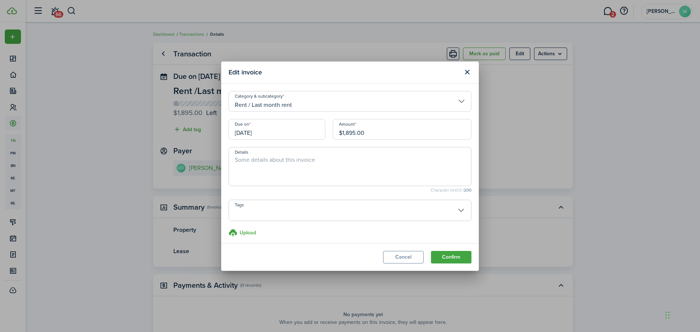
click at [290, 212] on span at bounding box center [350, 214] width 242 height 13
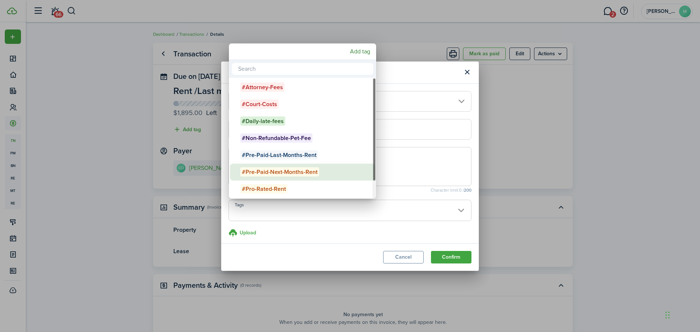
click at [294, 174] on span "#Pre-Paid-Next-Months-Rent" at bounding box center [279, 171] width 79 height 9
type input "#Pre-Paid-Next-Months-Rent"
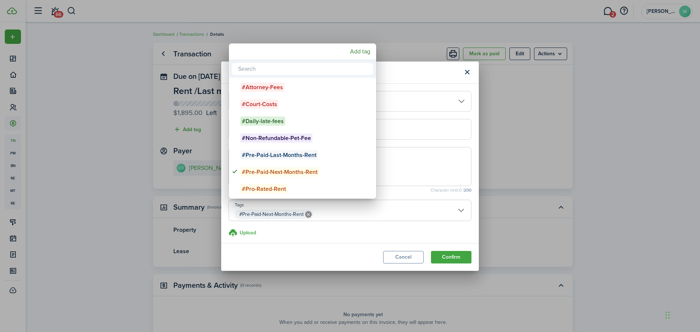
click at [400, 166] on div at bounding box center [350, 165] width 818 height 449
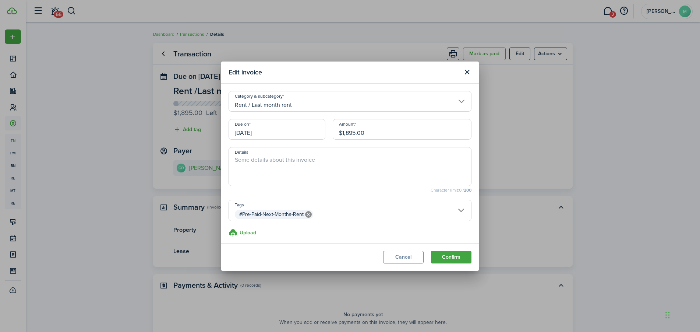
click at [381, 162] on textarea "Details" at bounding box center [350, 168] width 242 height 26
type textarea "October Rent"
click at [307, 213] on icon at bounding box center [308, 214] width 7 height 7
click at [306, 212] on span at bounding box center [350, 214] width 242 height 13
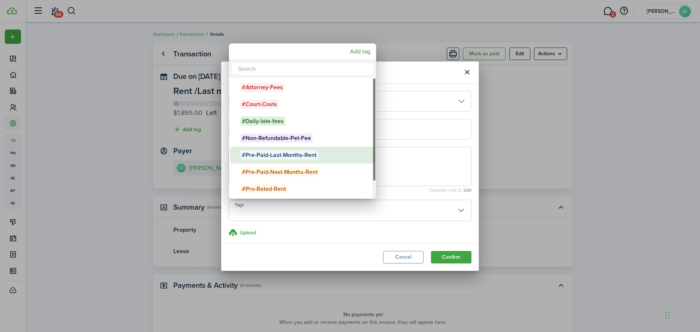
click at [292, 155] on span "#Pre-Paid-Last-Months-Rent" at bounding box center [279, 154] width 78 height 9
type input "#Pre-Paid-Last-Months-Rent"
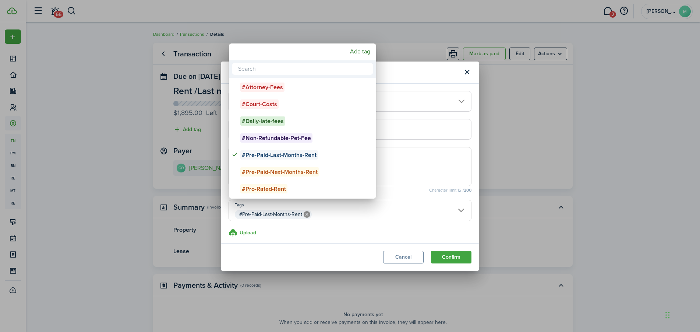
click at [408, 156] on div at bounding box center [350, 165] width 818 height 449
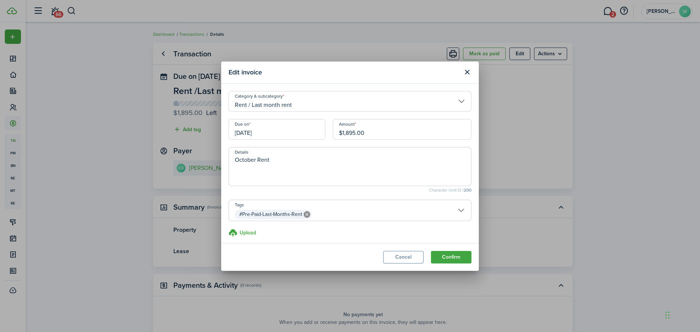
drag, startPoint x: 287, startPoint y: 160, endPoint x: 193, endPoint y: 158, distance: 93.5
click at [192, 158] on div "Edit invoice Category & subcategory Rent / Last month rent Due on 09/23/2025 Am…" at bounding box center [350, 166] width 700 height 332
type textarea "Pre-paid last months rent"
click at [437, 255] on button "Confirm" at bounding box center [451, 257] width 40 height 13
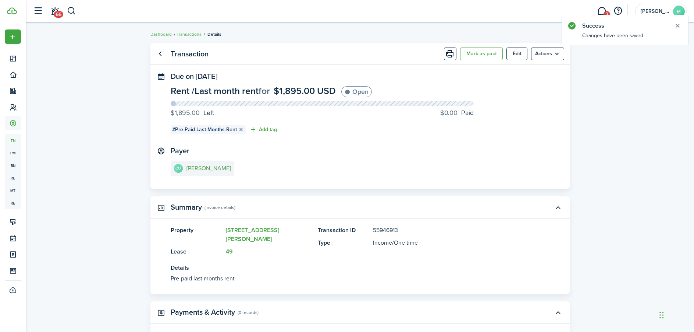
click at [199, 166] on e-details-info-title "[PERSON_NAME]" at bounding box center [209, 168] width 45 height 7
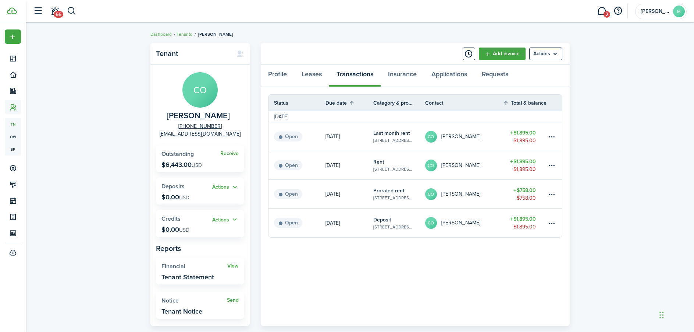
click at [229, 154] on link "Receive" at bounding box center [229, 153] width 18 height 6
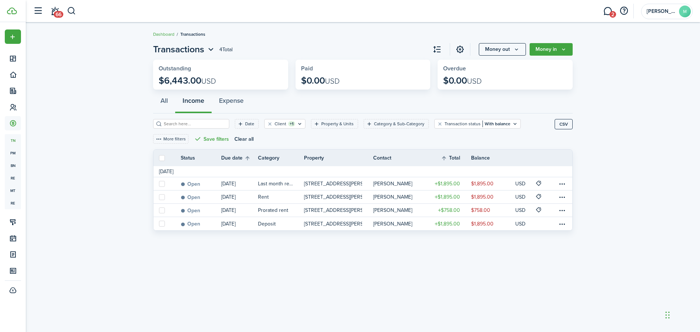
click at [162, 155] on label at bounding box center [162, 158] width 6 height 6
click at [159, 157] on input "checkbox" at bounding box center [159, 157] width 0 height 0
checkbox input "true"
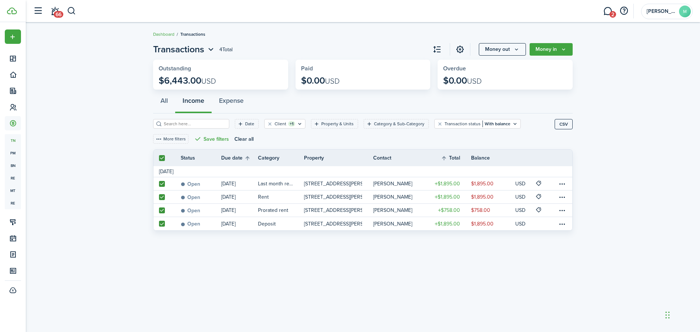
checkbox input "true"
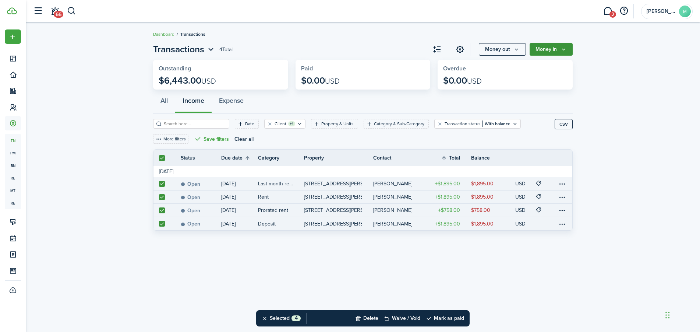
click at [556, 50] on button "Money in" at bounding box center [550, 49] width 43 height 13
click at [609, 167] on invoice-list "Transactions 4 Total Money out Money in Outstanding $6,443.00 USD Paid $0.00 US…" at bounding box center [363, 138] width 674 height 199
click at [161, 33] on link "Dashboard" at bounding box center [163, 34] width 21 height 7
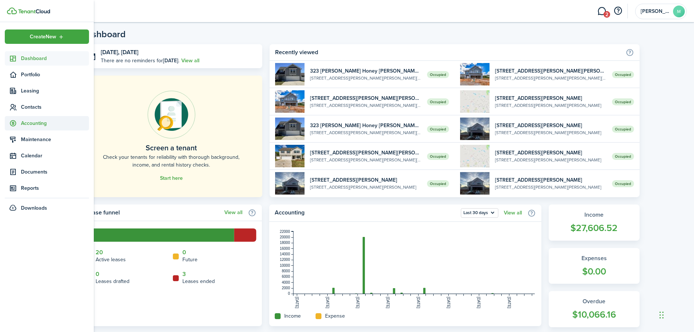
click at [36, 121] on span "Accounting" at bounding box center [55, 123] width 68 height 8
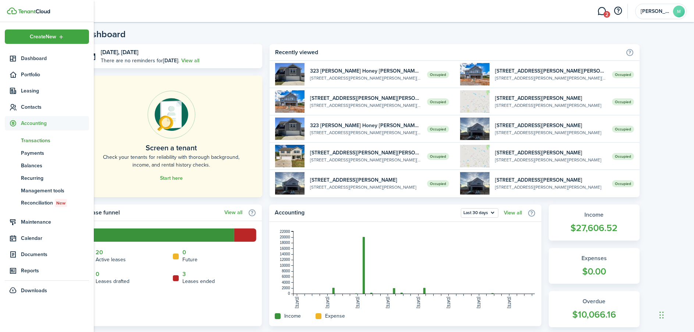
click at [38, 139] on span "Transactions" at bounding box center [55, 141] width 68 height 8
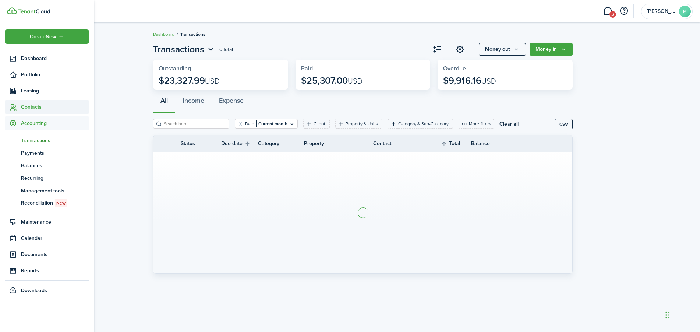
click at [36, 104] on span "Contacts" at bounding box center [55, 107] width 68 height 8
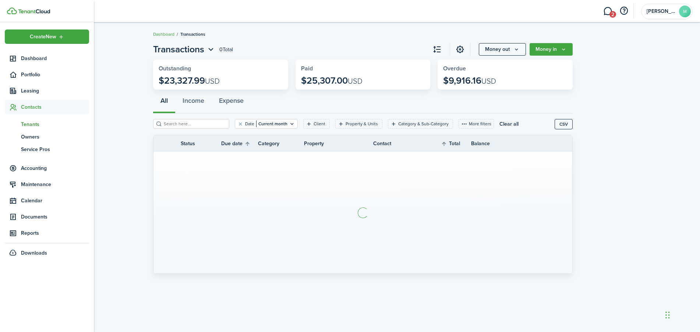
click at [40, 124] on span "Tenants" at bounding box center [55, 124] width 68 height 8
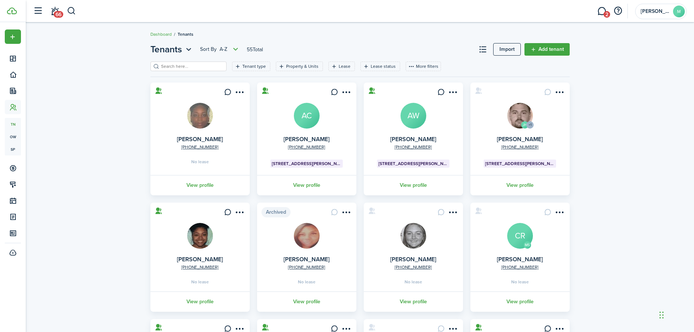
click at [192, 67] on input "search" at bounding box center [191, 66] width 65 height 7
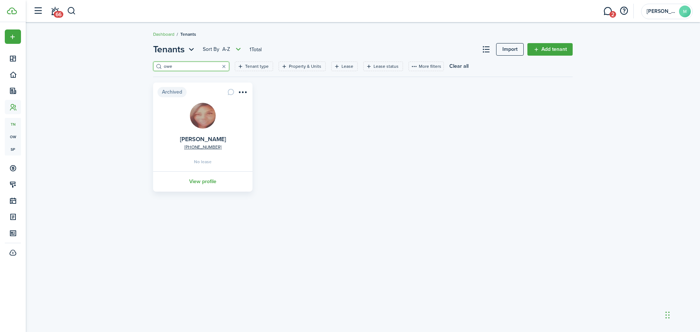
type input "owen"
click at [202, 185] on link "View profile" at bounding box center [203, 185] width 102 height 20
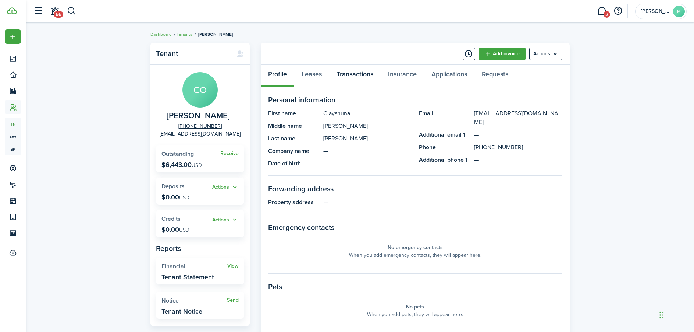
click at [354, 77] on link "Transactions" at bounding box center [355, 76] width 52 height 22
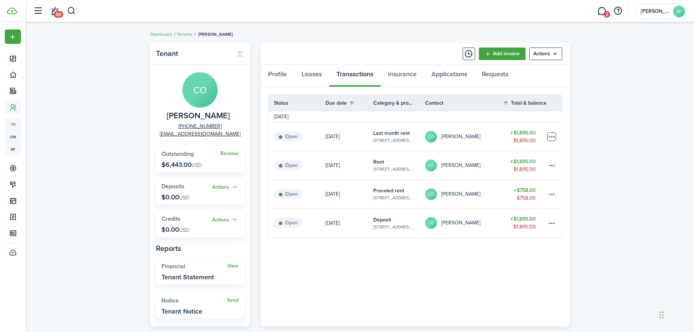
click at [552, 137] on table-menu-btn-icon at bounding box center [552, 136] width 9 height 9
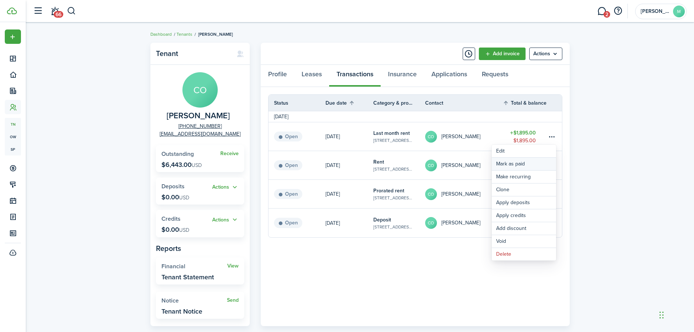
click at [530, 164] on link "Mark as paid" at bounding box center [524, 163] width 64 height 13
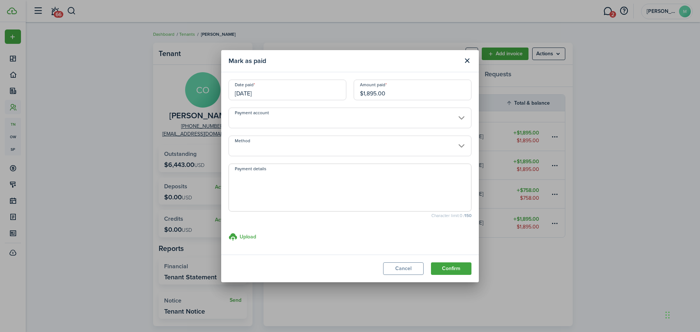
click at [304, 121] on input "Payment account" at bounding box center [349, 117] width 243 height 21
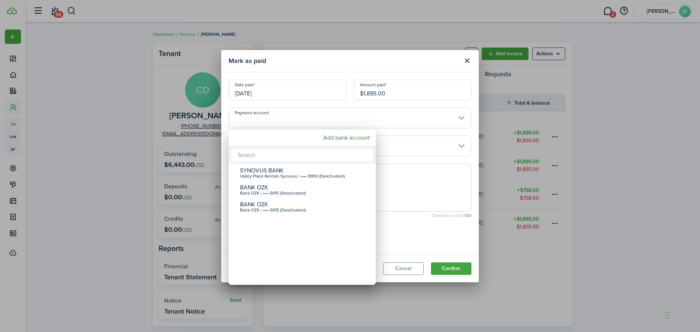
click at [305, 118] on div at bounding box center [350, 165] width 818 height 449
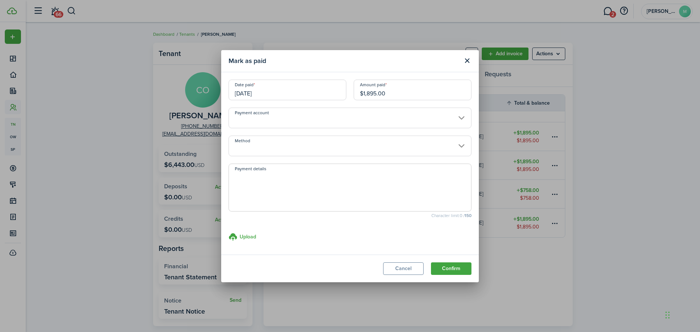
click at [327, 148] on input "Method" at bounding box center [349, 145] width 243 height 21
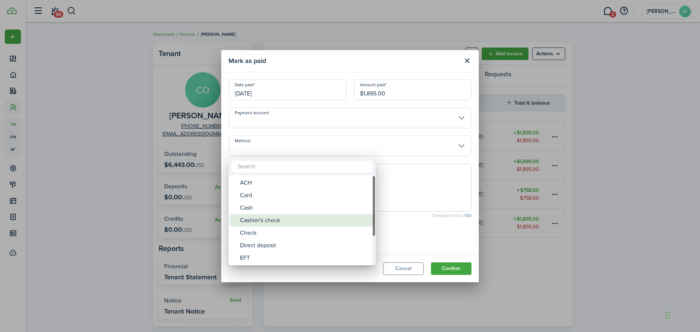
click at [265, 219] on div "Cashier's check" at bounding box center [305, 220] width 130 height 13
type input "Cashier's check"
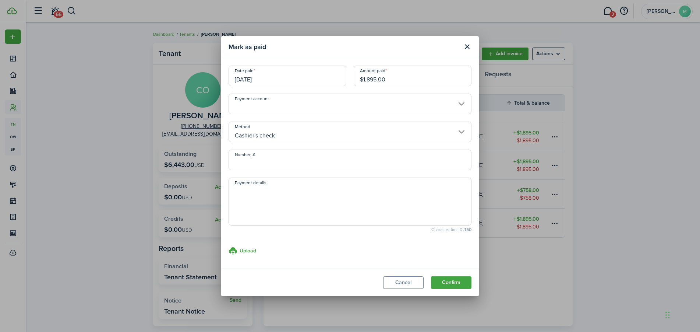
click at [380, 49] on modal-title "Mark as paid" at bounding box center [343, 47] width 230 height 14
click at [469, 49] on button "Close modal" at bounding box center [467, 46] width 13 height 13
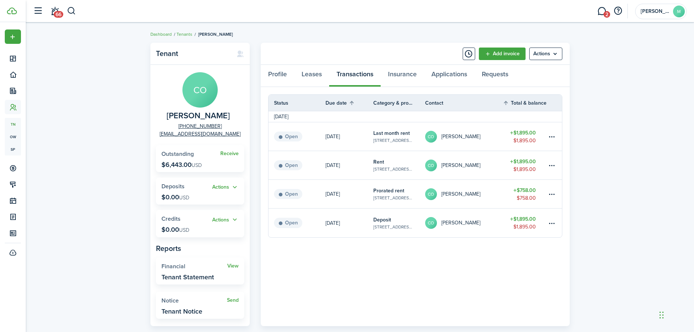
click at [547, 225] on link at bounding box center [554, 222] width 15 height 29
click at [550, 223] on table-menu-btn-icon at bounding box center [552, 222] width 9 height 9
click at [529, 234] on link "Mark as paid" at bounding box center [524, 233] width 64 height 13
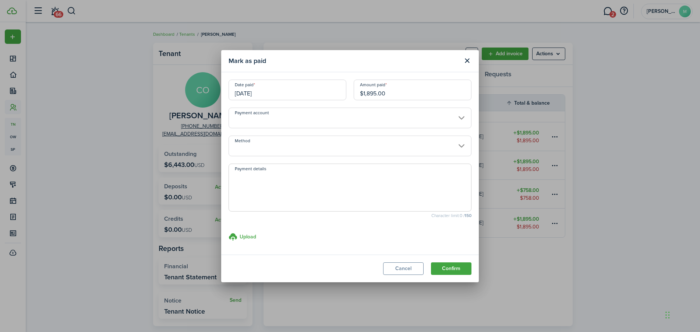
click at [290, 90] on input "[DATE]" at bounding box center [287, 89] width 118 height 21
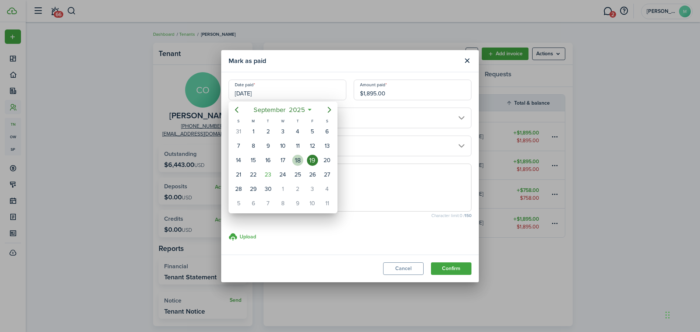
click at [300, 160] on div "18" at bounding box center [297, 160] width 11 height 11
type input "09/18/2025"
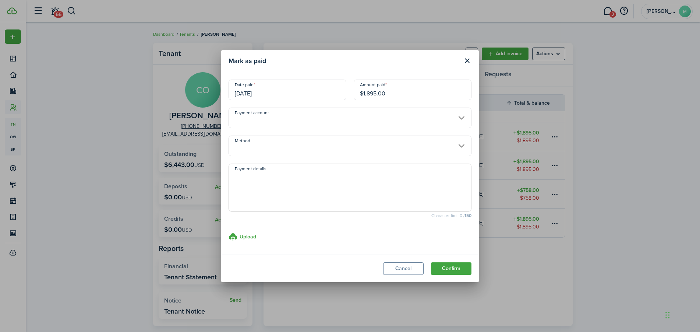
click at [276, 150] on input "Method" at bounding box center [349, 145] width 243 height 21
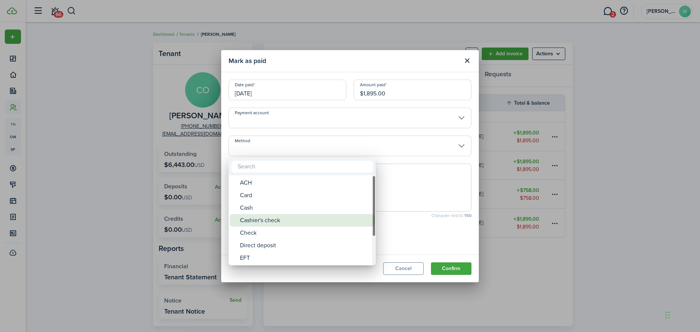
click at [263, 222] on div "Cashier's check" at bounding box center [305, 220] width 130 height 13
type input "Cashier's check"
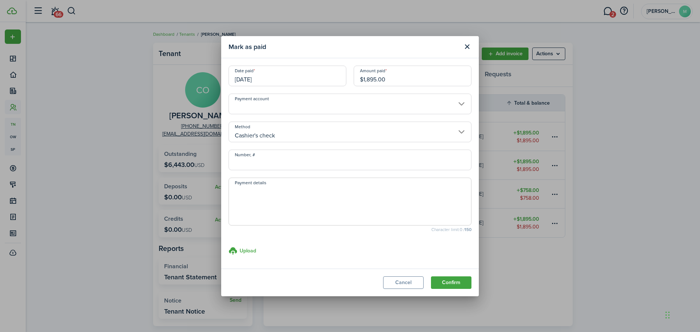
click at [249, 159] on input "Number, #" at bounding box center [349, 159] width 243 height 21
type input "0462591870"
click at [261, 211] on textarea "Payment details" at bounding box center [350, 203] width 242 height 35
type textarea "Paid 09/18/2025"
click at [249, 250] on h3 "Upload" at bounding box center [248, 251] width 17 height 8
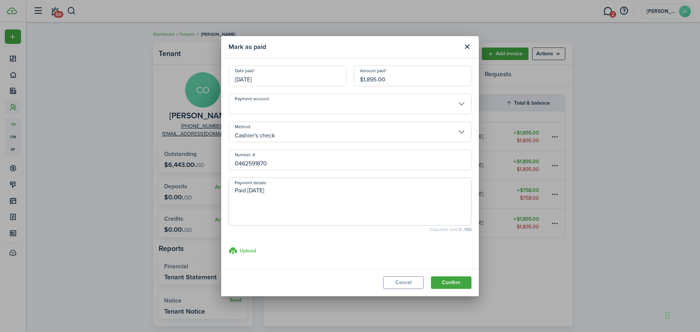
click at [231, 250] on icon at bounding box center [232, 250] width 9 height 9
click at [228, 246] on input "Upload store documents and templates Choose file" at bounding box center [228, 246] width 0 height 0
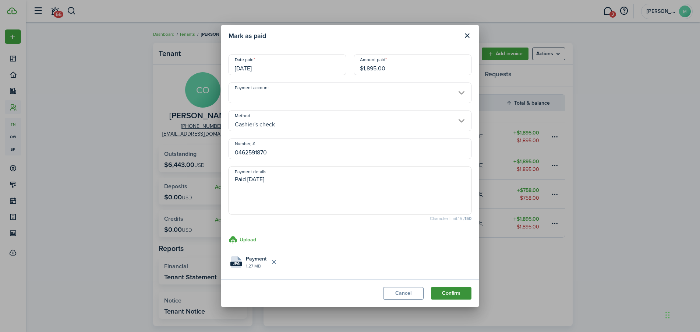
click at [446, 294] on button "Confirm" at bounding box center [451, 293] width 40 height 13
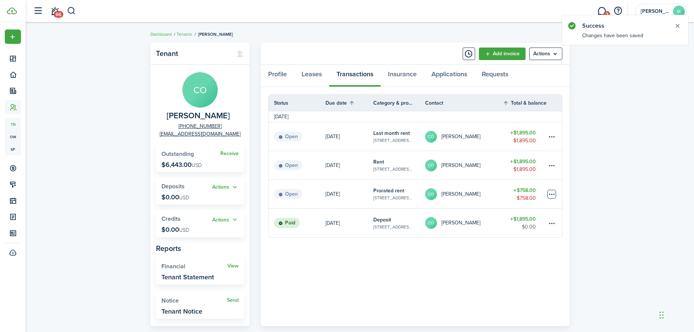
click at [551, 189] on table-menu-btn-icon at bounding box center [552, 193] width 9 height 9
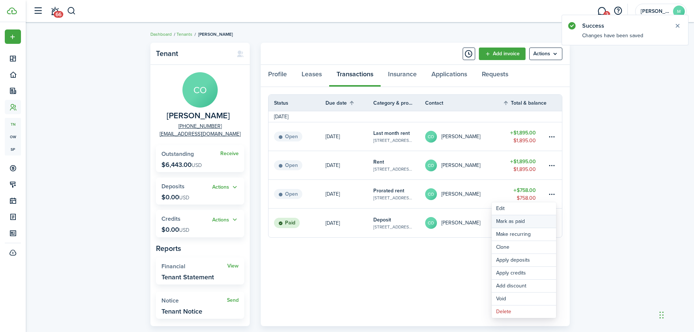
click at [524, 223] on link "Mark as paid" at bounding box center [524, 221] width 64 height 13
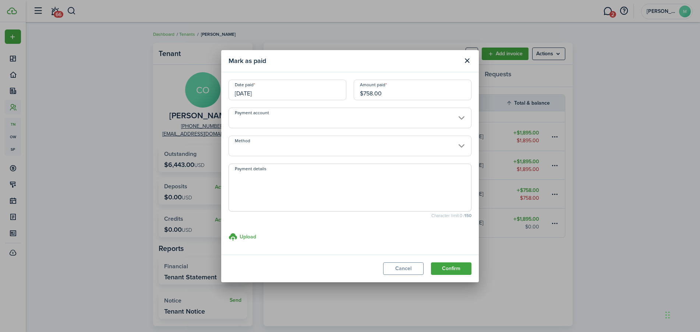
click at [285, 148] on input "Method" at bounding box center [349, 145] width 243 height 21
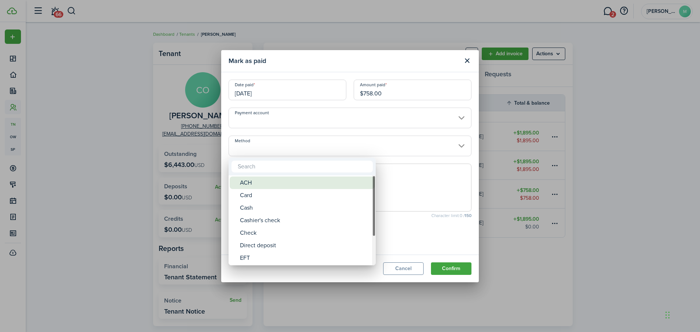
click at [265, 187] on div "ACH" at bounding box center [305, 182] width 130 height 13
type input "ACH"
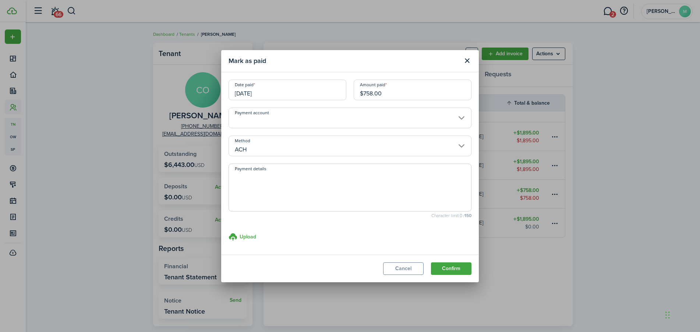
click at [266, 93] on input "[DATE]" at bounding box center [287, 89] width 118 height 21
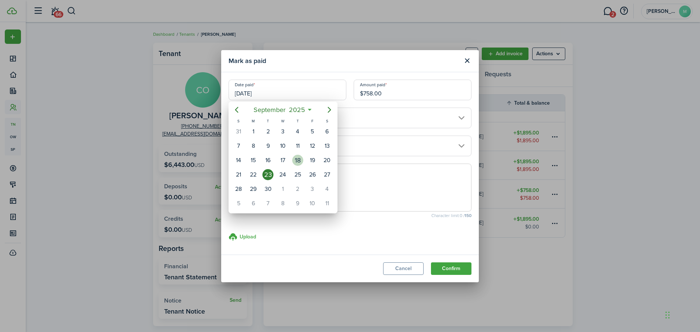
click at [295, 164] on div "18" at bounding box center [297, 160] width 11 height 11
type input "09/18/2025"
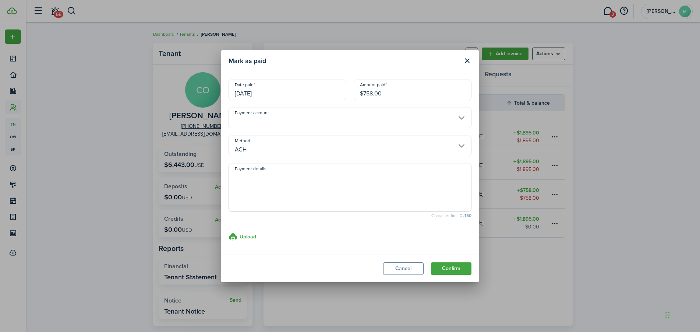
click at [267, 187] on textarea "Payment details" at bounding box center [350, 189] width 242 height 35
click at [269, 147] on input "ACH" at bounding box center [349, 145] width 243 height 21
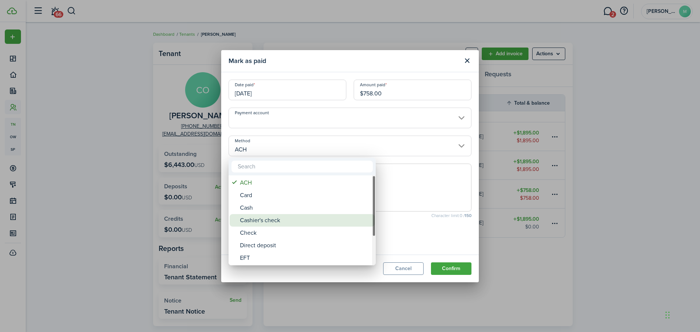
drag, startPoint x: 252, startPoint y: 217, endPoint x: 253, endPoint y: 211, distance: 6.8
click at [252, 217] on div "Cashier's check" at bounding box center [305, 220] width 130 height 13
type input "Cashier's check"
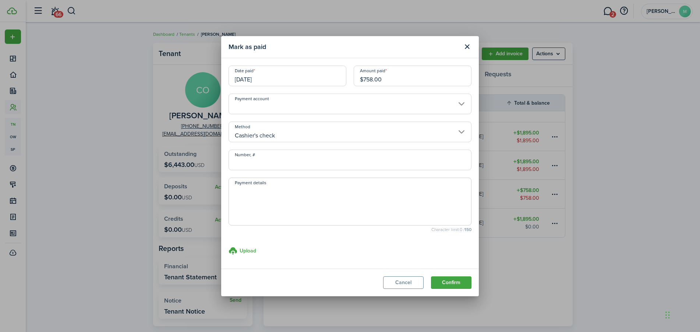
click at [261, 163] on input "Number, #" at bounding box center [349, 159] width 243 height 21
drag, startPoint x: 272, startPoint y: 164, endPoint x: 188, endPoint y: 159, distance: 84.4
click at [188, 159] on div "Mark as paid Date paid 09/18/2025 Amount paid $758.00 Payment account Method Ca…" at bounding box center [350, 166] width 700 height 332
type input "0462591884"
click at [243, 250] on h3 "Upload" at bounding box center [248, 251] width 17 height 8
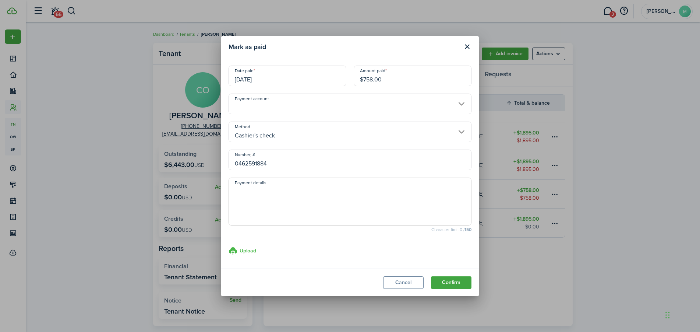
click at [228, 246] on input "Upload store documents and templates Choose file" at bounding box center [228, 246] width 0 height 0
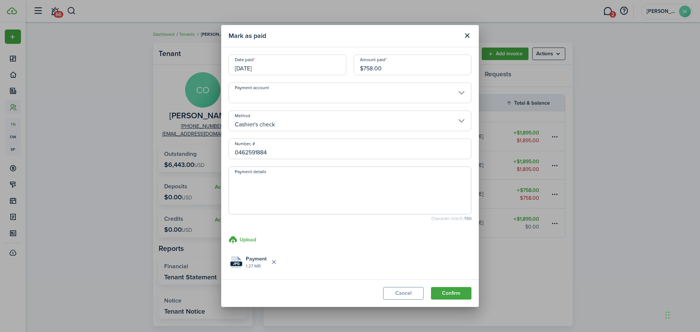
click at [447, 290] on button "Confirm" at bounding box center [451, 293] width 40 height 13
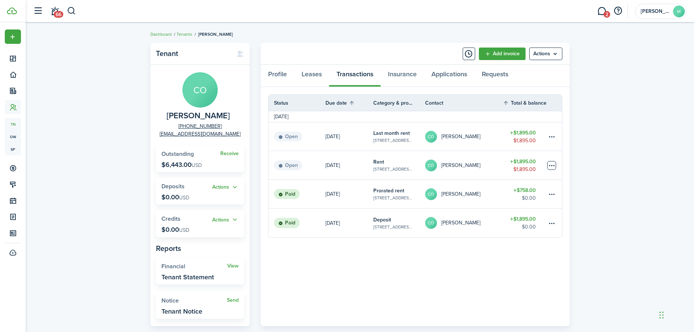
click at [552, 166] on table-menu-btn-icon at bounding box center [552, 165] width 9 height 9
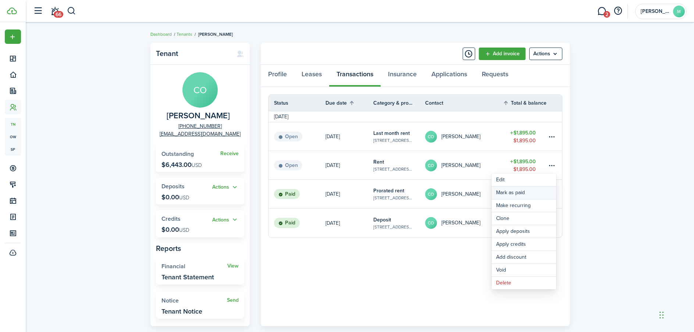
click at [532, 192] on link "Mark as paid" at bounding box center [524, 192] width 64 height 13
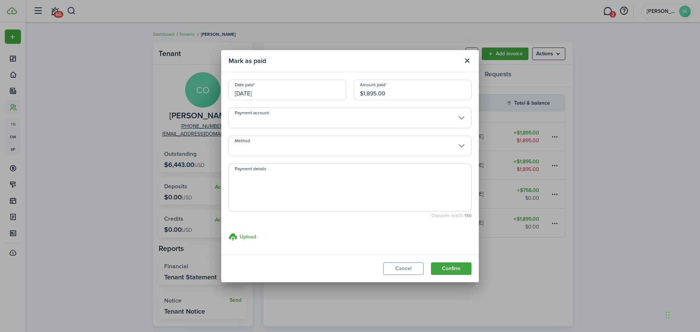
click at [295, 149] on input "Method" at bounding box center [349, 145] width 243 height 21
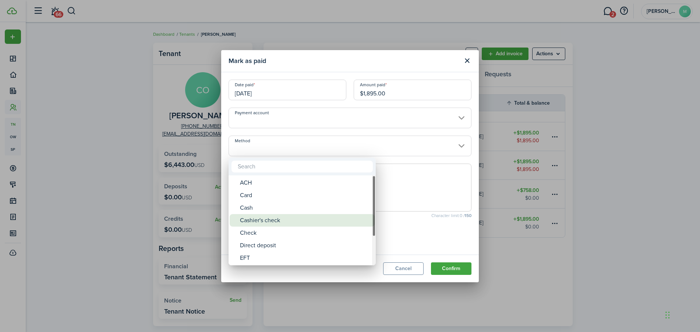
click at [266, 219] on div "Cashier's check" at bounding box center [305, 220] width 130 height 13
type input "Cashier's check"
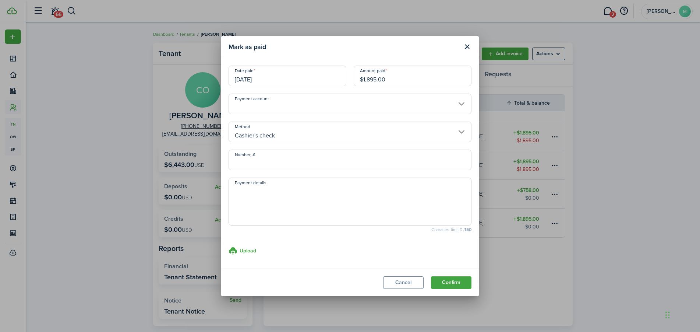
click at [261, 163] on input "Number, #" at bounding box center [349, 159] width 243 height 21
paste input "0462591884"
type input "0462591884"
click at [247, 249] on h3 "Upload" at bounding box center [248, 251] width 17 height 8
click at [235, 249] on icon at bounding box center [232, 250] width 9 height 9
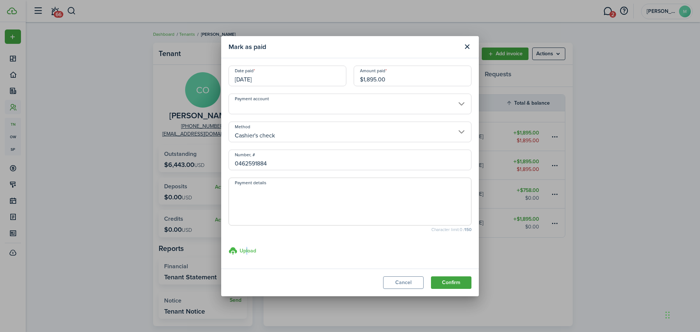
click at [228, 246] on input "Upload store documents and templates Choose file" at bounding box center [228, 246] width 0 height 0
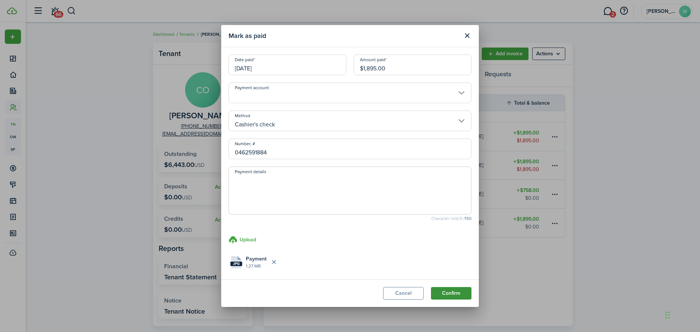
click at [453, 294] on button "Confirm" at bounding box center [451, 293] width 40 height 13
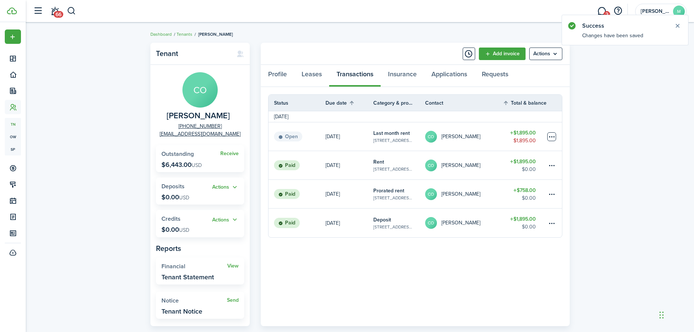
click at [552, 137] on table-menu-btn-icon at bounding box center [552, 136] width 9 height 9
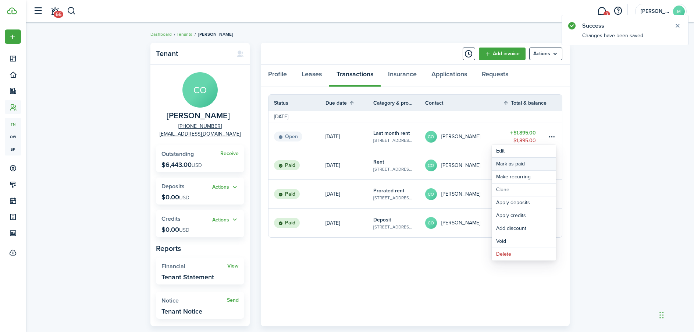
click at [527, 164] on link "Mark as paid" at bounding box center [524, 163] width 64 height 13
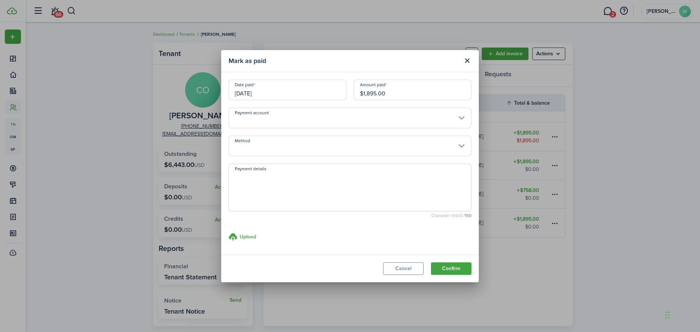
click at [312, 152] on input "Method" at bounding box center [349, 145] width 243 height 21
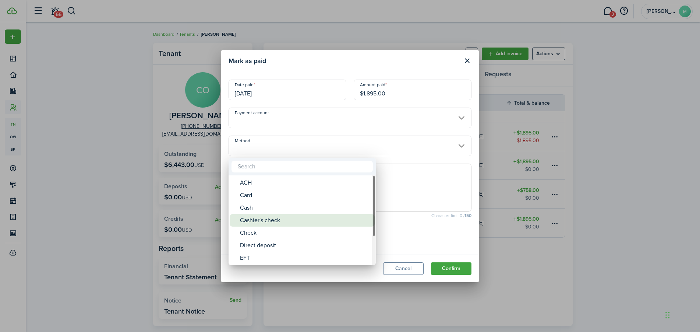
click at [281, 218] on div "Cashier's check" at bounding box center [305, 220] width 130 height 13
type input "Cashier's check"
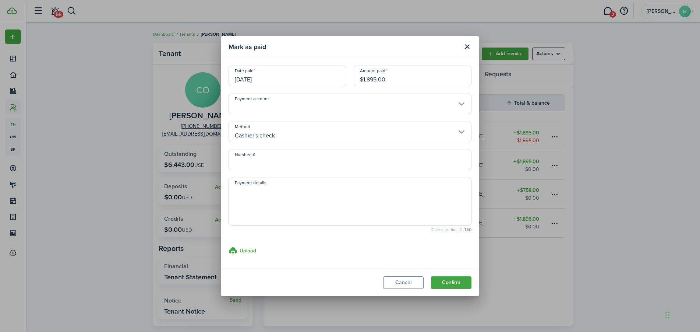
click at [275, 163] on input "Number, #" at bounding box center [349, 159] width 243 height 21
paste input "0462591884"
type input "0462591884"
click at [282, 206] on textarea "Payment details" at bounding box center [350, 203] width 242 height 35
click at [241, 254] on label "Upload store documents and templates Choose file" at bounding box center [242, 250] width 28 height 9
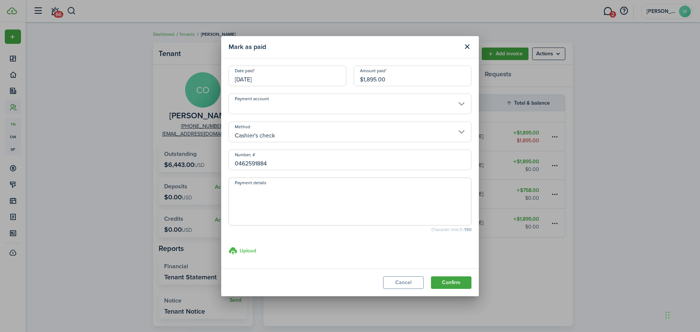
click at [228, 246] on input "Upload store documents and templates Choose file" at bounding box center [228, 246] width 0 height 0
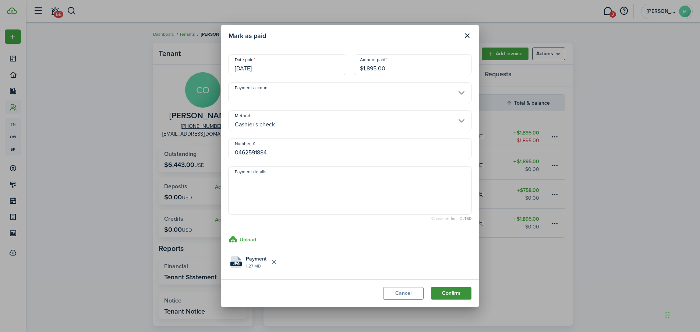
click at [452, 294] on button "Confirm" at bounding box center [451, 293] width 40 height 13
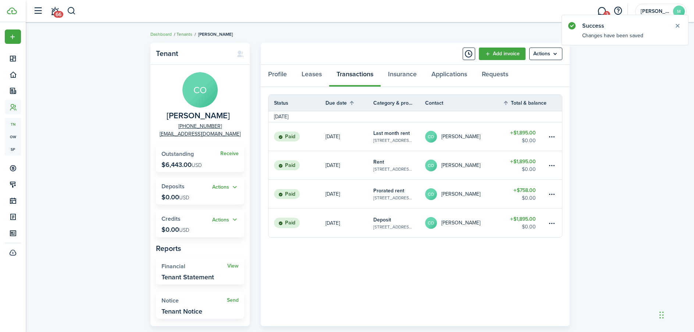
click at [184, 34] on link "Tenants" at bounding box center [185, 34] width 16 height 7
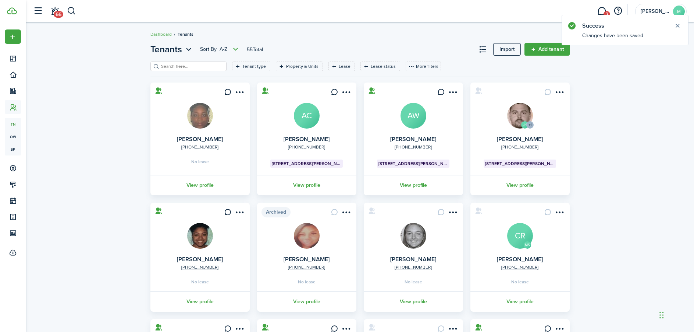
click at [186, 61] on header-page "Tenants Sort by A-Z 55 Total Import Add tenant" at bounding box center [359, 52] width 419 height 19
click at [186, 63] on input "search" at bounding box center [191, 66] width 65 height 7
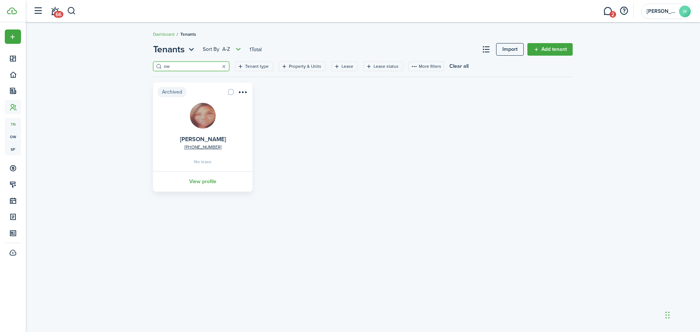
type input "owe"
click at [203, 188] on link "View profile" at bounding box center [203, 185] width 102 height 20
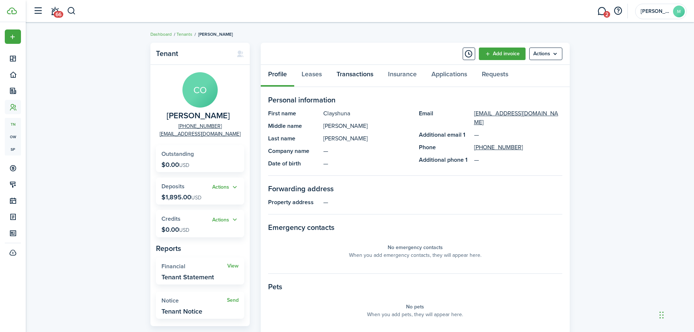
click at [350, 76] on link "Transactions" at bounding box center [355, 76] width 52 height 22
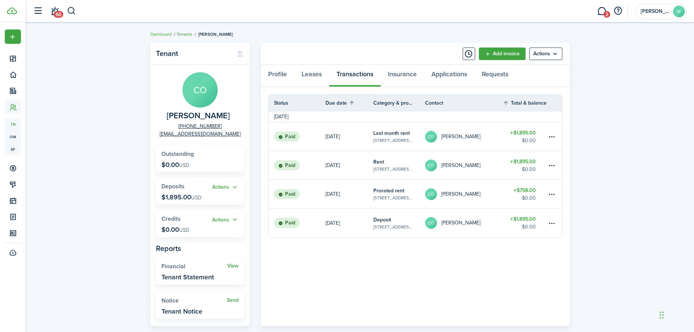
click at [181, 35] on link "Tenants" at bounding box center [185, 34] width 16 height 7
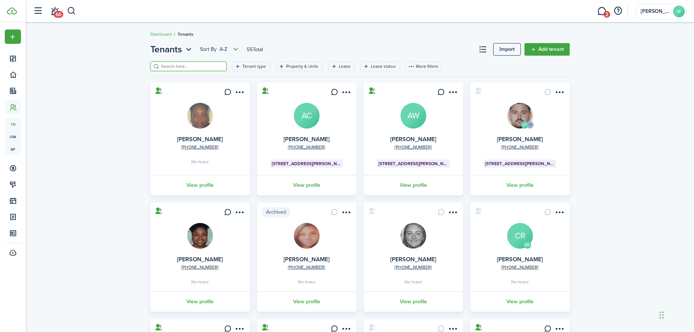
click at [193, 67] on input "search" at bounding box center [191, 66] width 65 height 7
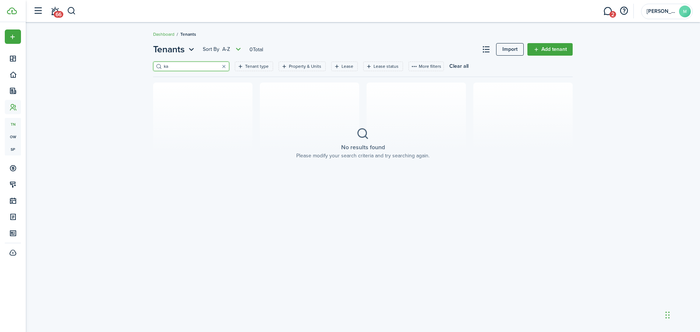
type input "k"
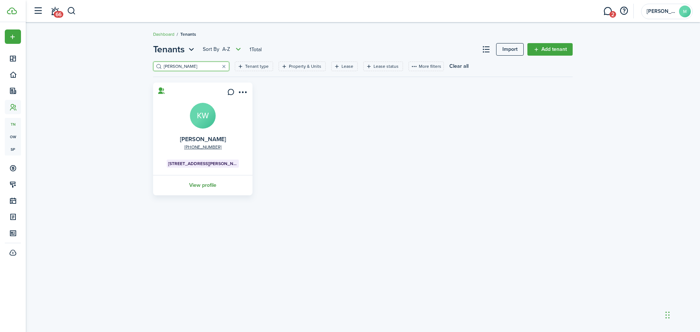
type input "wright"
click at [208, 186] on link "View profile" at bounding box center [203, 185] width 102 height 20
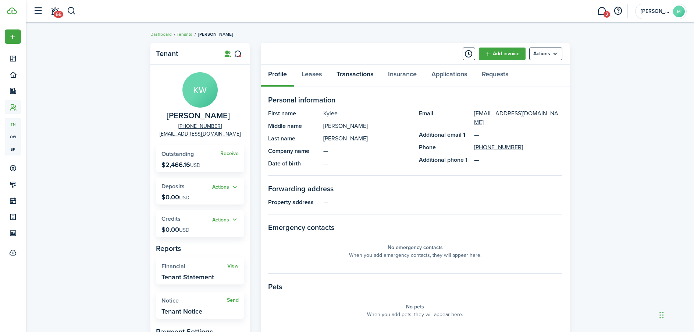
click at [360, 72] on link "Transactions" at bounding box center [355, 76] width 52 height 22
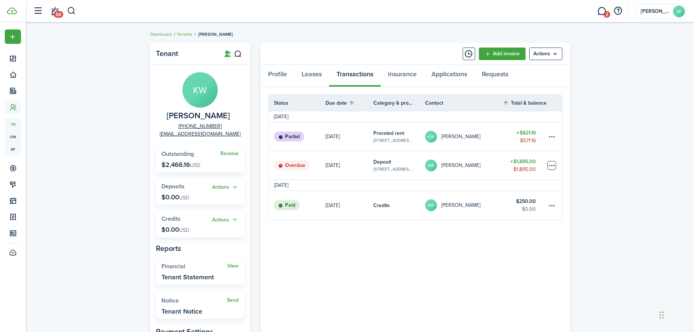
click at [552, 162] on table-menu-btn-icon at bounding box center [552, 165] width 9 height 9
click at [518, 191] on link "Mark as paid" at bounding box center [524, 192] width 64 height 13
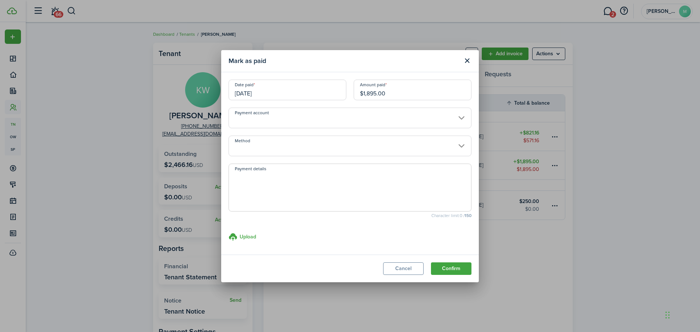
click at [274, 96] on input "09/15/2025" at bounding box center [287, 89] width 118 height 21
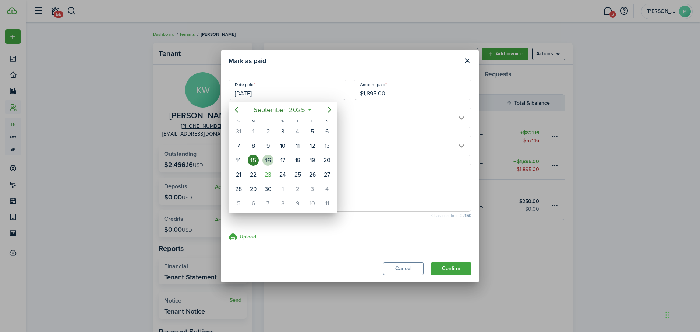
click at [267, 157] on div "16" at bounding box center [267, 160] width 11 height 11
type input "09/16/2025"
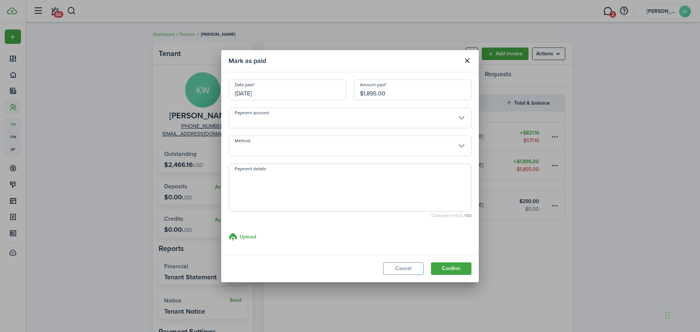
click at [285, 150] on input "Method" at bounding box center [349, 145] width 243 height 21
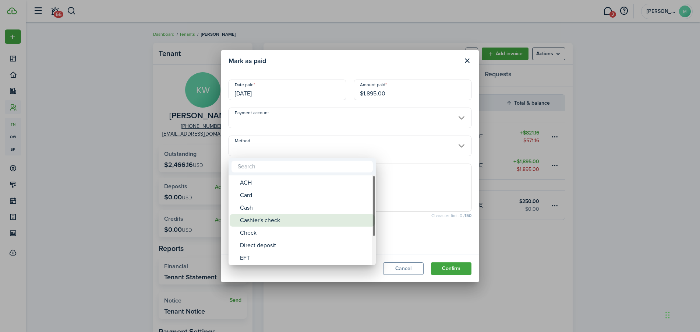
click at [256, 216] on div "Cashier's check" at bounding box center [305, 220] width 130 height 13
type input "Cashier's check"
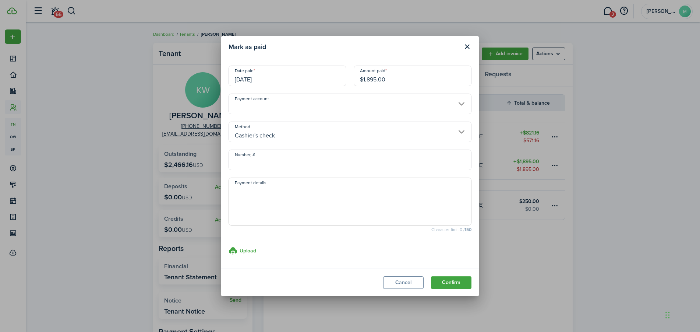
click at [259, 160] on input "Number, #" at bounding box center [349, 159] width 243 height 21
click at [263, 165] on input "Number, #" at bounding box center [349, 159] width 243 height 21
type input "22-107294606"
click at [264, 193] on textarea "Payment details" at bounding box center [350, 203] width 242 height 35
drag, startPoint x: 274, startPoint y: 165, endPoint x: 219, endPoint y: 162, distance: 55.3
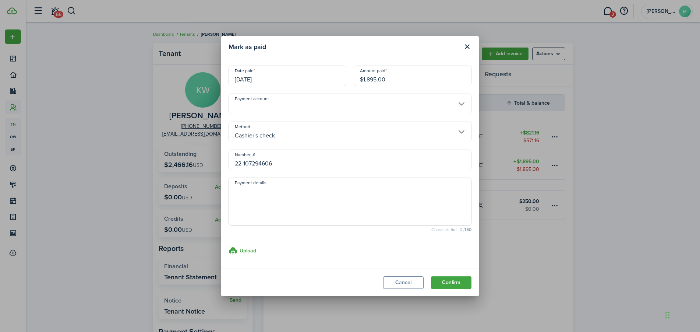
click at [219, 162] on div "Mark as paid Date paid 09/16/2025 Amount paid $1,895.00 Payment account Method …" at bounding box center [350, 166] width 700 height 332
click at [252, 195] on textarea "Payment details" at bounding box center [350, 203] width 242 height 35
paste textarea "22-107294606"
click at [280, 191] on textarea "22-107294606 22-107294607 $895.00" at bounding box center [350, 203] width 242 height 35
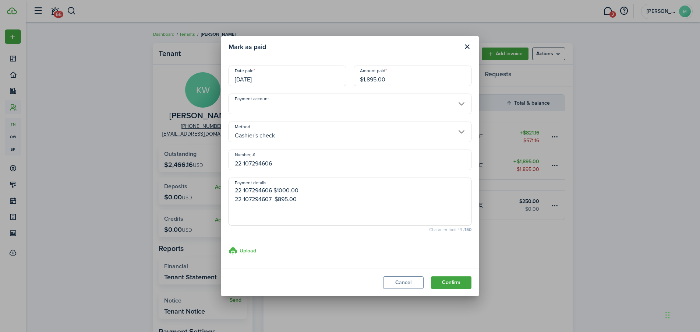
type textarea "22-107294606 $1000.00 22-107294607 $895.00"
click at [248, 253] on h3 "Upload" at bounding box center [248, 251] width 17 height 8
click at [228, 246] on input "Upload store documents and templates Choose file" at bounding box center [228, 246] width 0 height 0
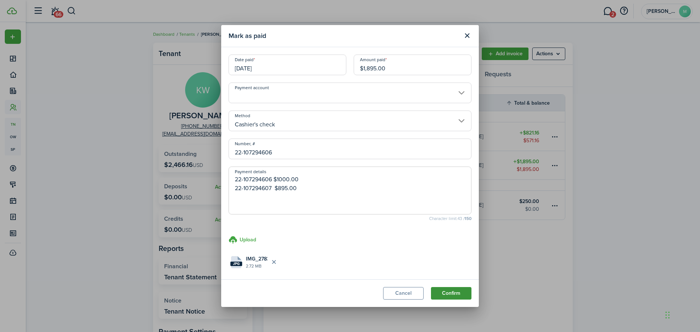
click at [449, 291] on button "Confirm" at bounding box center [451, 293] width 40 height 13
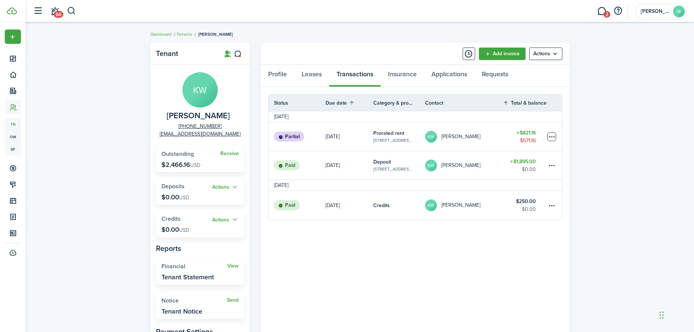
click at [549, 135] on table-menu-btn-icon at bounding box center [552, 136] width 9 height 9
click at [524, 164] on link "Mark as paid" at bounding box center [524, 163] width 64 height 13
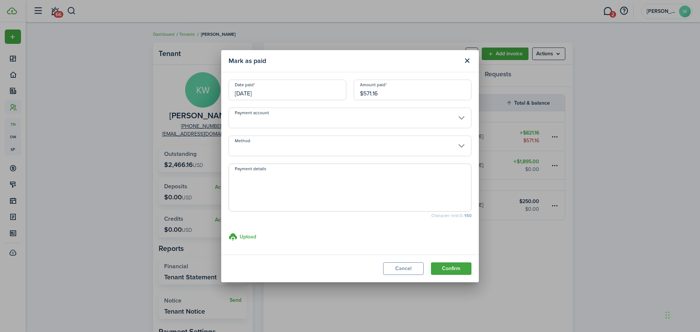
click at [304, 93] on input "09/18/2025" at bounding box center [287, 89] width 118 height 21
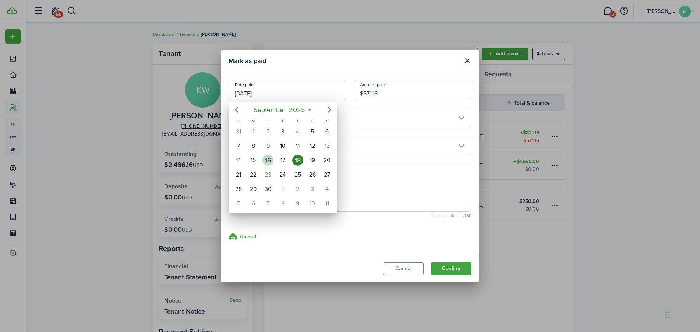
click at [271, 162] on div "16" at bounding box center [267, 160] width 11 height 11
type input "09/16/2025"
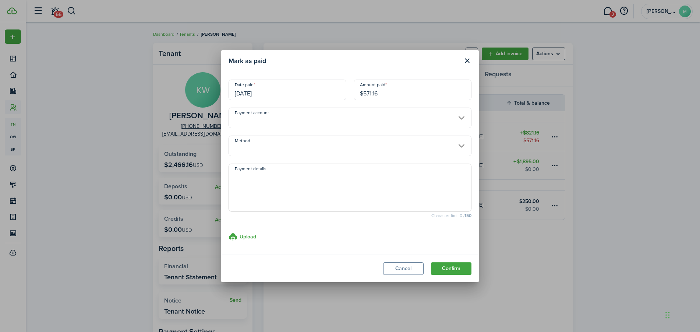
click at [293, 151] on input "Method" at bounding box center [349, 145] width 243 height 21
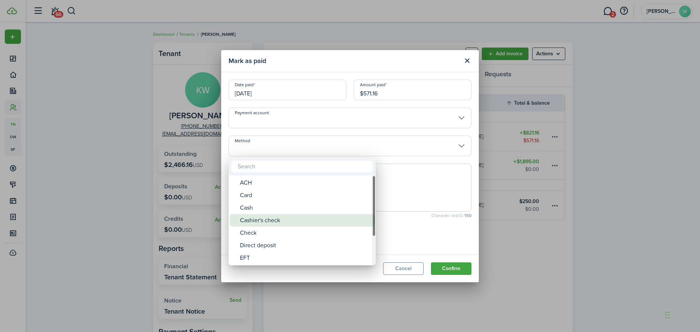
click at [273, 222] on div "Cashier's check" at bounding box center [305, 220] width 130 height 13
type input "Cashier's check"
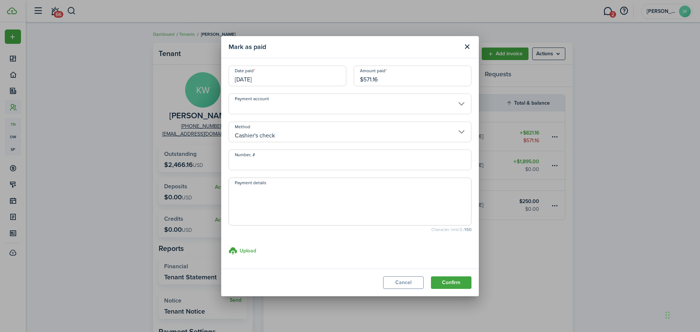
click at [254, 162] on input "Number, #" at bounding box center [349, 159] width 243 height 21
type input "22-107294608"
click at [275, 213] on textarea "Payment details" at bounding box center [350, 203] width 242 height 35
click at [250, 249] on h3 "Upload" at bounding box center [248, 251] width 17 height 8
click at [228, 246] on input "Upload store documents and templates Choose file" at bounding box center [228, 246] width 0 height 0
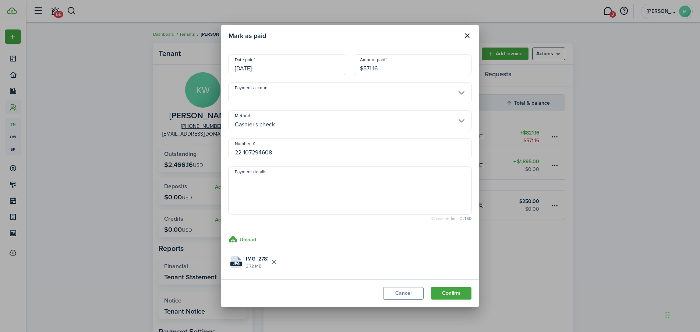
click at [456, 291] on button "Confirm" at bounding box center [451, 293] width 40 height 13
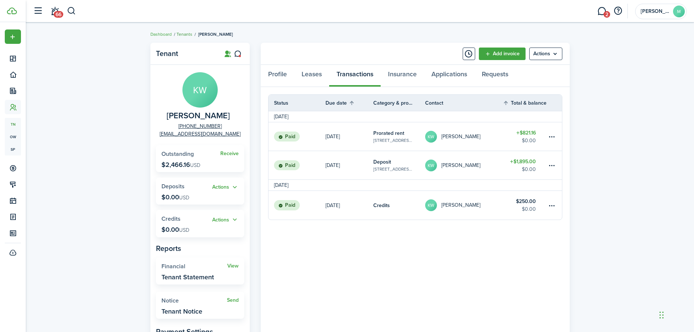
click at [184, 35] on link "Tenants" at bounding box center [185, 34] width 16 height 7
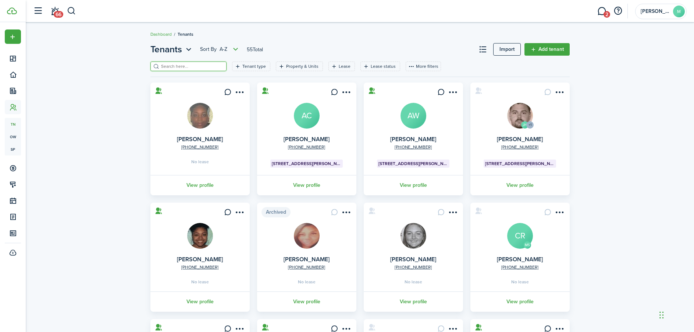
click at [183, 66] on input "search" at bounding box center [191, 66] width 65 height 7
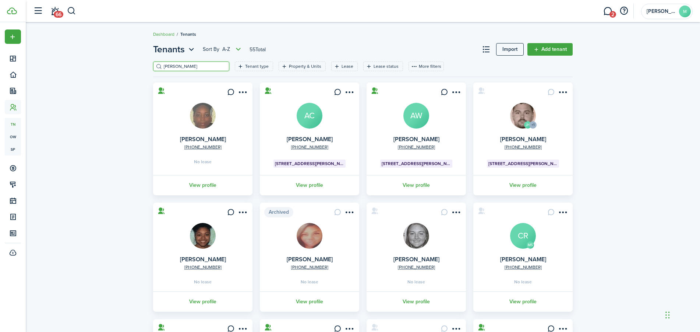
type input "kyle"
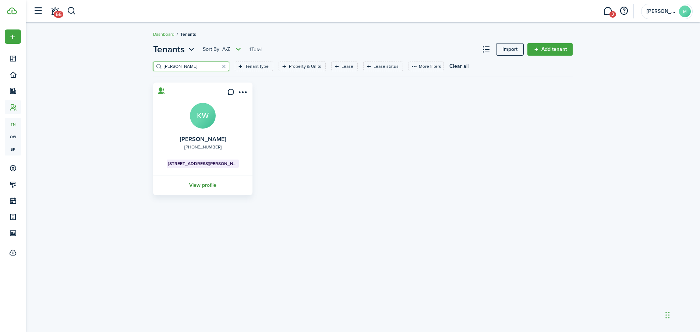
click at [207, 183] on link "View profile" at bounding box center [203, 185] width 102 height 20
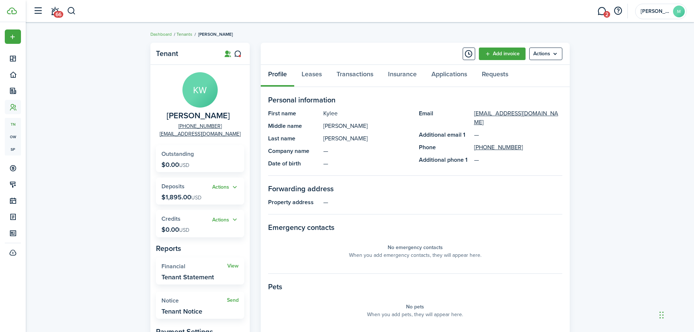
click at [181, 33] on link "Tenants" at bounding box center [185, 34] width 16 height 7
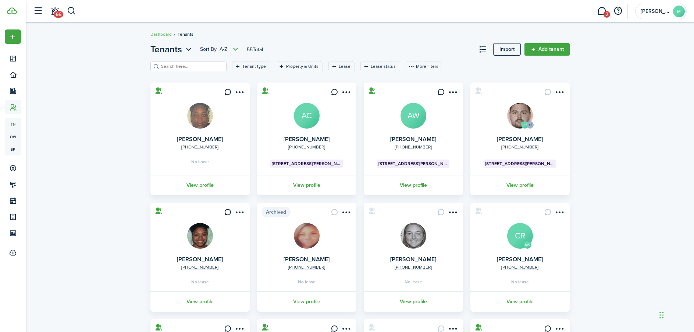
click at [192, 68] on input "search" at bounding box center [191, 66] width 65 height 7
type input "simmon"
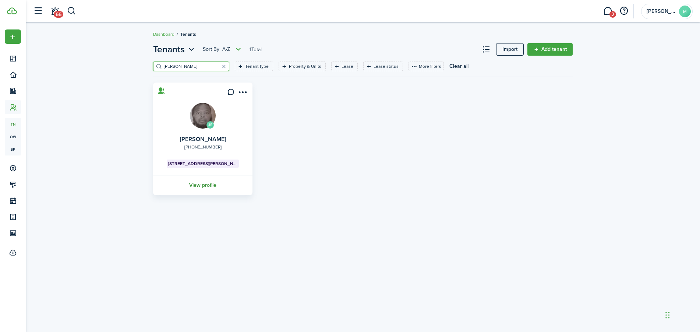
click at [210, 186] on link "View profile" at bounding box center [203, 185] width 102 height 20
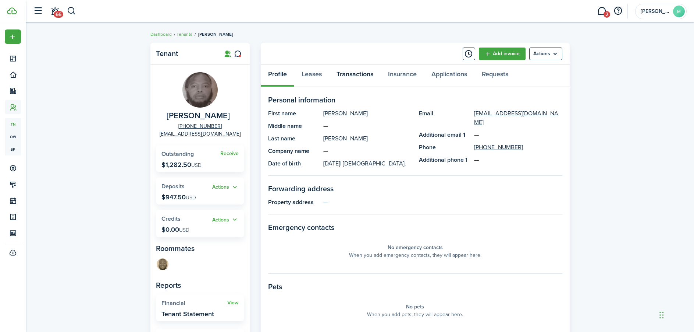
click at [359, 70] on link "Transactions" at bounding box center [355, 76] width 52 height 22
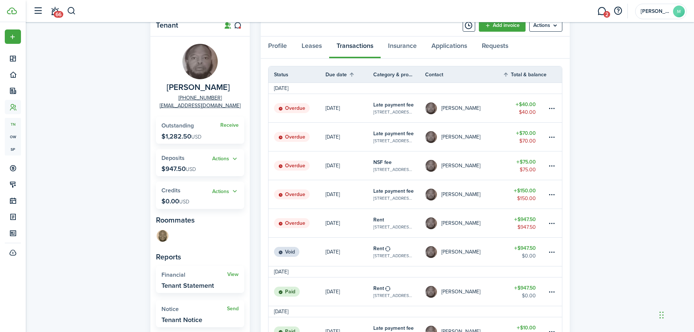
scroll to position [37, 0]
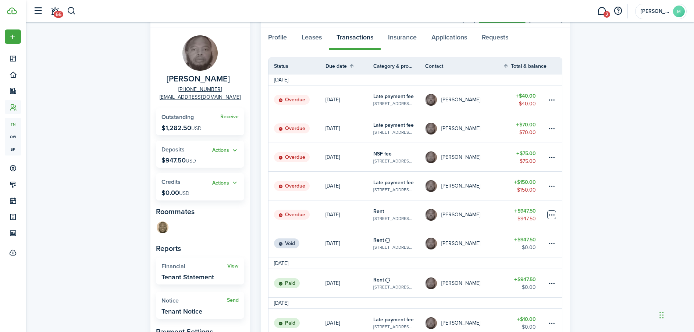
click at [552, 212] on table-menu-btn-icon at bounding box center [552, 214] width 9 height 9
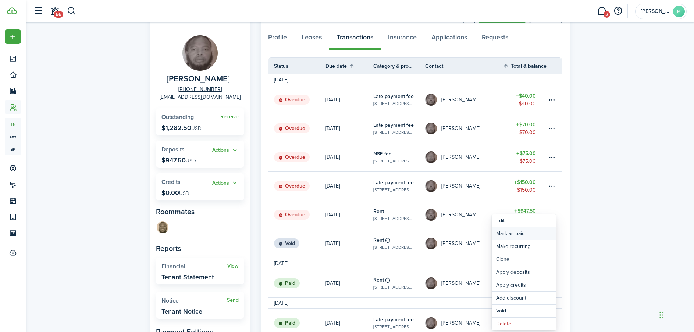
click at [524, 234] on link "Mark as paid" at bounding box center [524, 233] width 64 height 13
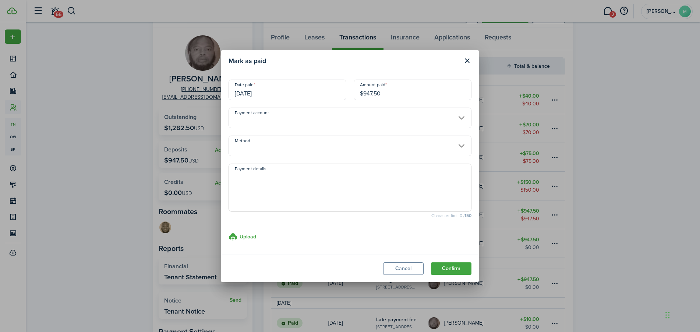
click at [284, 93] on input "09/05/2025" at bounding box center [287, 89] width 118 height 21
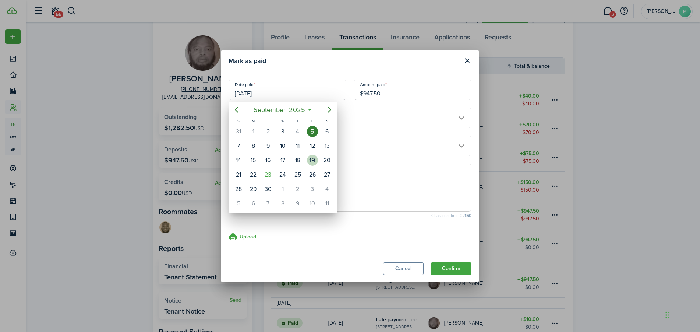
click at [312, 162] on div "19" at bounding box center [312, 160] width 11 height 11
type input "[DATE]"
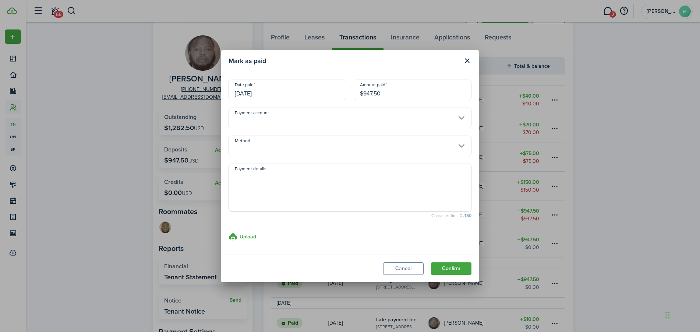
click at [283, 149] on input "Method" at bounding box center [349, 145] width 243 height 21
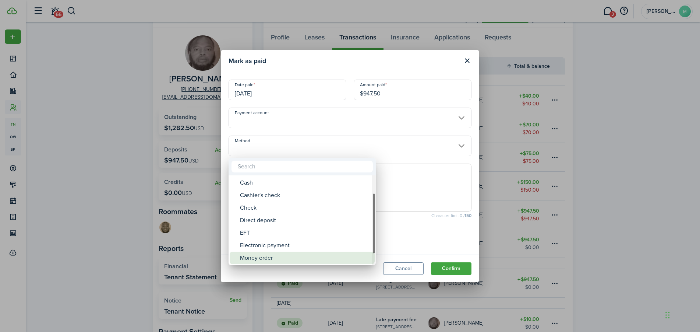
click at [269, 256] on div "Money order" at bounding box center [305, 257] width 130 height 13
type input "Money order"
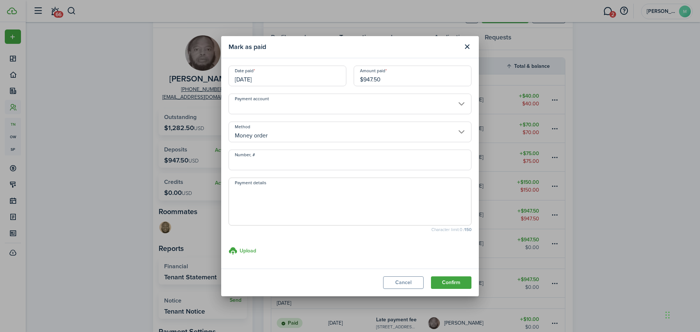
click at [278, 163] on input "Number, #" at bounding box center [349, 159] width 243 height 21
drag, startPoint x: 276, startPoint y: 159, endPoint x: 209, endPoint y: 161, distance: 67.4
click at [209, 161] on div "Mark as paid Date paid 09/19/2025 Amount paid $947.50 Payment account Method Mo…" at bounding box center [350, 166] width 700 height 332
type input "38080737898"
click at [275, 202] on textarea "Payment details" at bounding box center [350, 203] width 242 height 35
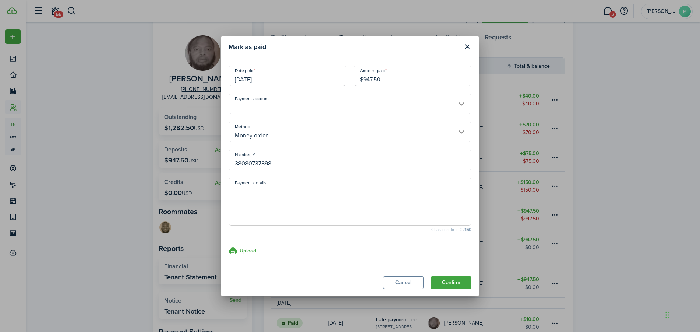
paste textarea "38080737898"
type textarea "38080737898 $1000.00"
click at [252, 252] on h3 "Upload" at bounding box center [248, 251] width 17 height 8
click at [238, 250] on label "Upload store documents and templates Choose file" at bounding box center [242, 250] width 28 height 9
click at [228, 246] on input "Upload store documents and templates Choose file" at bounding box center [228, 246] width 0 height 0
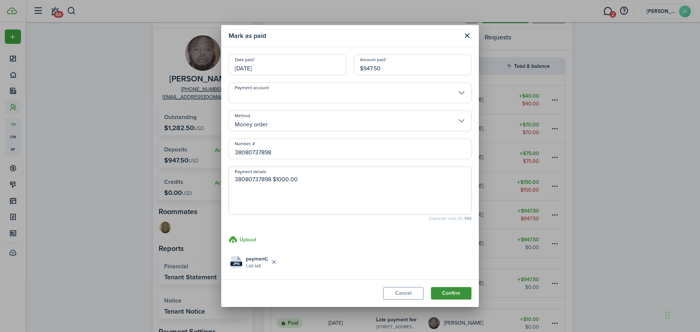
click at [447, 293] on button "Confirm" at bounding box center [451, 293] width 40 height 13
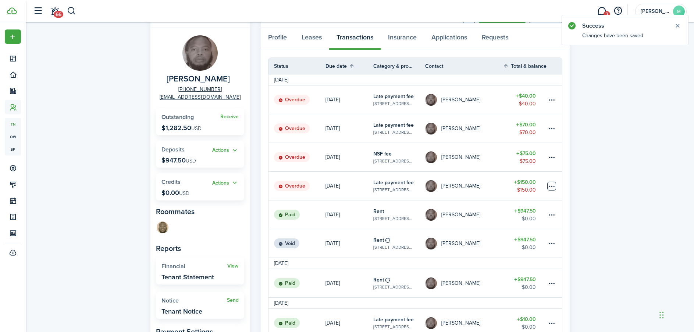
click at [553, 188] on table-menu-btn-icon at bounding box center [552, 185] width 9 height 9
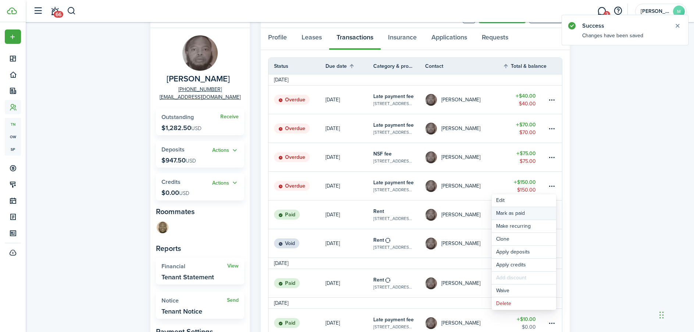
click at [519, 216] on link "Mark as paid" at bounding box center [524, 213] width 64 height 13
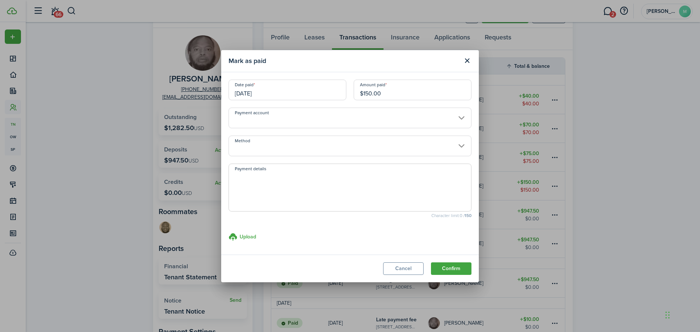
click at [273, 140] on input "Method" at bounding box center [349, 145] width 243 height 21
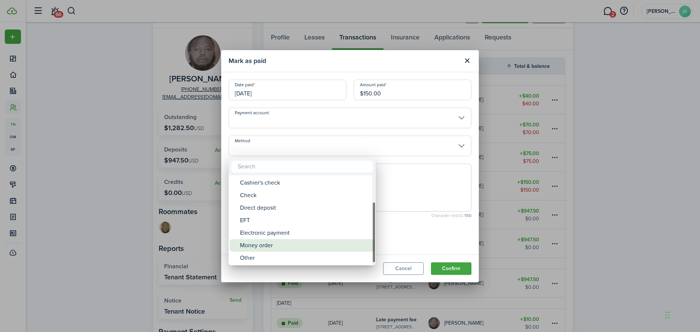
click at [261, 245] on div "Money order" at bounding box center [305, 245] width 130 height 13
type input "Money order"
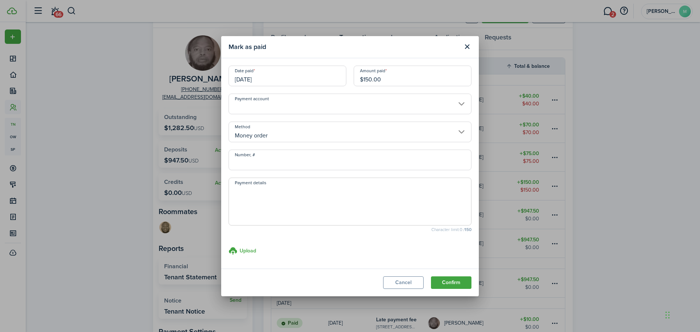
click at [273, 89] on div "Date paid 09/06/2025" at bounding box center [287, 79] width 125 height 28
click at [276, 81] on input "09/06/2025" at bounding box center [287, 75] width 118 height 21
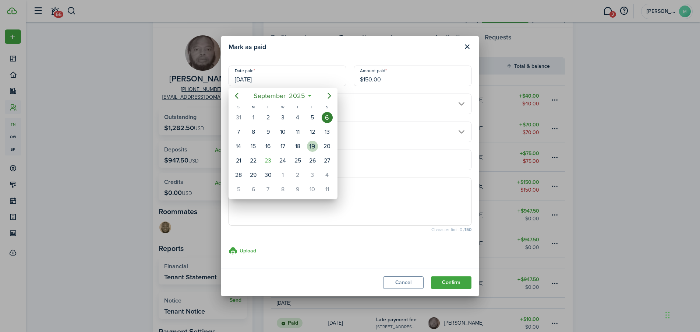
click at [316, 148] on div "19" at bounding box center [312, 146] width 11 height 11
type input "[DATE]"
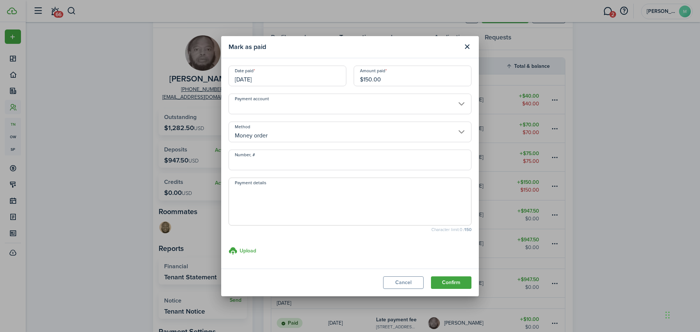
click at [273, 162] on input "Number, #" at bounding box center [349, 159] width 243 height 21
click at [273, 163] on input "Number, #" at bounding box center [349, 159] width 243 height 21
drag, startPoint x: 224, startPoint y: 163, endPoint x: 192, endPoint y: 163, distance: 31.3
click at [192, 163] on div "Mark as paid Date paid 09/19/2025 Amount paid $150.00 Payment account Method Mo…" at bounding box center [350, 166] width 700 height 332
type input "38080733973"
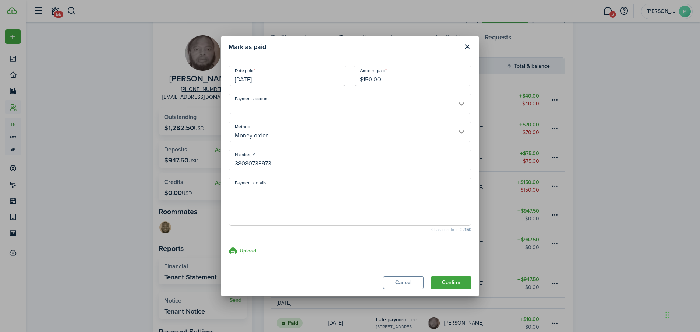
click at [245, 209] on textarea "Payment details" at bounding box center [350, 203] width 242 height 35
paste textarea "38080733973"
click at [232, 189] on textarea "38080733973" at bounding box center [350, 203] width 242 height 35
click at [332, 162] on input "38080733973" at bounding box center [349, 159] width 243 height 21
click at [288, 202] on textarea "38080737898 $1000.00 38080733973" at bounding box center [350, 203] width 242 height 35
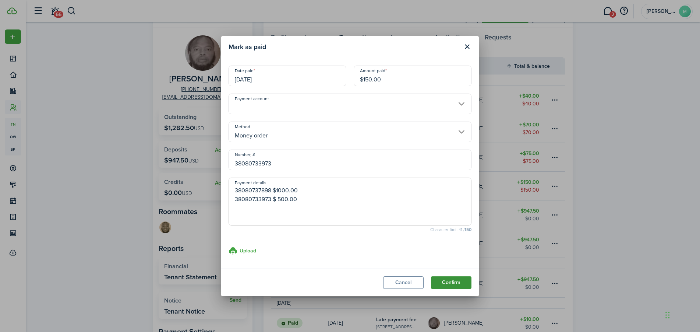
type textarea "38080737898 $1000.00 38080733973 $ 500.00"
click at [447, 282] on button "Confirm" at bounding box center [451, 282] width 40 height 13
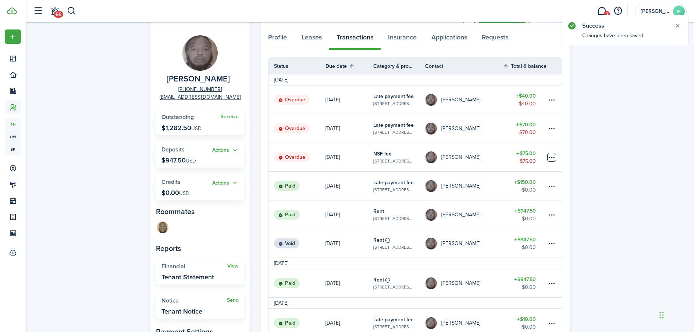
click at [552, 157] on table-menu-btn-icon at bounding box center [552, 157] width 9 height 9
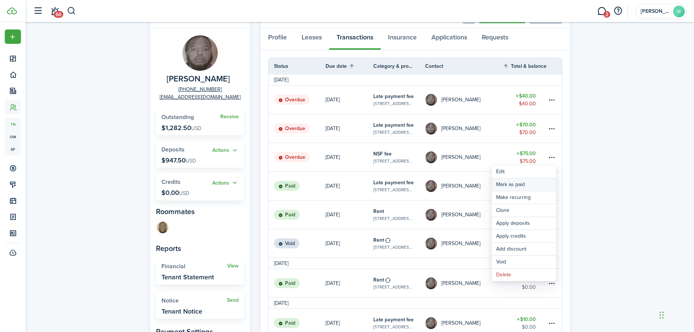
click at [529, 184] on link "Mark as paid" at bounding box center [524, 184] width 64 height 13
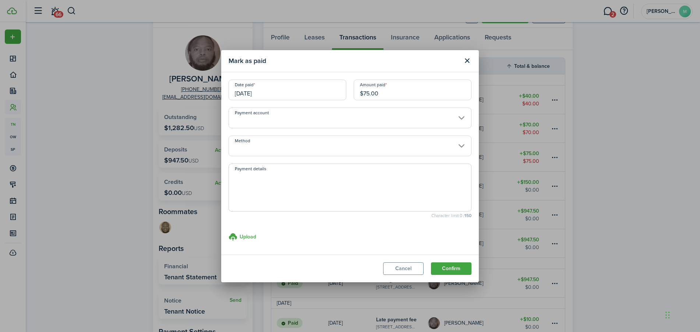
click at [244, 174] on textarea "Payment details" at bounding box center [350, 189] width 242 height 35
paste textarea "38080733973"
click at [283, 155] on input "Method" at bounding box center [349, 145] width 243 height 21
type textarea "38080733973 $500.00"
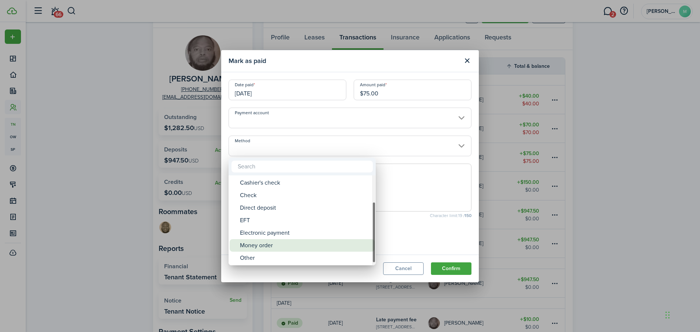
click at [277, 244] on div "Money order" at bounding box center [305, 245] width 130 height 13
type input "Money order"
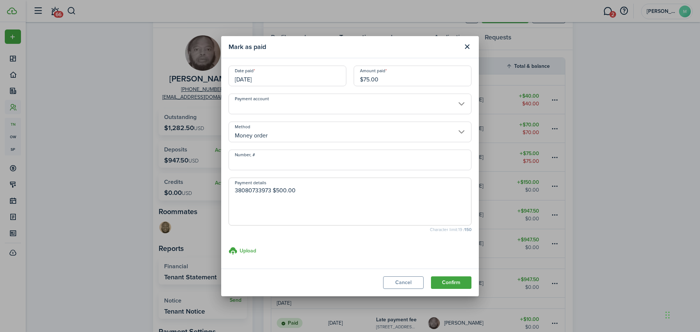
click at [298, 84] on input "09/09/2025" at bounding box center [287, 75] width 118 height 21
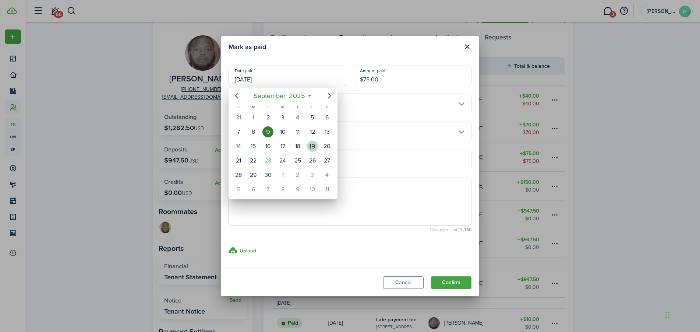
click at [315, 149] on div "19" at bounding box center [312, 146] width 11 height 11
type input "[DATE]"
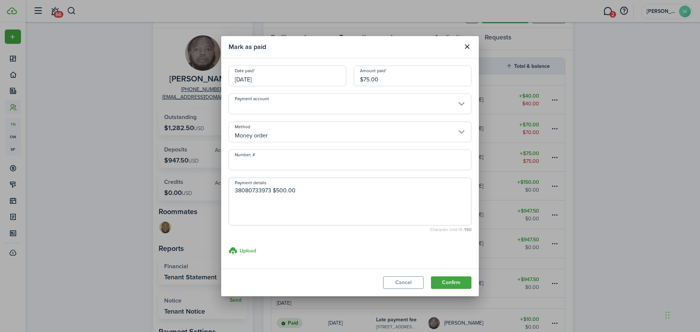
click at [282, 81] on input "[DATE]" at bounding box center [287, 75] width 118 height 21
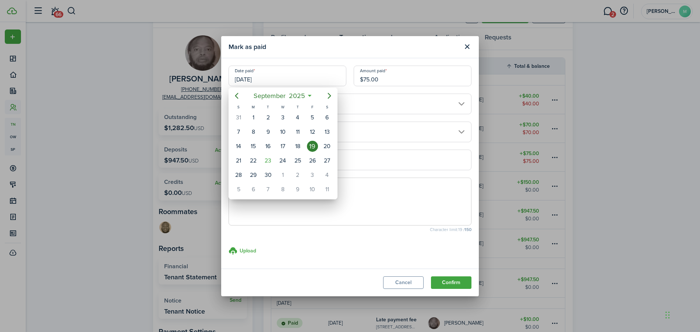
click at [451, 282] on div at bounding box center [350, 165] width 818 height 449
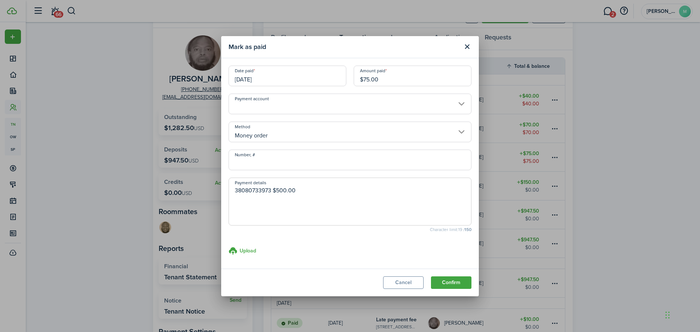
click at [451, 282] on button "Confirm" at bounding box center [451, 282] width 40 height 13
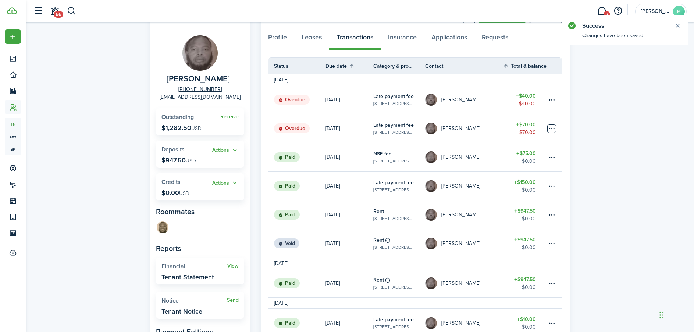
click at [553, 130] on table-menu-btn-icon at bounding box center [552, 128] width 9 height 9
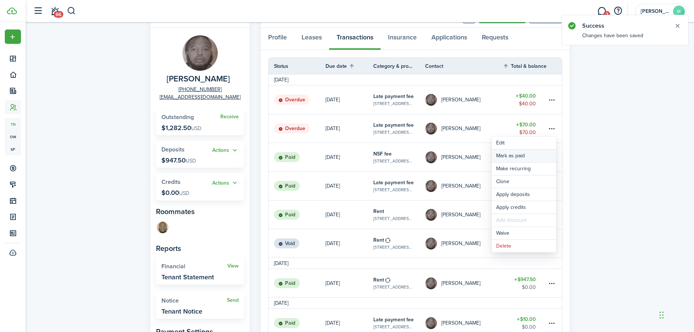
click at [528, 158] on link "Mark as paid" at bounding box center [524, 155] width 64 height 13
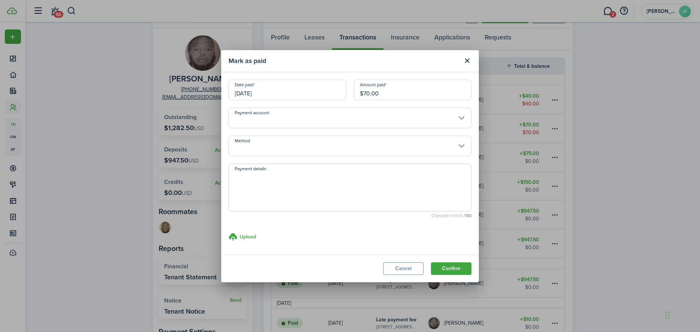
click at [290, 92] on input "09/12/2025" at bounding box center [287, 89] width 118 height 21
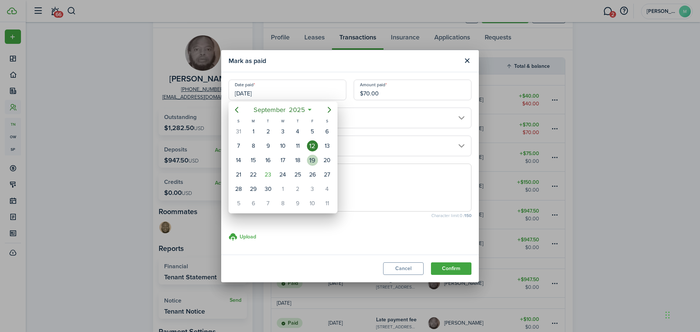
click at [313, 163] on div "19" at bounding box center [312, 160] width 11 height 11
type input "[DATE]"
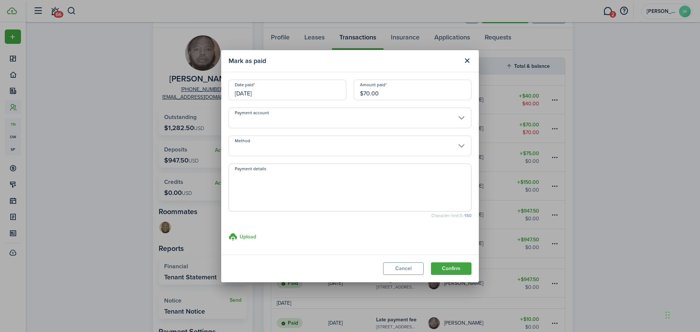
click at [269, 149] on input "Method" at bounding box center [349, 145] width 243 height 21
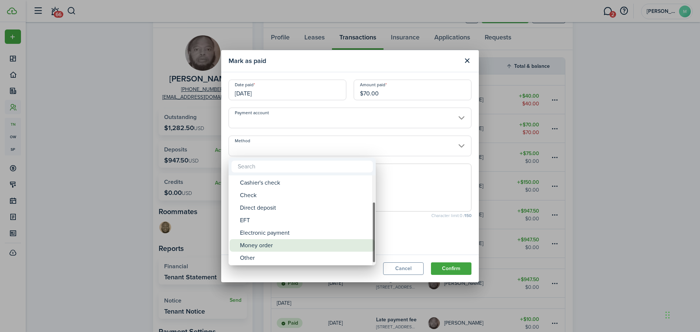
click at [258, 247] on div "Money order" at bounding box center [305, 245] width 130 height 13
type input "Money order"
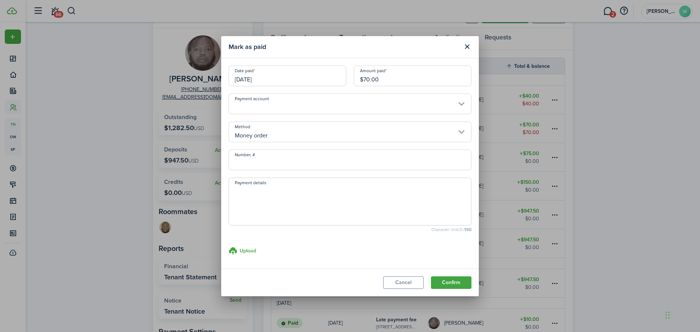
click at [262, 184] on span at bounding box center [349, 201] width 243 height 48
click at [256, 157] on input "Number, #" at bounding box center [349, 159] width 243 height 21
paste input "38080733973"
type input "38080733973"
click at [457, 277] on button "Confirm" at bounding box center [451, 282] width 40 height 13
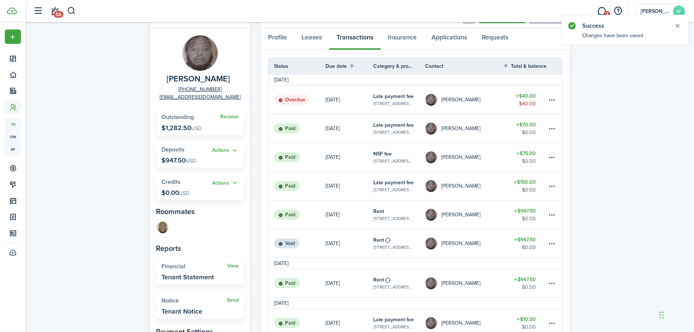
click at [548, 98] on table-menu-btn-icon at bounding box center [552, 99] width 9 height 9
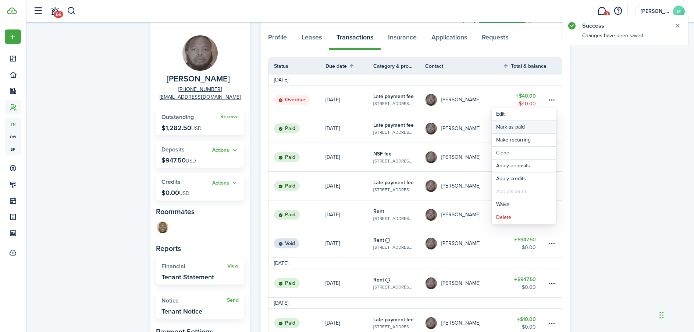
click at [528, 130] on link "Mark as paid" at bounding box center [524, 127] width 64 height 13
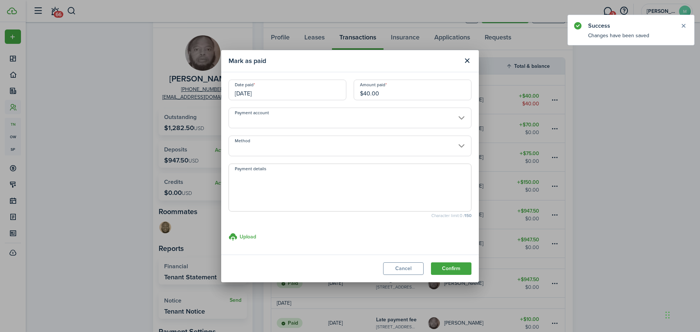
click at [335, 144] on input "Method" at bounding box center [349, 145] width 243 height 21
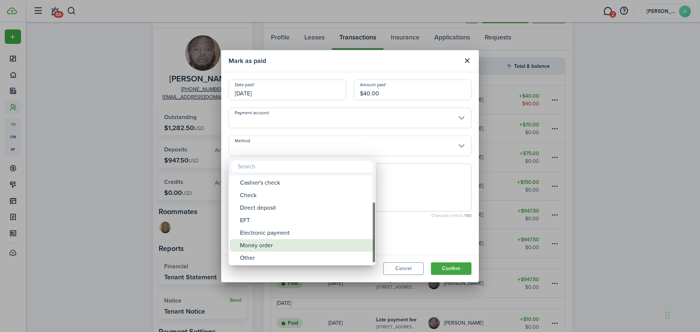
click at [278, 242] on div "Money order" at bounding box center [305, 245] width 130 height 13
type input "Money order"
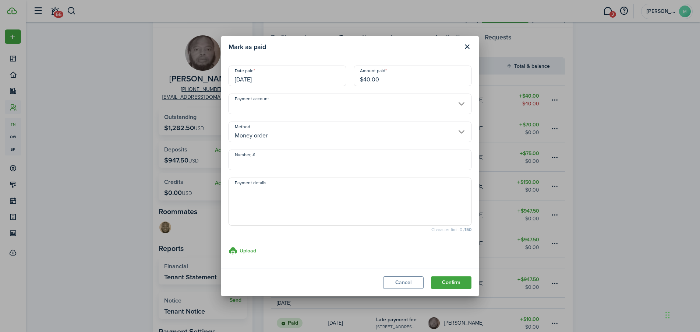
click at [265, 160] on input "Number, #" at bounding box center [349, 159] width 243 height 21
paste input "38080733973"
type input "38080733973"
click at [437, 279] on button "Confirm" at bounding box center [451, 282] width 40 height 13
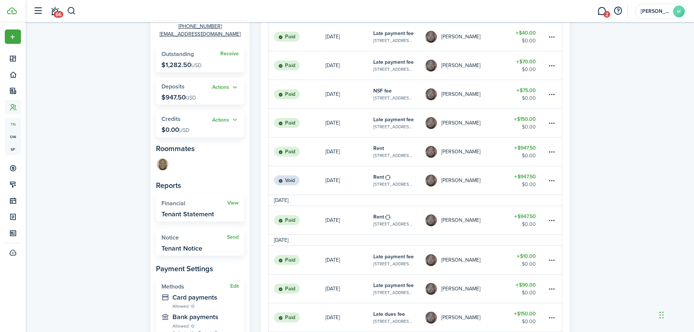
scroll to position [110, 0]
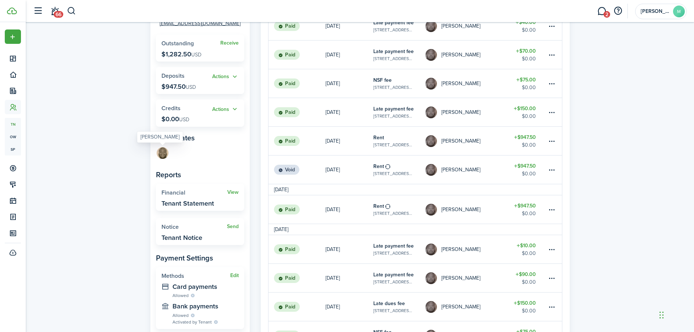
click at [163, 153] on img at bounding box center [163, 153] width 12 height 12
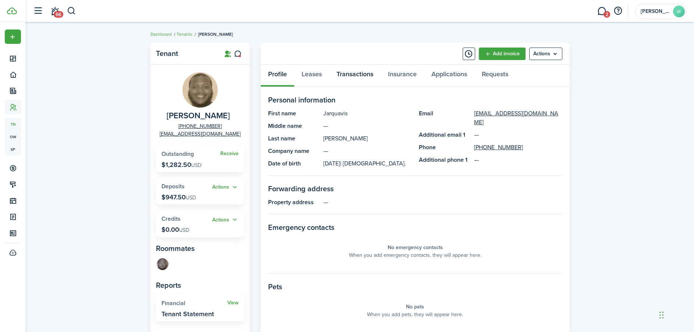
click at [355, 73] on link "Transactions" at bounding box center [355, 76] width 52 height 22
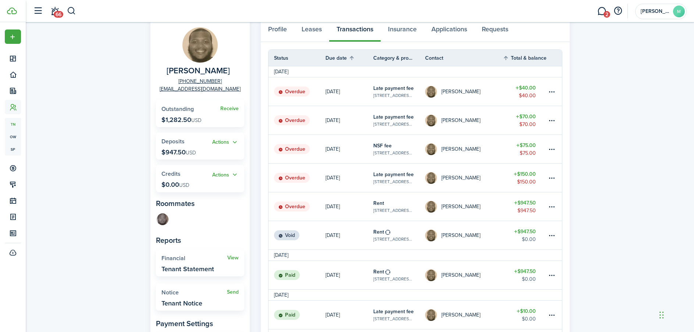
scroll to position [74, 0]
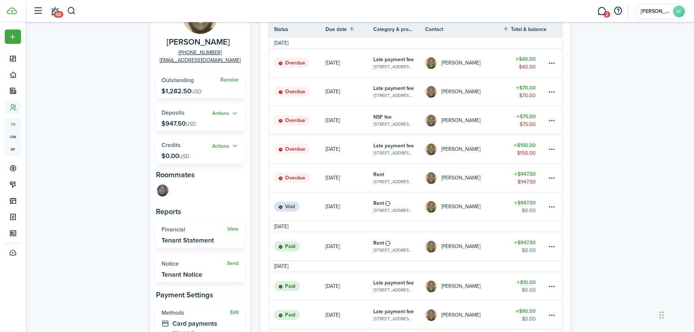
click at [651, 138] on div "Tenant Jarquavis Sampson +1 478-406-4071 jsampson687@gmail.com Receive Outstand…" at bounding box center [360, 237] width 669 height 545
click at [551, 178] on table-menu-btn-icon at bounding box center [552, 177] width 9 height 9
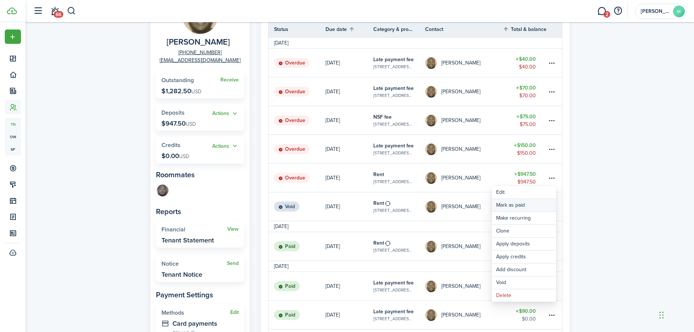
click at [533, 206] on link "Mark as paid" at bounding box center [524, 205] width 64 height 13
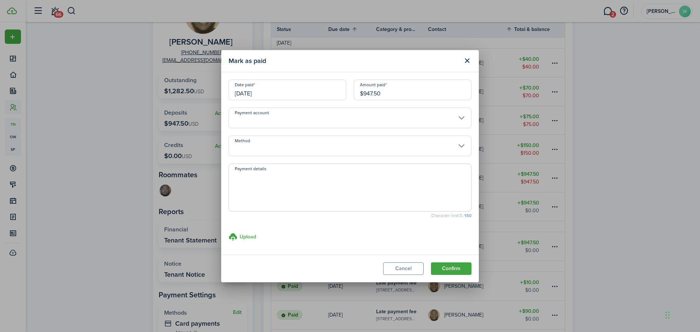
click at [294, 118] on input "Payment account" at bounding box center [349, 117] width 243 height 21
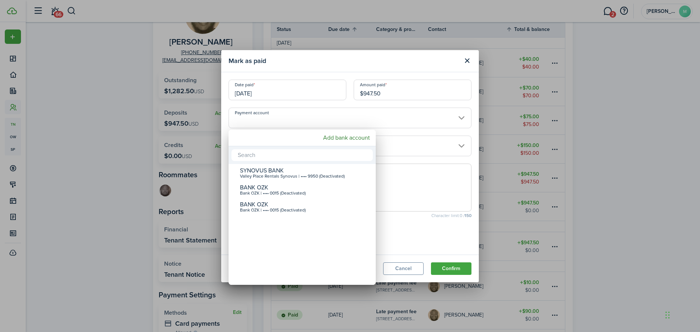
click at [456, 139] on div at bounding box center [350, 165] width 818 height 449
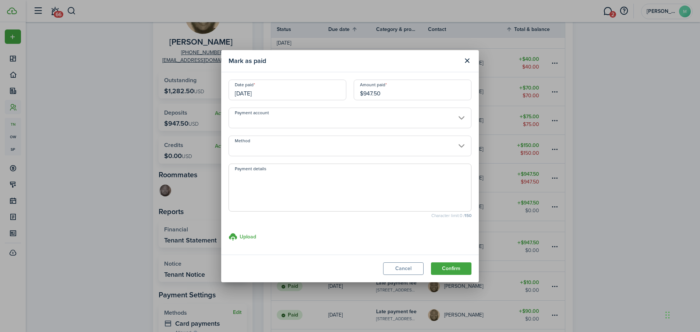
click at [411, 140] on input "Method" at bounding box center [349, 145] width 243 height 21
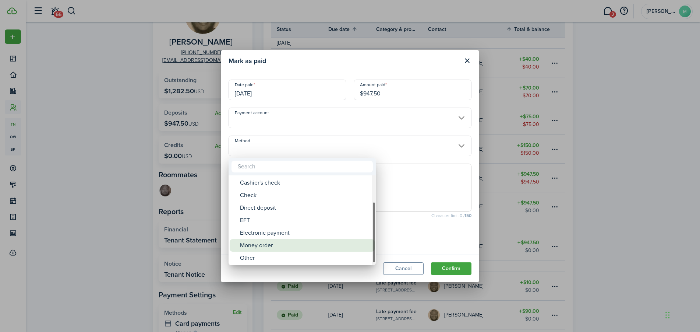
click at [277, 245] on div "Money order" at bounding box center [305, 245] width 130 height 13
type input "Money order"
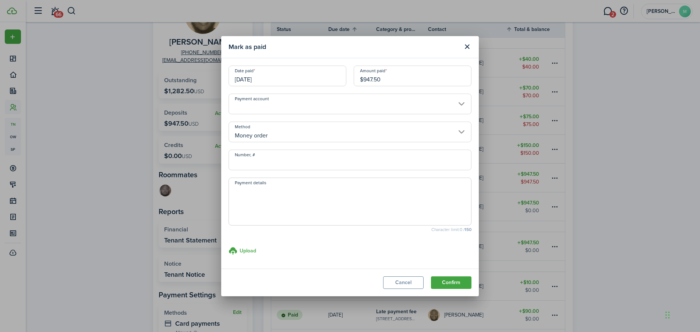
click at [263, 78] on input "09/05/2025" at bounding box center [287, 75] width 118 height 21
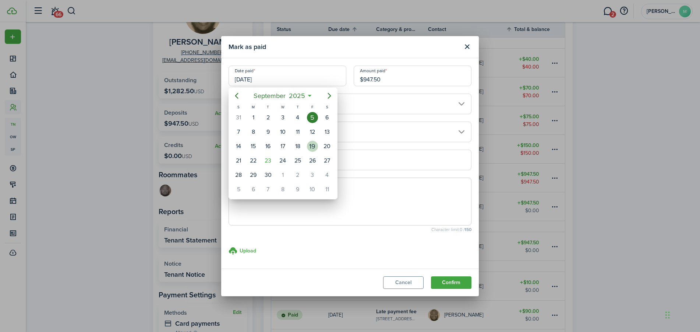
click at [311, 148] on div "19" at bounding box center [312, 146] width 11 height 11
type input "[DATE]"
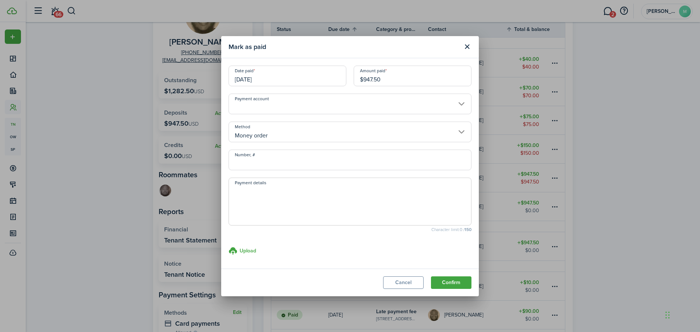
click at [302, 184] on span at bounding box center [349, 201] width 243 height 48
click at [283, 164] on input "Number, #" at bounding box center [349, 159] width 243 height 21
type input "38080737887"
click at [333, 212] on textarea "Payment details" at bounding box center [350, 203] width 242 height 35
drag, startPoint x: 297, startPoint y: 166, endPoint x: 218, endPoint y: 159, distance: 78.7
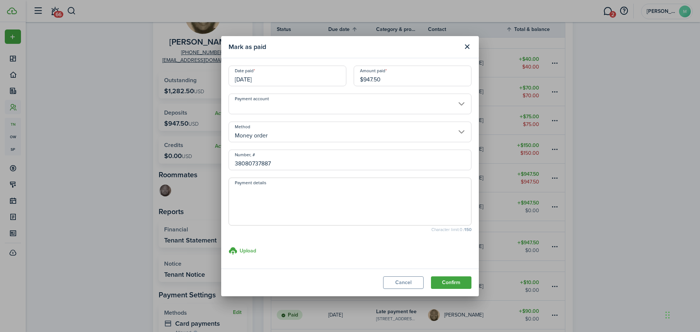
click at [218, 159] on div "Mark as paid Date paid 09/19/2025 Amount paid $947.50 Payment account Method Mo…" at bounding box center [350, 166] width 700 height 332
click at [254, 192] on textarea "Payment details" at bounding box center [350, 203] width 242 height 35
paste textarea "38080737887"
click at [283, 189] on textarea "38080737887 $100.00" at bounding box center [350, 203] width 242 height 35
drag, startPoint x: 309, startPoint y: 190, endPoint x: 202, endPoint y: 189, distance: 107.1
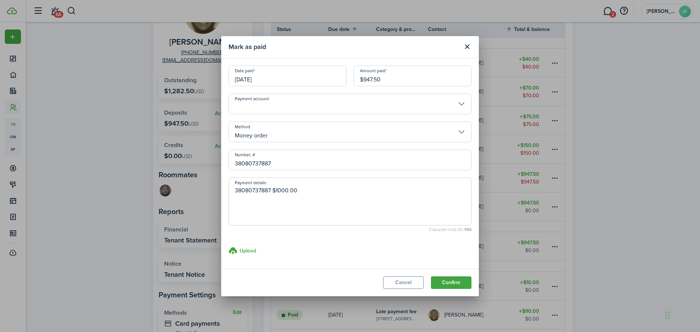
click at [202, 189] on div "Mark as paid Date paid 09/19/2025 Amount paid $947.50 Payment account Method Mo…" at bounding box center [350, 166] width 700 height 332
type textarea "38080737887 $1000.00"
click at [450, 283] on button "Confirm" at bounding box center [451, 282] width 40 height 13
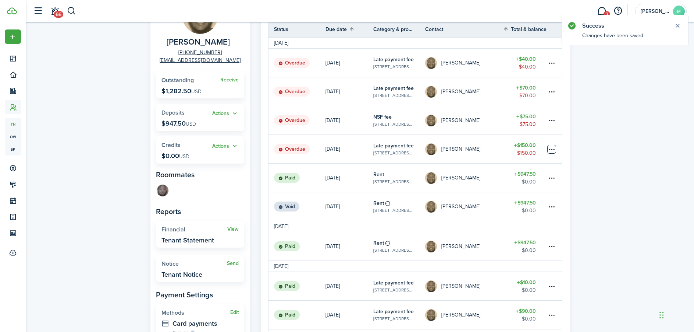
click at [552, 152] on table-menu-btn-icon at bounding box center [552, 149] width 9 height 9
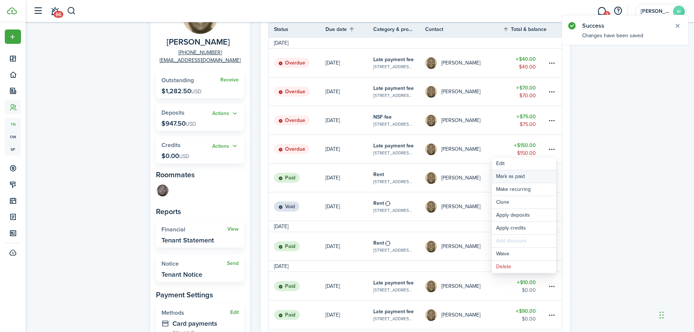
click at [531, 179] on link "Mark as paid" at bounding box center [524, 176] width 64 height 13
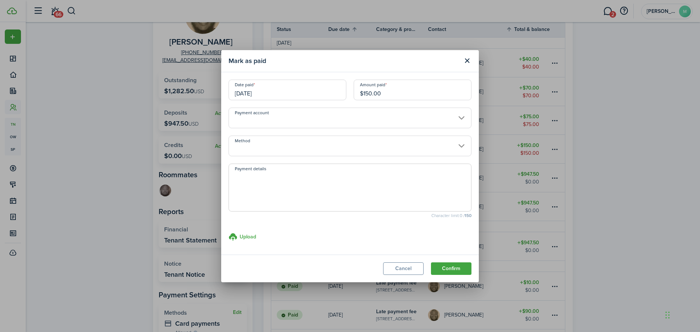
click at [288, 95] on input "09/06/2025" at bounding box center [287, 89] width 118 height 21
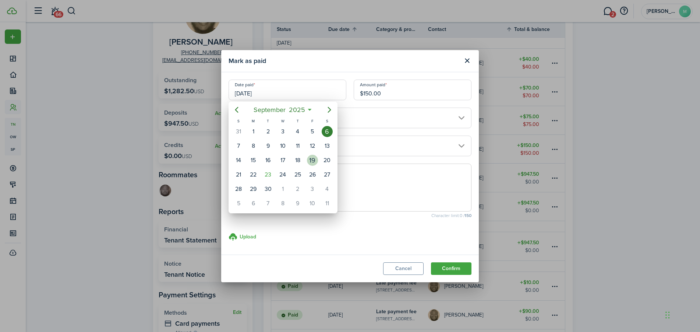
click at [315, 163] on div "19" at bounding box center [312, 160] width 11 height 11
type input "[DATE]"
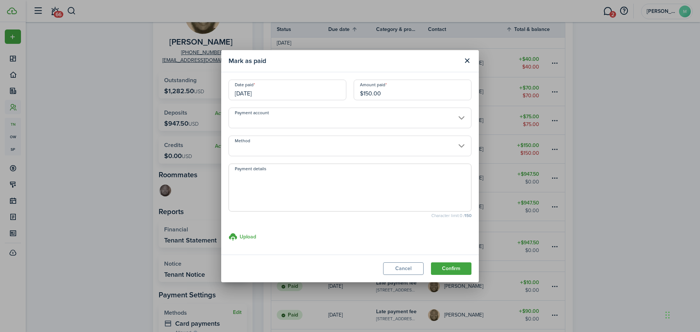
click at [285, 149] on input "Method" at bounding box center [349, 145] width 243 height 21
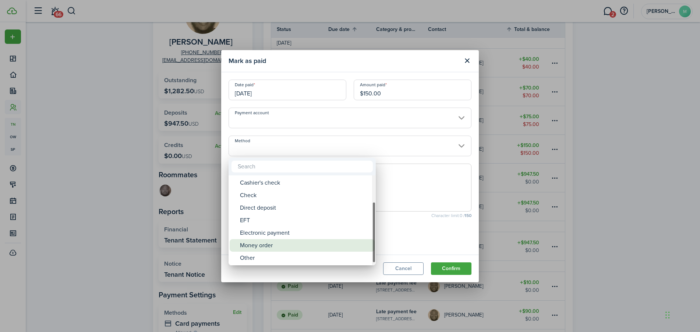
click at [262, 248] on div "Money order" at bounding box center [305, 245] width 130 height 13
type input "Money order"
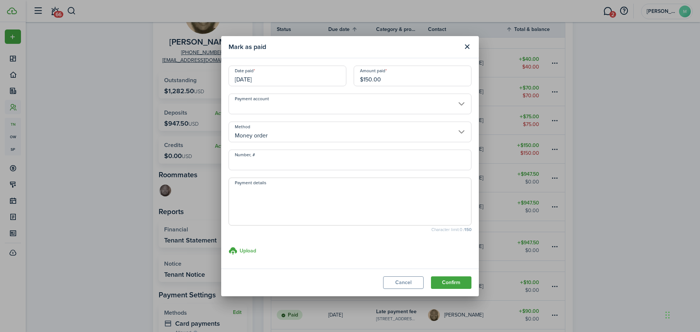
click at [237, 168] on input "Number, #" at bounding box center [349, 159] width 243 height 21
paste input "38080737887 $1000.00"
drag, startPoint x: 273, startPoint y: 163, endPoint x: 324, endPoint y: 165, distance: 51.2
click at [324, 165] on input "38080737887 $1000.00" at bounding box center [349, 159] width 243 height 21
type input "38080737887"
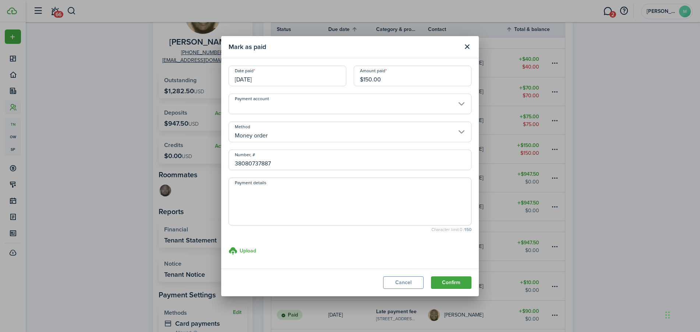
click at [265, 200] on textarea "Payment details" at bounding box center [350, 203] width 242 height 35
paste textarea "38080737887 $1000.00"
type textarea "38080737887 $1000.00 38080733973 $500.00"
click at [453, 281] on button "Confirm" at bounding box center [451, 282] width 40 height 13
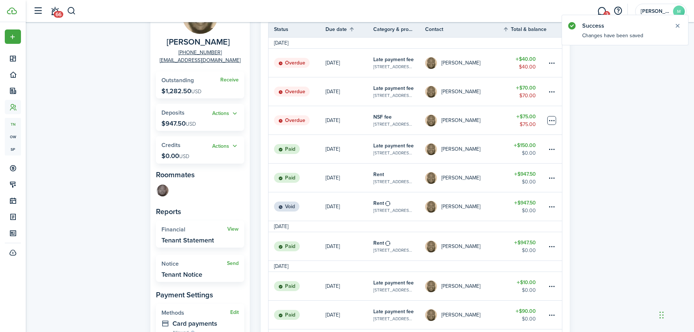
click at [552, 120] on table-menu-btn-icon at bounding box center [552, 120] width 9 height 9
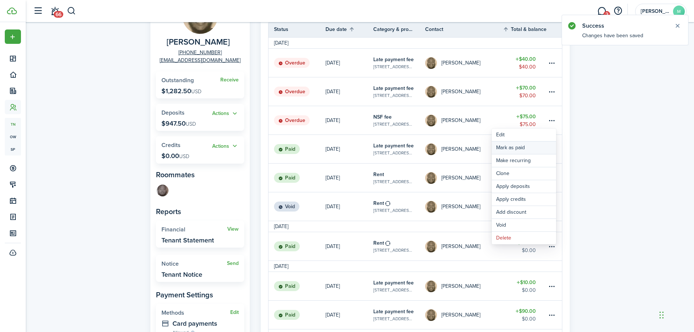
click at [523, 149] on link "Mark as paid" at bounding box center [524, 147] width 64 height 13
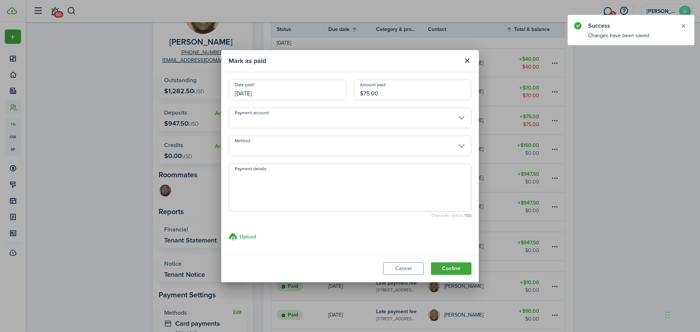
click at [270, 87] on input "09/09/2025" at bounding box center [287, 89] width 118 height 21
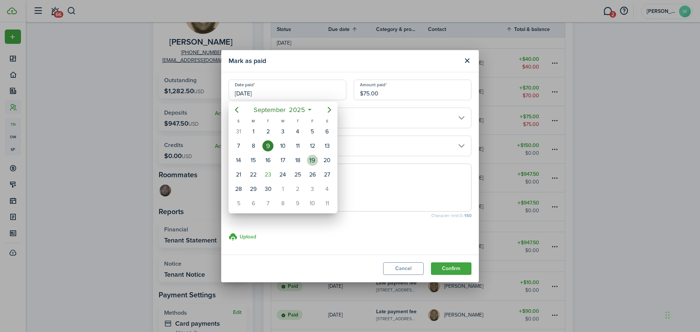
click at [316, 160] on div "19" at bounding box center [312, 160] width 11 height 11
type input "[DATE]"
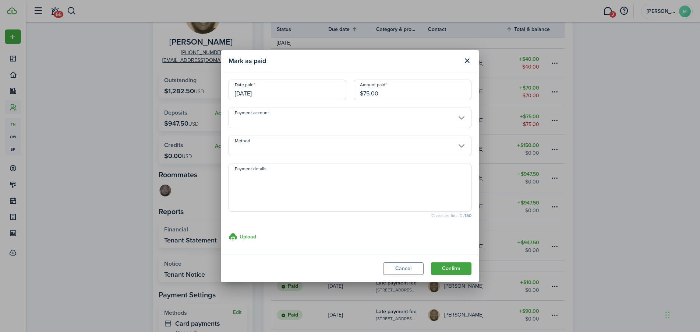
click at [270, 148] on input "Method" at bounding box center [349, 145] width 243 height 21
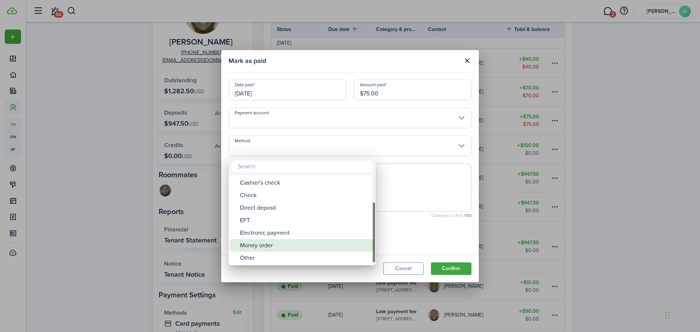
click at [262, 245] on div "Money order" at bounding box center [305, 245] width 130 height 13
type input "Money order"
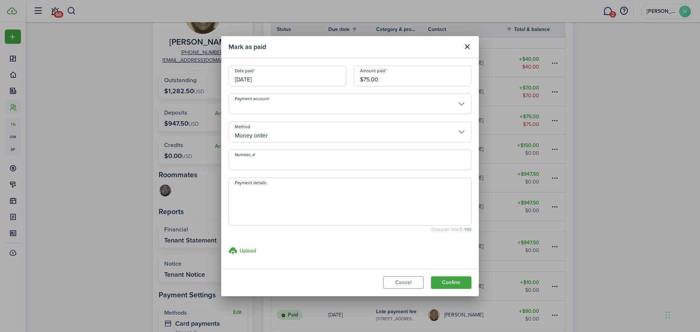
click at [237, 153] on input "Number, #" at bounding box center [349, 159] width 243 height 21
paste input "38080737887 $1000.00"
drag, startPoint x: 273, startPoint y: 162, endPoint x: 318, endPoint y: 166, distance: 44.3
click at [318, 166] on input "38080737887 $1000.00" at bounding box center [349, 159] width 243 height 21
type input "38080737887"
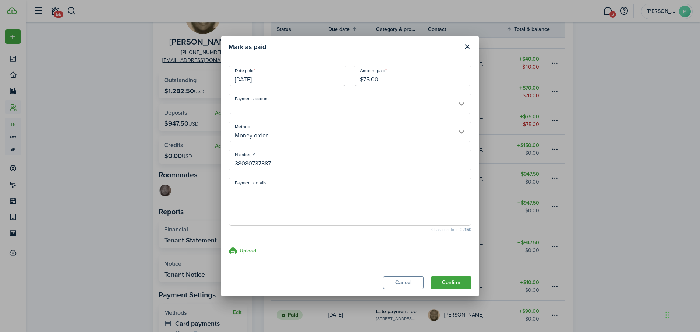
click at [279, 192] on textarea "Payment details" at bounding box center [350, 203] width 242 height 35
click at [278, 193] on textarea "38080733973 38080737900 $26.25" at bounding box center [350, 203] width 242 height 35
type textarea "38080733973 38080737900 $26.25"
click at [450, 283] on button "Confirm" at bounding box center [451, 282] width 40 height 13
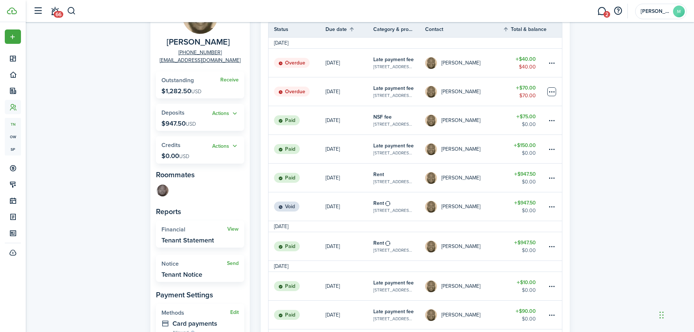
click at [553, 89] on table-menu-btn-icon at bounding box center [552, 91] width 9 height 9
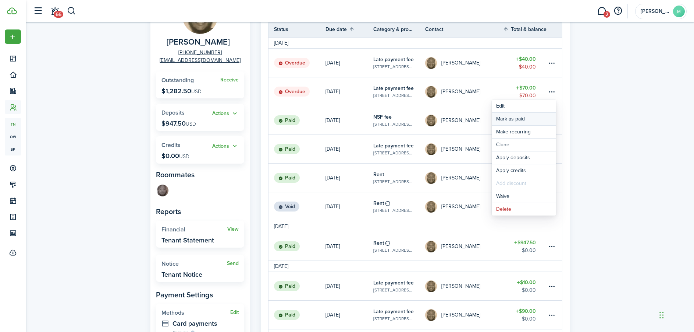
click at [525, 118] on link "Mark as paid" at bounding box center [524, 119] width 64 height 13
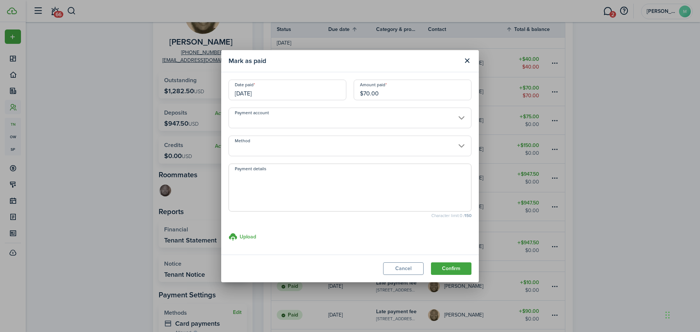
click at [269, 152] on input "Method" at bounding box center [349, 145] width 243 height 21
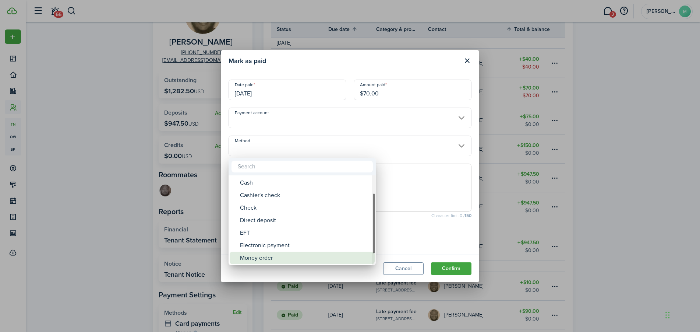
click at [253, 256] on div "Money order" at bounding box center [305, 257] width 130 height 13
type input "Money order"
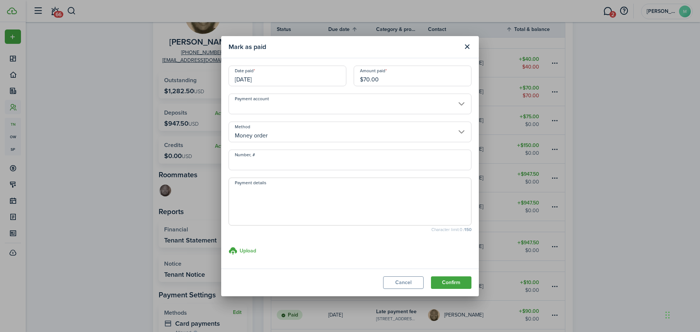
click at [252, 164] on input "Number, #" at bounding box center [349, 159] width 243 height 21
click at [256, 196] on textarea "Payment details" at bounding box center [350, 203] width 242 height 35
paste textarea "38080737887 $1000.00"
drag, startPoint x: 299, startPoint y: 217, endPoint x: 222, endPoint y: 189, distance: 82.4
click at [222, 189] on modal-body "Date paid 09/12/2025 Amount paid $70.00 Payment account Method Money order Numb…" at bounding box center [350, 163] width 258 height 210
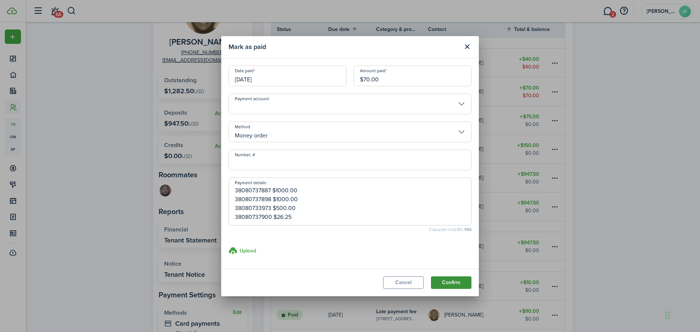
type textarea "38080737887 $1000.00 38080737898 $1000.00 38080733973 $500.00 38080737900 $26.25"
click at [449, 283] on button "Confirm" at bounding box center [451, 282] width 40 height 13
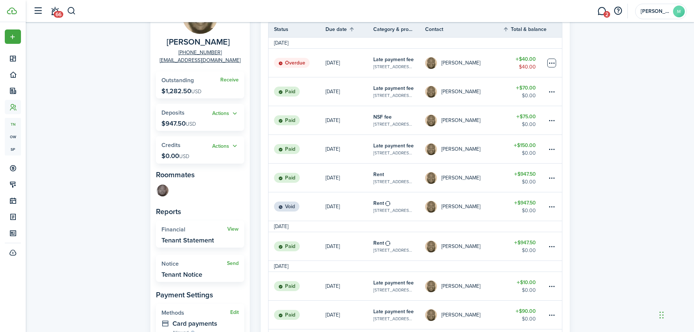
click at [554, 65] on table-menu-btn-icon at bounding box center [552, 63] width 9 height 9
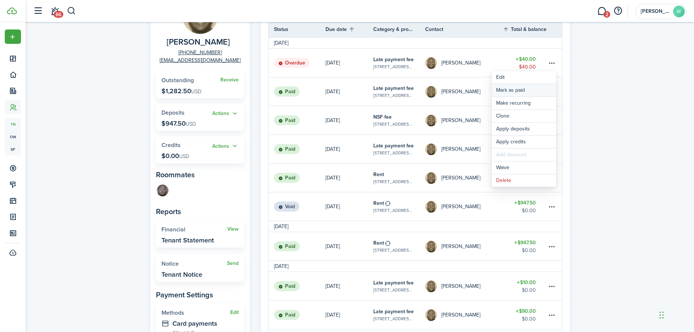
click at [527, 90] on link "Mark as paid" at bounding box center [524, 90] width 64 height 13
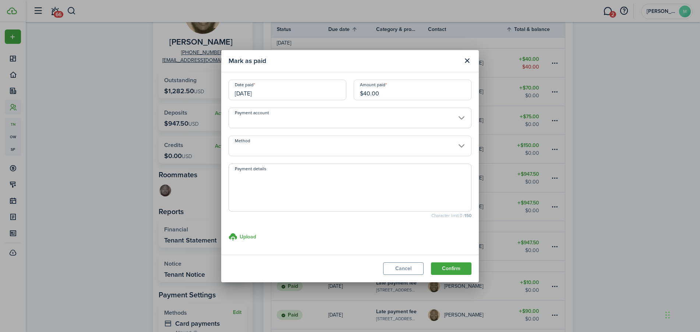
click at [284, 91] on input "09/16/2025" at bounding box center [287, 89] width 118 height 21
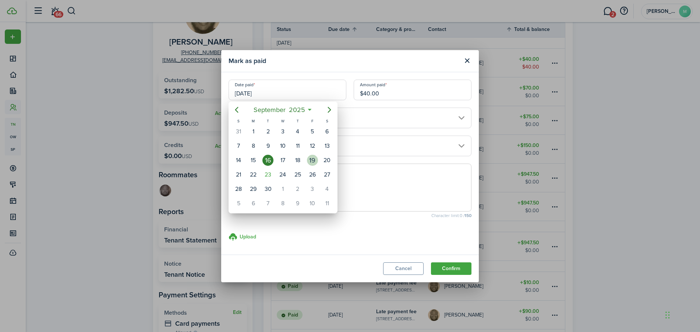
click at [309, 163] on div "19" at bounding box center [312, 160] width 11 height 11
type input "[DATE]"
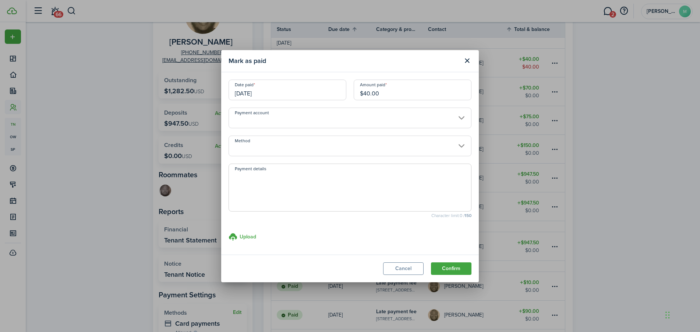
click at [395, 98] on input "$40.00" at bounding box center [413, 89] width 118 height 21
drag, startPoint x: 394, startPoint y: 98, endPoint x: 336, endPoint y: 89, distance: 58.8
click at [336, 89] on div "Date paid 09/19/2025 Amount paid $40.00" at bounding box center [350, 93] width 250 height 28
click at [301, 146] on input "Method" at bounding box center [349, 145] width 243 height 21
type input "$1.25"
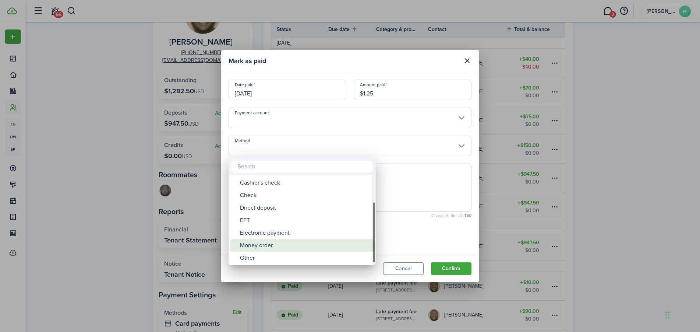
click at [277, 244] on div "Money order" at bounding box center [305, 245] width 130 height 13
type input "Money order"
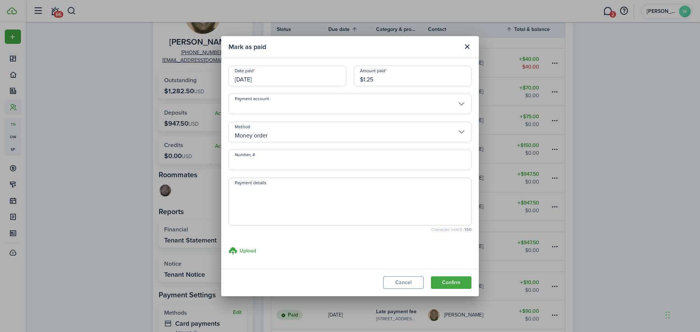
click at [237, 202] on textarea "Payment details" at bounding box center [350, 203] width 242 height 35
paste textarea "38080737887 $1000.00 38080737898 $1000.00 38080733973 $500.00 38080737900 $26.25"
type textarea "38080737887 $1000.00 38080737898 $1000.00 38080733973 $500.00 38080737900 $26.25"
click at [247, 248] on h3 "Upload" at bounding box center [248, 251] width 17 height 8
click at [228, 246] on input "Upload store documents and templates Choose file" at bounding box center [228, 246] width 0 height 0
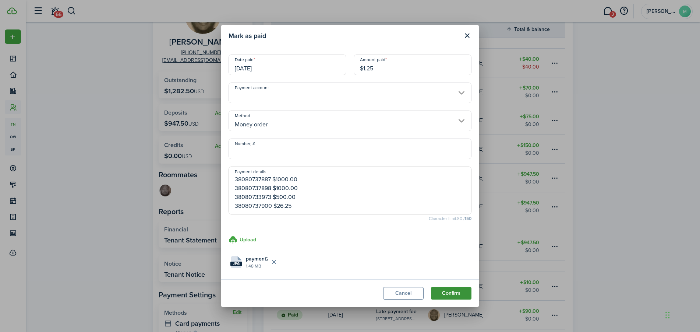
click at [449, 294] on button "Confirm" at bounding box center [451, 293] width 40 height 13
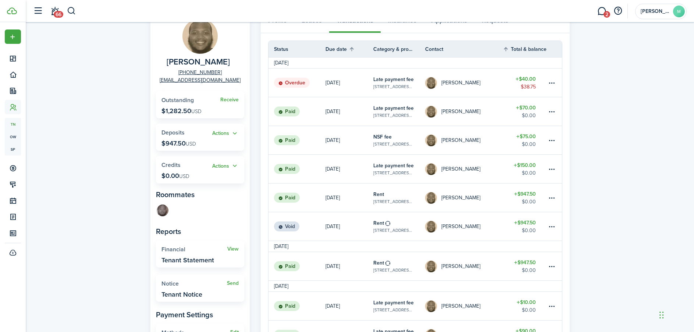
scroll to position [0, 0]
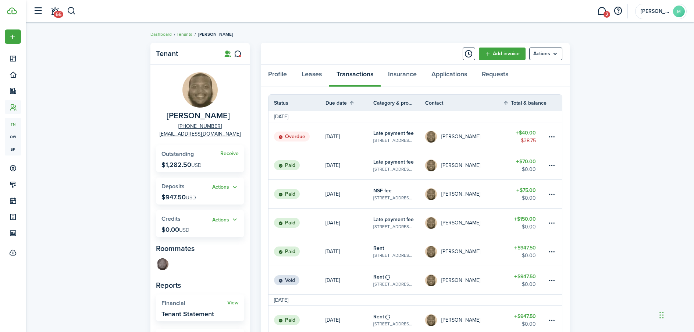
click at [188, 34] on link "Tenants" at bounding box center [185, 34] width 16 height 7
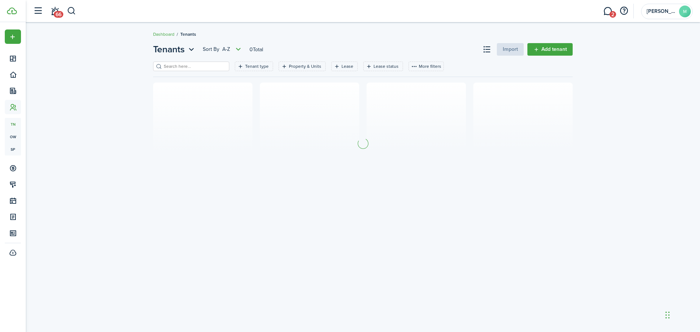
click at [183, 65] on input "search" at bounding box center [194, 66] width 65 height 7
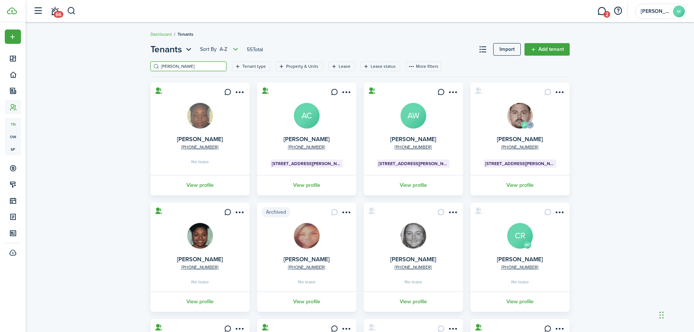
type input "walke"
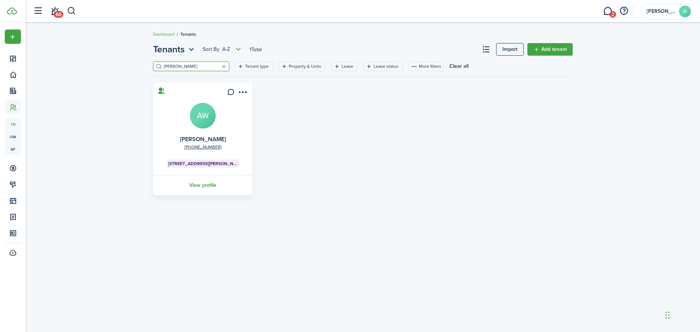
click at [202, 186] on link "View profile" at bounding box center [203, 185] width 102 height 20
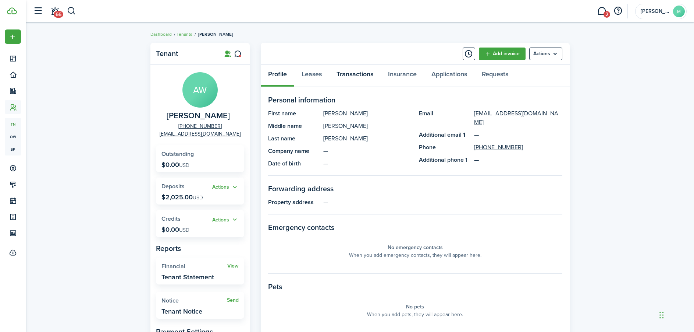
click at [359, 77] on link "Transactions" at bounding box center [355, 76] width 52 height 22
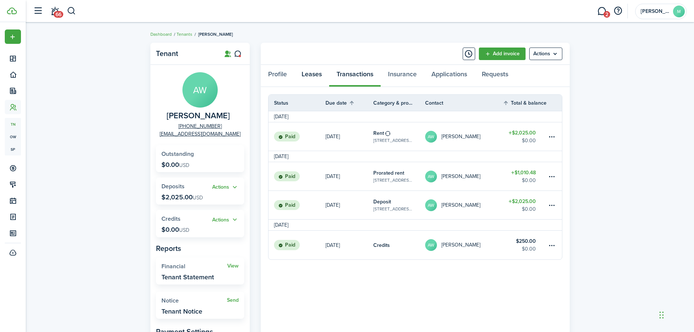
click at [318, 77] on link "Leases" at bounding box center [311, 76] width 35 height 22
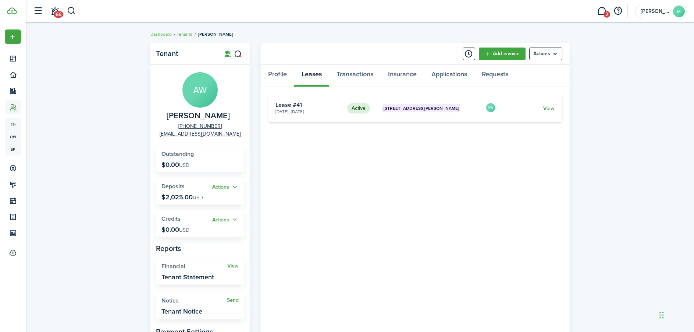
click at [554, 107] on link "View" at bounding box center [548, 108] width 11 height 8
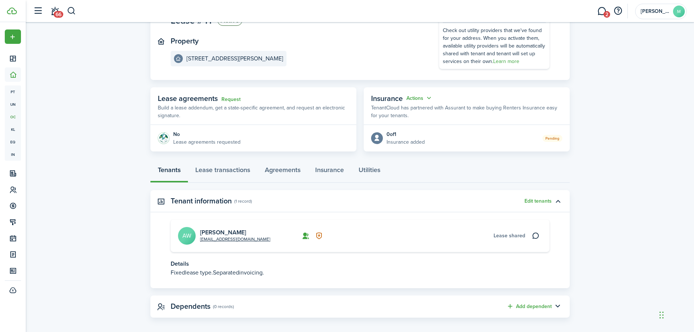
scroll to position [76, 0]
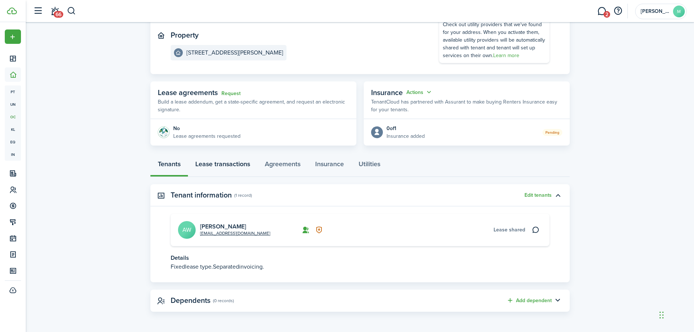
click at [231, 163] on link "Lease transactions" at bounding box center [223, 166] width 70 height 22
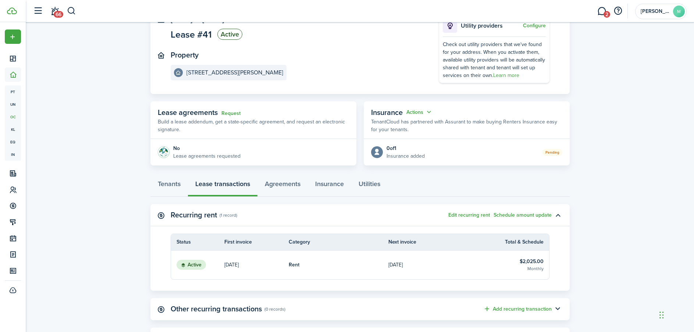
scroll to position [3, 0]
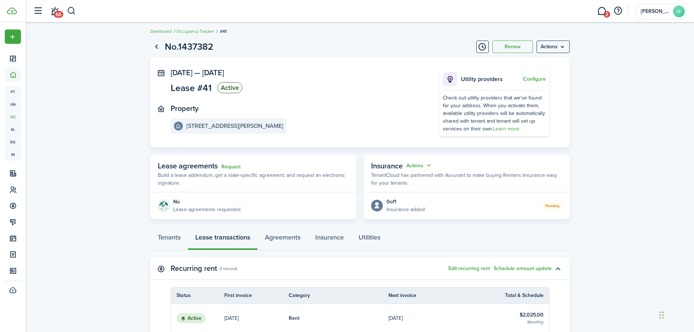
scroll to position [76, 0]
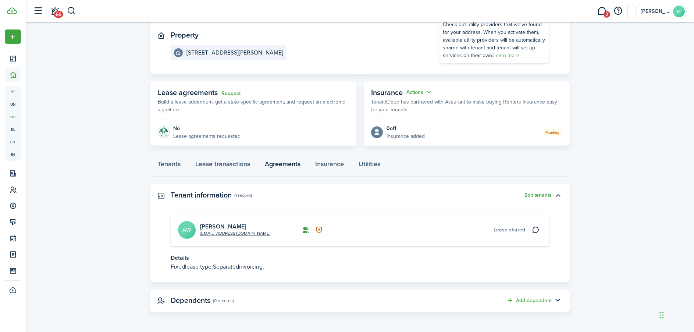
click at [281, 162] on link "Agreements" at bounding box center [283, 166] width 50 height 22
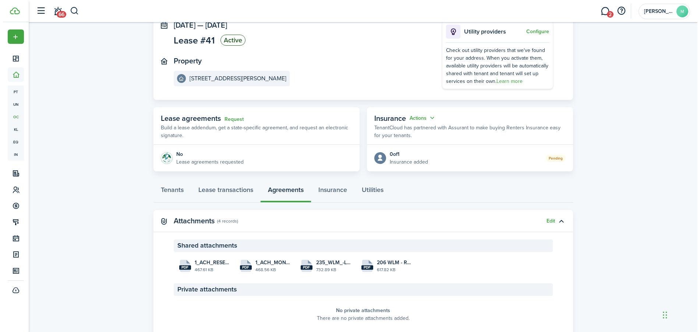
scroll to position [79, 0]
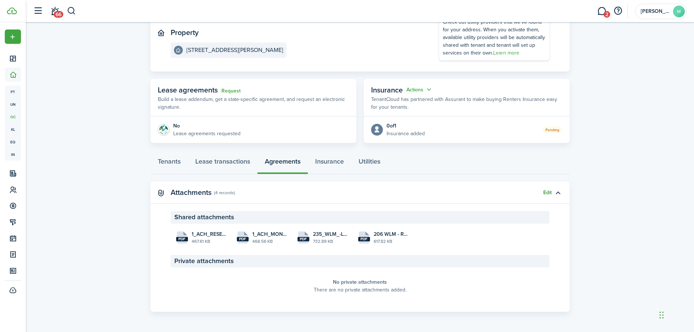
click at [546, 192] on button "Edit" at bounding box center [547, 192] width 8 height 6
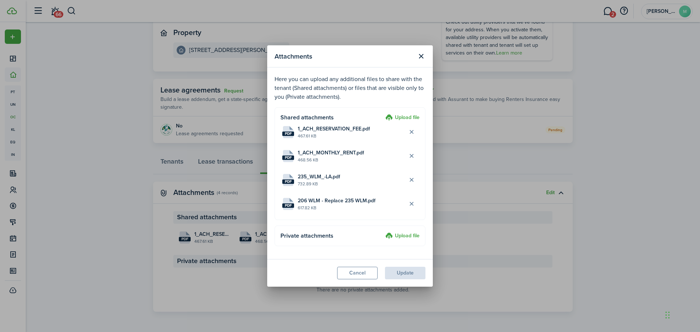
click at [406, 117] on label "Upload file" at bounding box center [402, 117] width 34 height 9
click at [383, 113] on input "Upload file" at bounding box center [383, 113] width 0 height 0
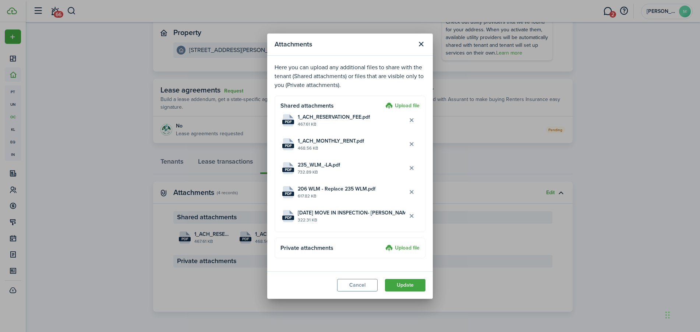
click at [399, 248] on label "Upload file" at bounding box center [402, 248] width 34 height 9
click at [383, 244] on input "Upload file" at bounding box center [383, 244] width 0 height 0
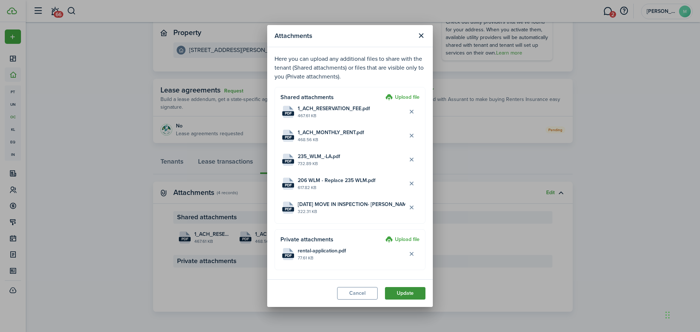
click at [407, 294] on button "Update" at bounding box center [405, 293] width 40 height 13
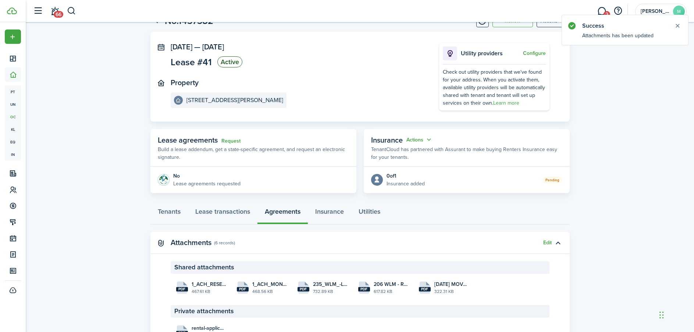
scroll to position [0, 0]
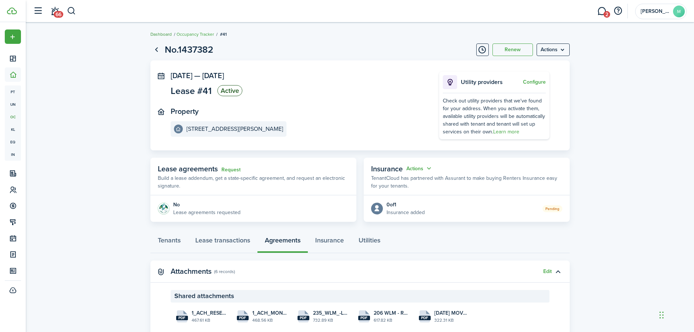
click at [163, 34] on link "Dashboard" at bounding box center [160, 34] width 21 height 7
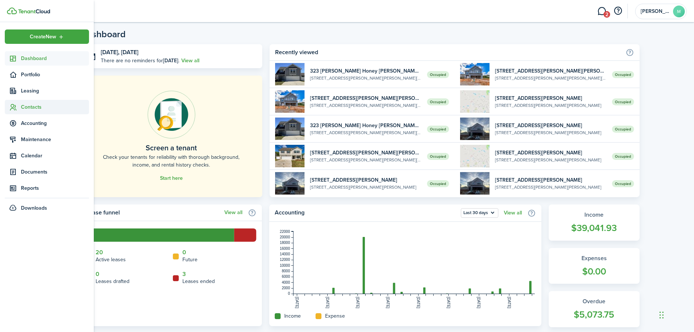
click at [29, 109] on span "Contacts" at bounding box center [55, 107] width 68 height 8
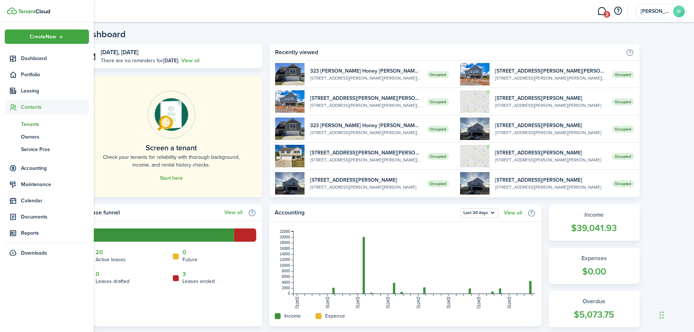
click at [34, 128] on link "tn Tenants" at bounding box center [47, 124] width 84 height 13
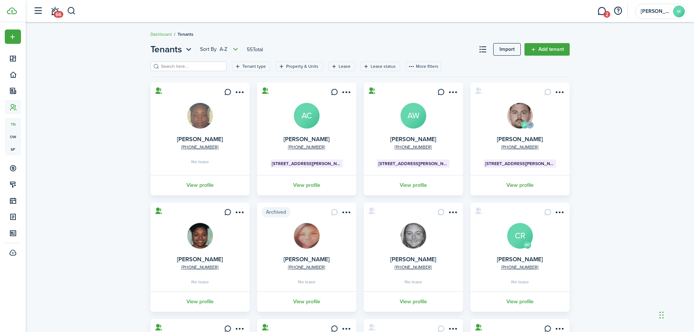
click at [175, 68] on input "search" at bounding box center [191, 66] width 65 height 7
type input "constance"
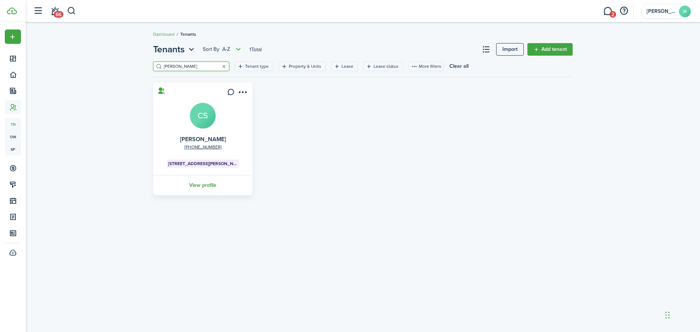
click at [200, 189] on link "View profile" at bounding box center [203, 185] width 102 height 20
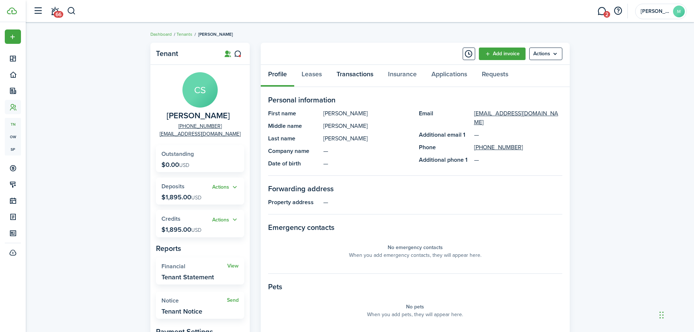
click at [360, 76] on link "Transactions" at bounding box center [355, 76] width 52 height 22
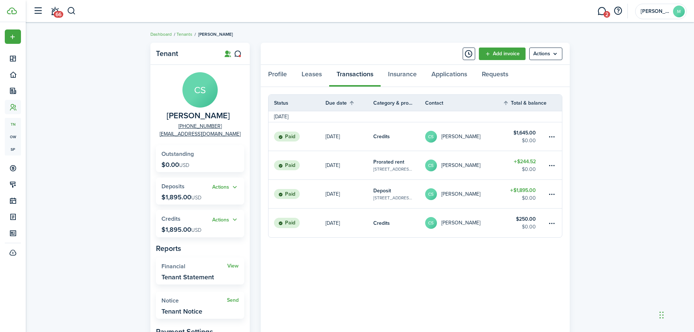
click at [383, 137] on table-info-title "Credits" at bounding box center [381, 136] width 17 height 8
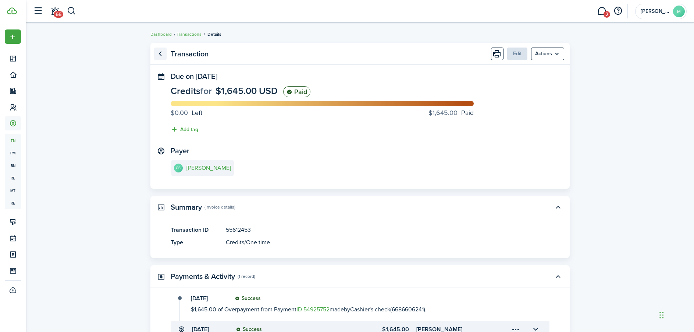
click at [162, 54] on link "Go back" at bounding box center [160, 53] width 13 height 13
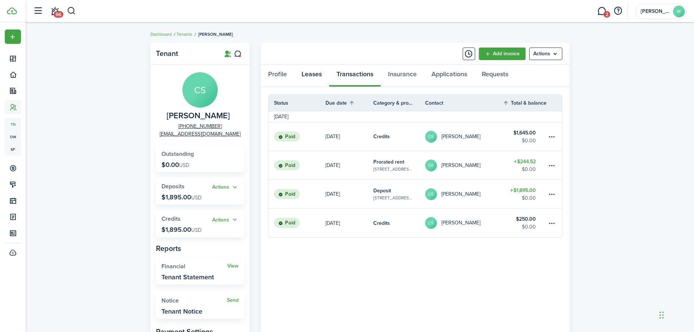
click at [308, 72] on link "Leases" at bounding box center [311, 76] width 35 height 22
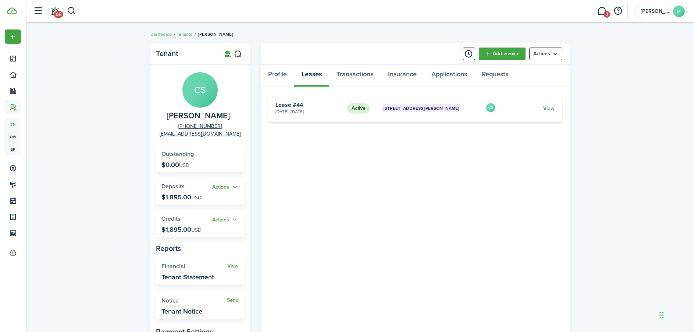
click at [546, 109] on link "View" at bounding box center [548, 108] width 11 height 8
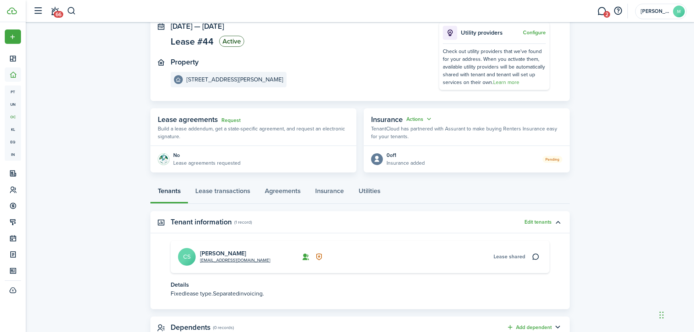
scroll to position [76, 0]
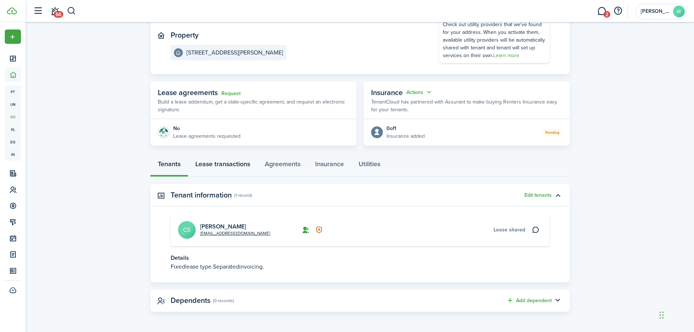
click at [236, 167] on link "Lease transactions" at bounding box center [223, 166] width 70 height 22
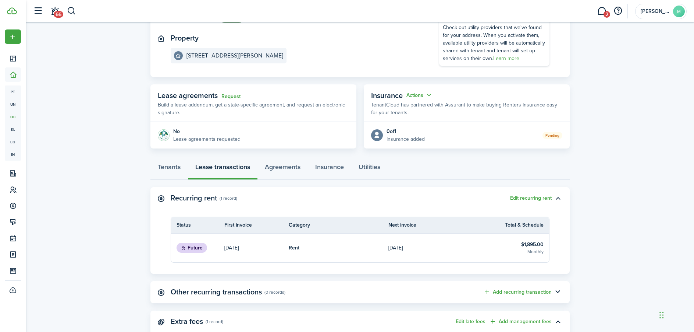
scroll to position [147, 0]
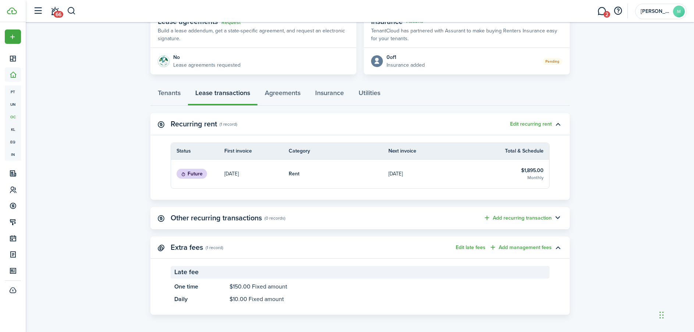
click at [612, 175] on lease-view "No.1441855 Renew Actions Oct 01, 2025 — Aug 31, 2026 Lease #44 Active Property …" at bounding box center [360, 105] width 669 height 426
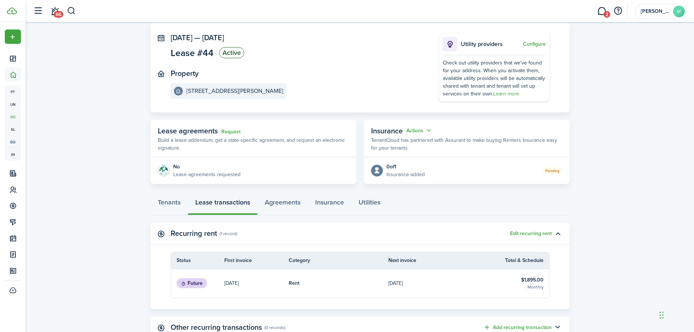
scroll to position [0, 0]
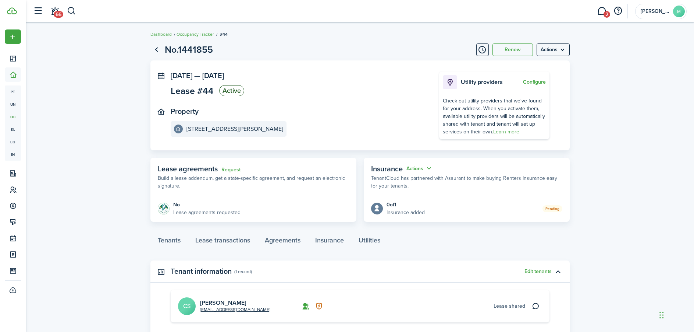
scroll to position [76, 0]
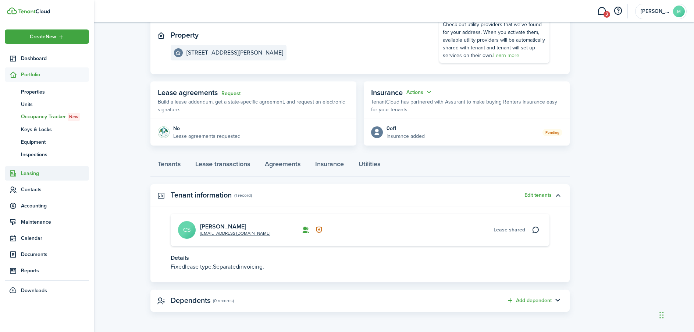
click at [41, 172] on span "Leasing" at bounding box center [55, 173] width 68 height 8
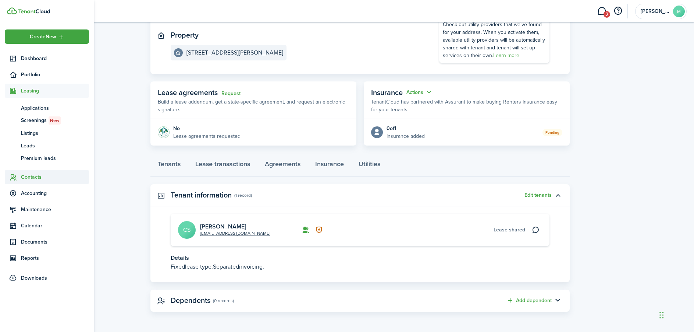
click at [39, 174] on span "Contacts" at bounding box center [55, 177] width 68 height 8
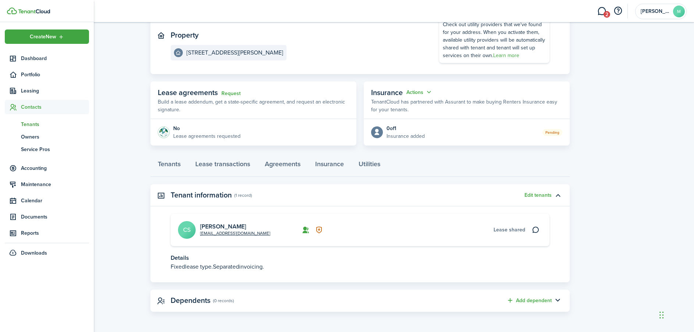
click at [30, 125] on span "Tenants" at bounding box center [55, 124] width 68 height 8
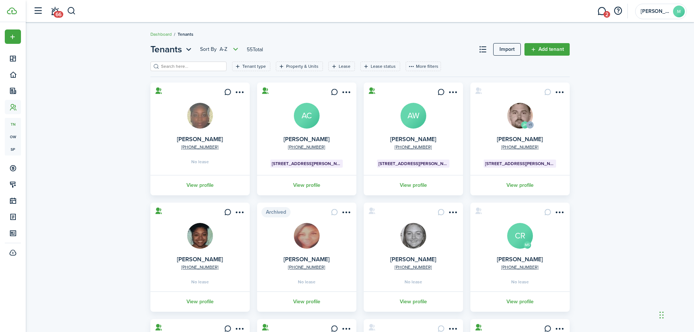
click at [190, 70] on input "search" at bounding box center [191, 66] width 65 height 7
type input "scott"
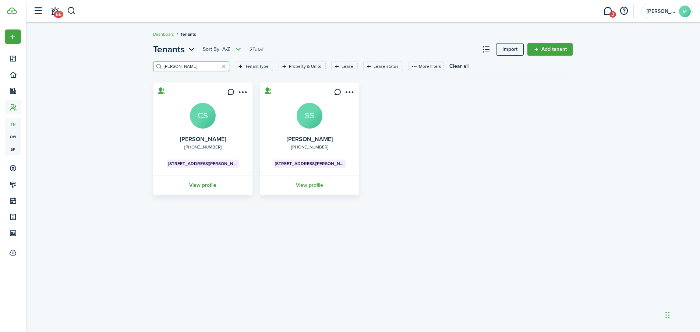
click at [210, 183] on link "View profile" at bounding box center [203, 185] width 102 height 20
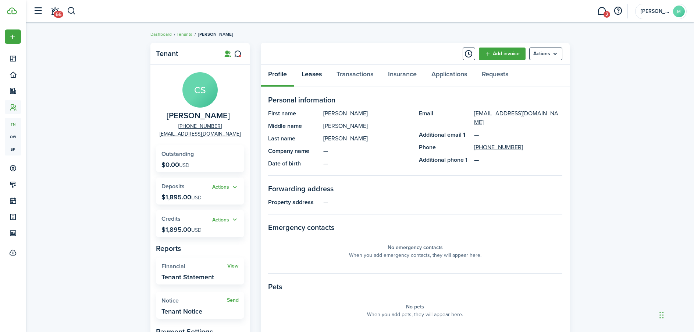
click at [308, 74] on link "Leases" at bounding box center [311, 76] width 35 height 22
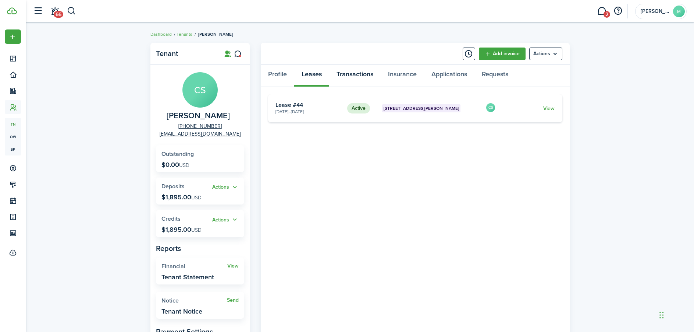
click at [353, 74] on link "Transactions" at bounding box center [355, 76] width 52 height 22
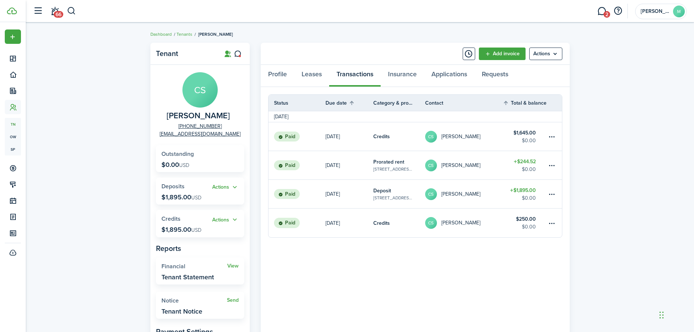
click at [387, 137] on table-info-title "Credits" at bounding box center [381, 136] width 17 height 8
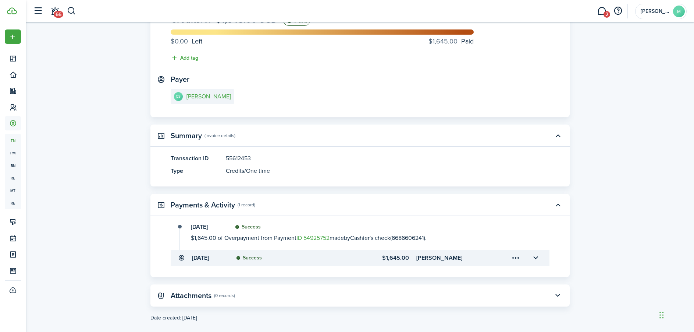
scroll to position [74, 0]
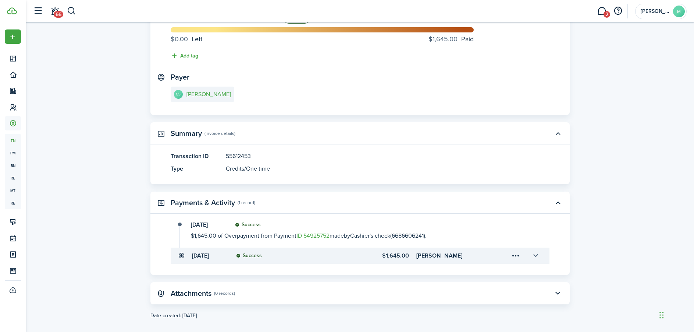
click at [534, 258] on button "button" at bounding box center [536, 255] width 13 height 13
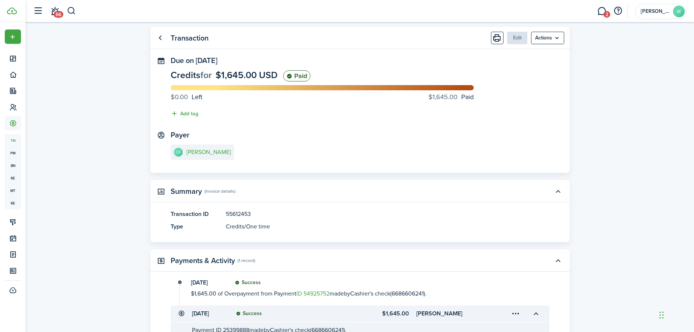
scroll to position [0, 0]
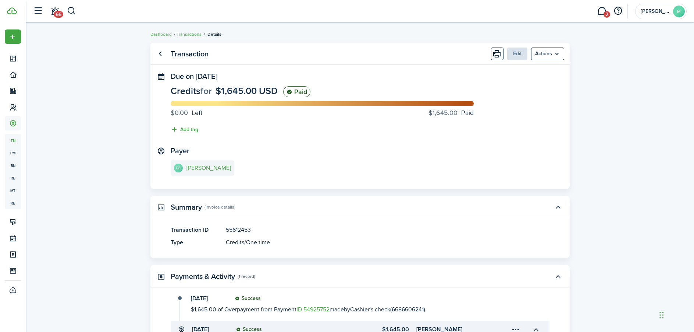
click at [213, 167] on e-details-info-title "[PERSON_NAME]" at bounding box center [209, 167] width 45 height 7
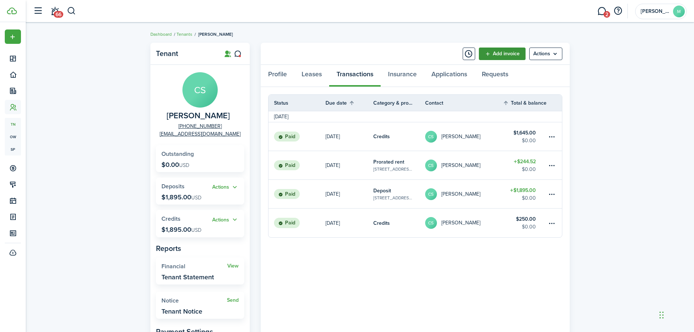
click at [505, 55] on link "Add invoice" at bounding box center [502, 53] width 47 height 13
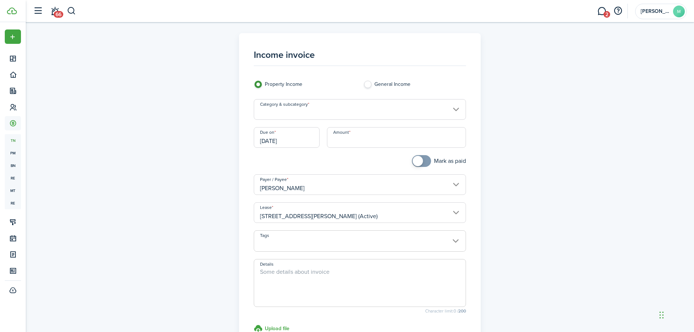
click at [336, 116] on input "Category & subcategory" at bounding box center [360, 109] width 212 height 21
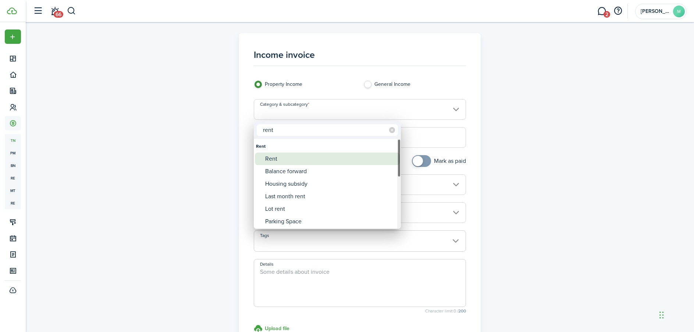
type input "rent"
click at [290, 160] on div "Rent" at bounding box center [330, 158] width 130 height 13
type input "Rent"
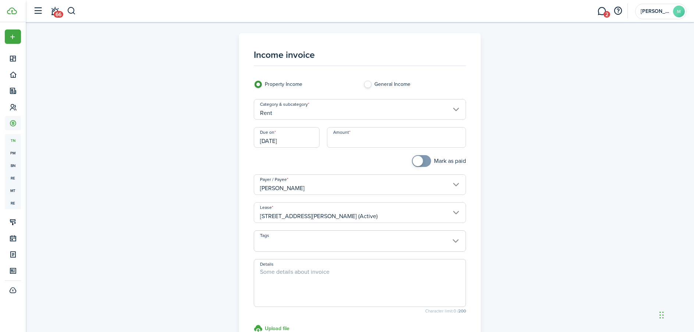
click at [297, 146] on input "[DATE]" at bounding box center [287, 137] width 66 height 21
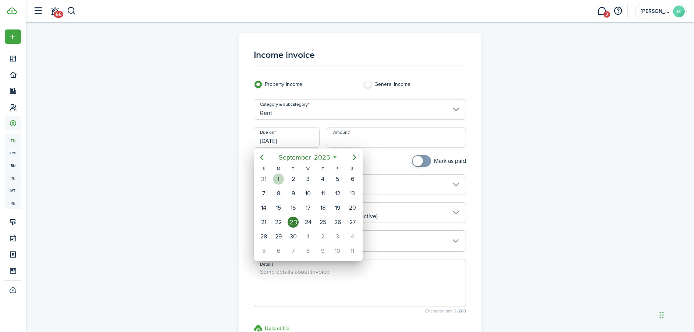
click at [280, 176] on div "1" at bounding box center [278, 178] width 11 height 11
type input "09/01/2025"
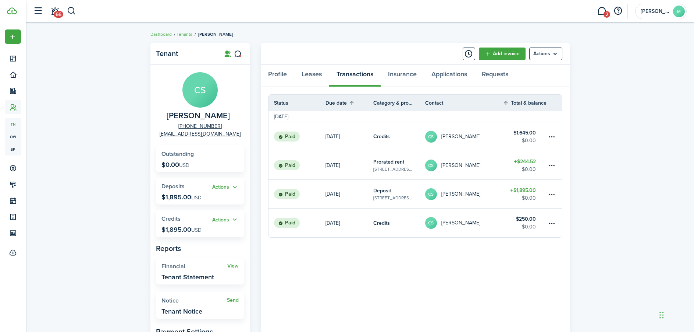
click at [433, 135] on avatar-text "CS" at bounding box center [431, 137] width 12 height 12
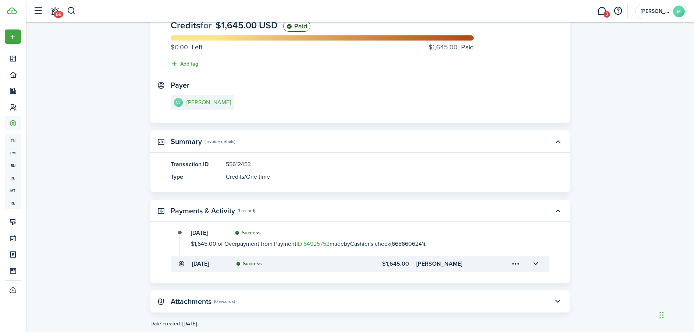
scroll to position [82, 0]
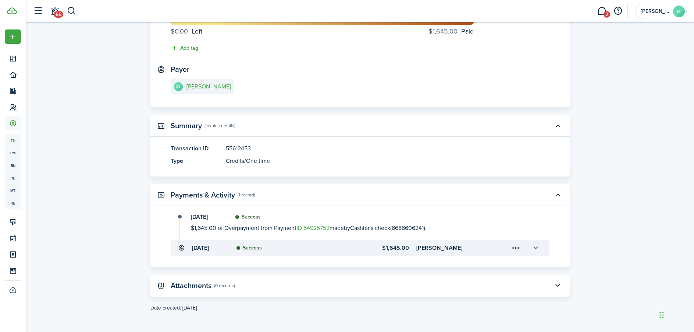
click at [536, 247] on button "button" at bounding box center [536, 247] width 13 height 13
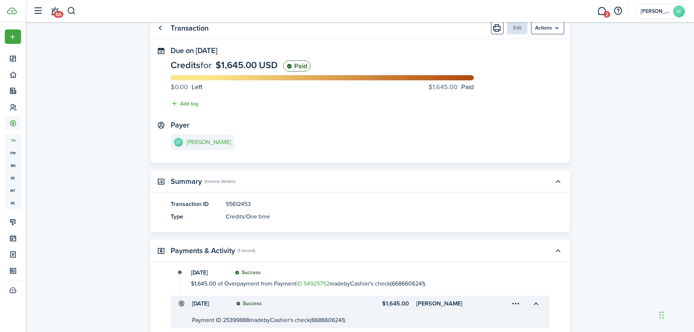
scroll to position [0, 0]
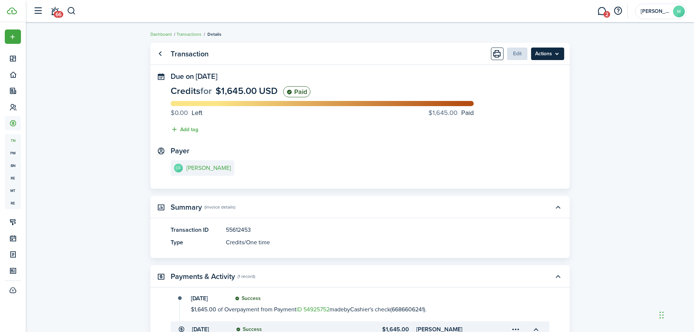
click at [550, 54] on menu-btn "Actions" at bounding box center [547, 53] width 33 height 13
click at [594, 78] on transaction-view "Transaction Edit Actions Due on Aug 28, 2025 Credits for $1,645.00 USD Paid $0.…" at bounding box center [360, 226] width 669 height 374
click at [190, 35] on link "Transactions" at bounding box center [189, 34] width 25 height 7
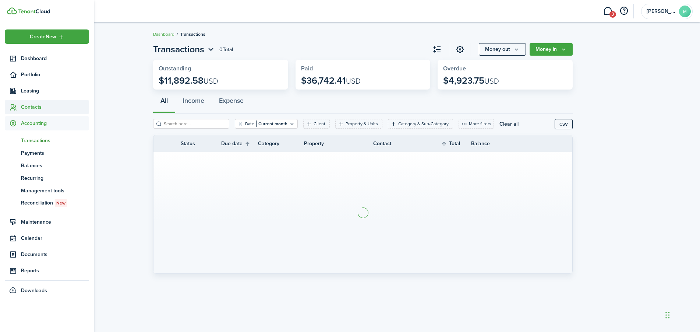
click at [32, 107] on span "Contacts" at bounding box center [55, 107] width 68 height 8
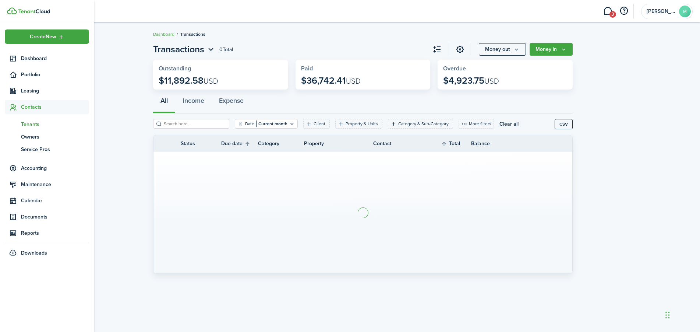
click at [31, 121] on span "Tenants" at bounding box center [55, 124] width 68 height 8
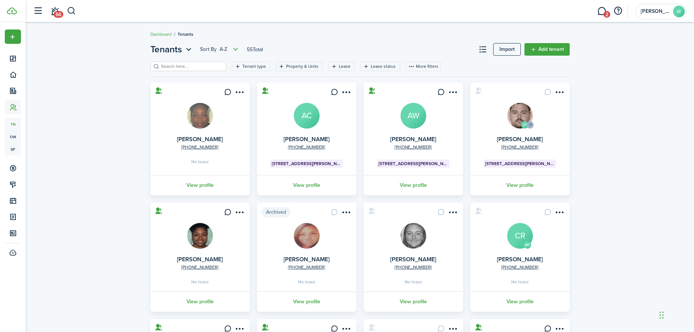
click at [164, 62] on filter-search at bounding box center [188, 66] width 76 height 10
click at [165, 67] on input "search" at bounding box center [191, 66] width 65 height 7
type input "scott"
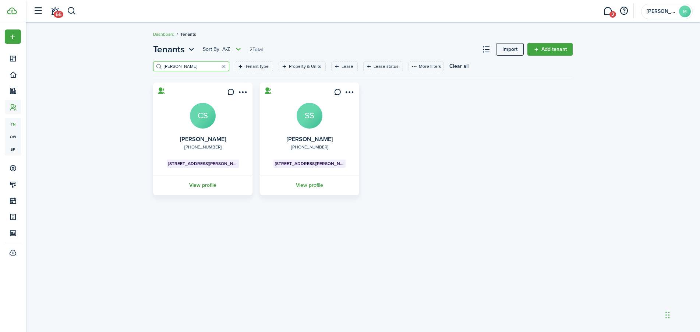
click at [203, 183] on link "View profile" at bounding box center [203, 185] width 102 height 20
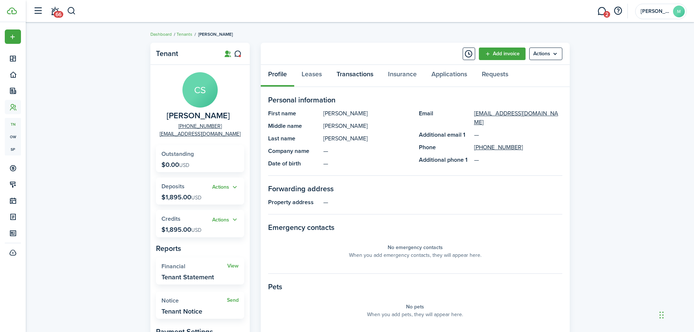
click at [361, 71] on link "Transactions" at bounding box center [355, 76] width 52 height 22
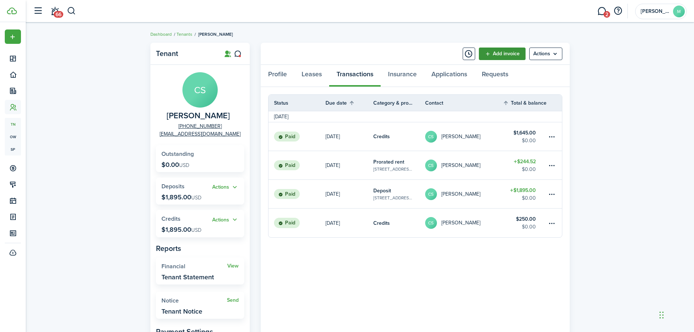
click at [500, 53] on link "Add invoice" at bounding box center [502, 53] width 47 height 13
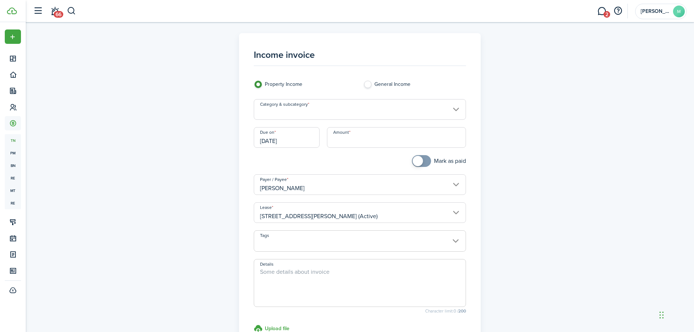
click at [360, 110] on input "Category & subcategory" at bounding box center [360, 109] width 212 height 21
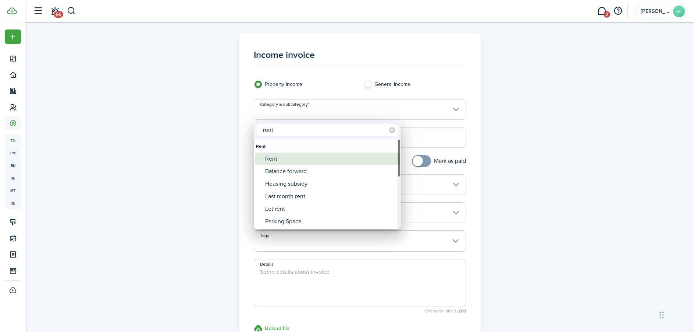
type input "rent"
click at [286, 160] on div "Rent" at bounding box center [330, 158] width 130 height 13
type input "Rent"
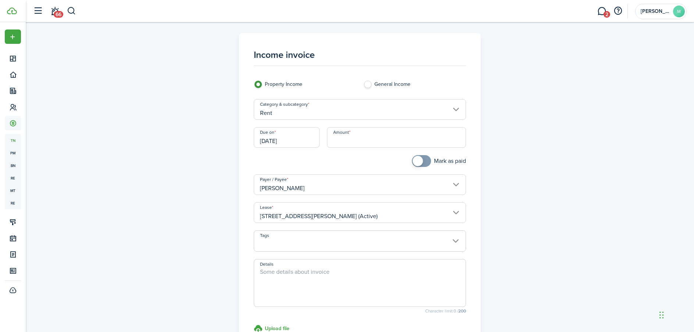
click at [291, 142] on input "[DATE]" at bounding box center [287, 137] width 66 height 21
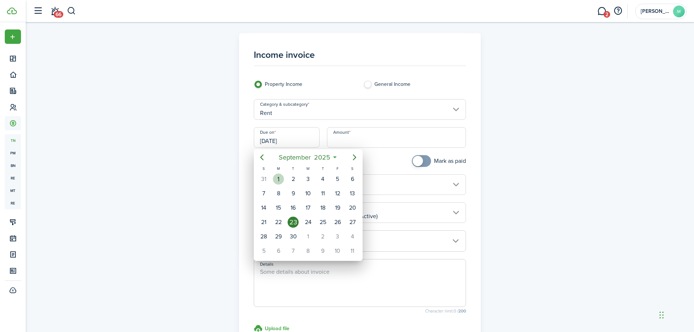
click at [280, 175] on div "1" at bounding box center [278, 178] width 11 height 11
type input "09/01/2025"
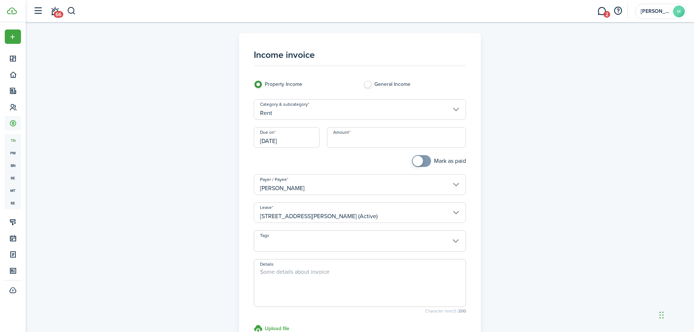
click at [362, 141] on input "Amount" at bounding box center [396, 137] width 139 height 21
type input "$1,895.00"
click at [348, 274] on textarea "Details" at bounding box center [360, 284] width 212 height 35
click at [353, 238] on input "Tags" at bounding box center [360, 234] width 212 height 9
type textarea "Paid at move in September Rent"
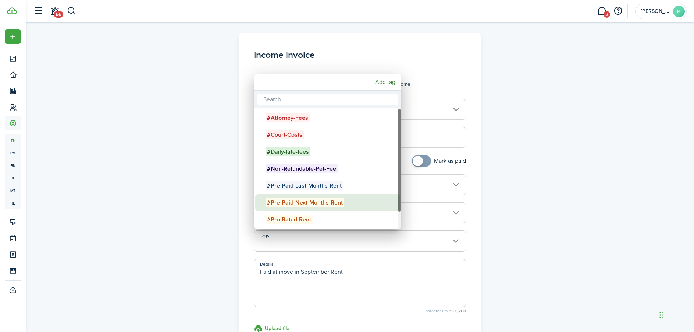
click at [320, 205] on span "#Pre-Paid-Next-Months-Rent" at bounding box center [305, 202] width 79 height 9
type input "#Pre-Paid-Next-Months-Rent"
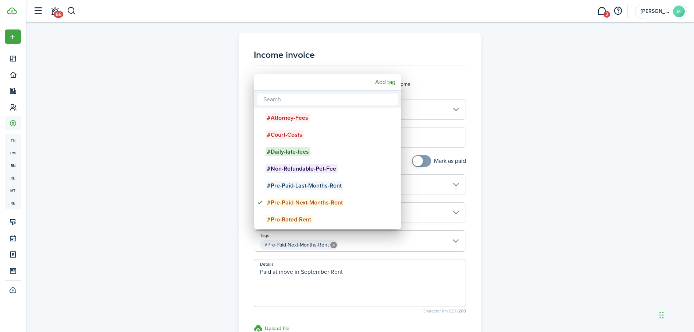
click at [487, 230] on div at bounding box center [347, 165] width 812 height 449
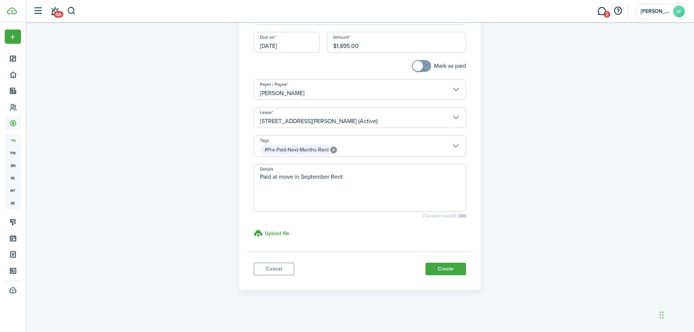
scroll to position [95, 0]
click at [446, 267] on button "Create" at bounding box center [446, 268] width 40 height 13
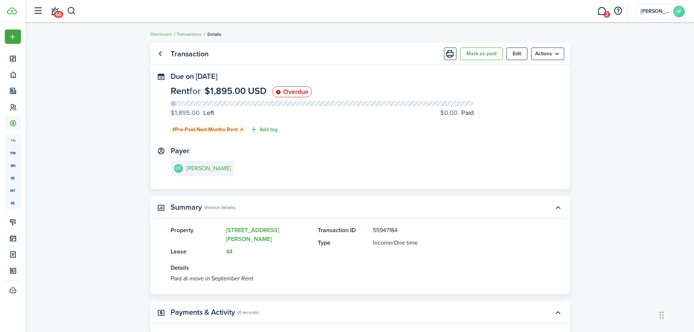
click at [191, 33] on link "Transactions" at bounding box center [189, 34] width 25 height 7
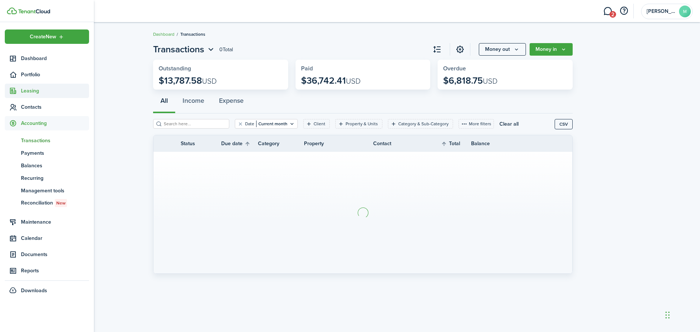
click at [28, 91] on span "Leasing" at bounding box center [55, 91] width 68 height 8
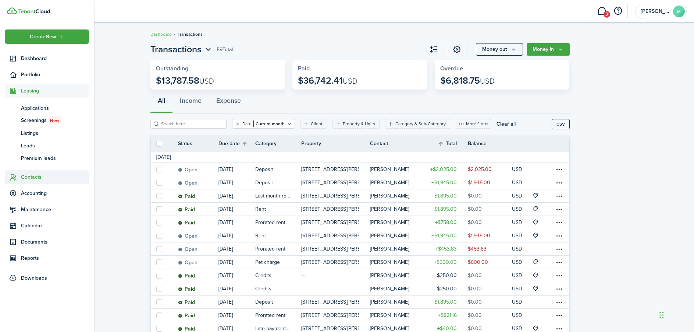
click at [28, 169] on ul "Create New Dashboard Portfolio Leasing ap Applications sc Screenings New ls Lis…" at bounding box center [47, 156] width 84 height 255
click at [28, 176] on span "Contacts" at bounding box center [55, 177] width 68 height 8
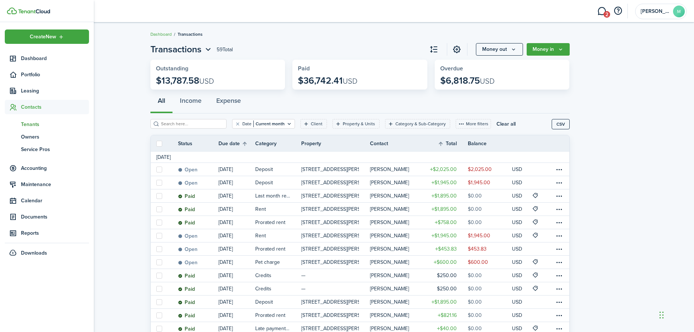
click at [29, 124] on span "Tenants" at bounding box center [55, 124] width 68 height 8
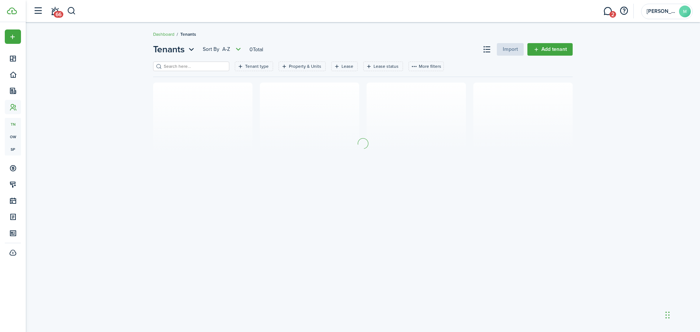
click at [185, 68] on input "search" at bounding box center [194, 66] width 65 height 7
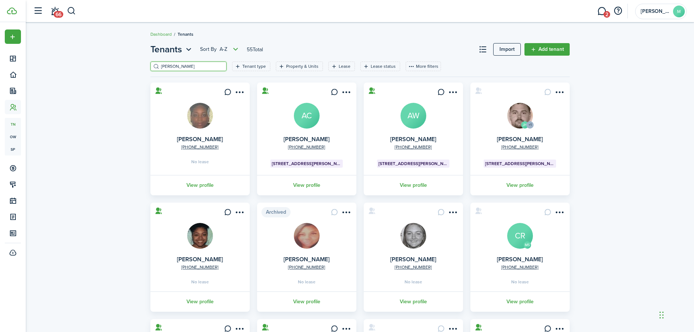
type input "scott"
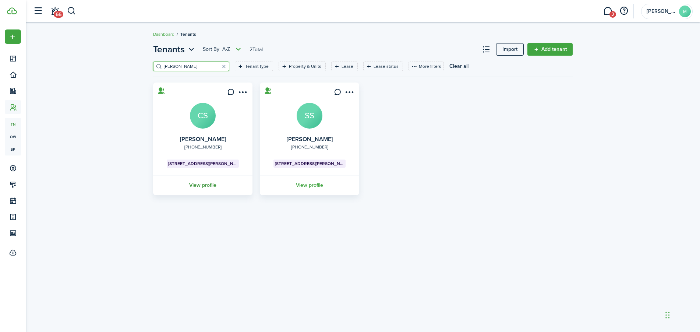
click at [210, 191] on link "View profile" at bounding box center [203, 185] width 102 height 20
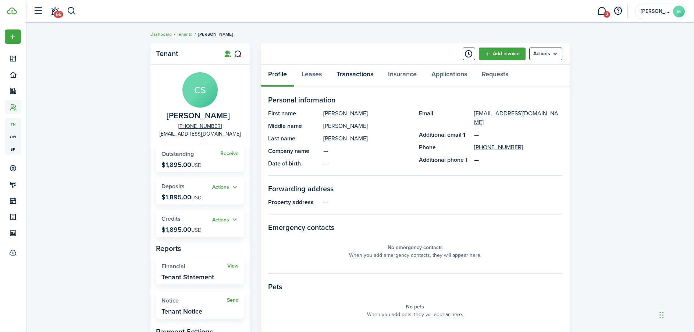
click at [363, 77] on link "Transactions" at bounding box center [355, 76] width 52 height 22
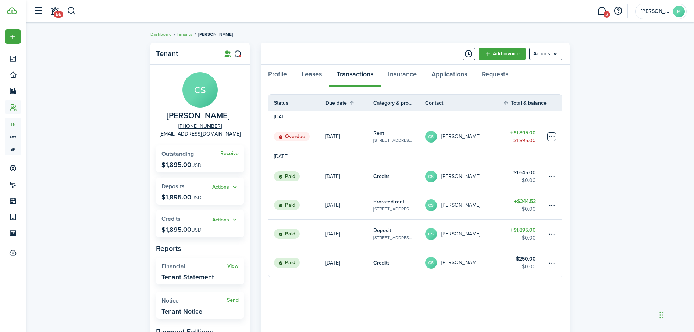
click at [553, 137] on table-menu-btn-icon at bounding box center [552, 136] width 9 height 9
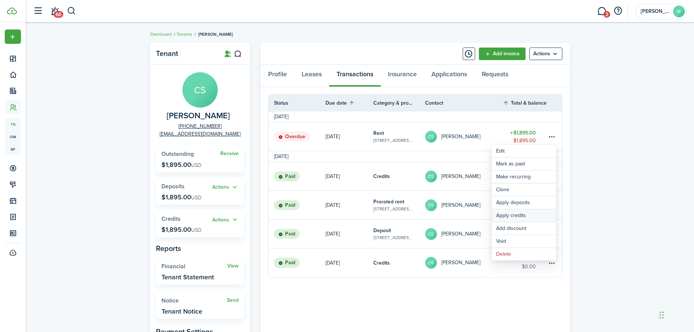
click at [513, 213] on button "Apply credits" at bounding box center [524, 215] width 64 height 13
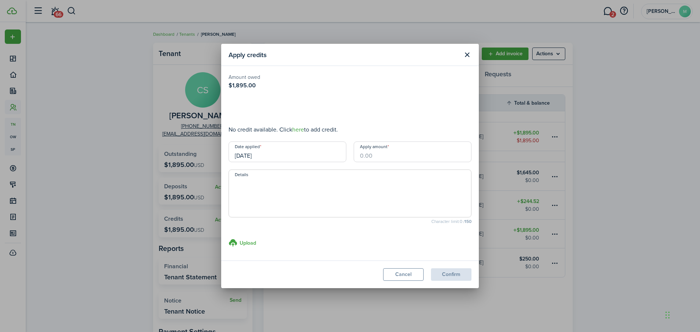
type input "$1,895.00"
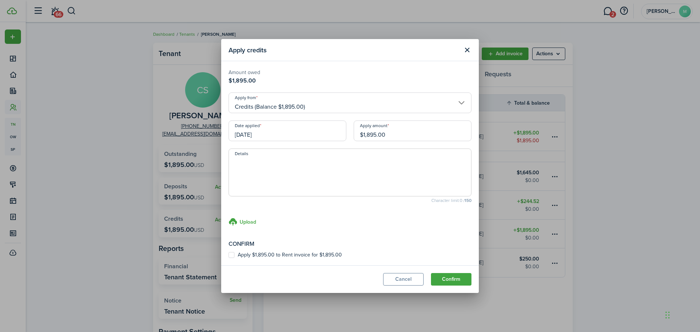
click at [230, 254] on label "Apply $1,895.00 to Rent invoice for $1,895.00" at bounding box center [284, 255] width 113 height 6
click at [228, 255] on input "Apply $1,895.00 to Rent invoice for $1,895.00" at bounding box center [228, 255] width 0 height 0
checkbox input "true"
click at [262, 176] on textarea "Details" at bounding box center [350, 174] width 242 height 35
type textarea "Paid at move in"
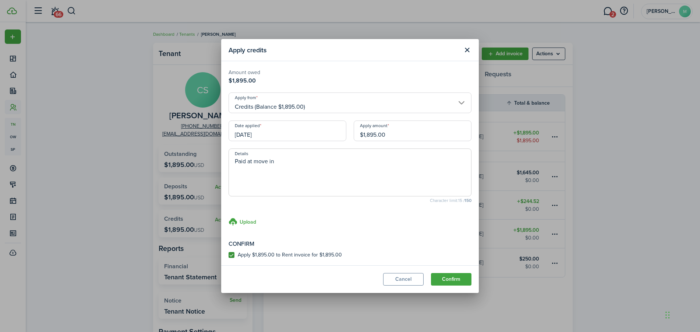
click at [461, 286] on modal-footer "Cancel Confirm" at bounding box center [350, 279] width 258 height 28
click at [447, 276] on button "Confirm" at bounding box center [451, 279] width 40 height 13
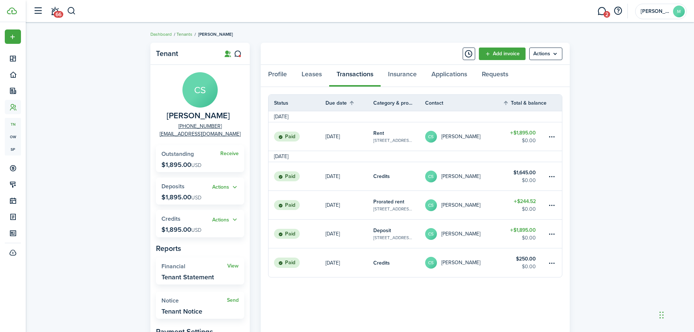
click at [184, 35] on link "Tenants" at bounding box center [185, 34] width 16 height 7
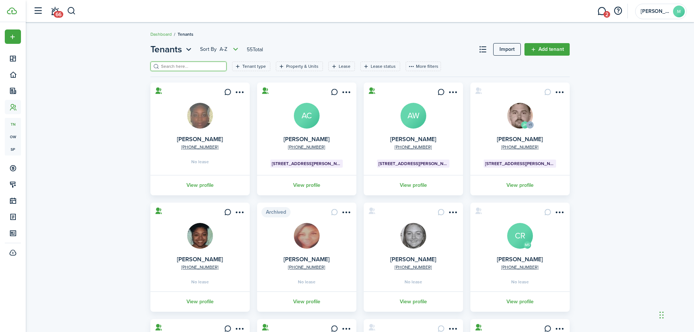
click at [207, 66] on input "search" at bounding box center [191, 66] width 65 height 7
type input "scot"
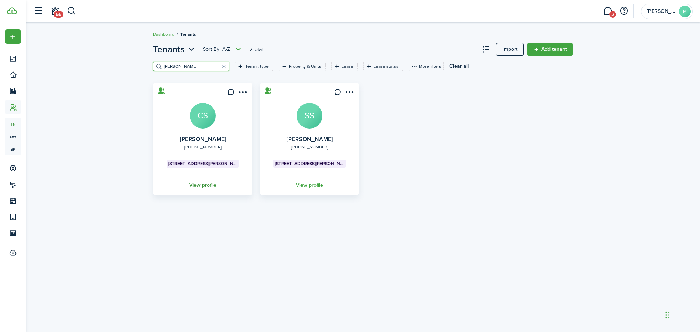
click at [200, 183] on link "View profile" at bounding box center [203, 185] width 102 height 20
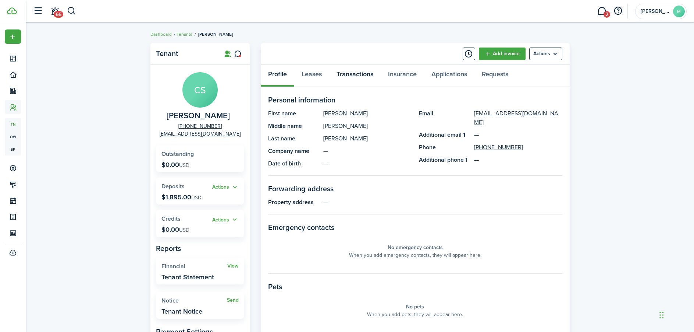
click at [354, 74] on link "Transactions" at bounding box center [355, 76] width 52 height 22
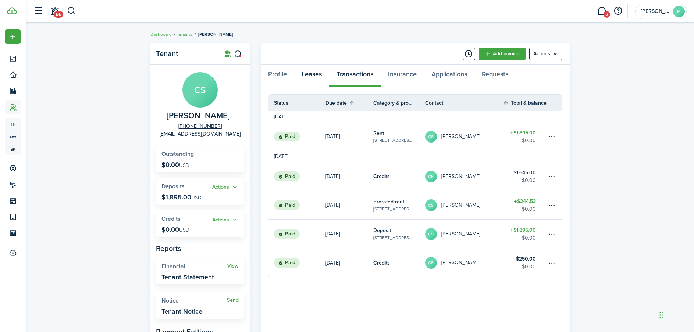
click at [313, 75] on link "Leases" at bounding box center [311, 76] width 35 height 22
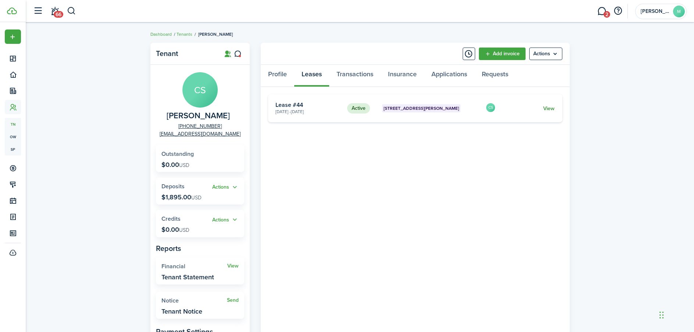
click at [554, 107] on link "View" at bounding box center [548, 108] width 11 height 8
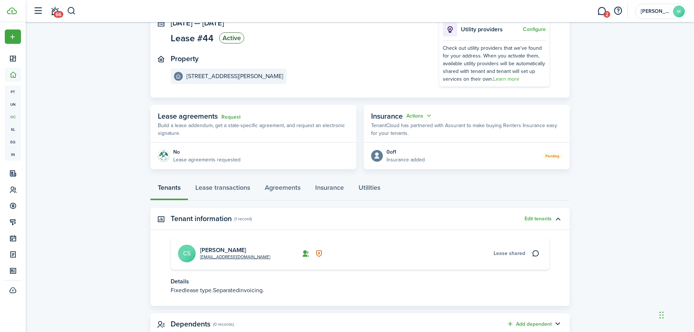
scroll to position [76, 0]
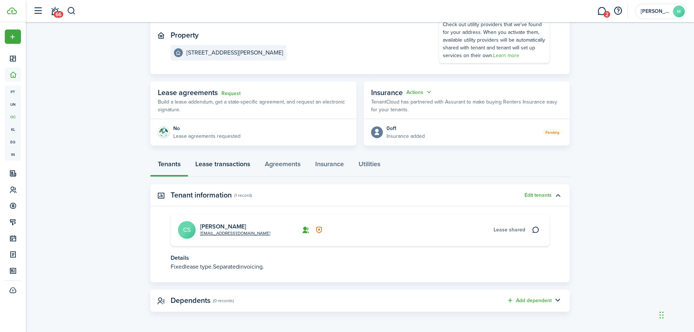
click at [224, 166] on link "Lease transactions" at bounding box center [223, 166] width 70 height 22
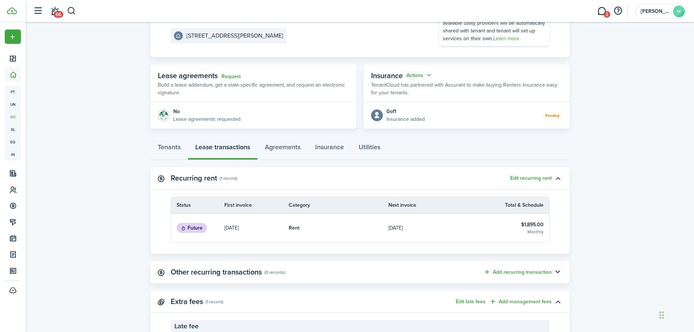
scroll to position [150, 0]
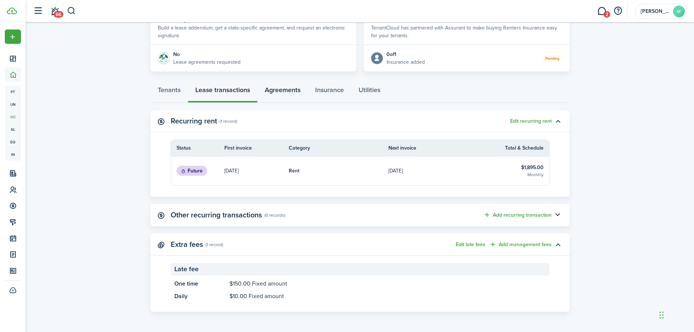
click at [288, 92] on link "Agreements" at bounding box center [283, 92] width 50 height 22
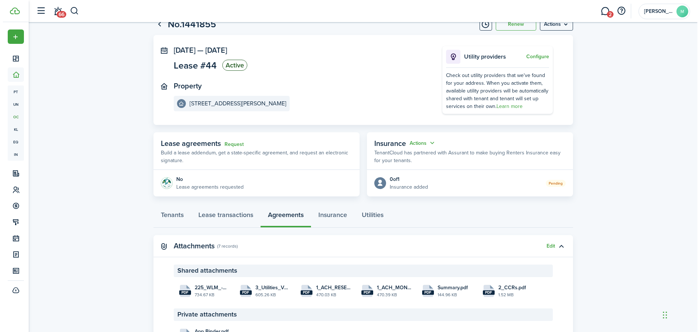
scroll to position [70, 0]
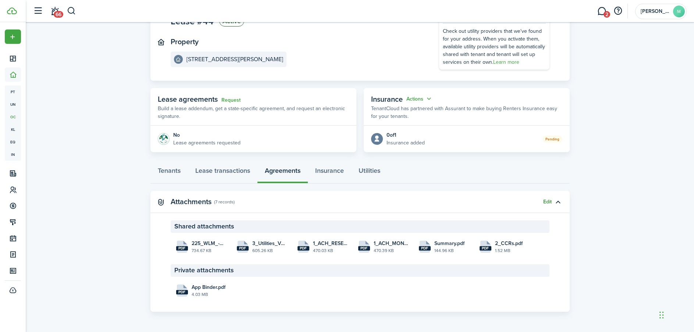
click at [546, 203] on button "Edit" at bounding box center [547, 202] width 8 height 6
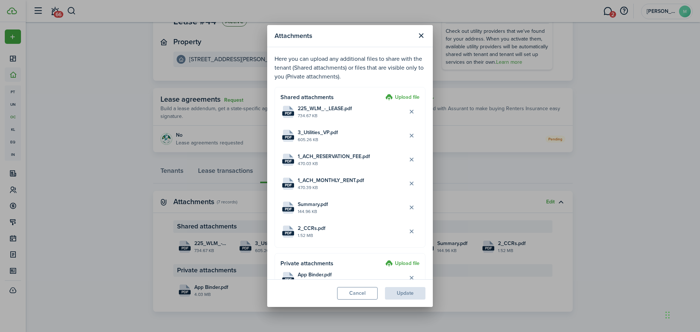
click at [397, 94] on label "Upload file" at bounding box center [402, 97] width 34 height 9
click at [383, 93] on input "Upload file" at bounding box center [383, 93] width 0 height 0
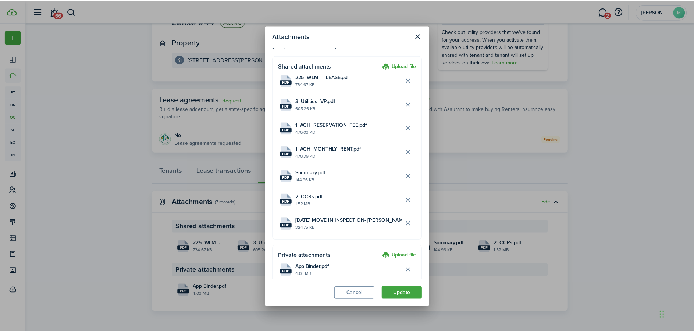
scroll to position [51, 0]
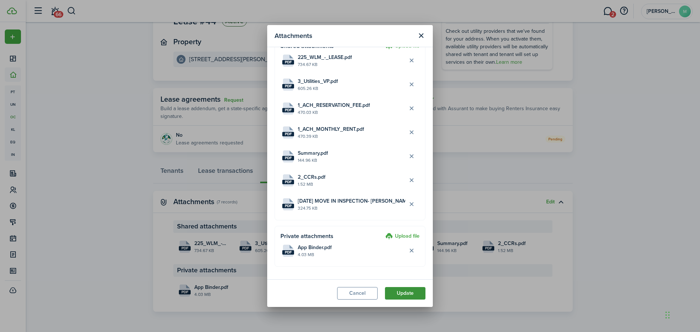
click at [408, 293] on button "Update" at bounding box center [405, 293] width 40 height 13
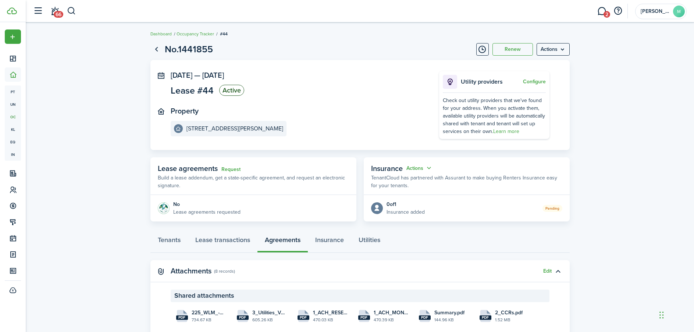
scroll to position [0, 0]
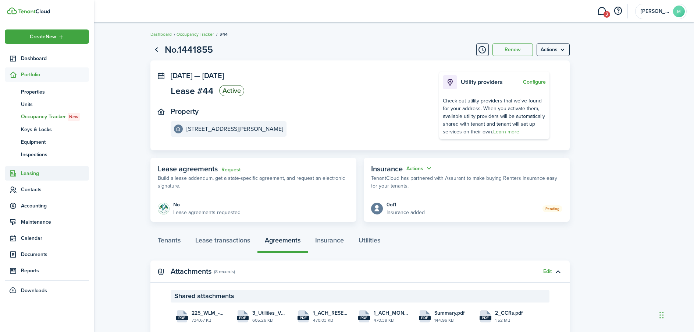
click at [34, 174] on span "Leasing" at bounding box center [55, 173] width 68 height 8
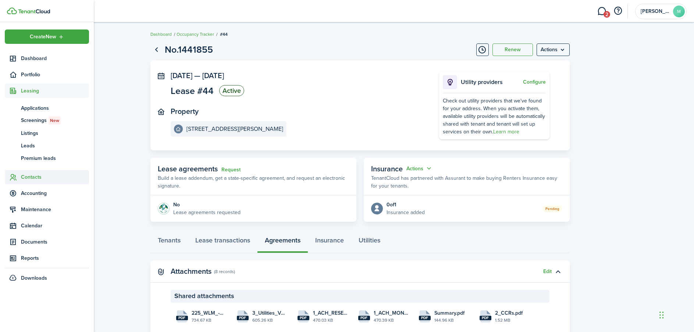
click at [29, 176] on span "Contacts" at bounding box center [55, 177] width 68 height 8
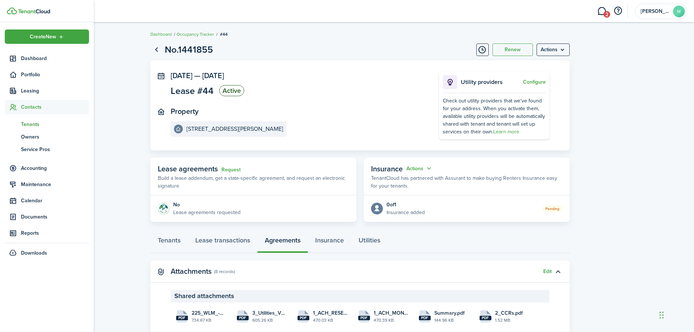
click at [36, 123] on span "Tenants" at bounding box center [55, 124] width 68 height 8
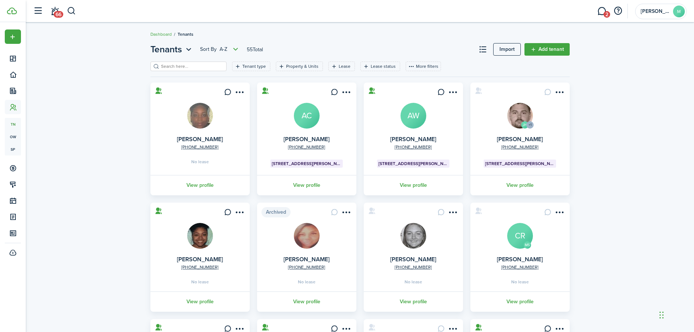
click at [205, 66] on input "search" at bounding box center [191, 66] width 65 height 7
type input "owen"
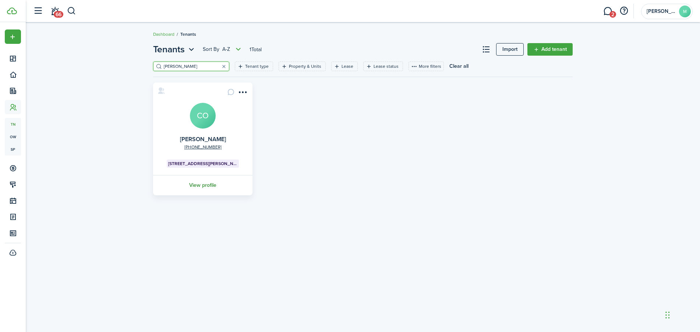
click at [202, 187] on link "View profile" at bounding box center [203, 185] width 102 height 20
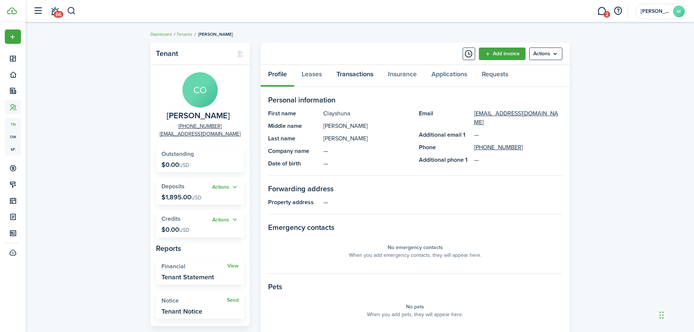
click at [363, 72] on link "Transactions" at bounding box center [355, 76] width 52 height 22
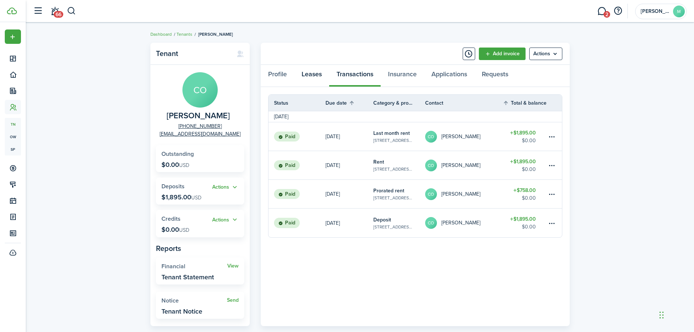
click at [315, 76] on link "Leases" at bounding box center [311, 76] width 35 height 22
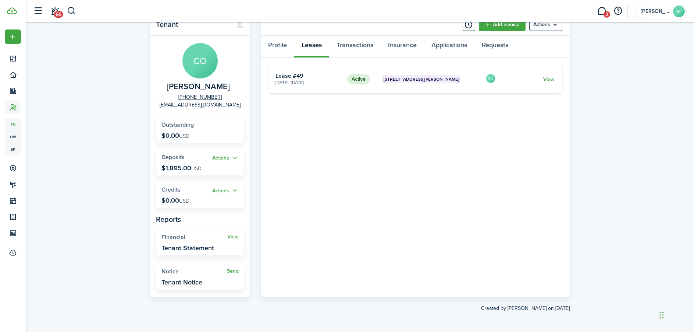
scroll to position [29, 0]
click at [552, 79] on link "View" at bounding box center [548, 79] width 11 height 8
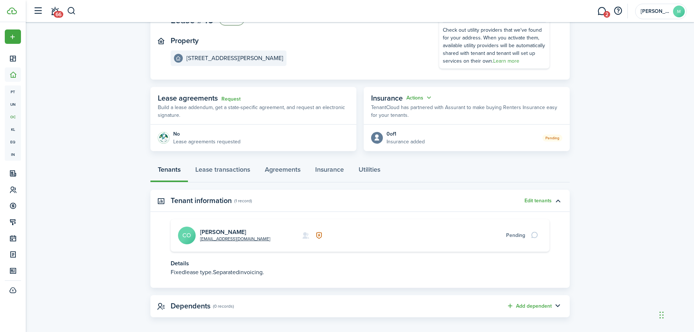
scroll to position [76, 0]
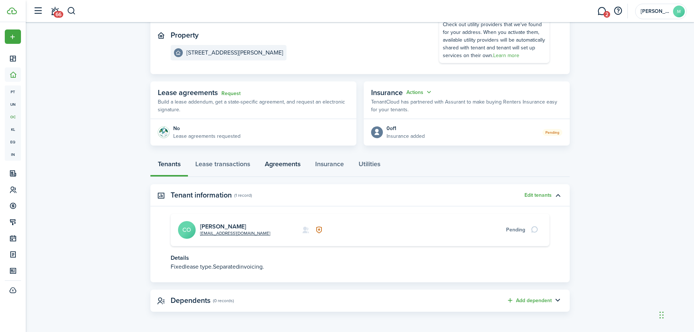
click at [281, 163] on link "Agreements" at bounding box center [283, 166] width 50 height 22
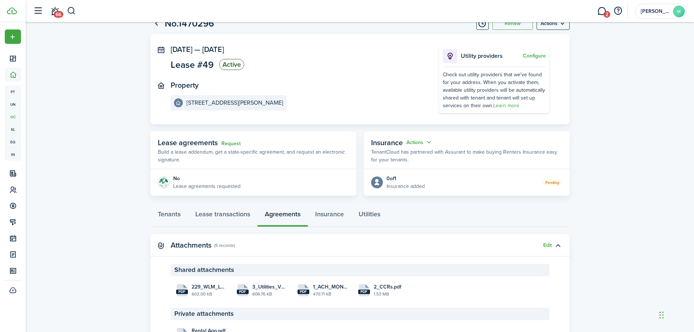
scroll to position [70, 0]
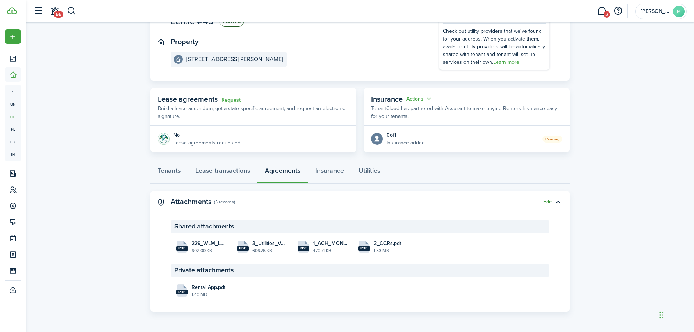
click at [546, 201] on button "Edit" at bounding box center [547, 202] width 8 height 6
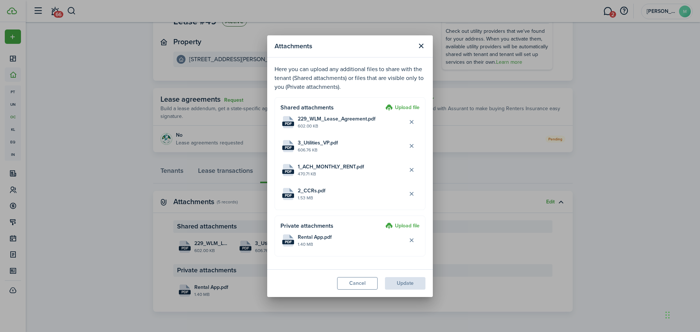
click at [404, 107] on label "Upload file" at bounding box center [402, 107] width 34 height 9
click at [383, 103] on input "Upload file" at bounding box center [383, 103] width 0 height 0
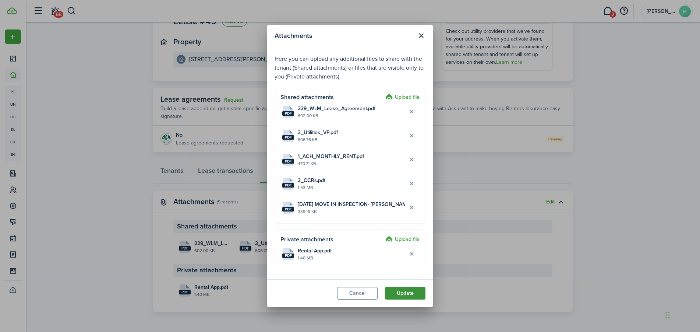
click at [407, 297] on button "Update" at bounding box center [405, 293] width 40 height 13
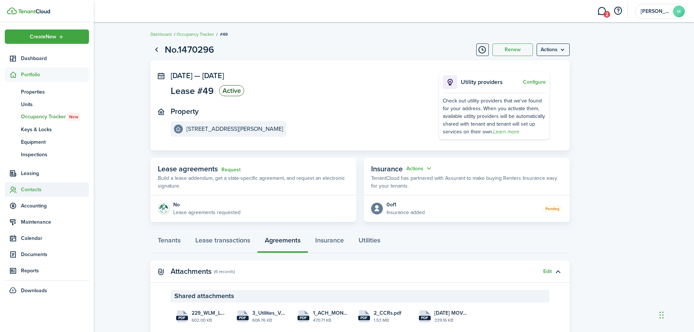
click at [28, 189] on span "Contacts" at bounding box center [55, 189] width 68 height 8
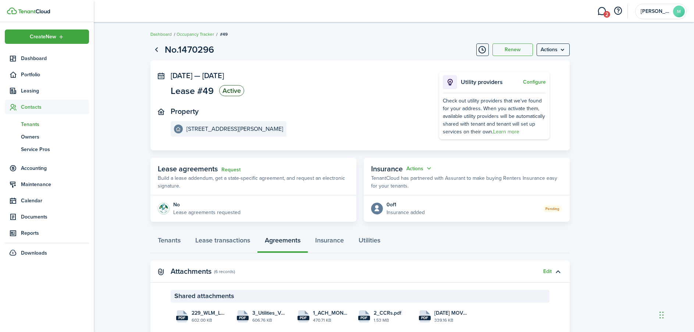
click at [32, 126] on span "Tenants" at bounding box center [55, 124] width 68 height 8
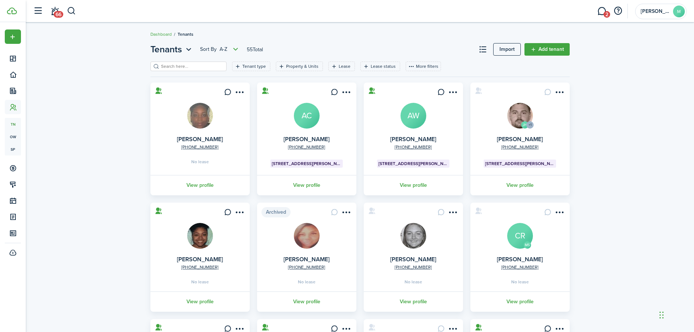
click at [199, 68] on input "search" at bounding box center [191, 66] width 65 height 7
type input "[PERSON_NAME]"
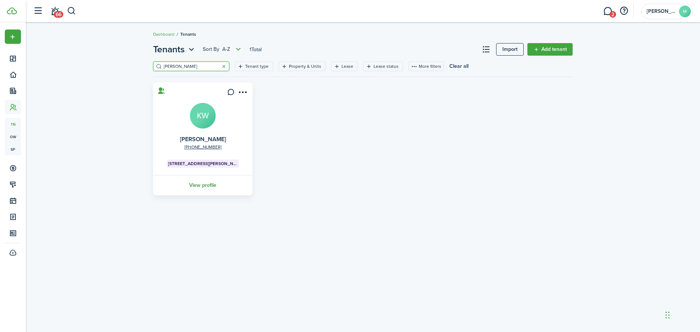
click at [210, 186] on link "View profile" at bounding box center [203, 185] width 102 height 20
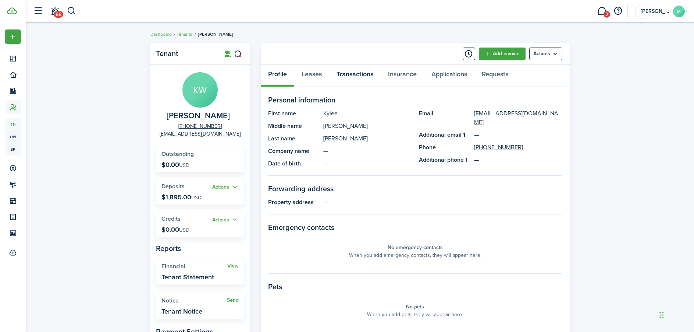
click at [373, 78] on link "Transactions" at bounding box center [355, 76] width 52 height 22
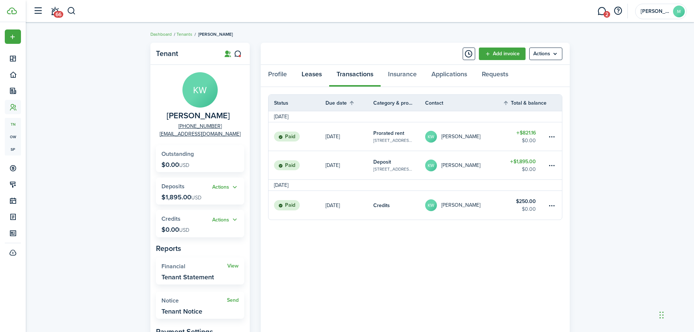
click at [321, 77] on link "Leases" at bounding box center [311, 76] width 35 height 22
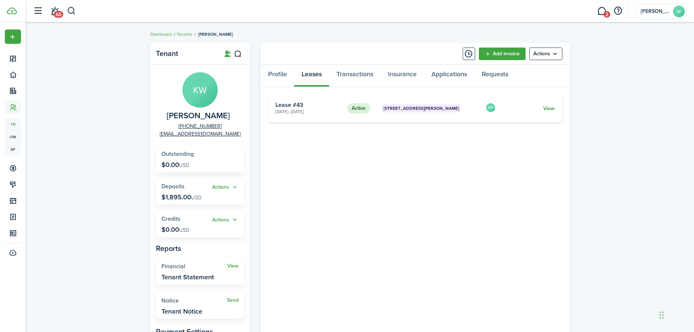
click at [553, 110] on link "View" at bounding box center [548, 108] width 11 height 8
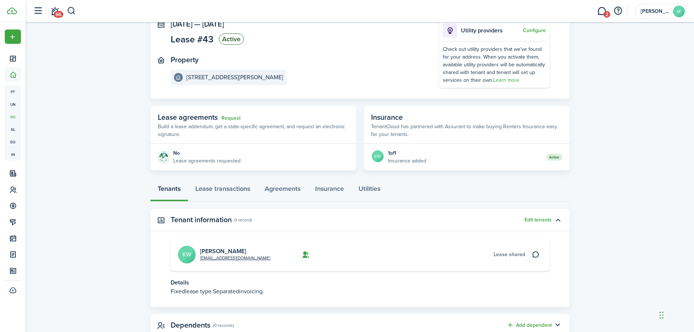
scroll to position [76, 0]
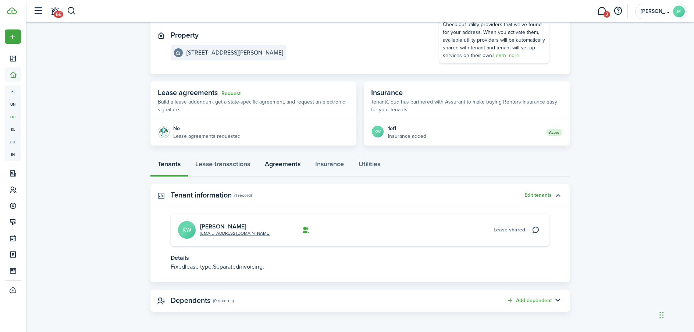
click at [275, 168] on link "Agreements" at bounding box center [283, 166] width 50 height 22
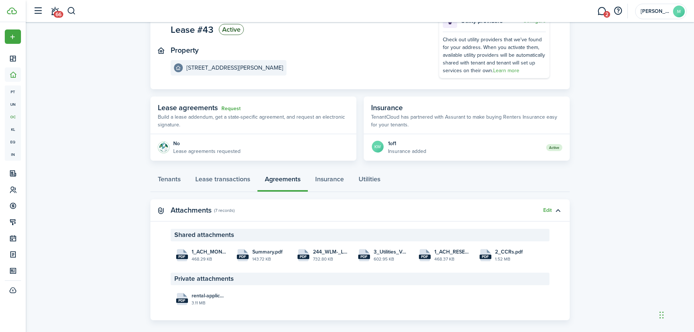
scroll to position [70, 0]
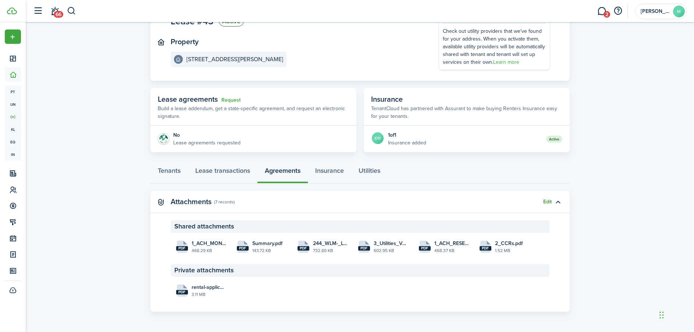
click at [549, 202] on button "Edit" at bounding box center [547, 202] width 8 height 6
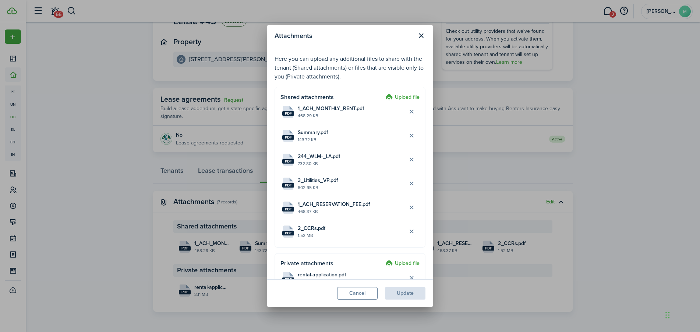
click at [394, 97] on label "Upload file" at bounding box center [402, 97] width 34 height 9
click at [383, 93] on input "Upload file" at bounding box center [383, 93] width 0 height 0
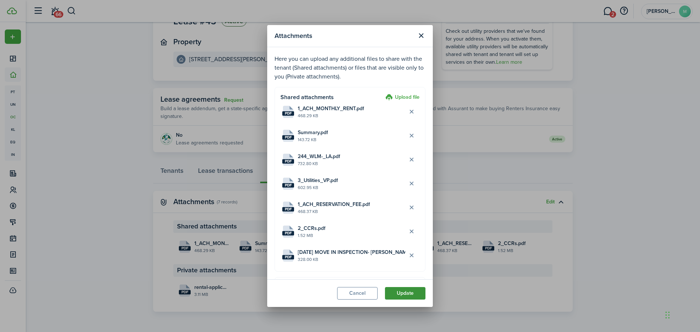
click at [402, 293] on button "Update" at bounding box center [405, 293] width 40 height 13
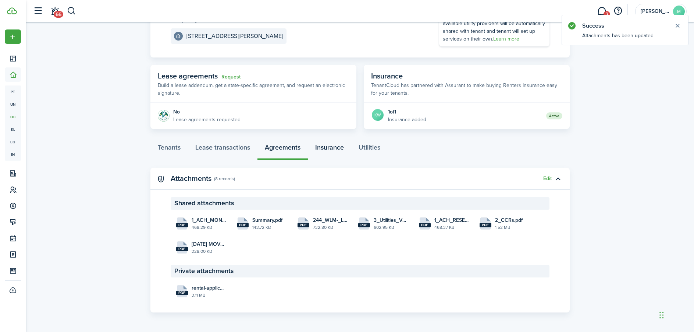
scroll to position [93, 0]
